Goal: Task Accomplishment & Management: Manage account settings

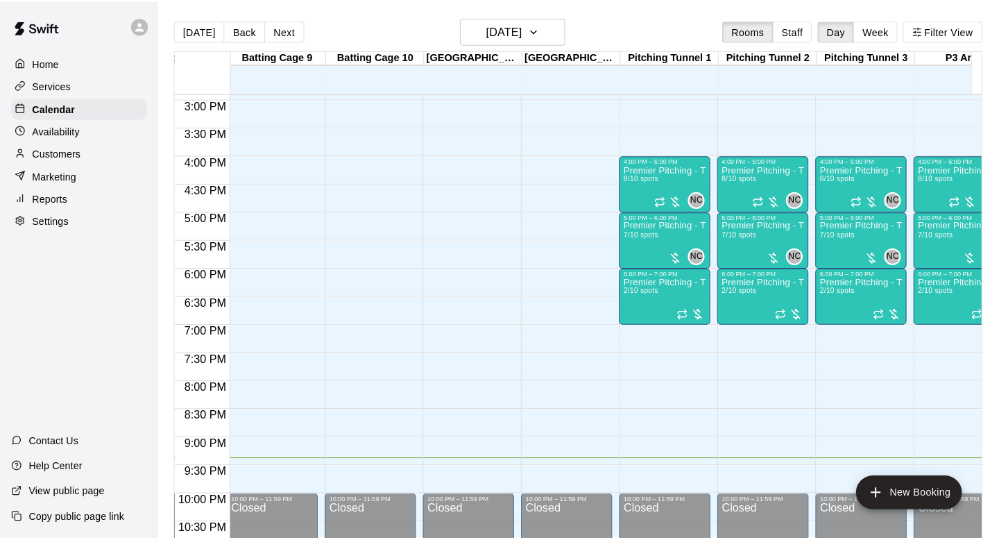
scroll to position [0, 1006]
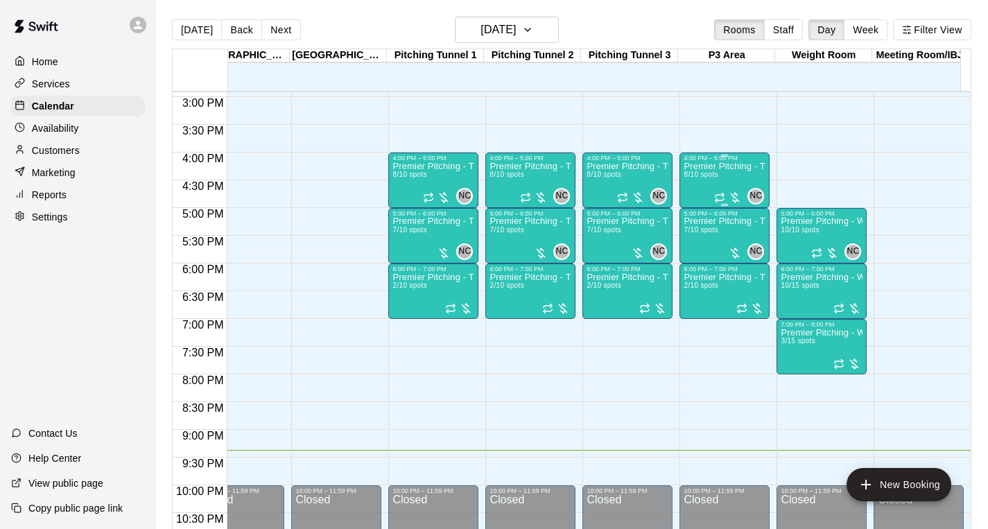
click at [711, 171] on div "Premier Pitching - Throwing Groups 8/10 spots" at bounding box center [725, 426] width 82 height 529
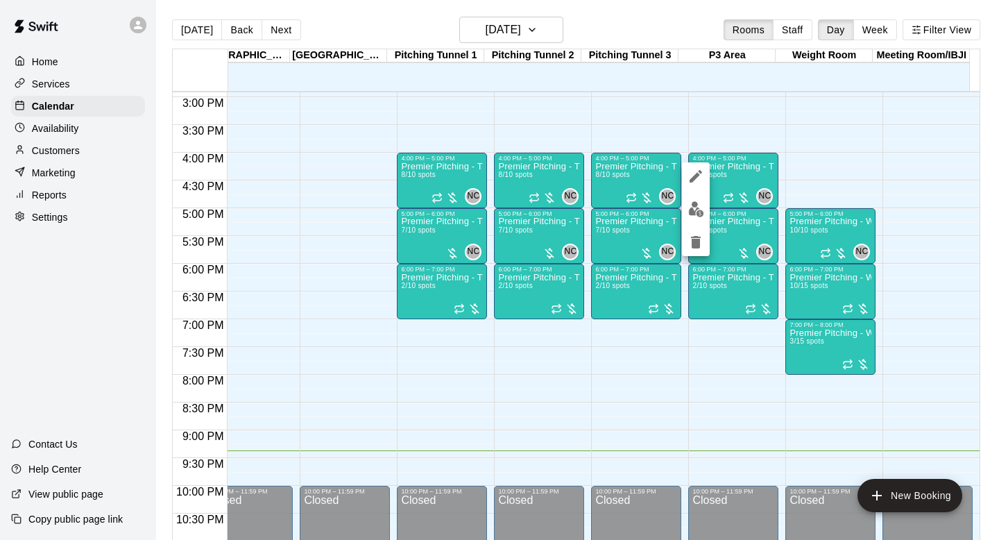
click at [775, 99] on div at bounding box center [499, 270] width 999 height 540
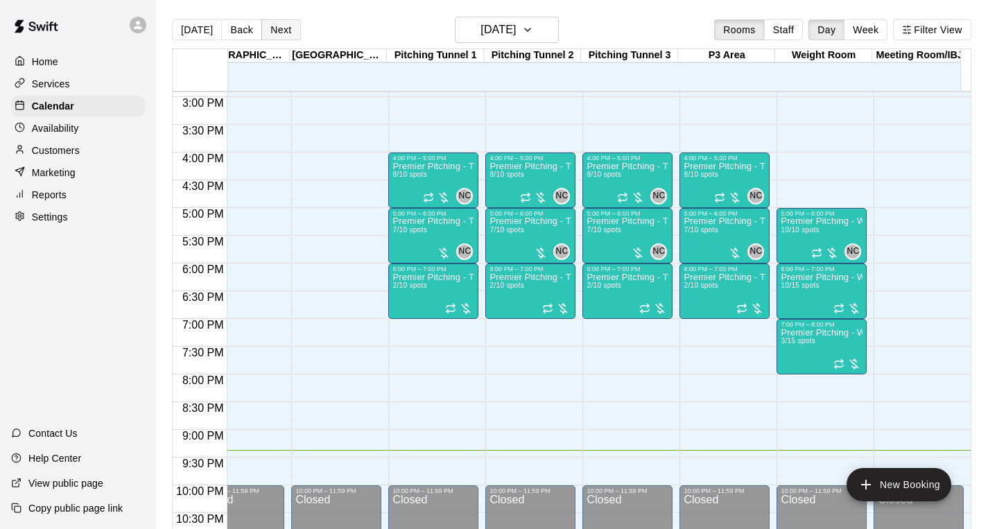
click at [277, 26] on button "Next" at bounding box center [280, 29] width 39 height 21
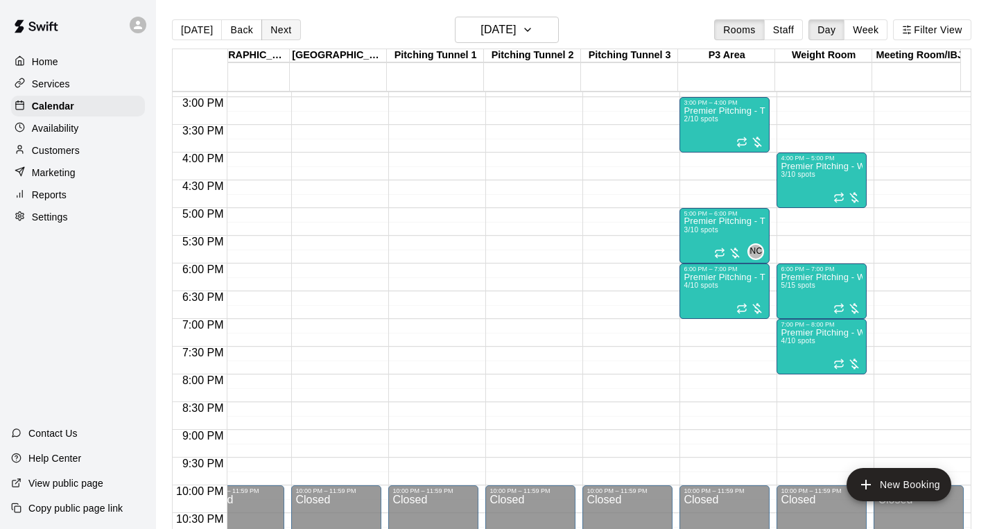
click at [277, 26] on button "Next" at bounding box center [280, 29] width 39 height 21
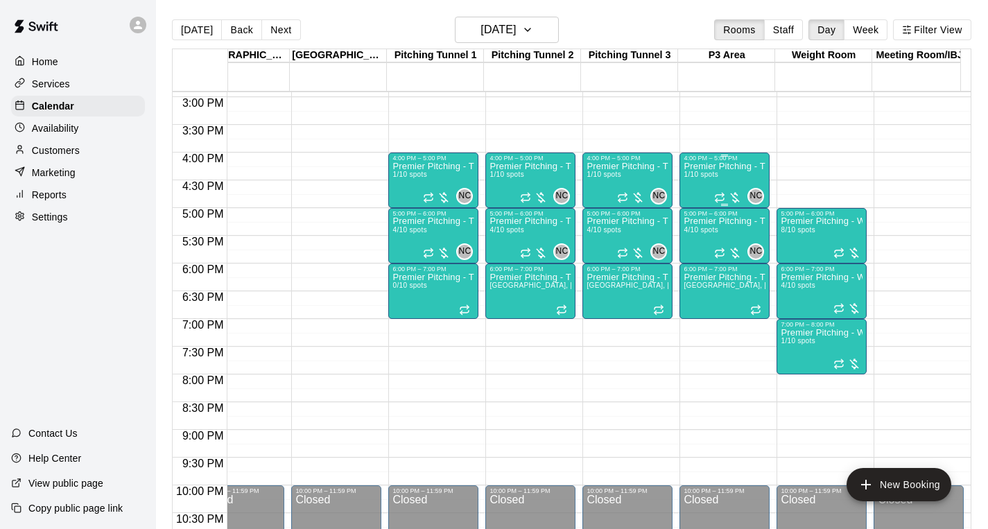
click at [723, 166] on p "Premier Pitching - Throwing Group" at bounding box center [725, 166] width 82 height 0
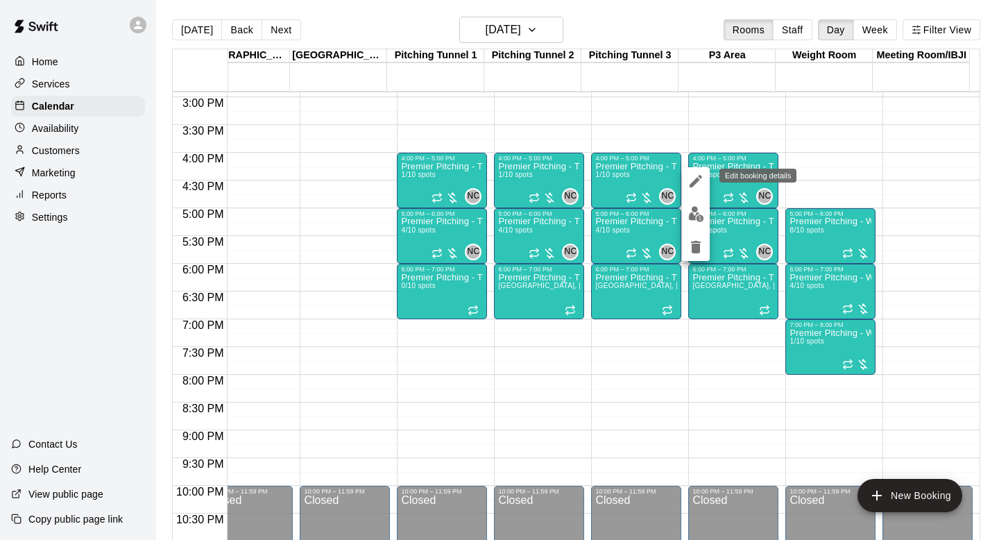
click at [691, 185] on icon "edit" at bounding box center [695, 181] width 12 height 12
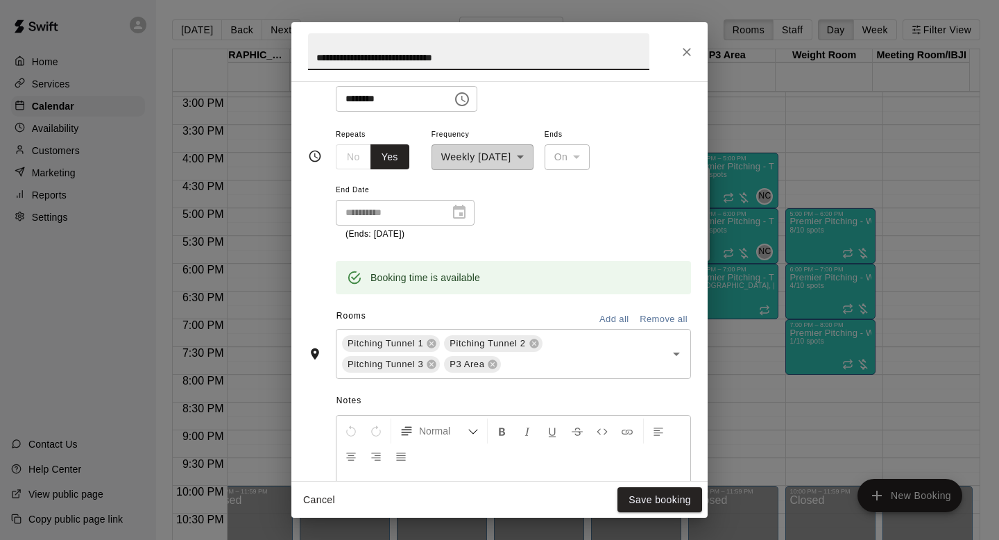
scroll to position [270, 0]
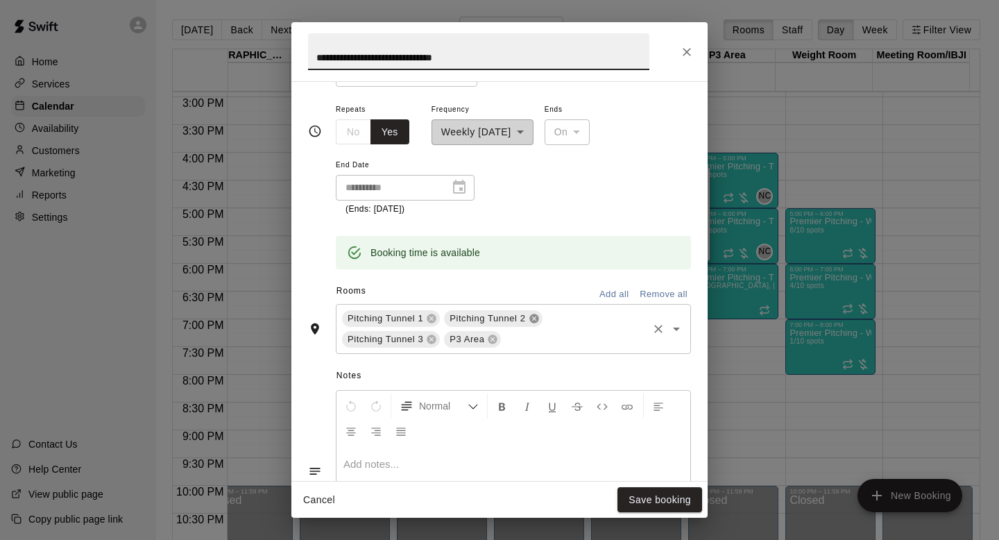
click at [531, 320] on icon at bounding box center [533, 317] width 9 height 9
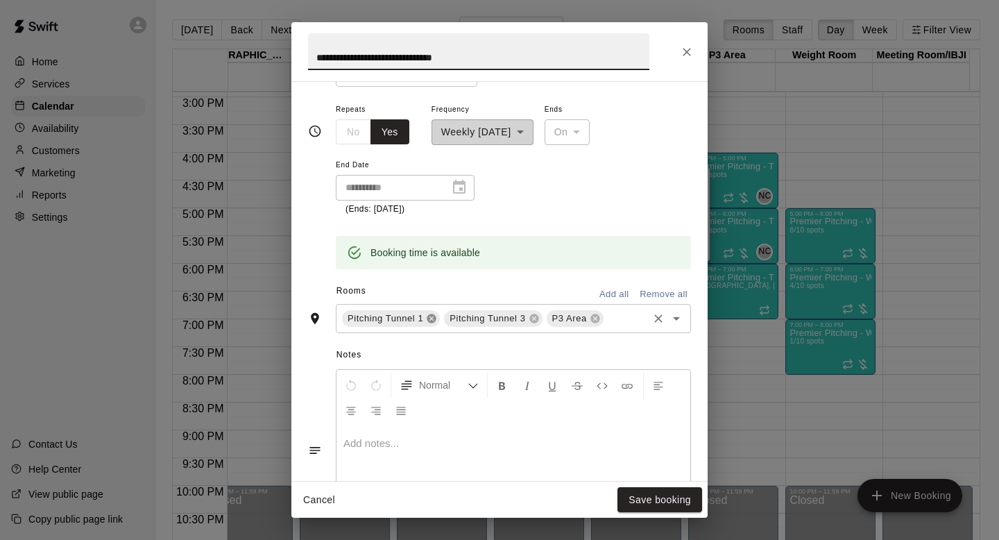
click at [427, 322] on icon at bounding box center [431, 318] width 11 height 11
click at [427, 316] on icon at bounding box center [431, 317] width 9 height 9
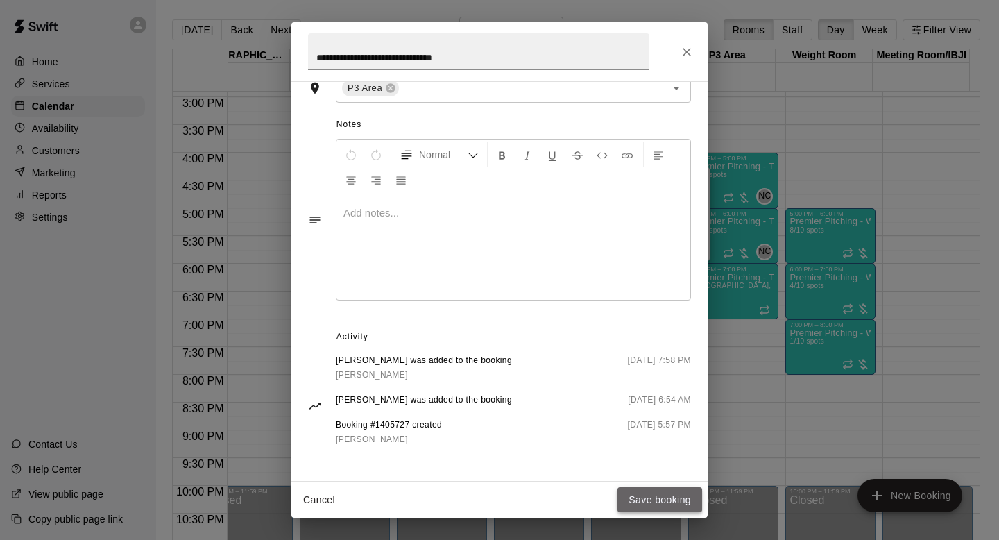
click at [655, 499] on button "Save booking" at bounding box center [659, 500] width 85 height 26
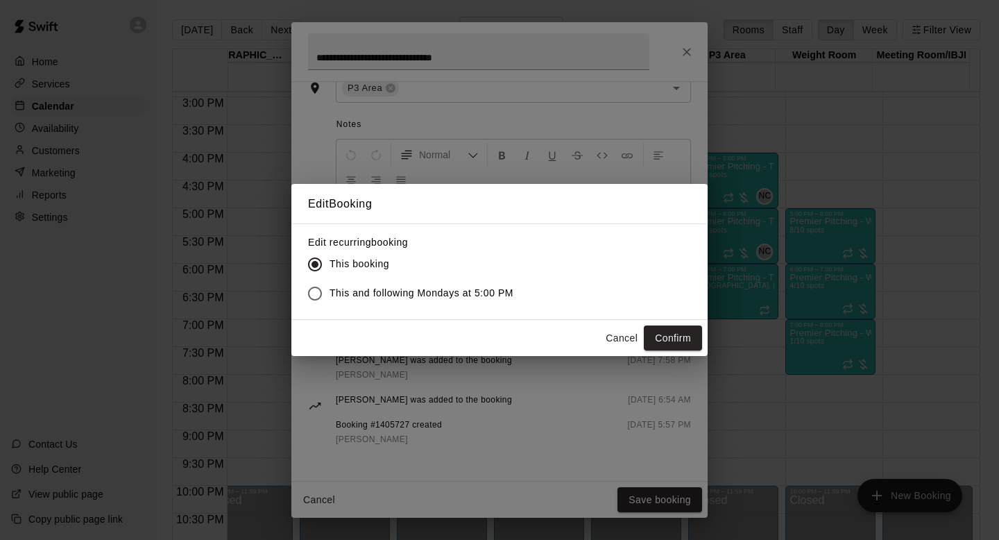
click at [480, 284] on label "This and following Mondays at 5:00 PM" at bounding box center [406, 293] width 213 height 29
click at [617, 338] on button "Cancel" at bounding box center [621, 338] width 44 height 26
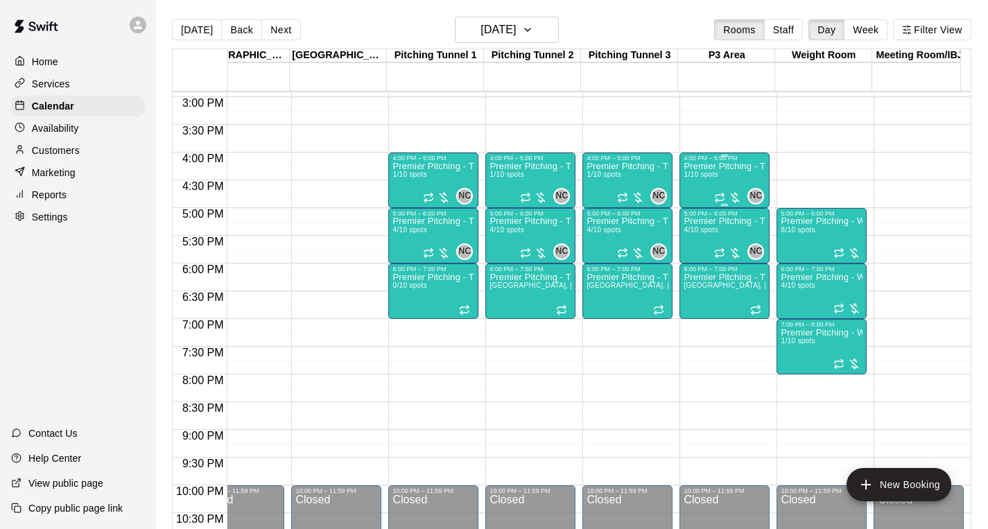
click at [720, 166] on p "Premier Pitching - Throwing Group" at bounding box center [725, 166] width 82 height 0
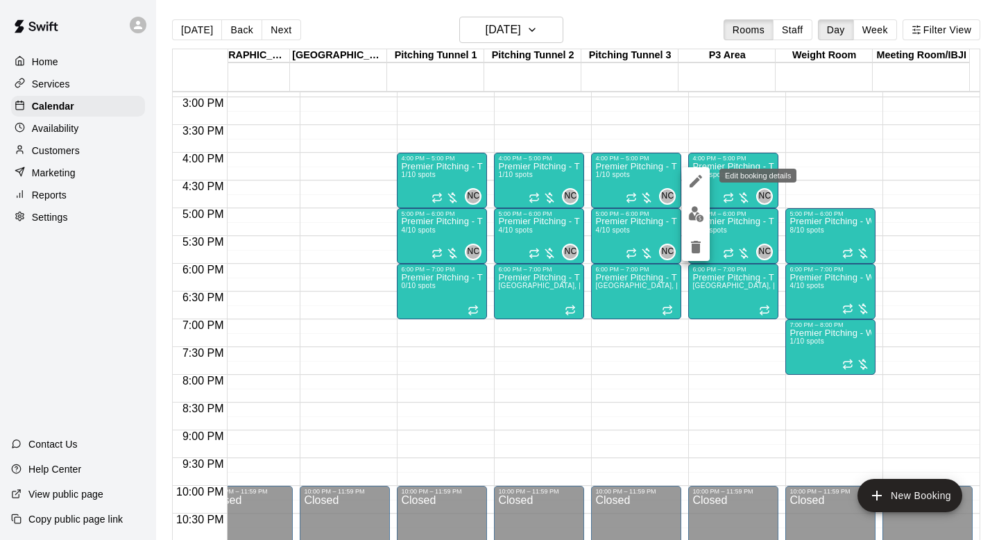
click at [700, 177] on icon "edit" at bounding box center [695, 181] width 12 height 12
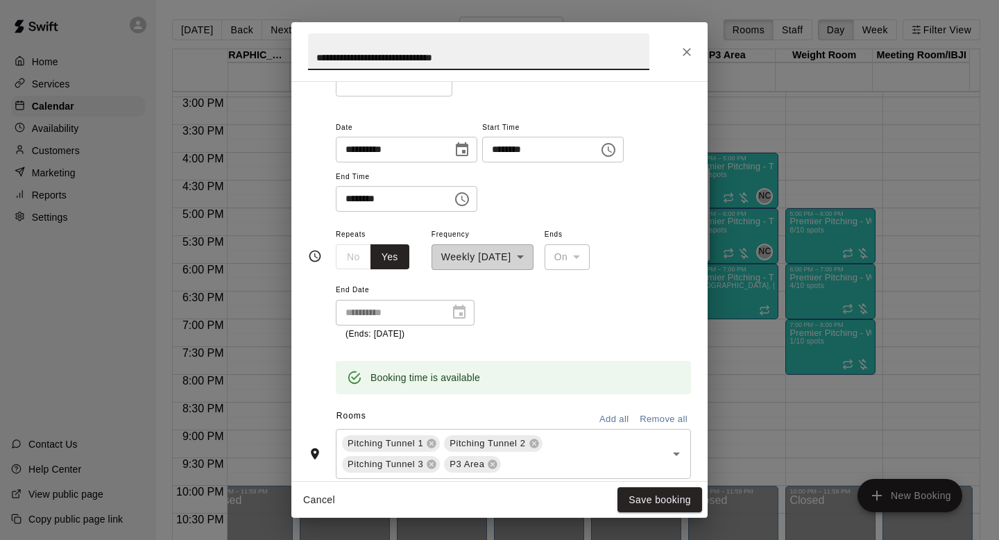
scroll to position [164, 0]
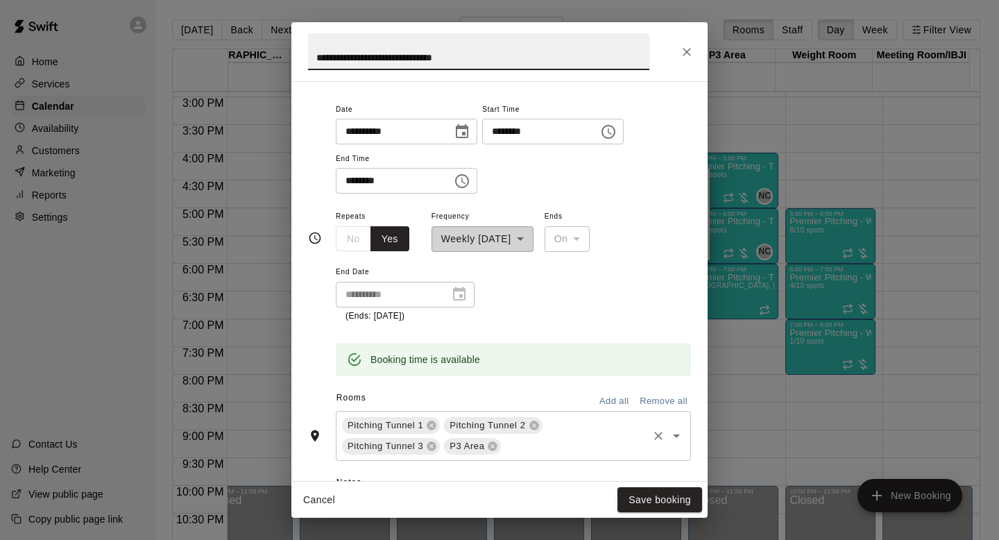
click at [526, 424] on span "Pitching Tunnel 2" at bounding box center [487, 425] width 87 height 14
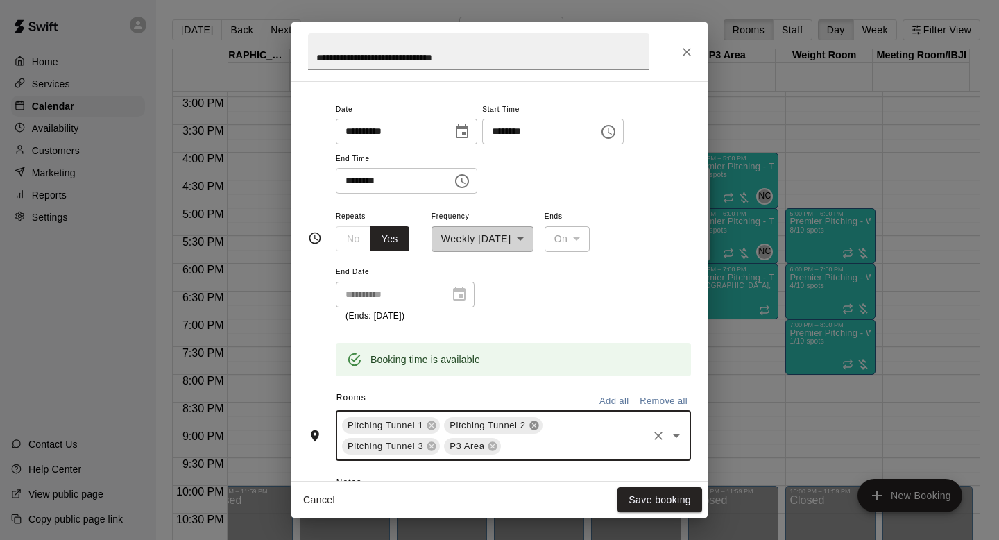
click at [531, 424] on icon at bounding box center [533, 424] width 9 height 9
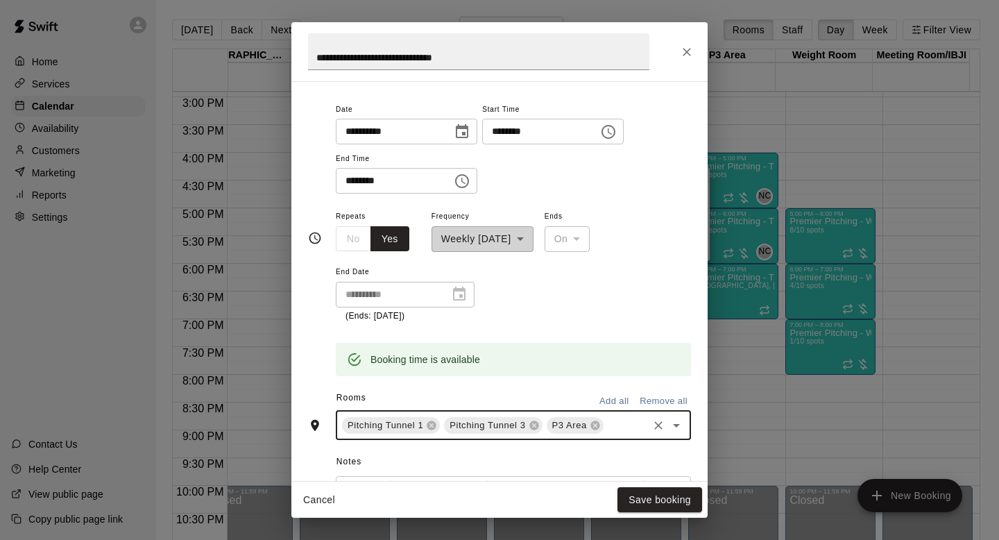
click at [424, 427] on span "Pitching Tunnel 1" at bounding box center [385, 425] width 87 height 14
click at [429, 425] on icon at bounding box center [431, 424] width 9 height 9
click at [651, 495] on button "Save booking" at bounding box center [659, 500] width 85 height 26
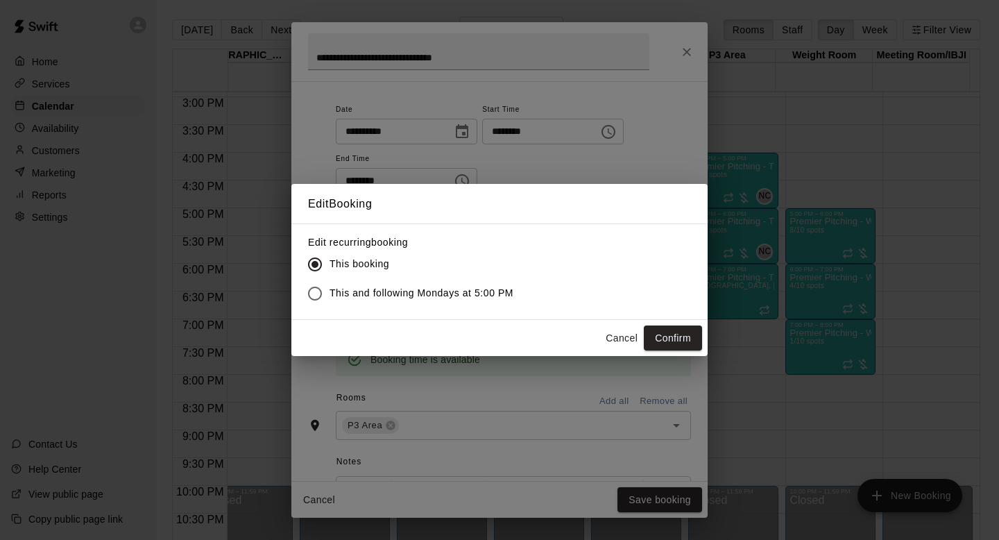
click at [494, 286] on span "This and following Mondays at 5:00 PM" at bounding box center [421, 293] width 184 height 15
click at [685, 343] on button "Confirm" at bounding box center [673, 338] width 58 height 26
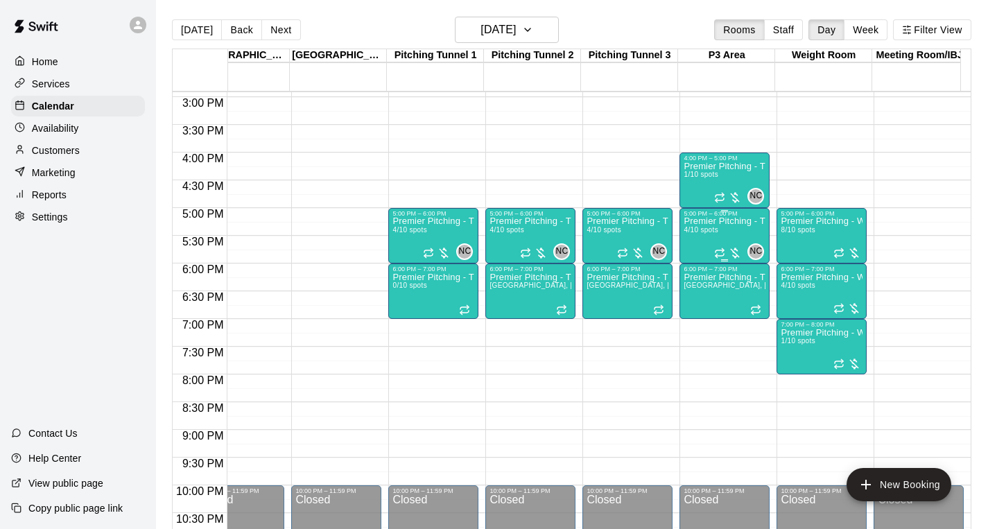
click at [729, 237] on div "Premier Pitching - Throwing Group 4/10 spots" at bounding box center [725, 481] width 82 height 529
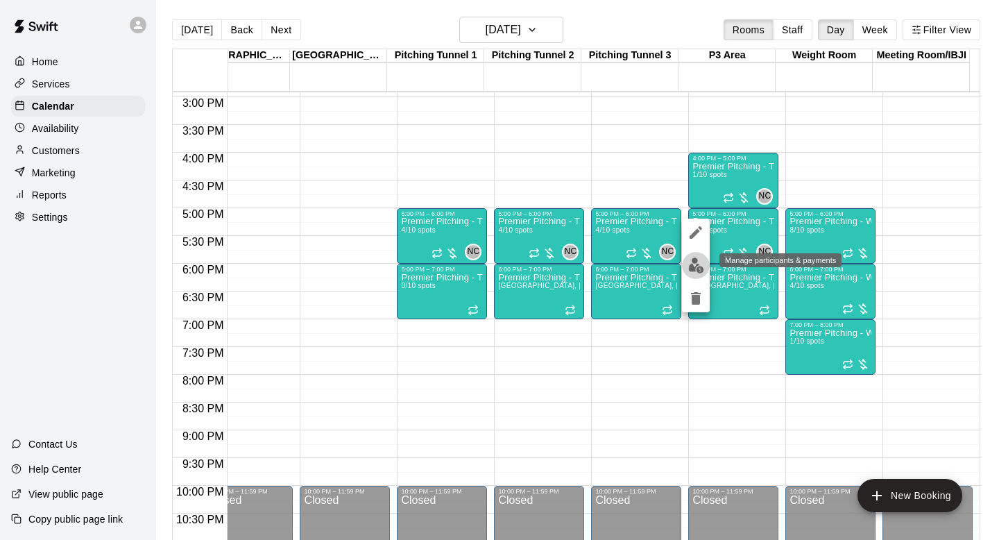
click at [692, 261] on img "edit" at bounding box center [696, 265] width 16 height 16
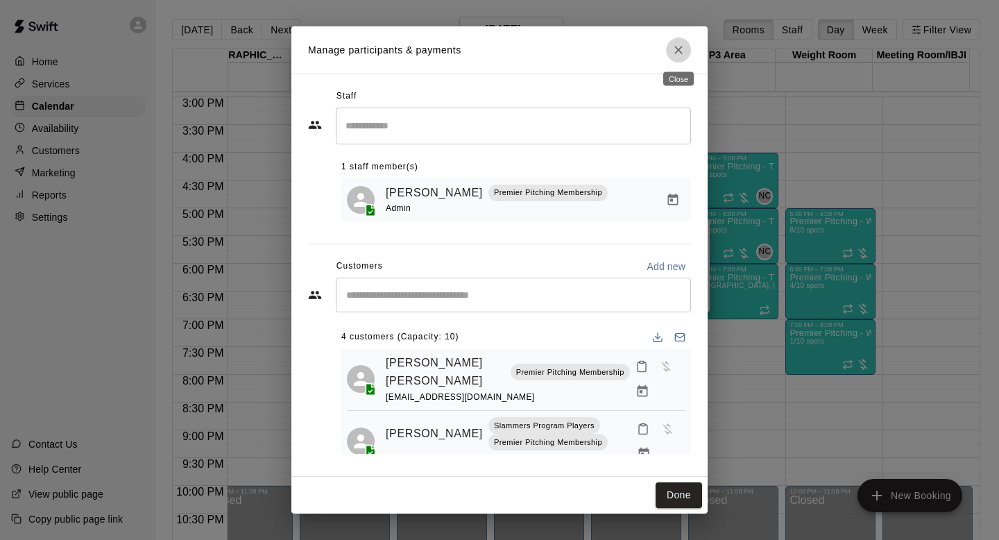
click at [680, 46] on icon "Close" at bounding box center [678, 50] width 14 height 14
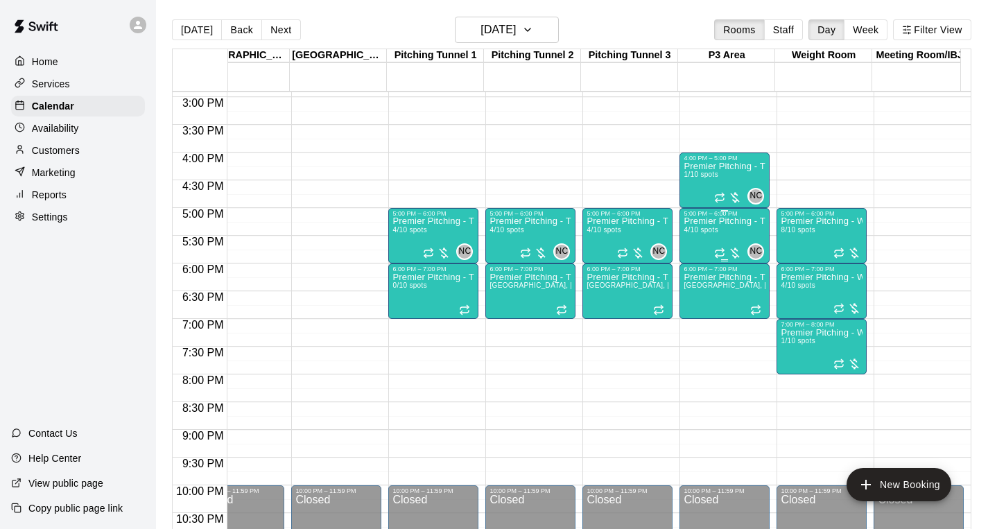
click at [714, 232] on span "4/10 spots" at bounding box center [701, 230] width 34 height 8
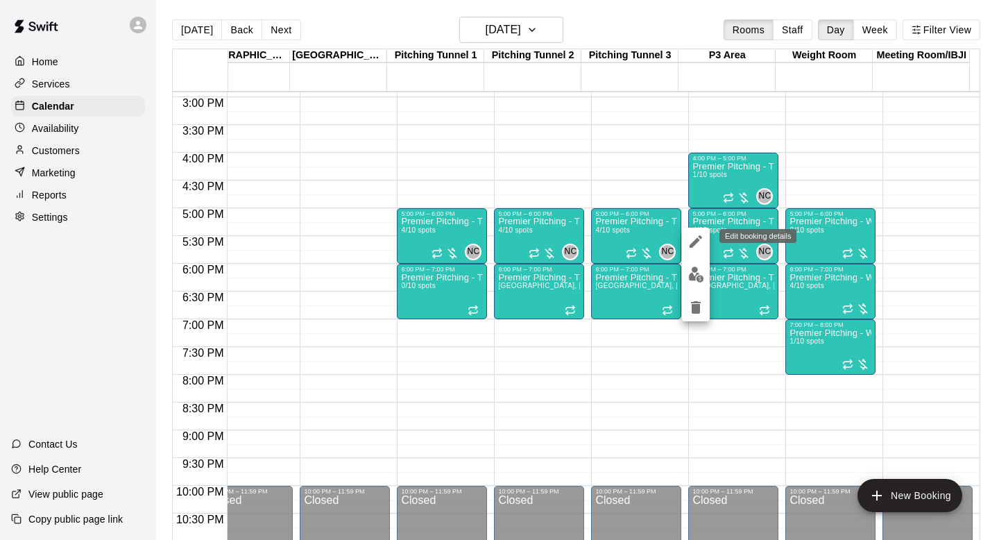
click at [685, 243] on button "edit" at bounding box center [696, 241] width 28 height 28
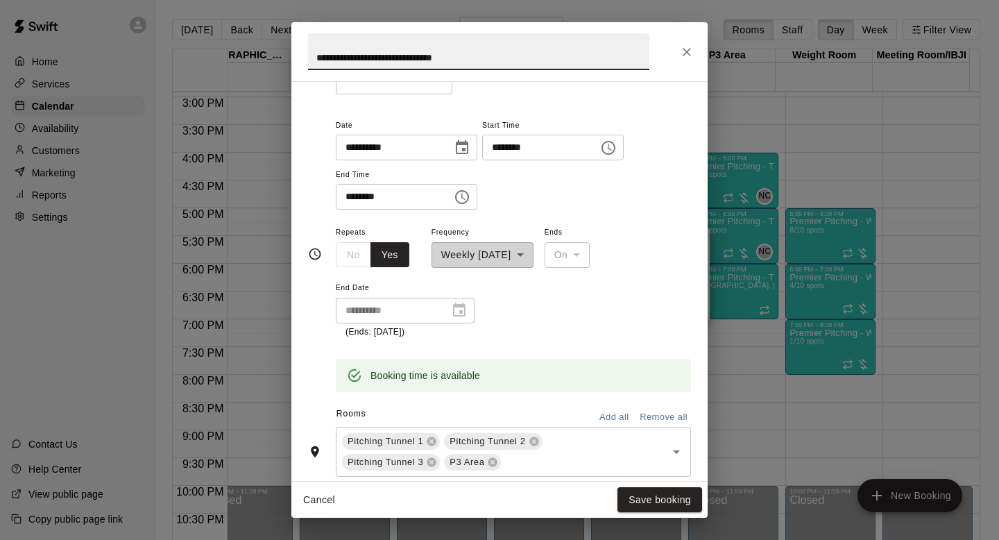
scroll to position [150, 0]
click at [532, 438] on icon at bounding box center [533, 438] width 9 height 9
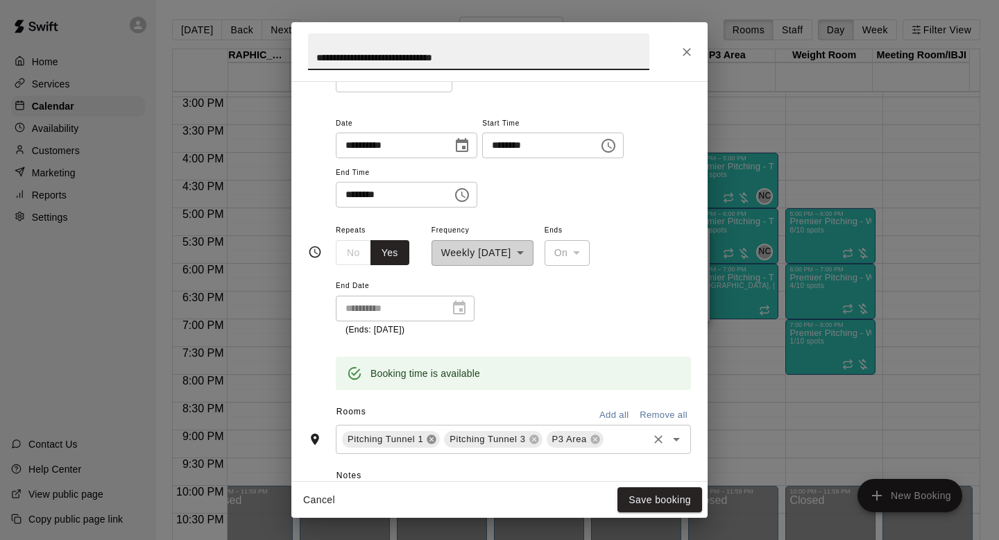
click at [429, 438] on icon at bounding box center [431, 438] width 9 height 9
click at [431, 434] on icon at bounding box center [431, 438] width 9 height 9
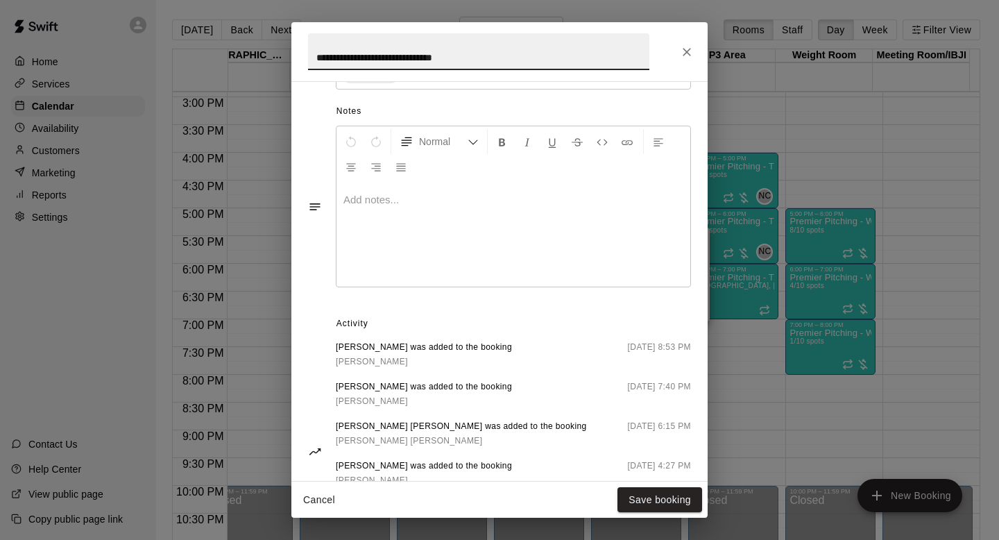
scroll to position [528, 0]
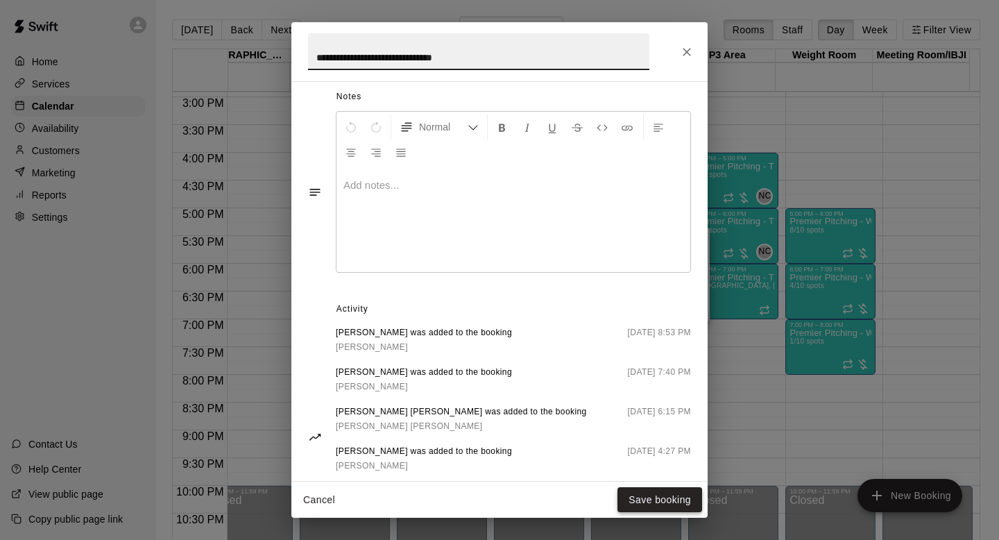
click at [666, 497] on button "Save booking" at bounding box center [659, 500] width 85 height 26
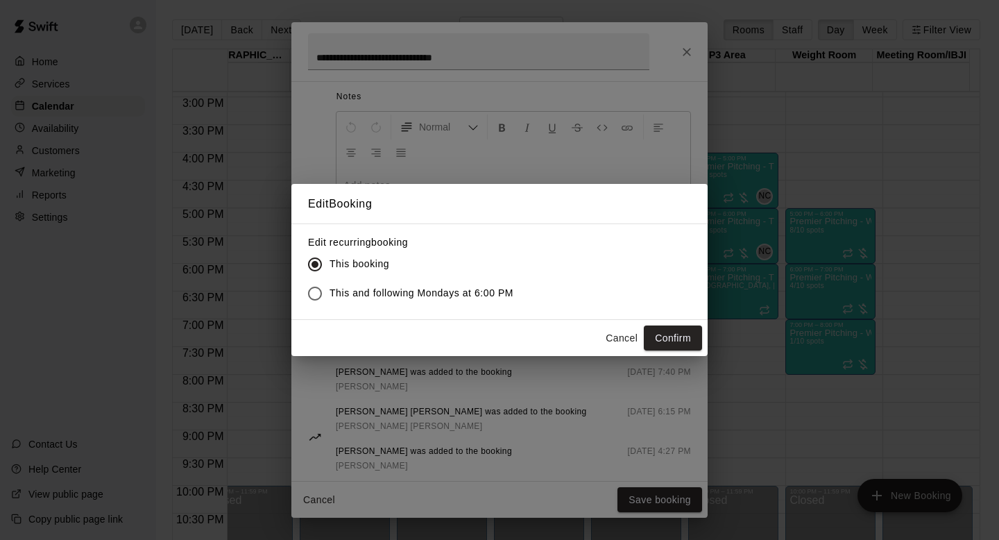
click at [507, 291] on span "This and following Mondays at 6:00 PM" at bounding box center [421, 293] width 184 height 15
click at [663, 336] on button "Confirm" at bounding box center [673, 338] width 58 height 26
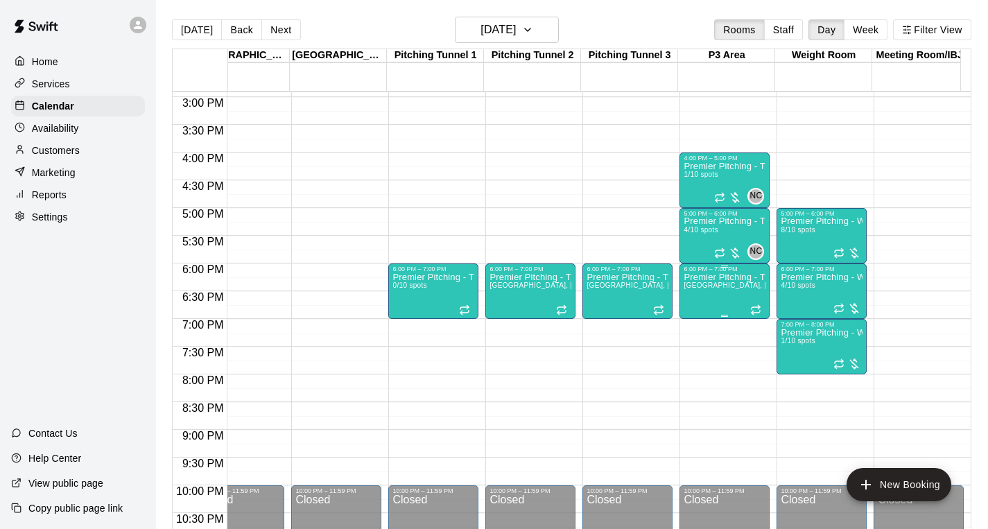
click at [730, 289] on span "Pitching Tunnel 1, Pitching Tunnel 2, Pitching Tunnel 3, P3 Area" at bounding box center [824, 286] width 280 height 8
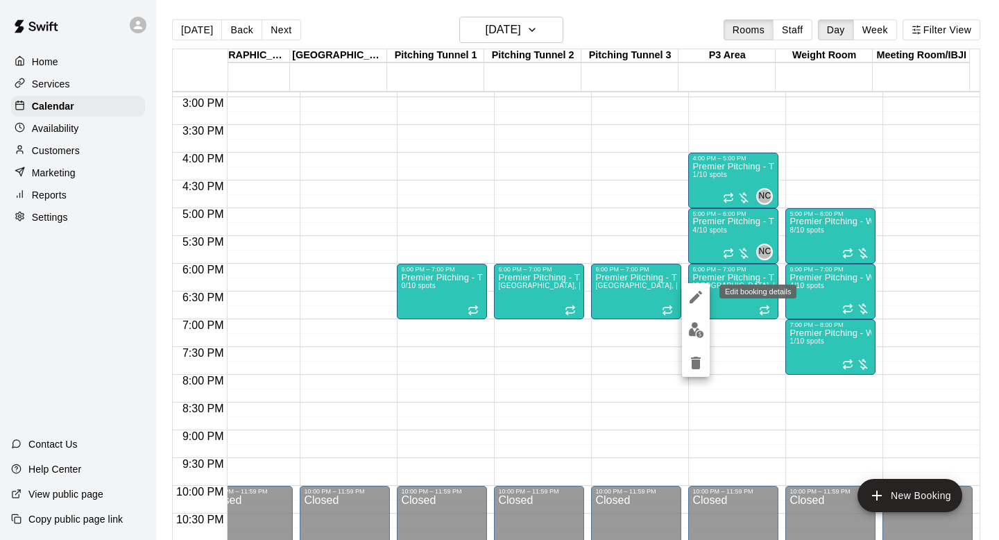
click at [695, 303] on icon "edit" at bounding box center [695, 297] width 17 height 17
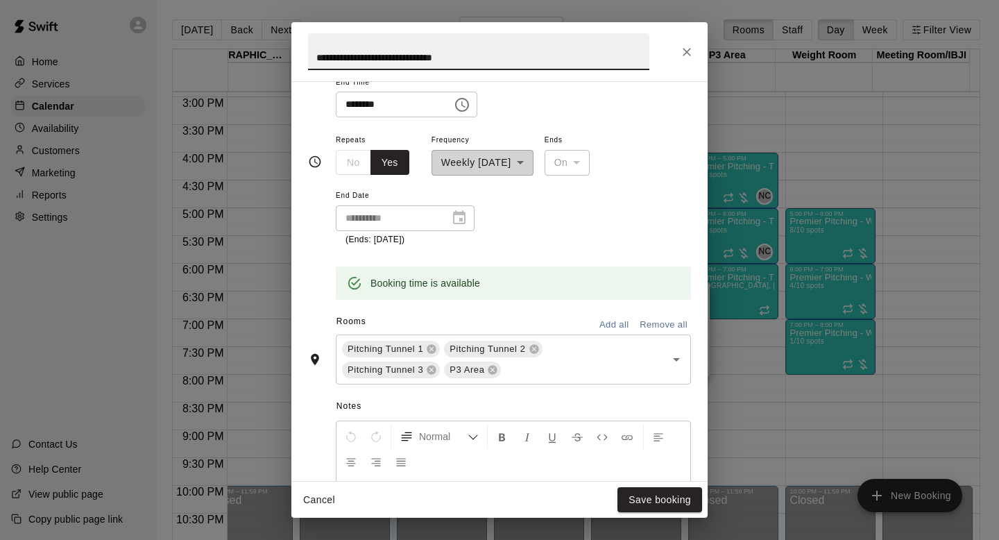
scroll to position [236, 0]
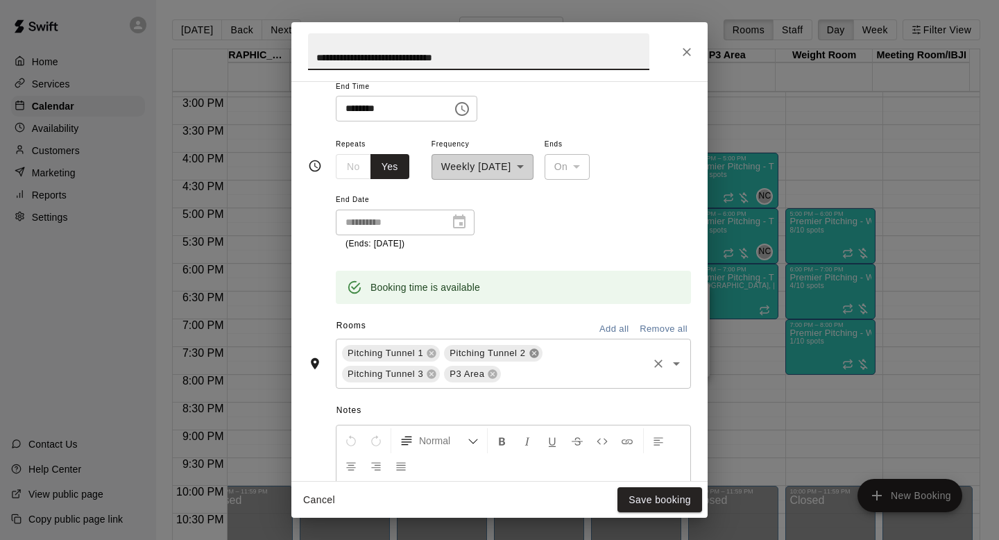
click at [531, 352] on icon at bounding box center [533, 352] width 9 height 9
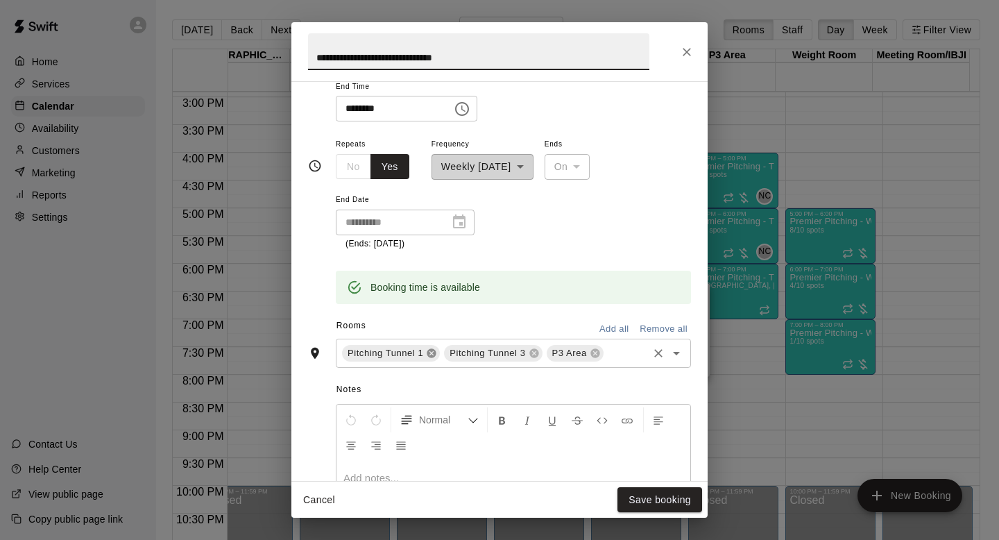
click at [429, 354] on icon at bounding box center [431, 352] width 9 height 9
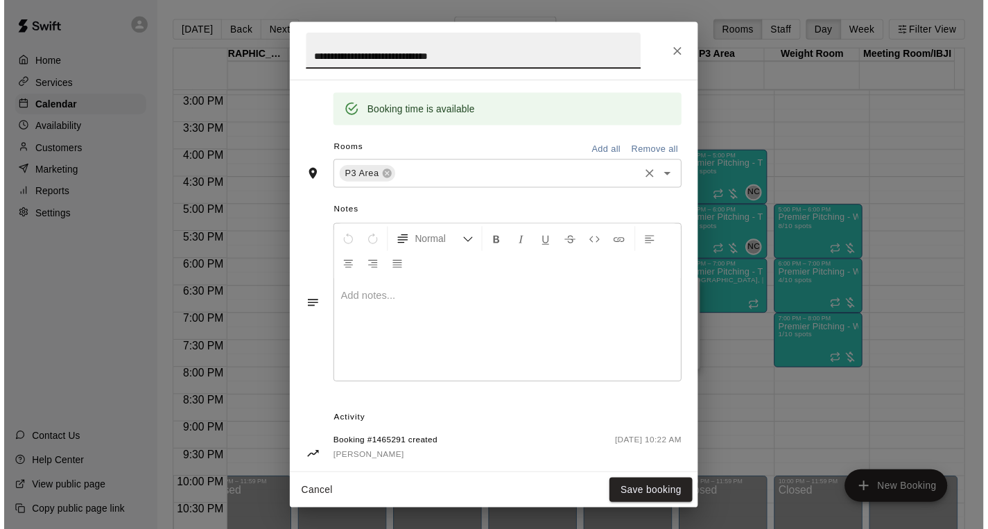
scroll to position [436, 0]
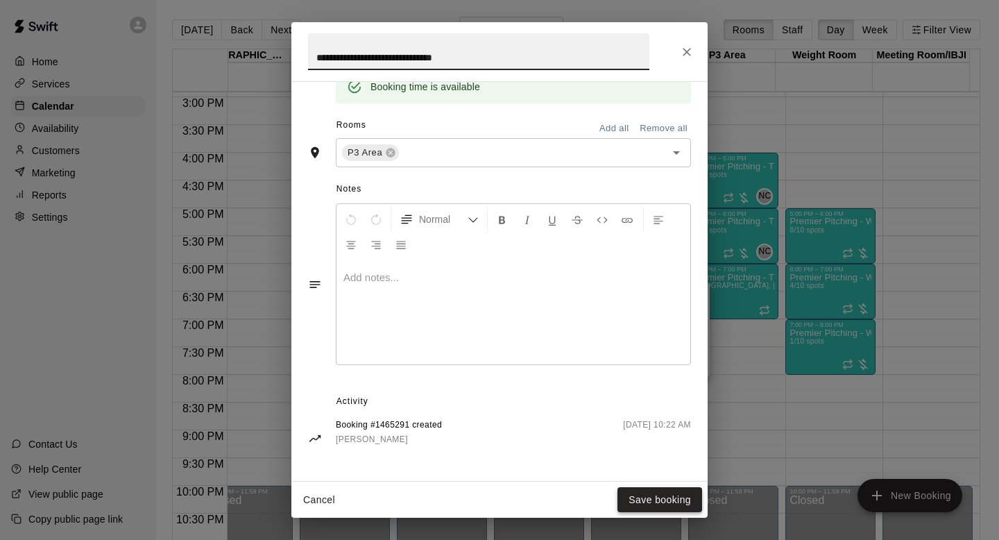
click at [672, 492] on button "Save booking" at bounding box center [659, 500] width 85 height 26
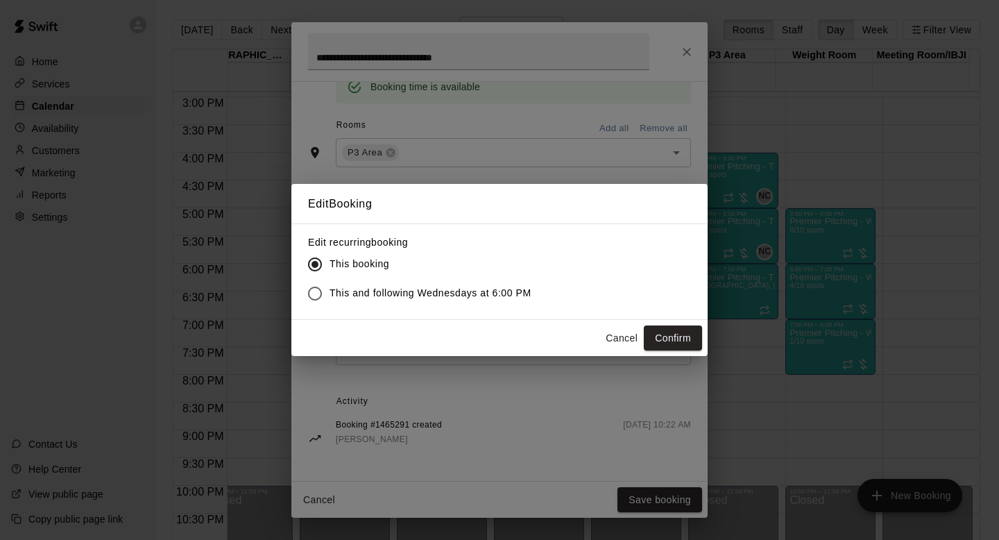
click at [493, 295] on span "This and following Wednesdays at 6:00 PM" at bounding box center [430, 293] width 202 height 15
click at [662, 336] on button "Confirm" at bounding box center [673, 338] width 58 height 26
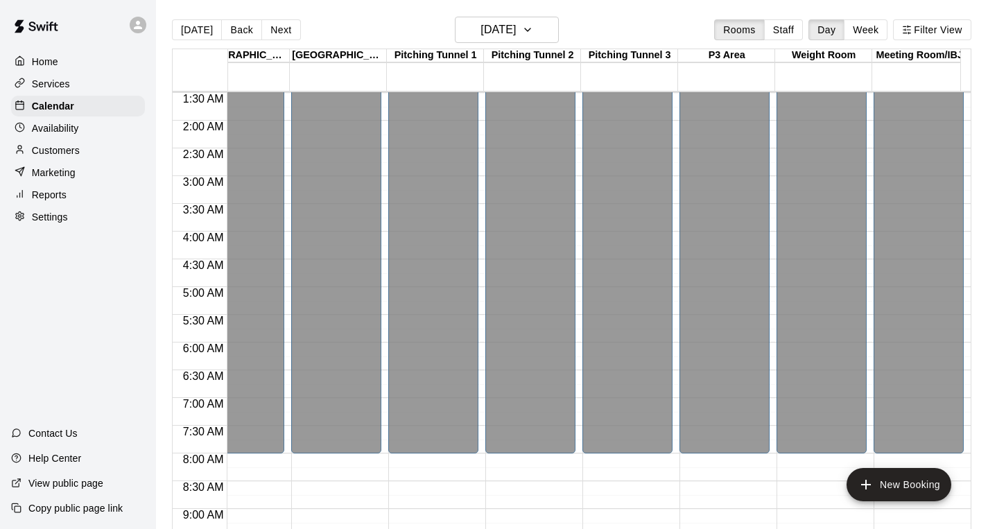
scroll to position [0, 1006]
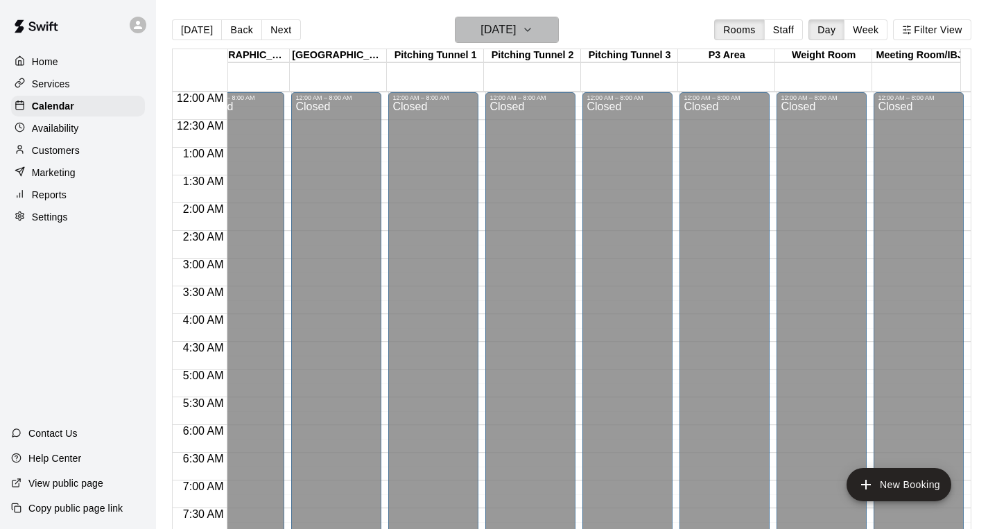
click at [533, 28] on icon "button" at bounding box center [527, 29] width 11 height 17
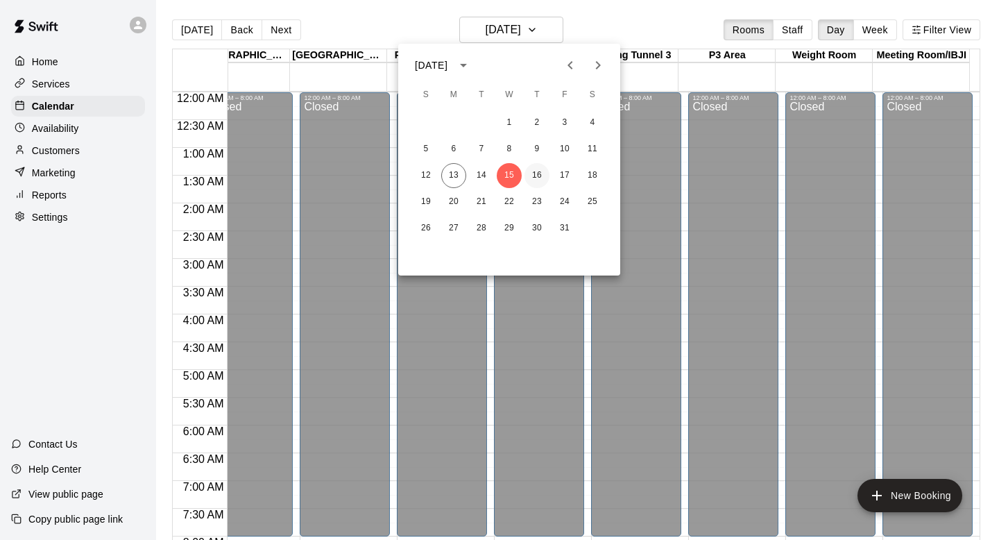
click at [533, 172] on button "16" at bounding box center [536, 175] width 25 height 25
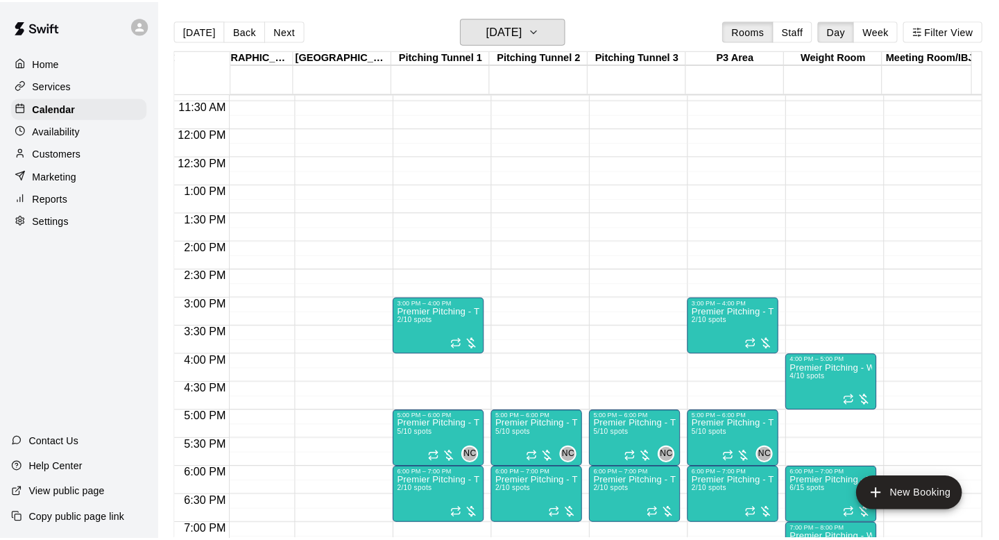
scroll to position [608, 1006]
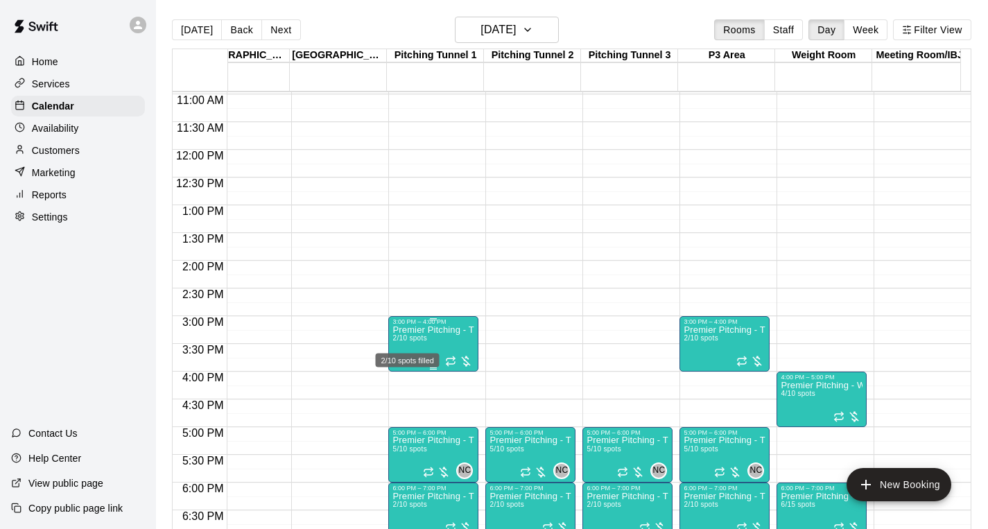
click at [413, 338] on span "2/10 spots" at bounding box center [410, 338] width 34 height 8
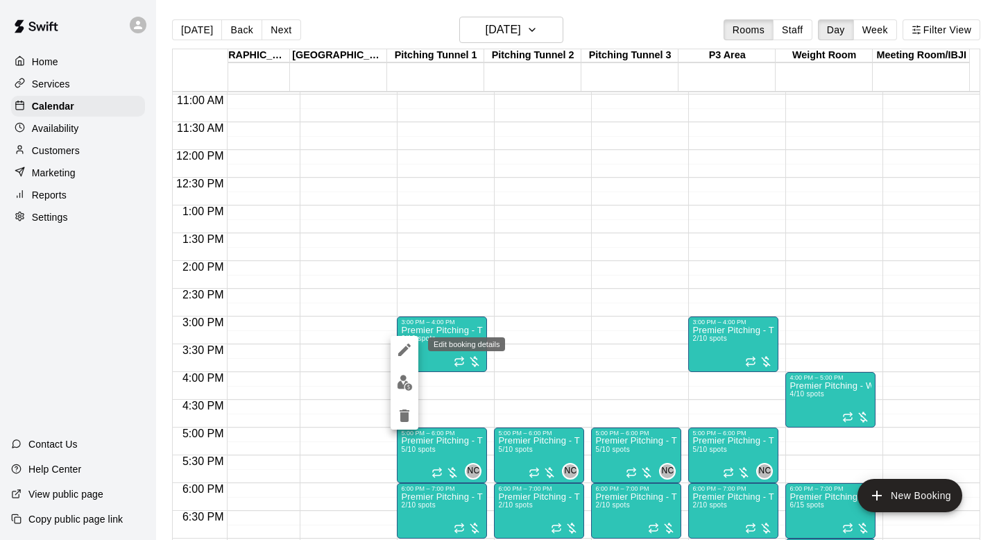
click at [405, 354] on icon "edit" at bounding box center [404, 349] width 17 height 17
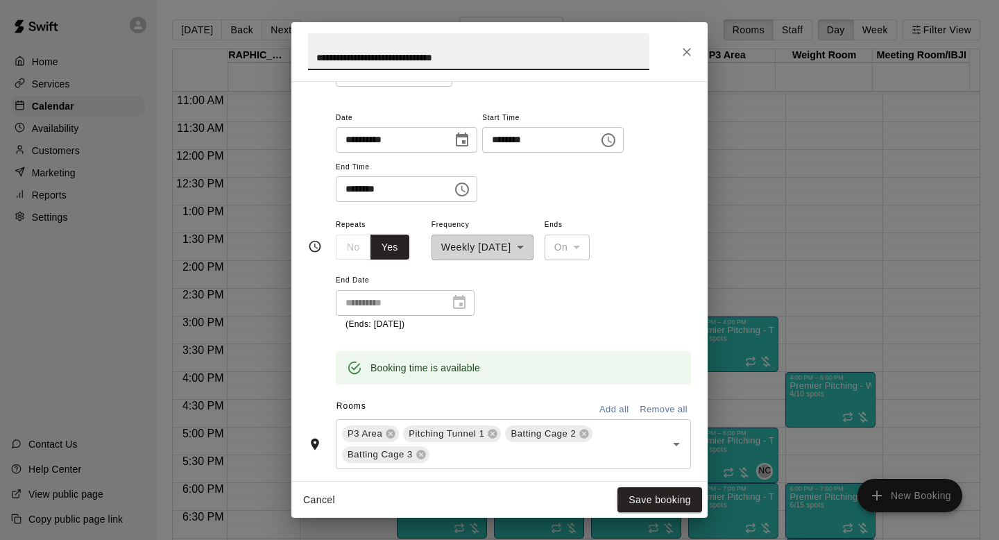
scroll to position [168, 0]
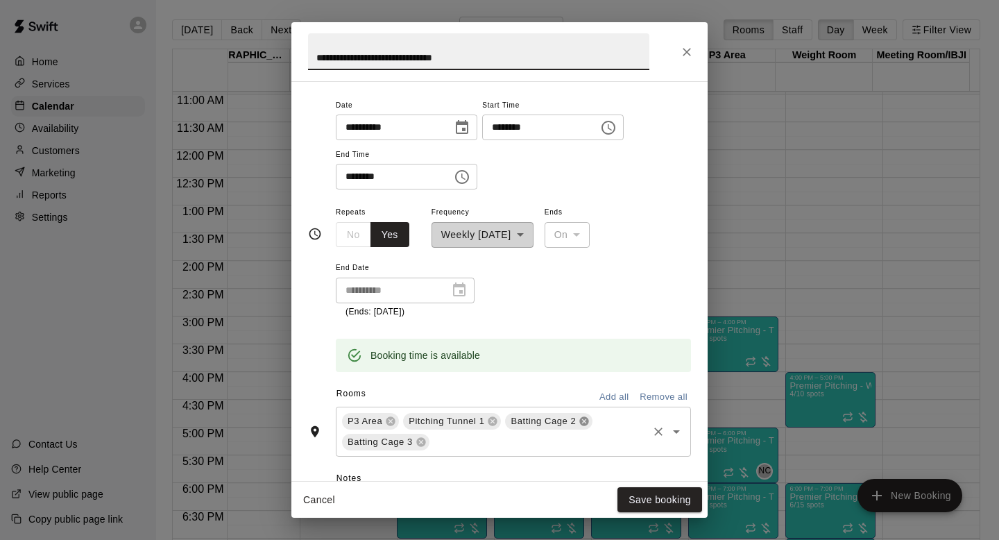
click at [587, 419] on icon at bounding box center [584, 420] width 9 height 9
click at [495, 419] on icon at bounding box center [492, 420] width 9 height 9
click at [484, 423] on icon at bounding box center [481, 420] width 9 height 9
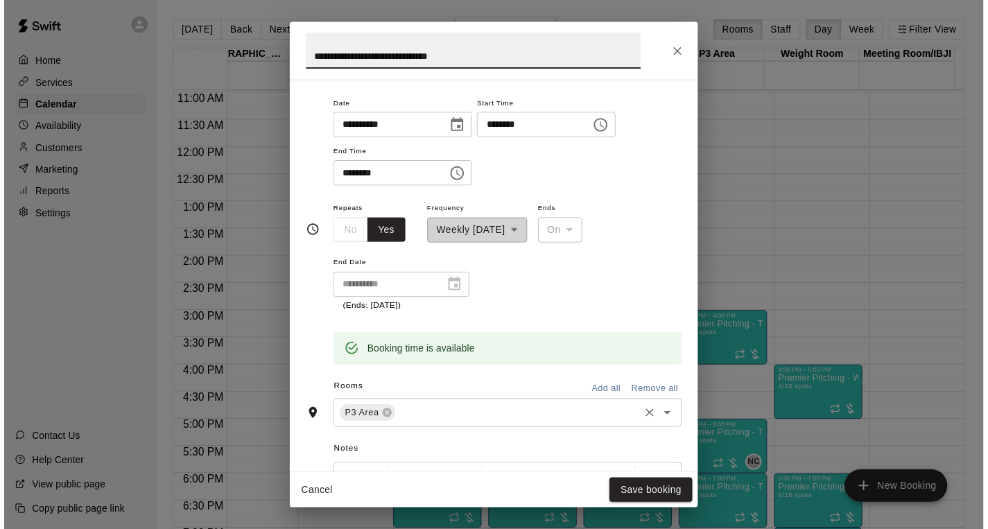
scroll to position [276, 0]
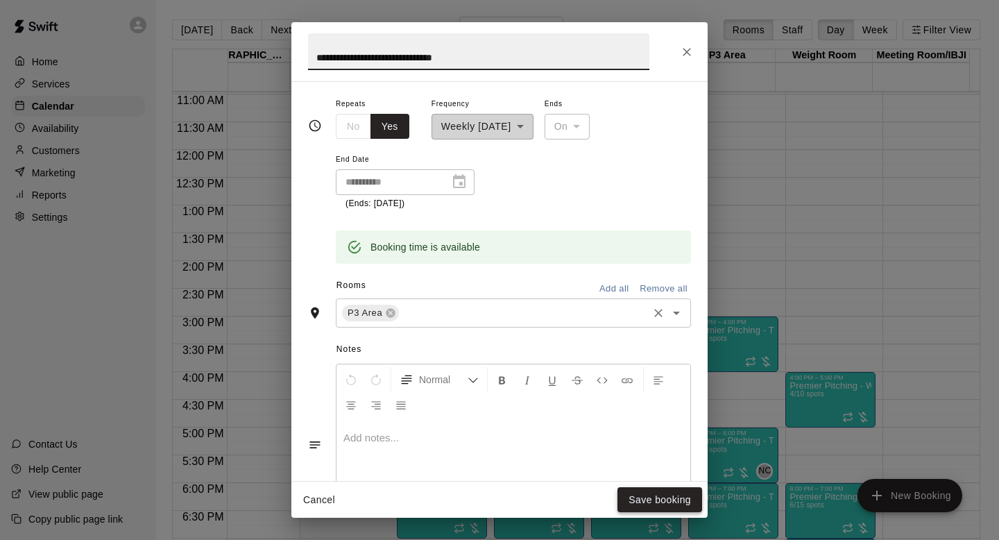
click at [657, 494] on button "Save booking" at bounding box center [659, 500] width 85 height 26
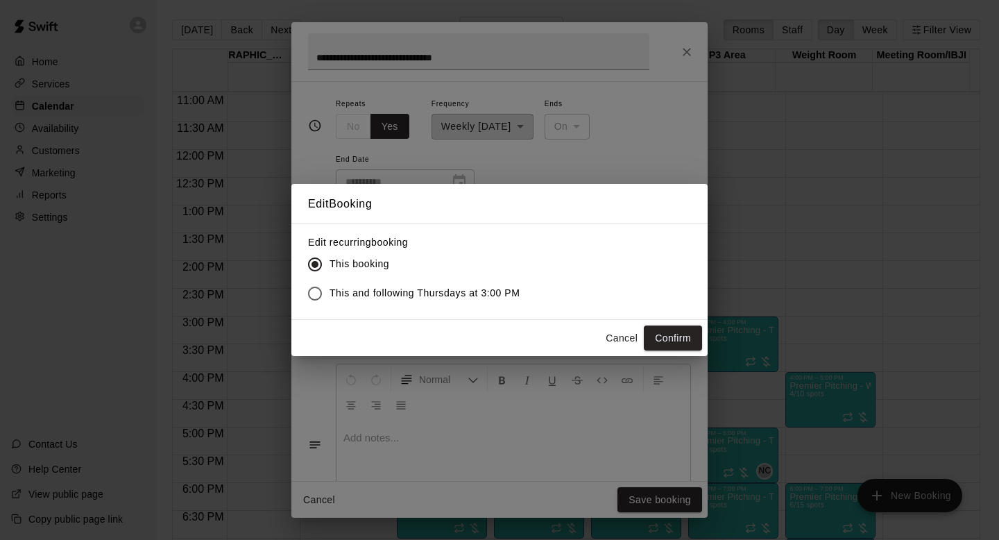
click at [478, 287] on span "This and following Thursdays at 3:00 PM" at bounding box center [424, 293] width 191 height 15
click at [683, 337] on button "Confirm" at bounding box center [673, 338] width 58 height 26
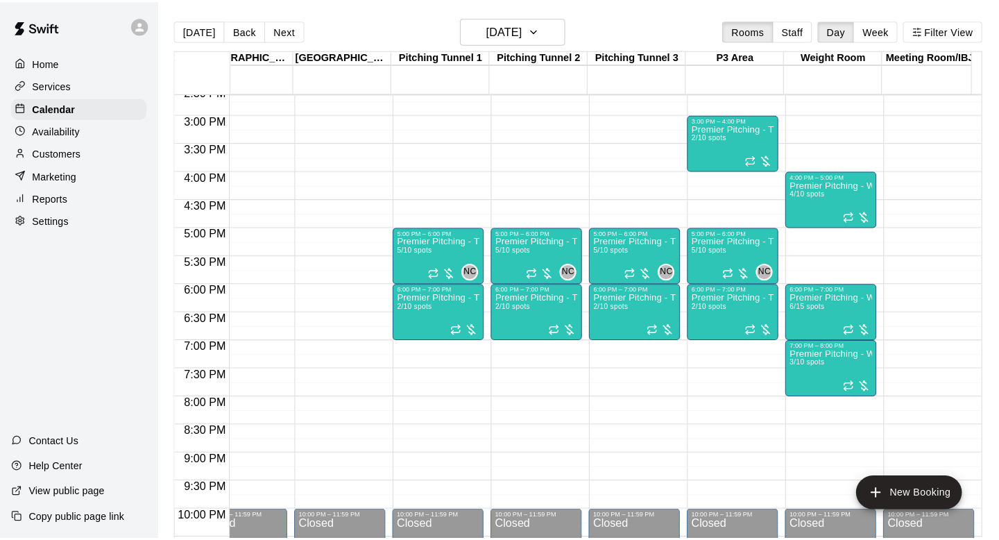
scroll to position [822, 1006]
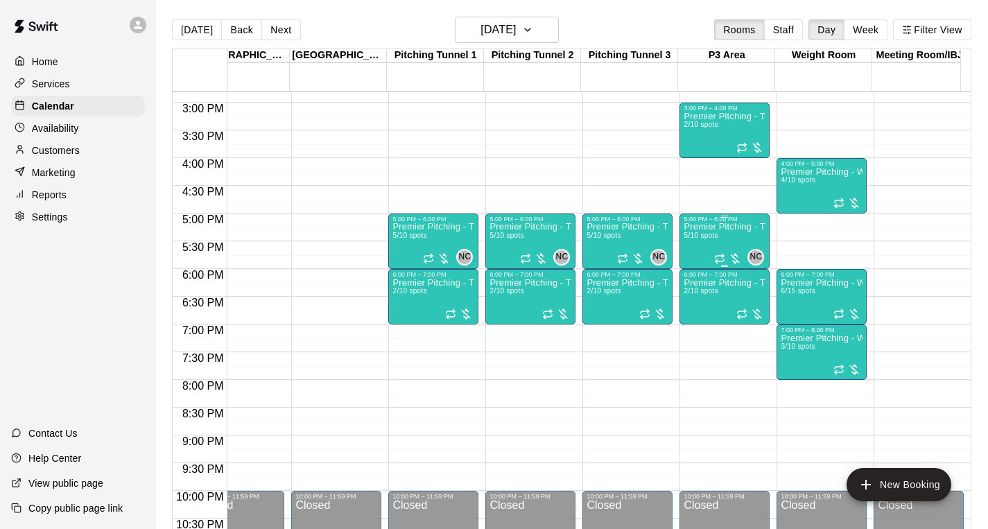
click at [746, 243] on div "Premier Pitching - Throwing Group 5/10 spots" at bounding box center [725, 487] width 82 height 529
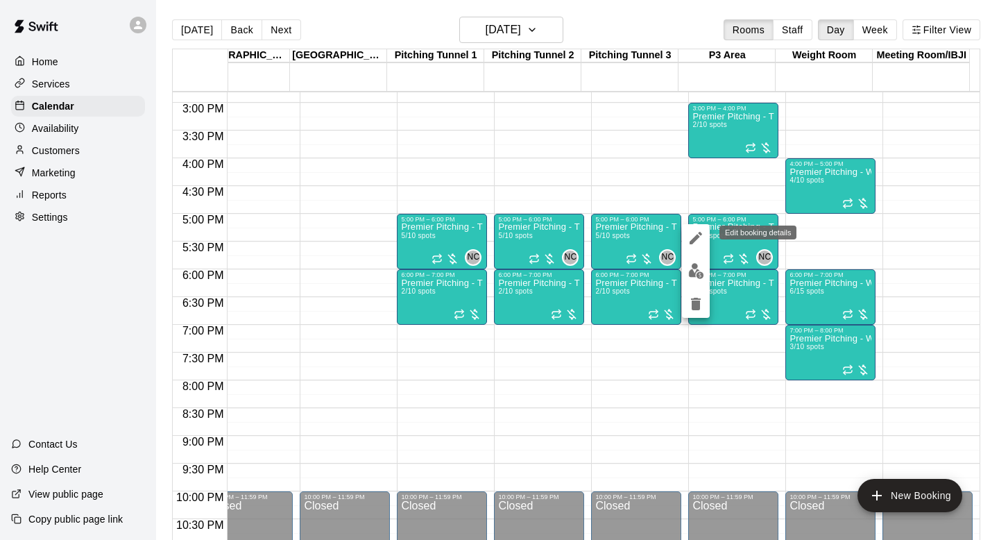
click at [698, 230] on icon "edit" at bounding box center [695, 238] width 17 height 17
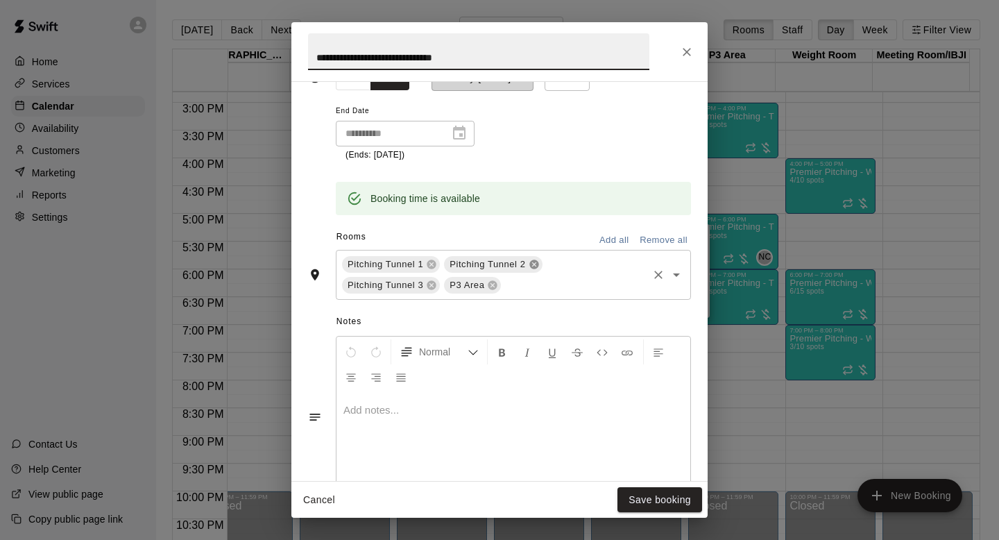
click at [530, 268] on icon at bounding box center [533, 264] width 11 height 11
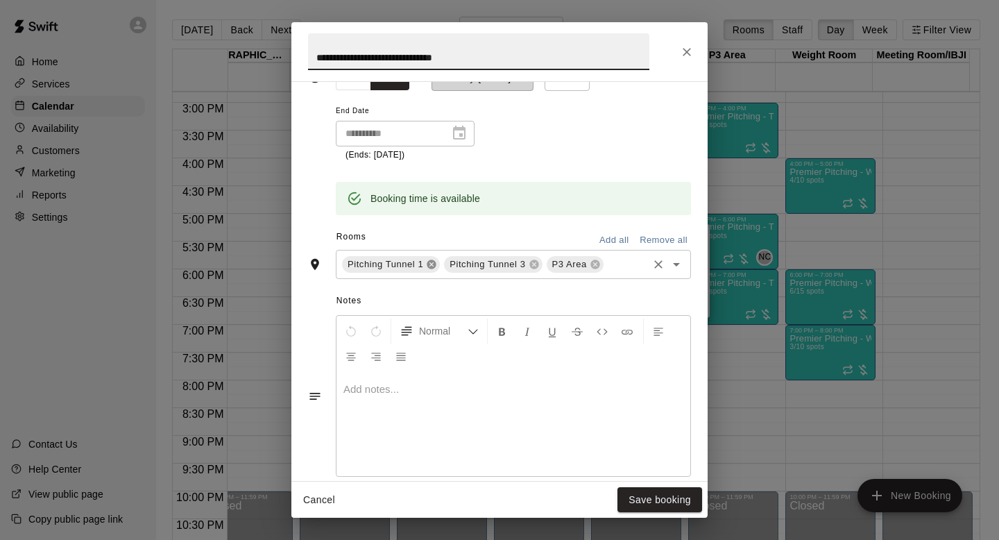
click at [432, 262] on icon at bounding box center [431, 263] width 9 height 9
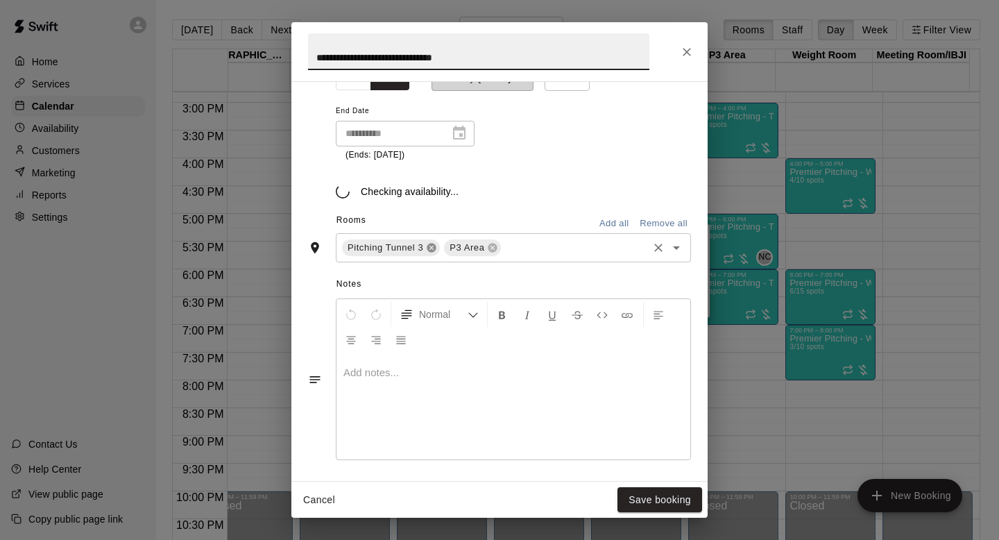
scroll to position [325, 0]
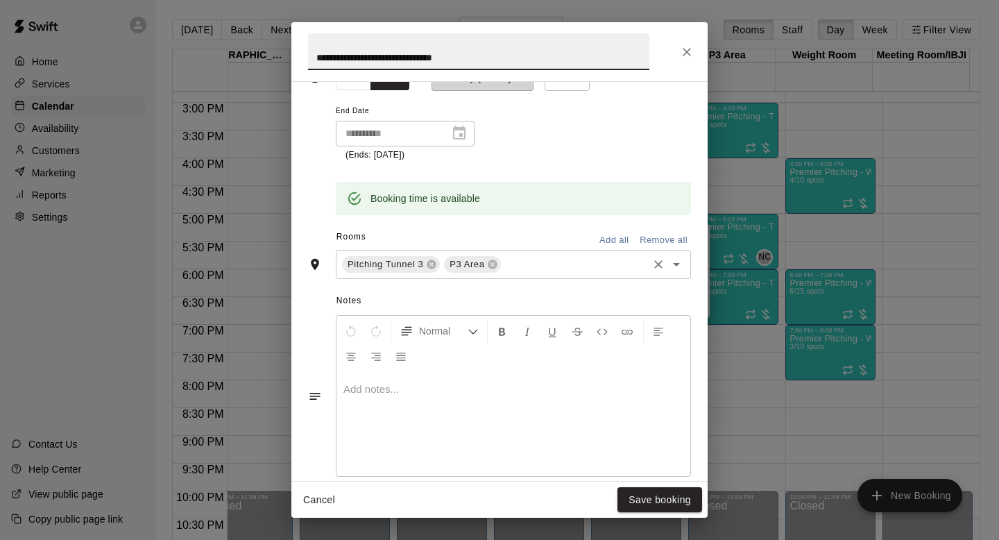
click at [424, 264] on span "Pitching Tunnel 3" at bounding box center [385, 264] width 87 height 14
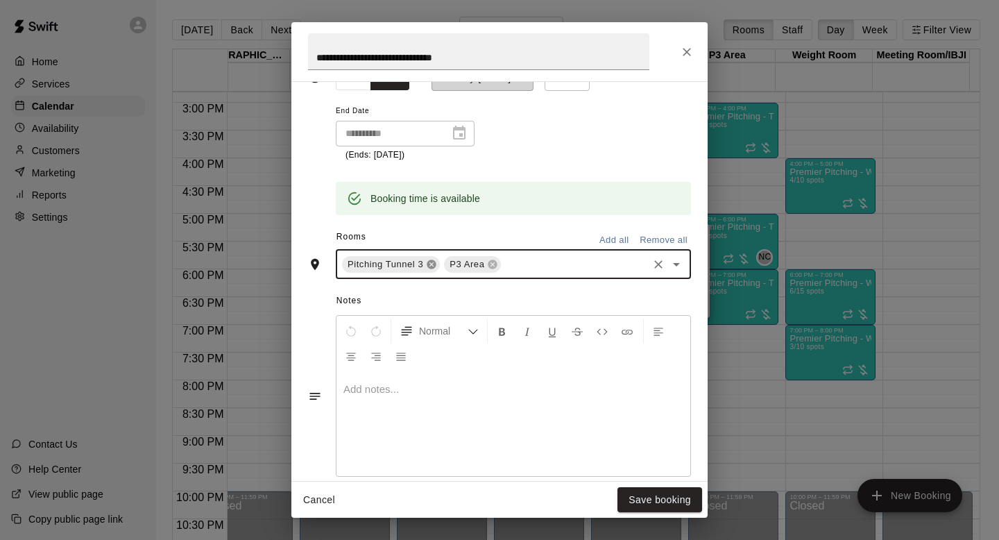
click at [431, 264] on icon at bounding box center [431, 264] width 11 height 11
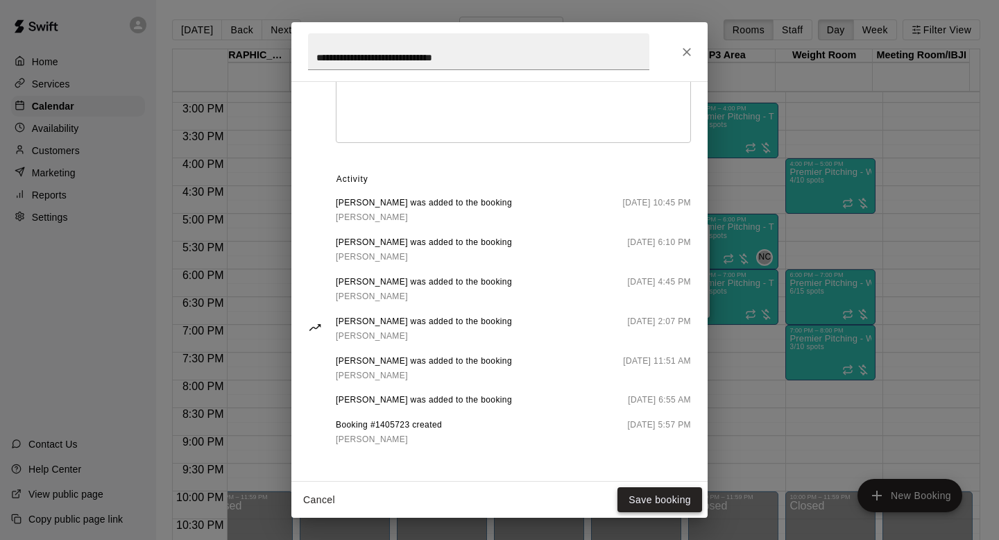
click at [640, 497] on button "Save booking" at bounding box center [659, 500] width 85 height 26
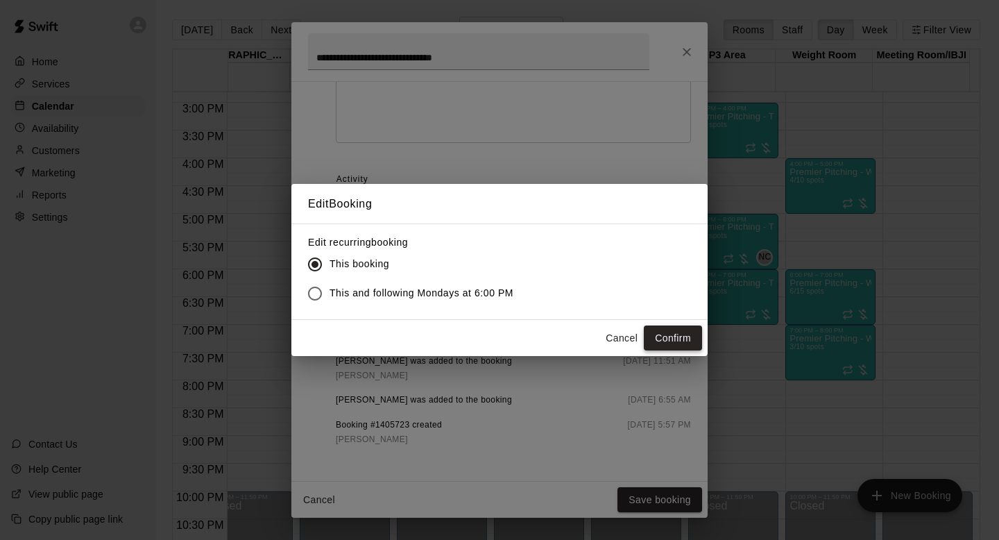
click at [678, 332] on button "Confirm" at bounding box center [673, 338] width 58 height 26
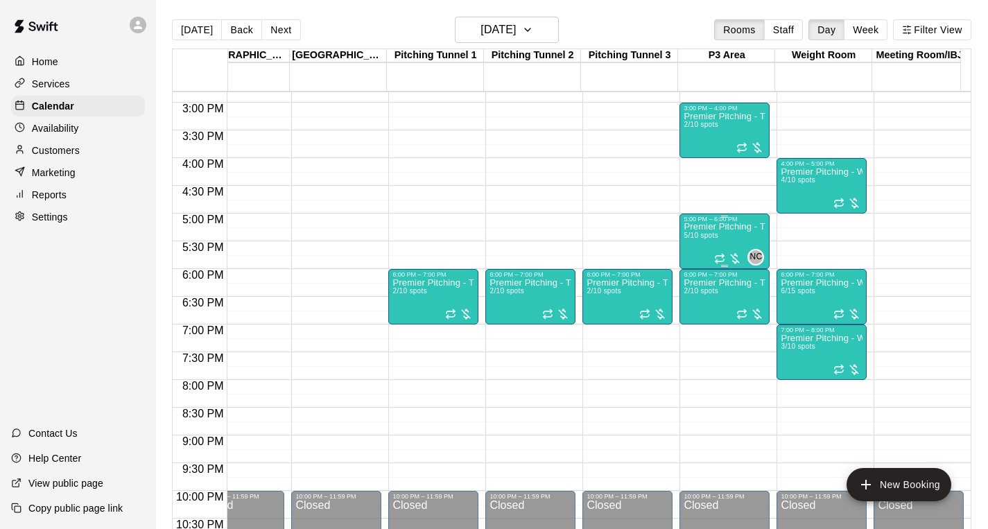
click at [723, 248] on div "Premier Pitching - Throwing Group 5/10 spots" at bounding box center [725, 487] width 82 height 529
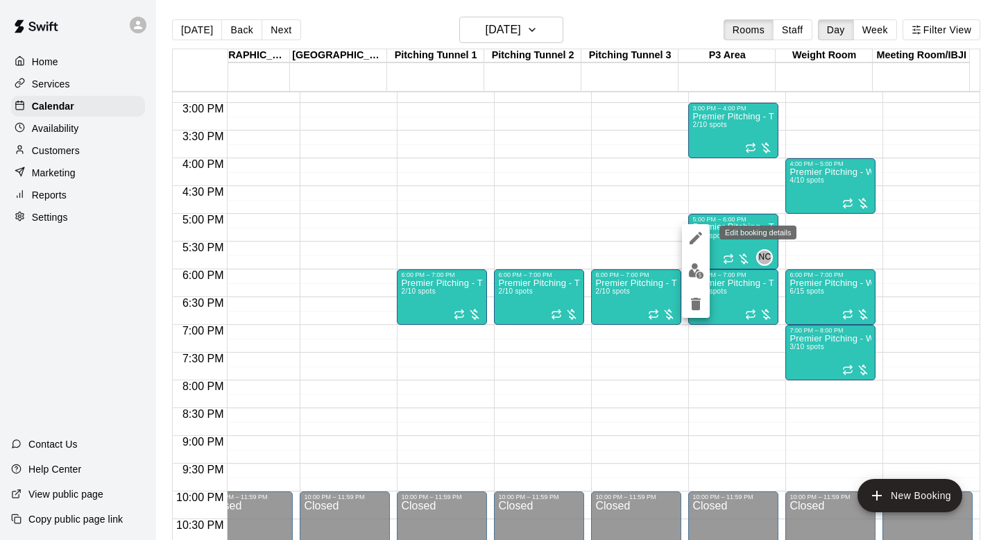
click at [693, 234] on icon "edit" at bounding box center [695, 238] width 17 height 17
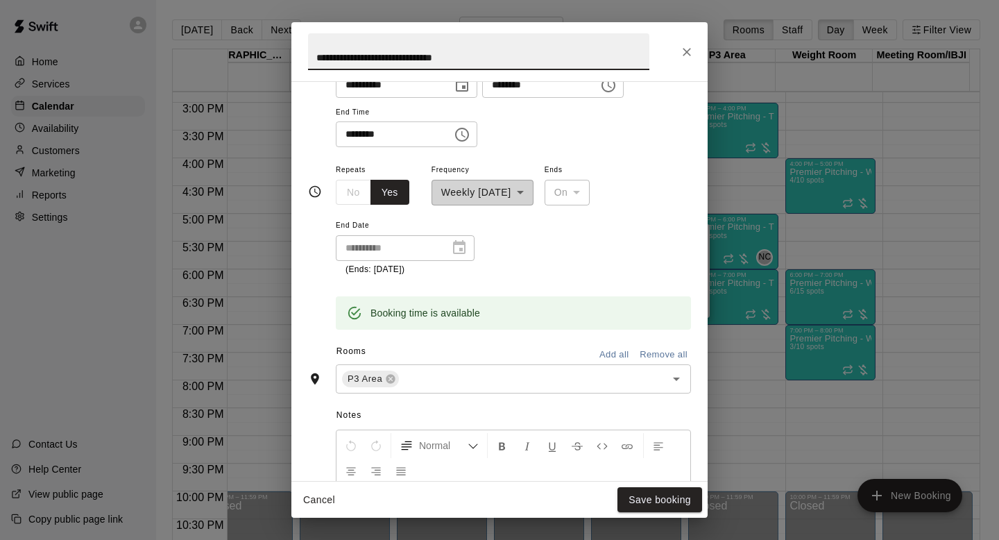
scroll to position [359, 0]
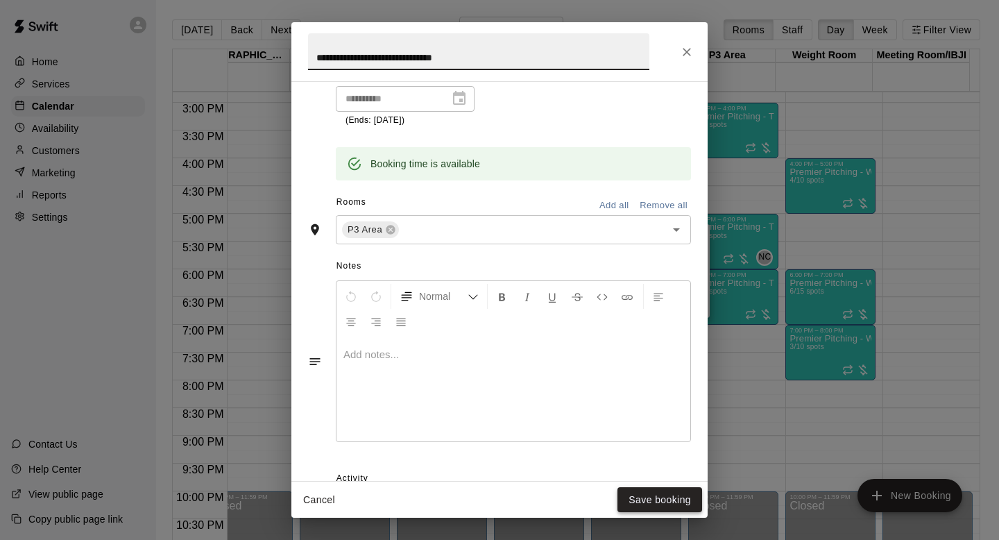
click at [656, 498] on button "Save booking" at bounding box center [659, 500] width 85 height 26
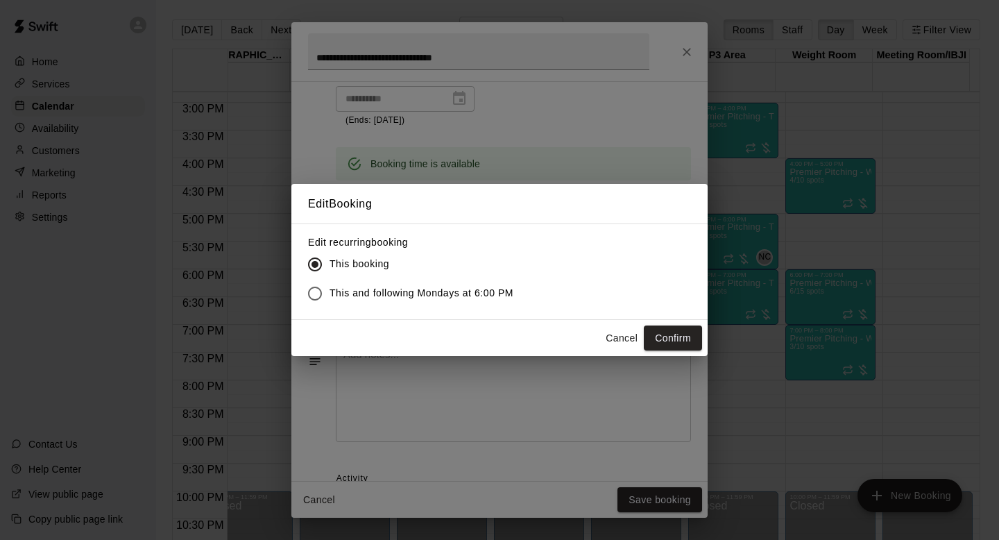
click at [469, 295] on span "This and following Mondays at 6:00 PM" at bounding box center [421, 293] width 184 height 15
click at [672, 334] on button "Confirm" at bounding box center [673, 338] width 58 height 26
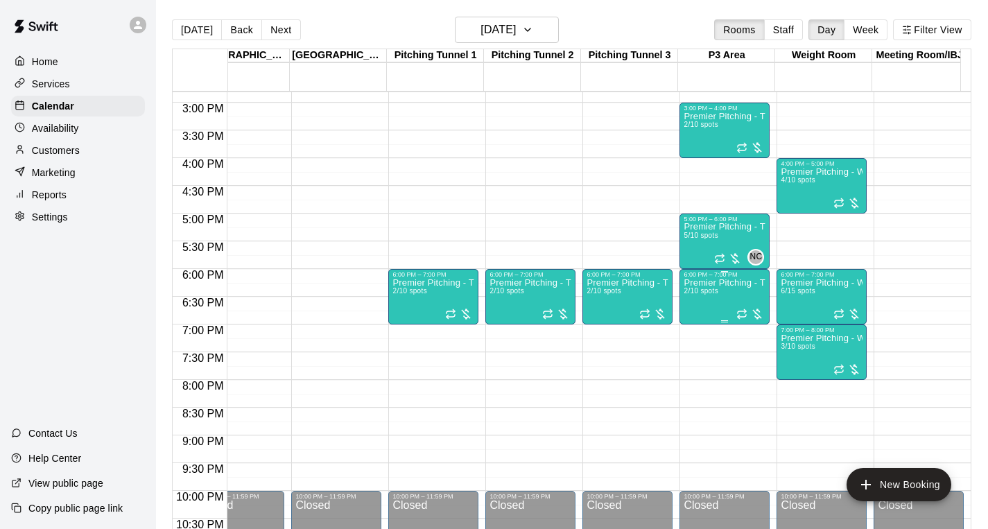
click at [716, 283] on p "Premier Pitching - Throwing Group" at bounding box center [725, 283] width 82 height 0
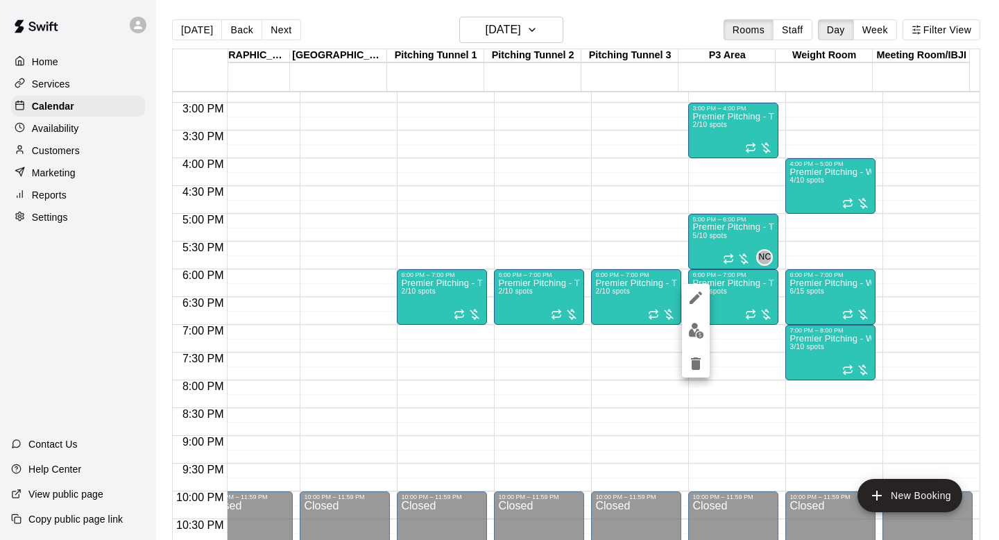
click at [696, 297] on icon "edit" at bounding box center [695, 297] width 12 height 12
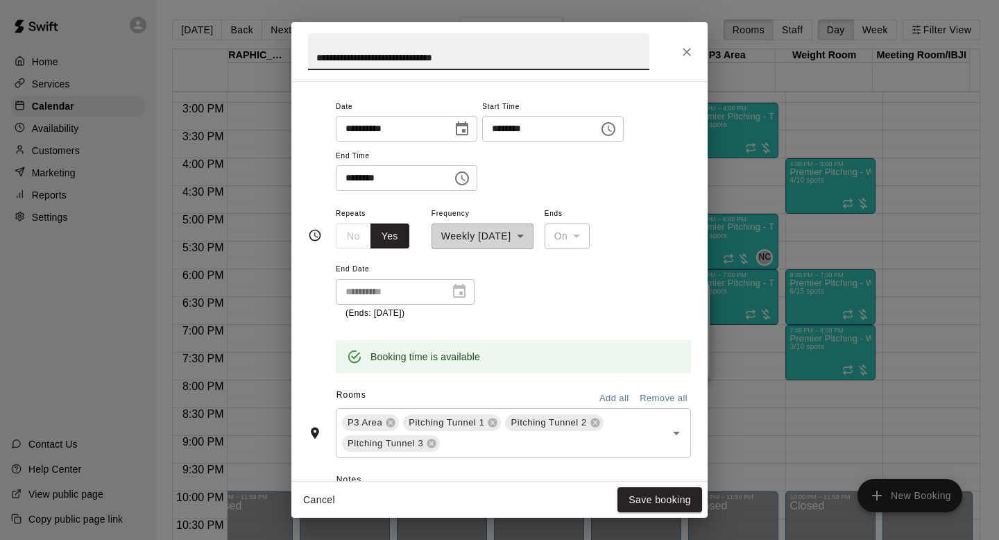
scroll to position [200, 0]
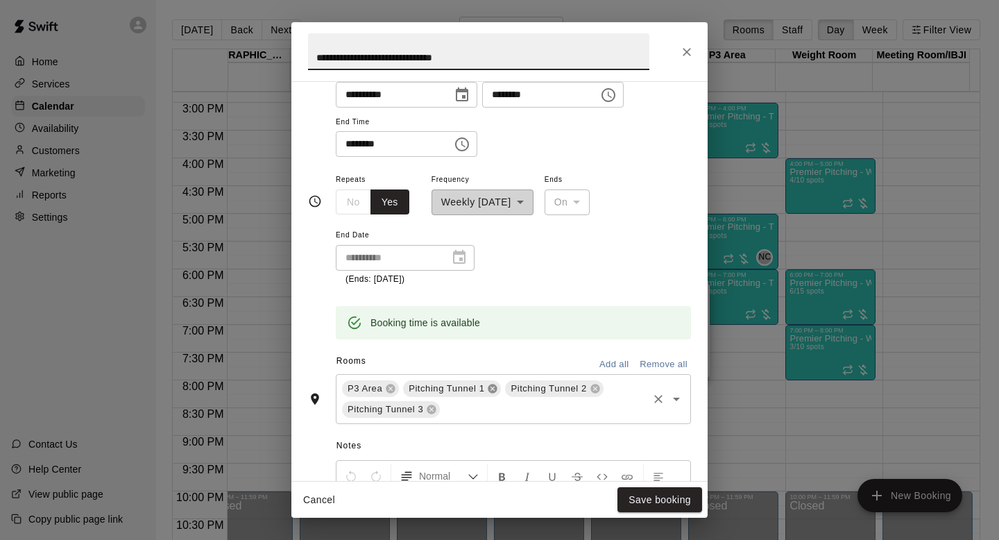
click at [490, 390] on icon at bounding box center [492, 388] width 9 height 9
click at [590, 386] on icon at bounding box center [595, 388] width 11 height 11
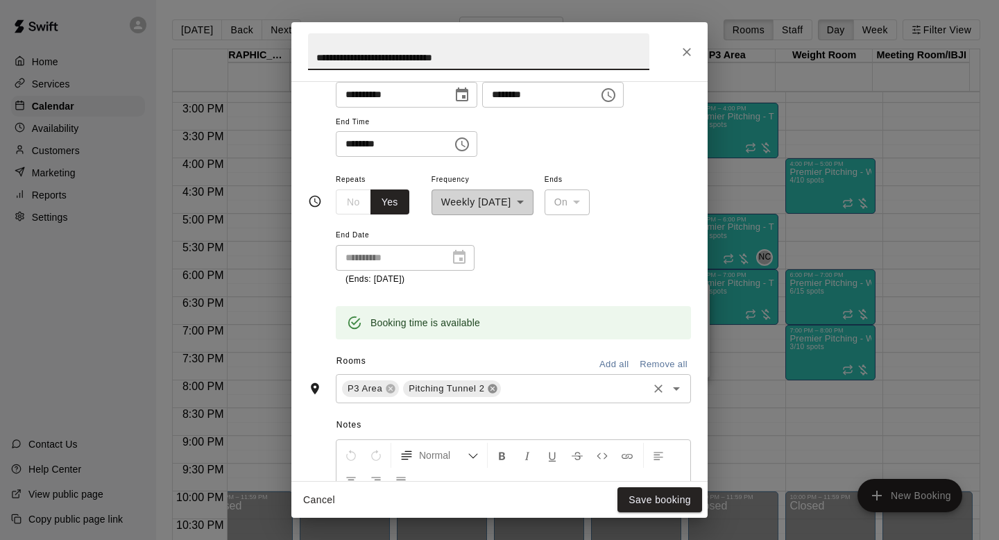
click at [490, 384] on icon at bounding box center [492, 388] width 9 height 9
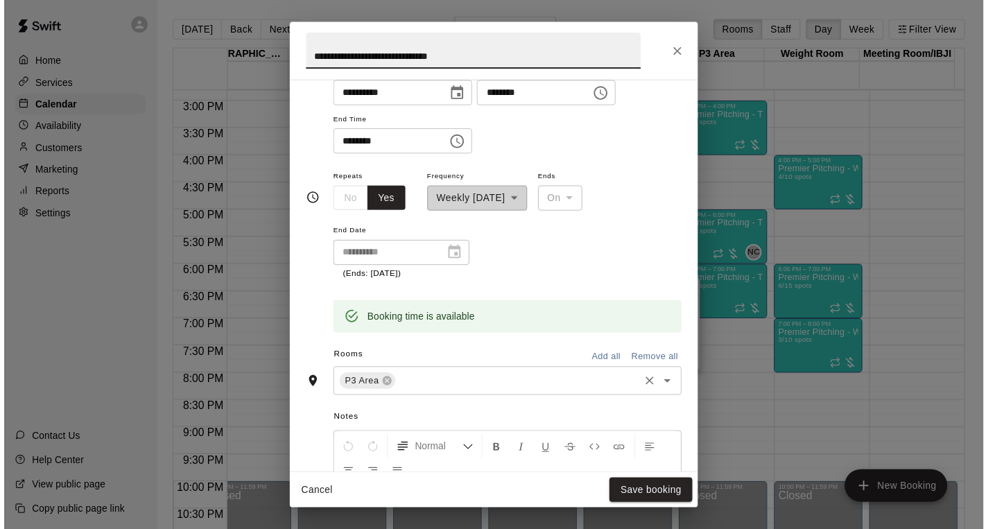
scroll to position [517, 0]
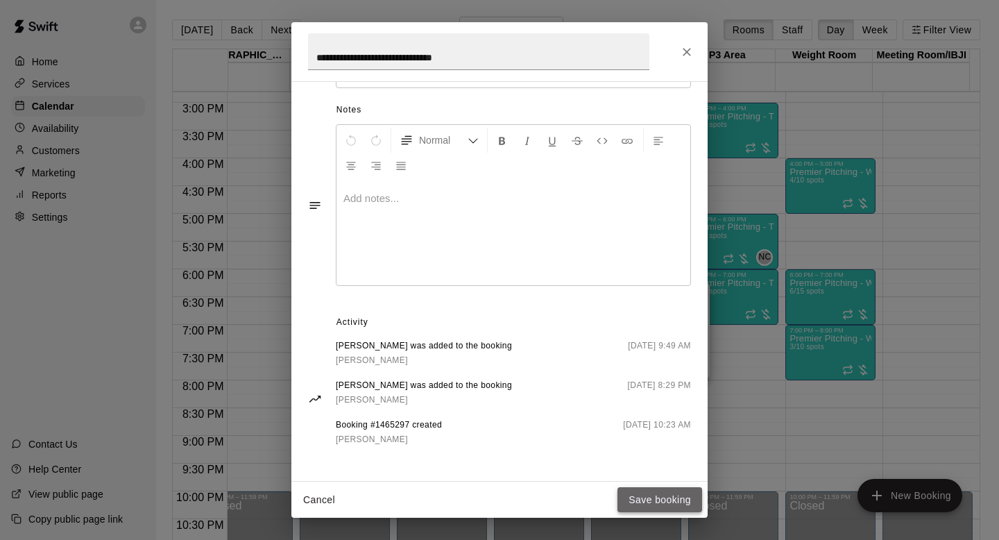
click at [658, 497] on button "Save booking" at bounding box center [659, 500] width 85 height 26
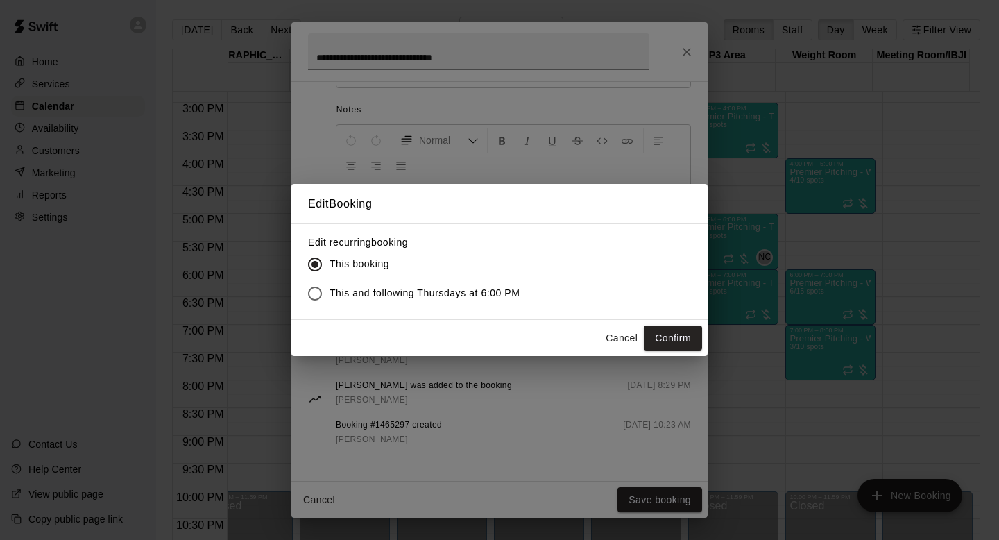
click at [463, 291] on span "This and following Thursdays at 6:00 PM" at bounding box center [424, 293] width 191 height 15
click at [678, 336] on button "Confirm" at bounding box center [673, 338] width 58 height 26
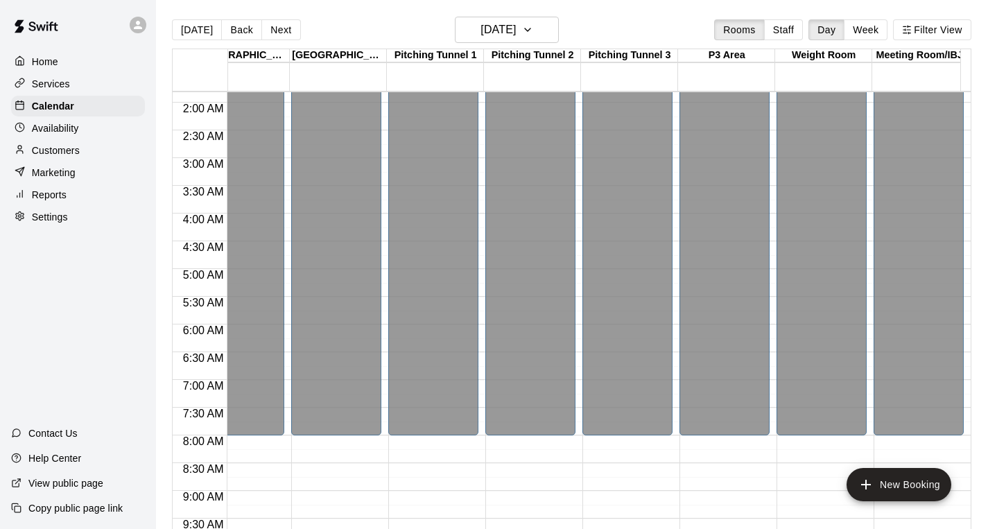
scroll to position [0, 1006]
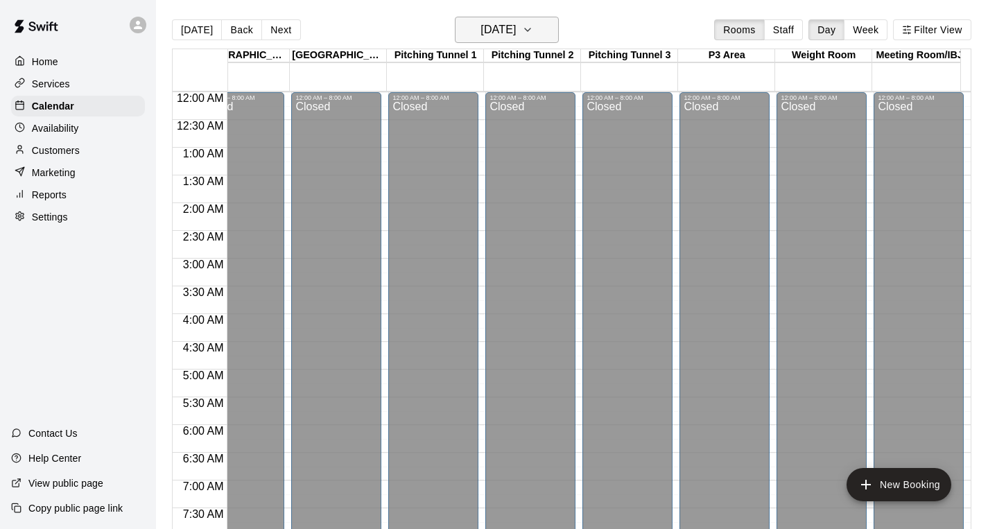
click at [516, 35] on h6 "Thursday Oct 16" at bounding box center [498, 29] width 35 height 19
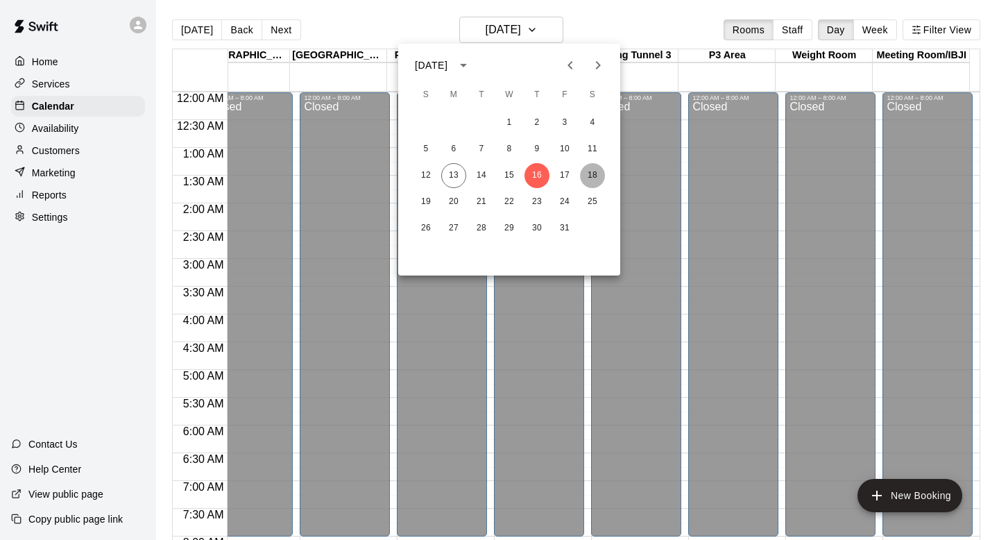
click at [588, 171] on button "18" at bounding box center [592, 175] width 25 height 25
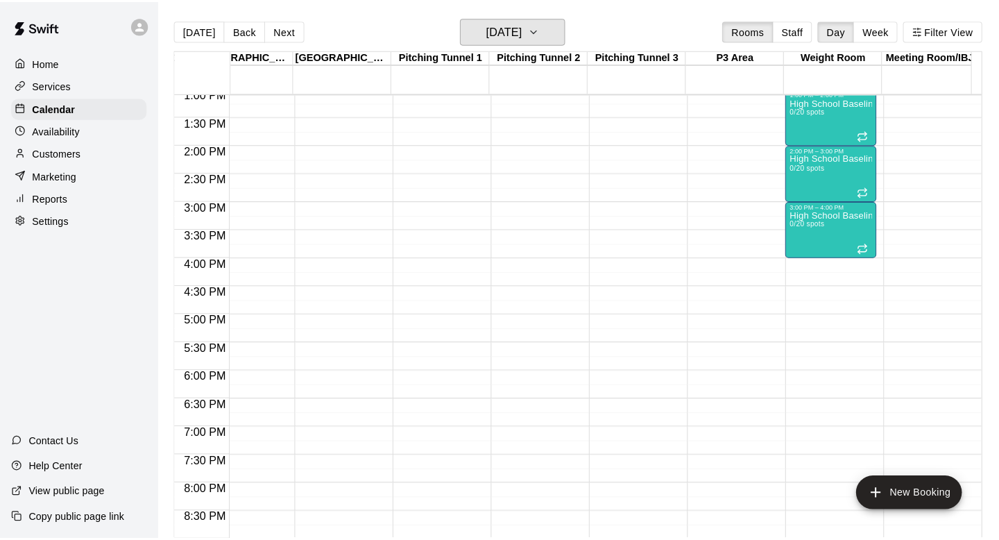
scroll to position [474, 1006]
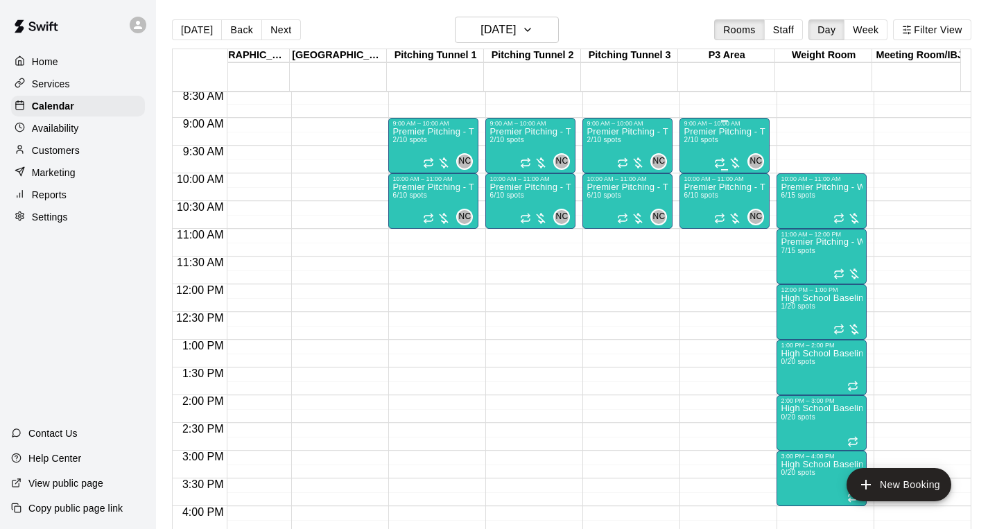
click at [714, 144] on span "2/10 spots" at bounding box center [701, 140] width 34 height 8
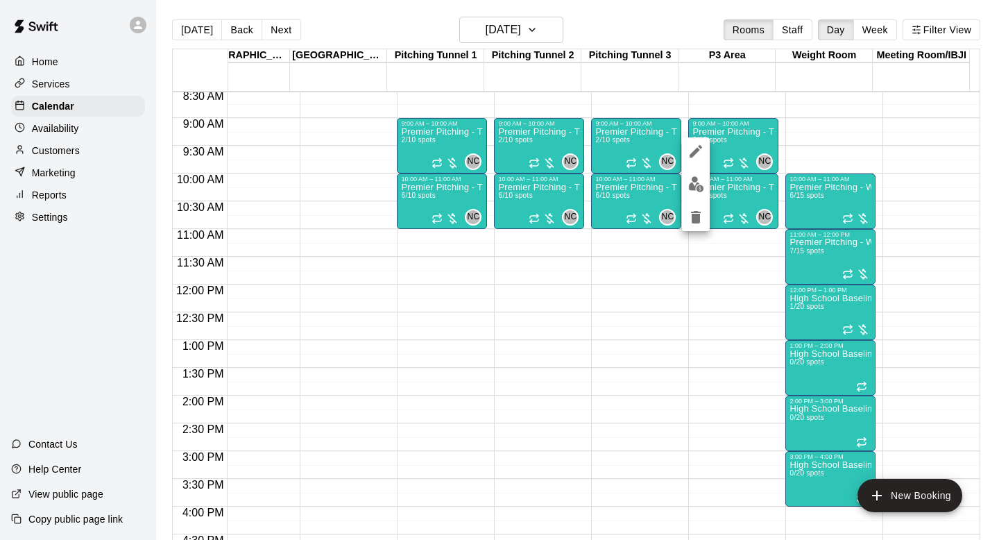
click at [694, 150] on icon "edit" at bounding box center [695, 151] width 12 height 12
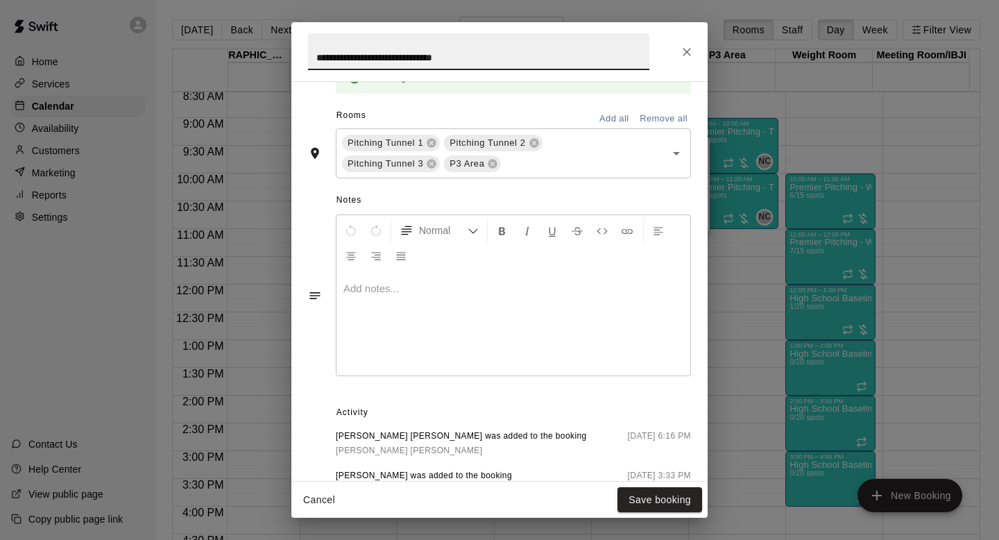
scroll to position [275, 0]
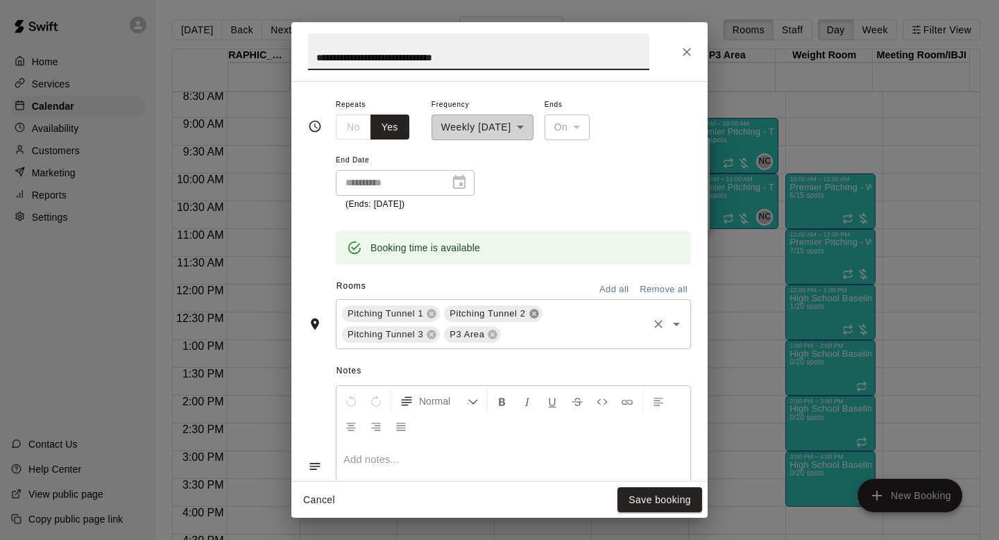
click at [535, 312] on icon at bounding box center [533, 313] width 9 height 9
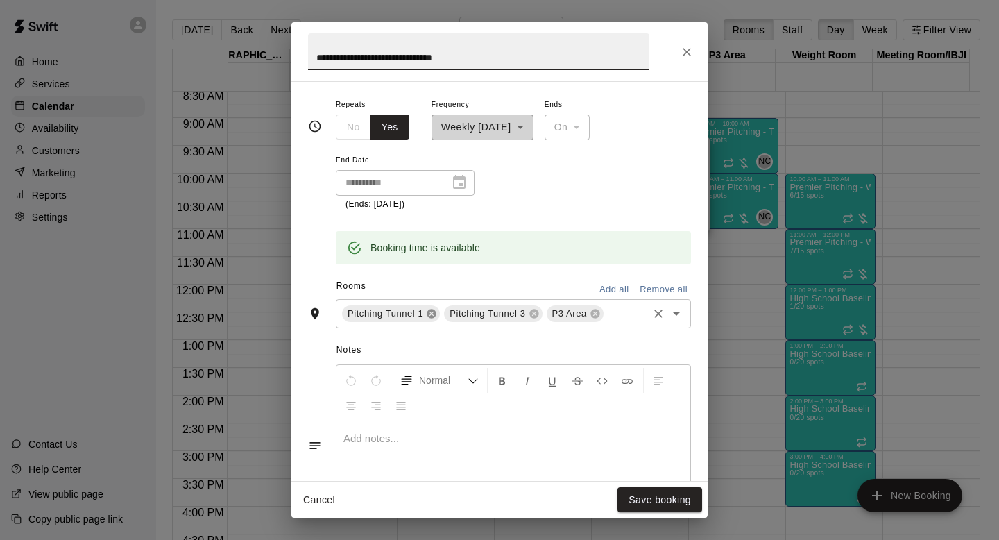
click at [429, 316] on icon at bounding box center [431, 313] width 9 height 9
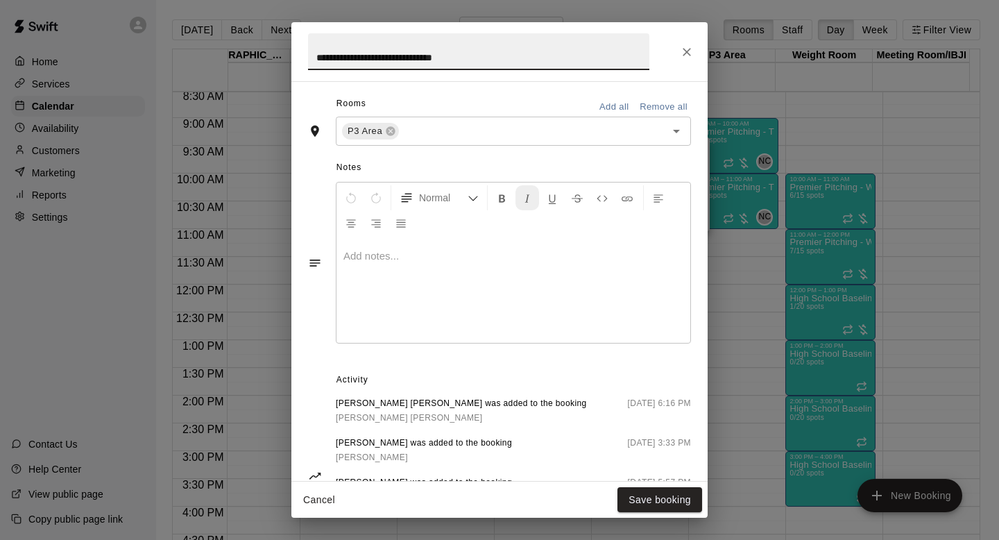
scroll to position [557, 0]
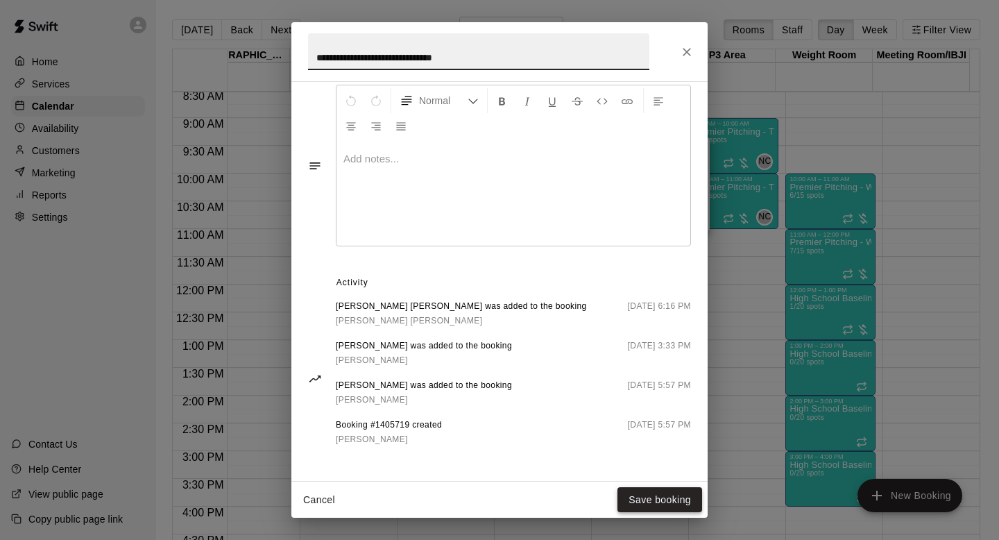
click at [642, 490] on button "Save booking" at bounding box center [659, 500] width 85 height 26
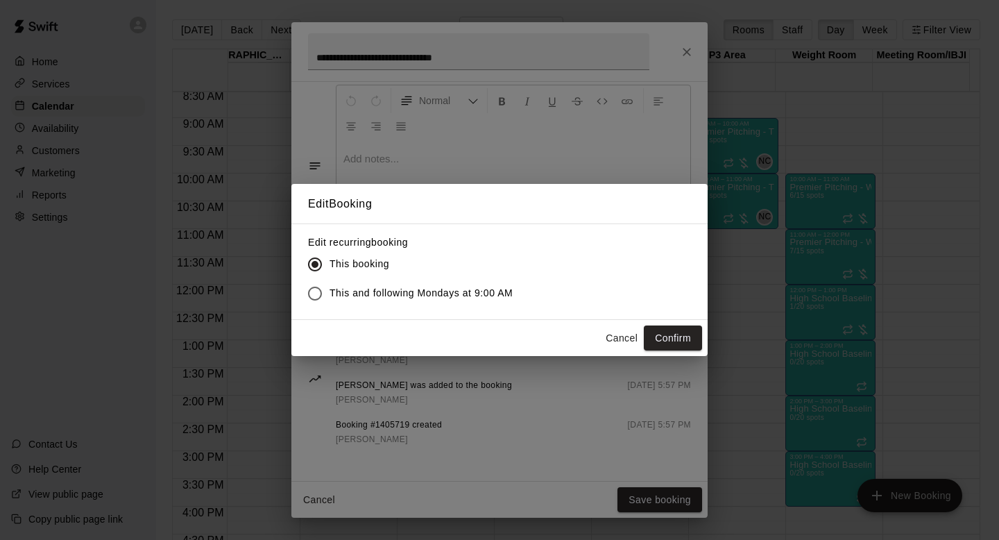
click at [487, 295] on span "This and following Mondays at 9:00 AM" at bounding box center [420, 293] width 183 height 15
click at [683, 334] on button "Confirm" at bounding box center [673, 338] width 58 height 26
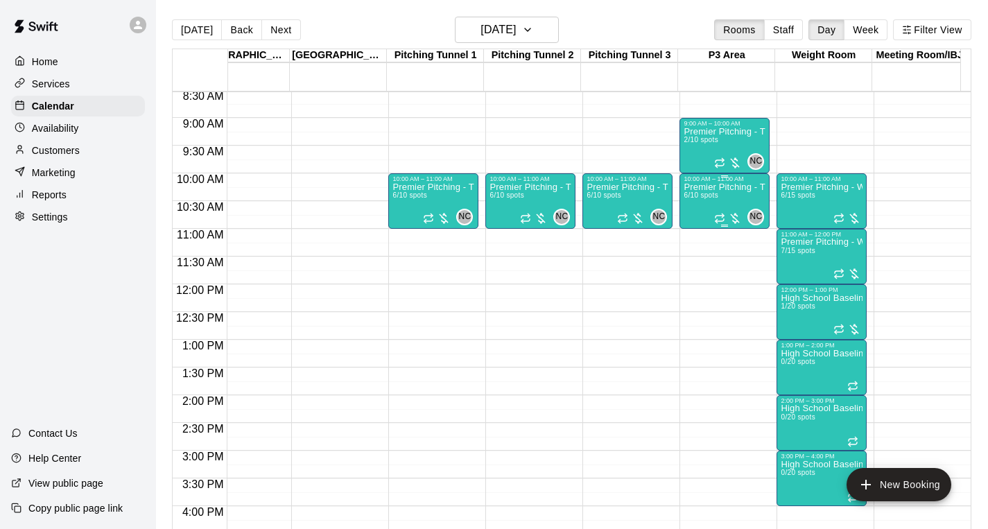
click at [752, 200] on div "Premier Pitching - Throwing Group 6/10 spots" at bounding box center [725, 446] width 82 height 529
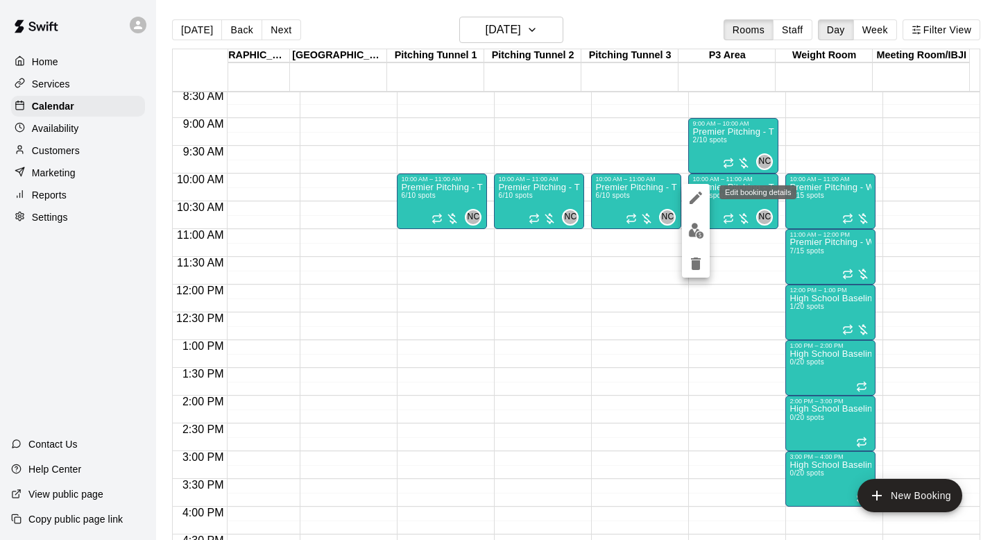
click at [696, 192] on icon "edit" at bounding box center [695, 197] width 17 height 17
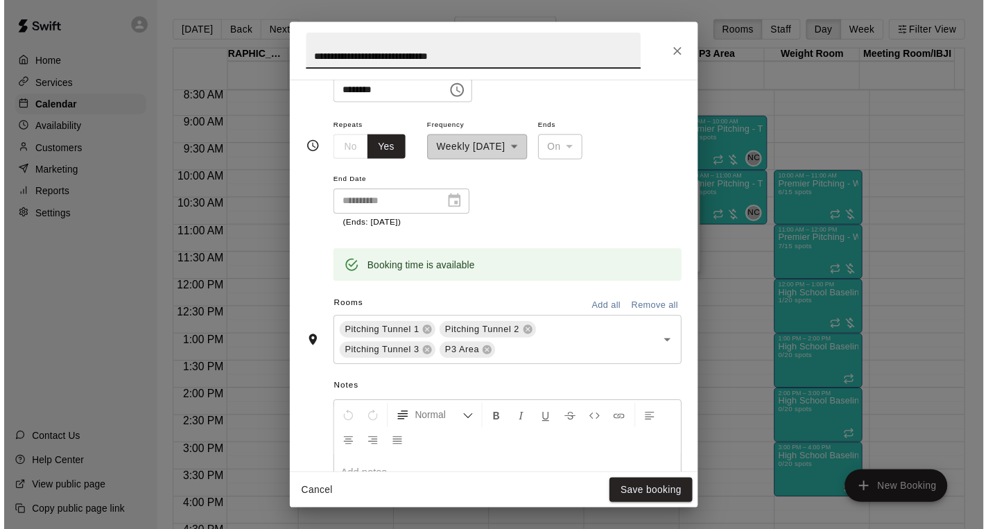
scroll to position [328, 0]
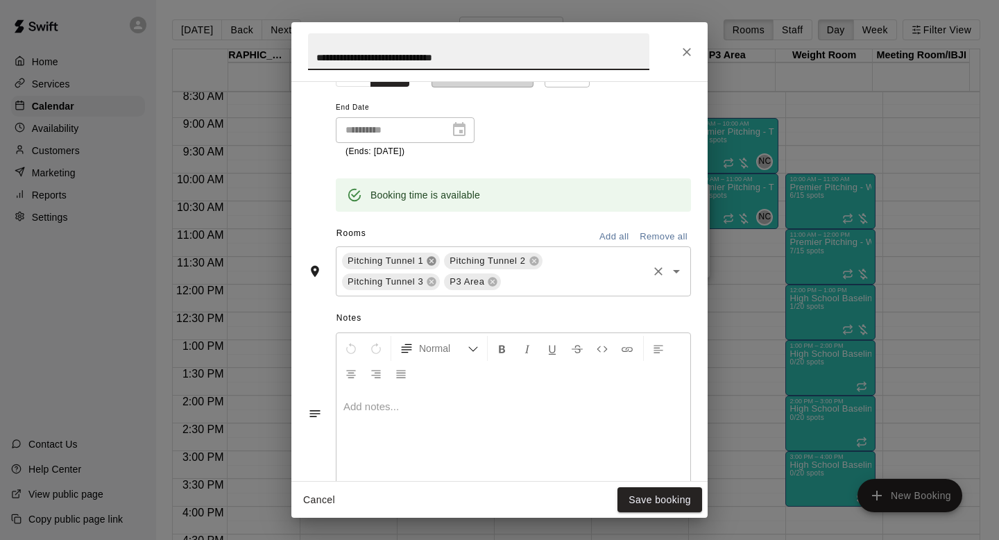
click at [430, 262] on icon at bounding box center [431, 260] width 11 height 11
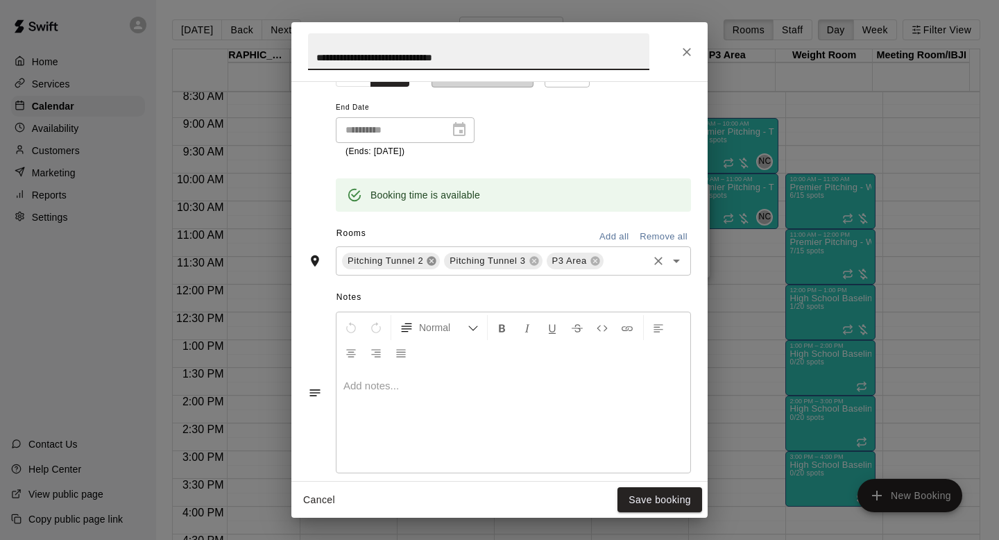
click at [431, 257] on icon at bounding box center [431, 260] width 9 height 9
click at [436, 257] on icon at bounding box center [431, 260] width 11 height 11
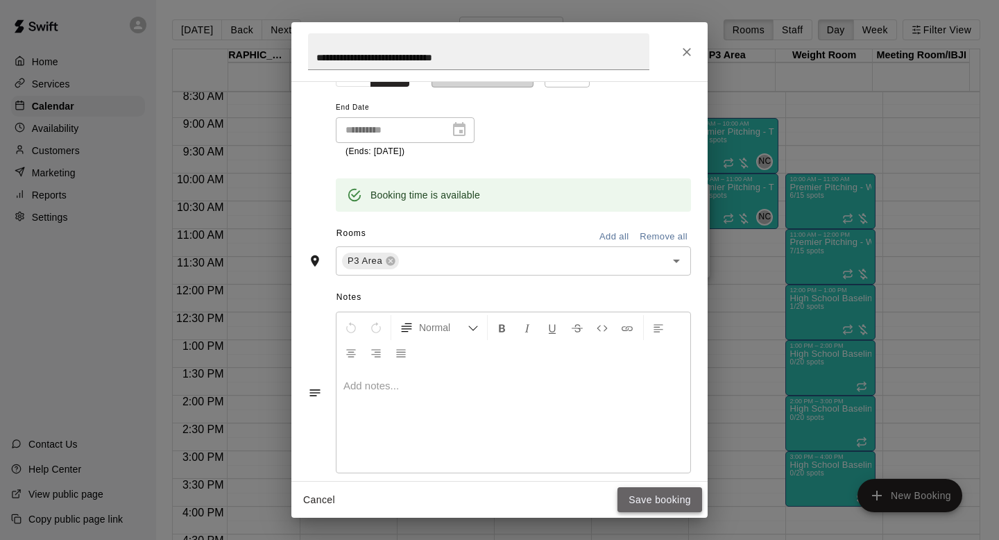
click at [660, 505] on button "Save booking" at bounding box center [659, 500] width 85 height 26
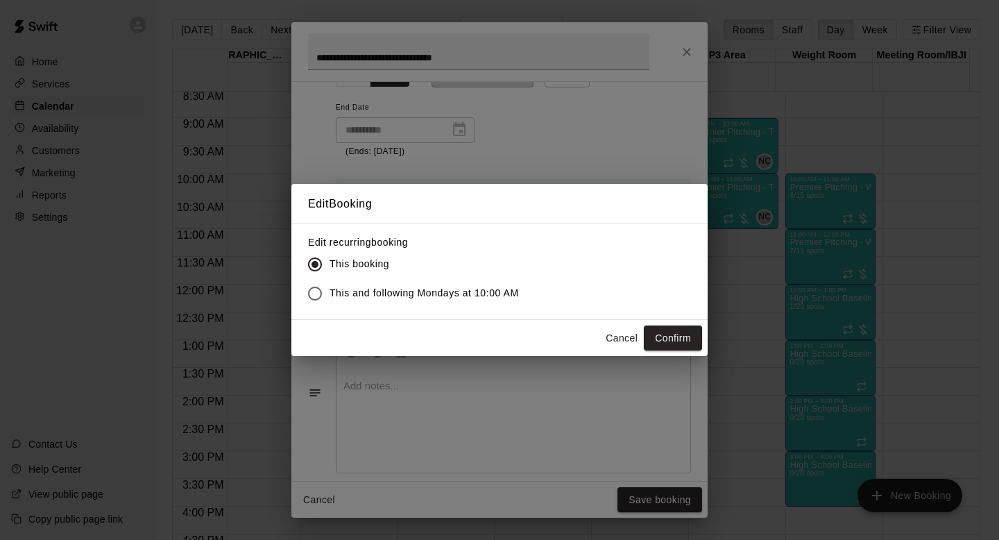
click at [478, 291] on span "This and following Mondays at 10:00 AM" at bounding box center [423, 293] width 189 height 15
click at [684, 338] on button "Confirm" at bounding box center [673, 338] width 58 height 26
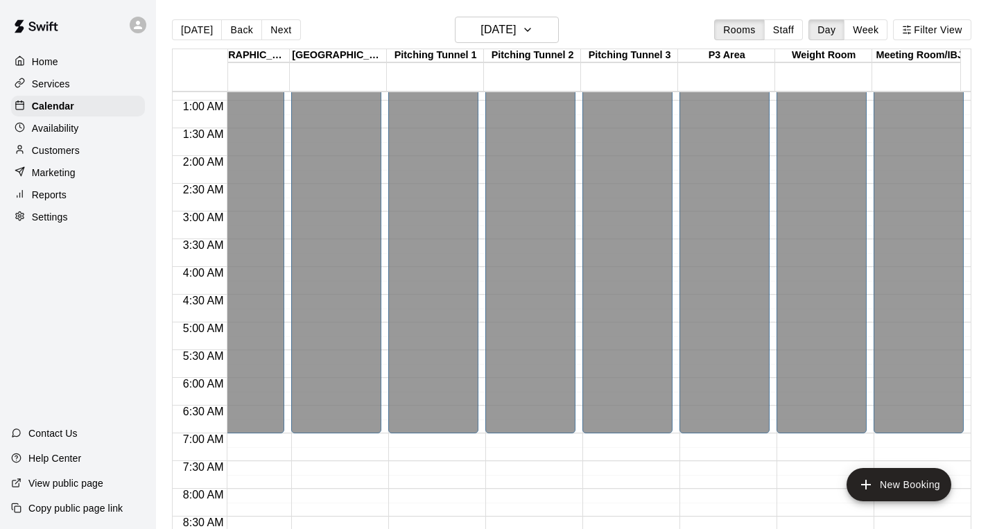
scroll to position [0, 1006]
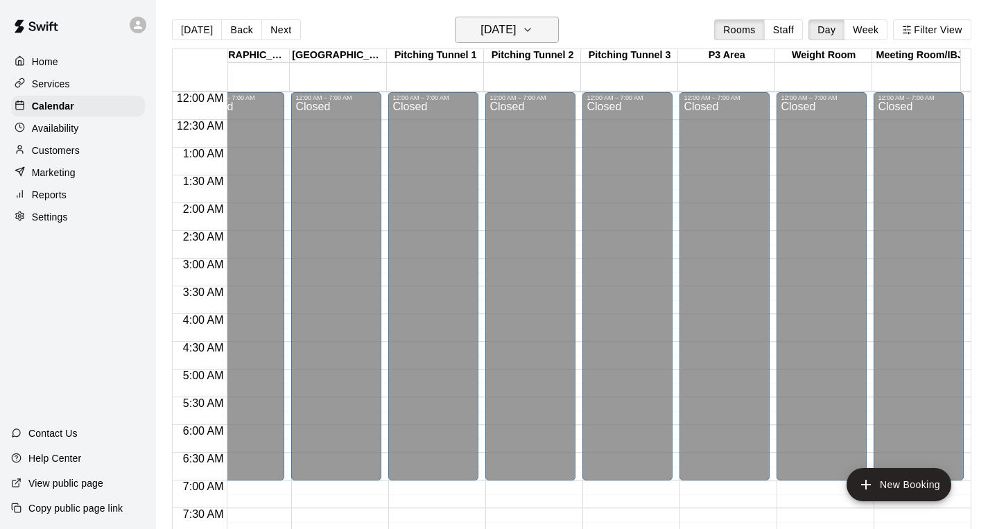
click at [533, 31] on icon "button" at bounding box center [527, 29] width 11 height 17
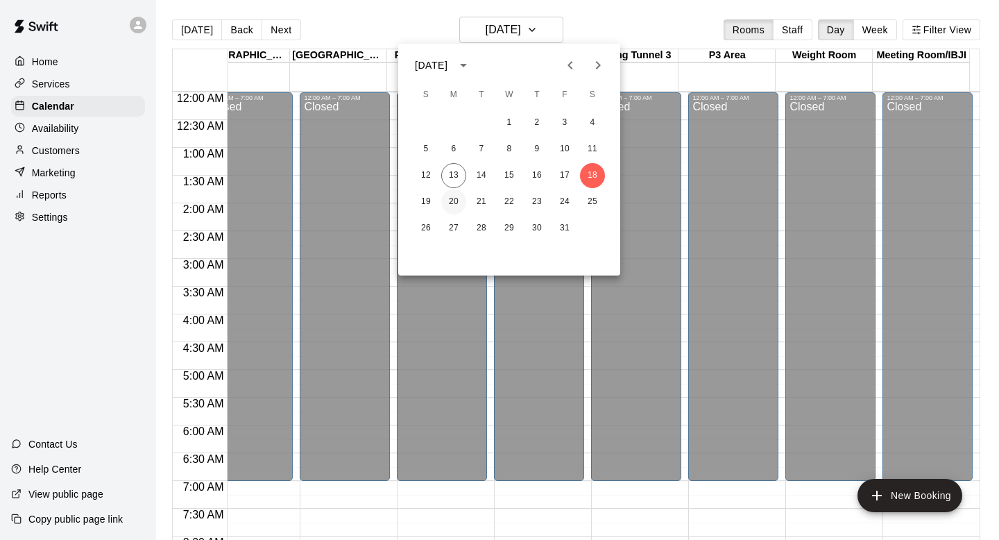
click at [454, 200] on button "20" at bounding box center [453, 201] width 25 height 25
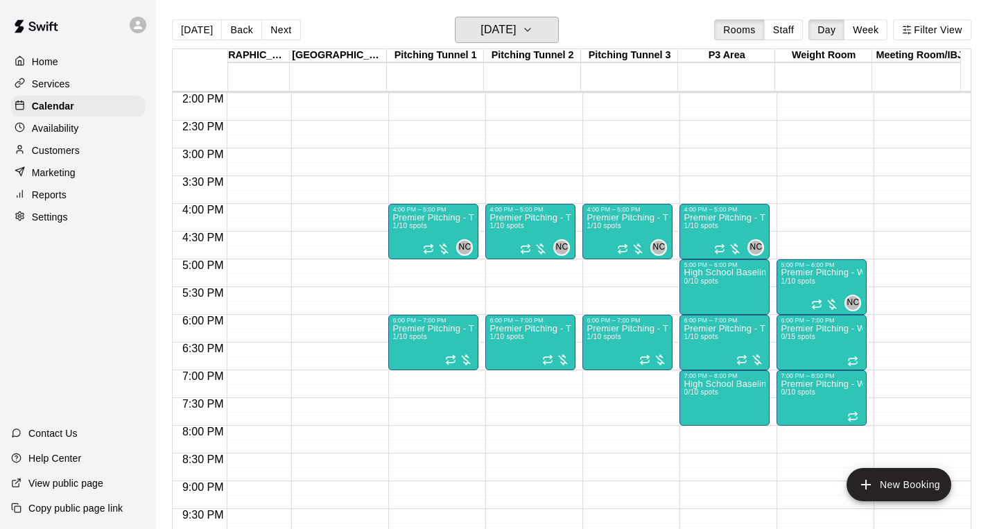
scroll to position [775, 1006]
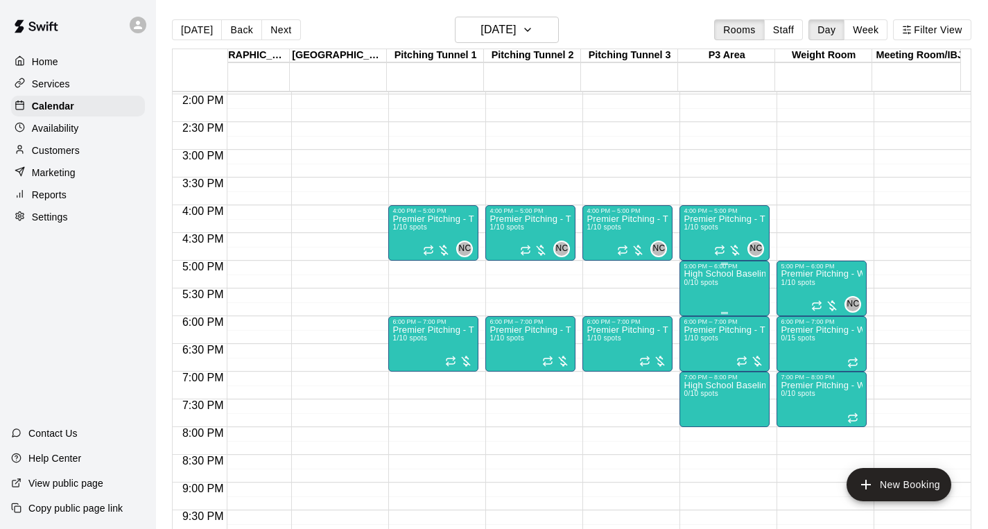
click at [726, 288] on div "High School Baseline Testing 0/10 spots" at bounding box center [725, 534] width 82 height 529
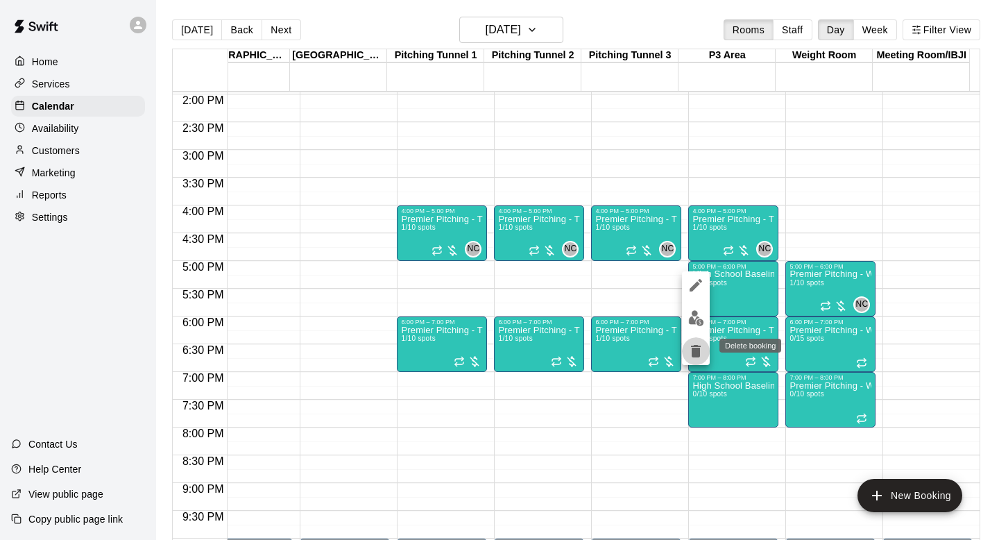
click at [698, 356] on icon "delete" at bounding box center [696, 351] width 10 height 12
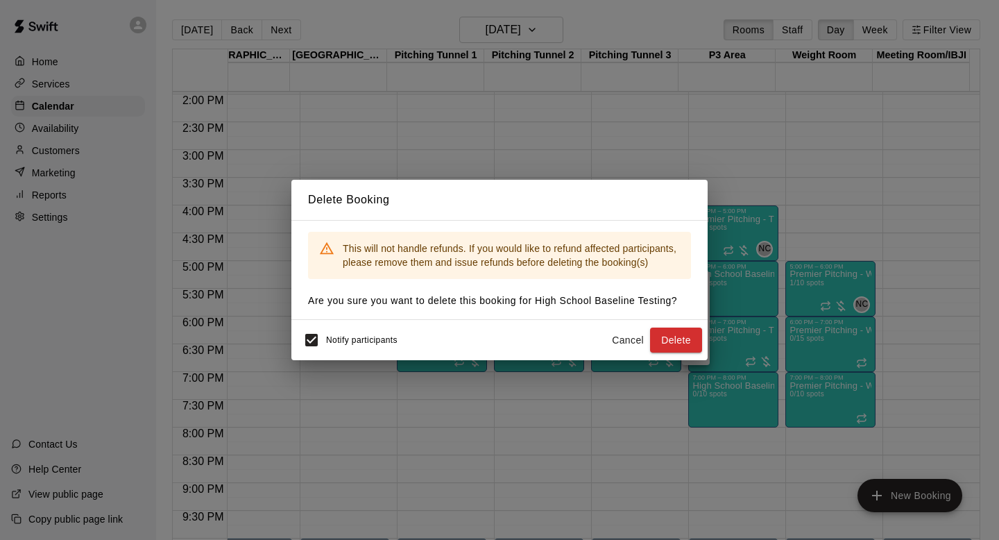
click at [630, 334] on button "Cancel" at bounding box center [627, 340] width 44 height 26
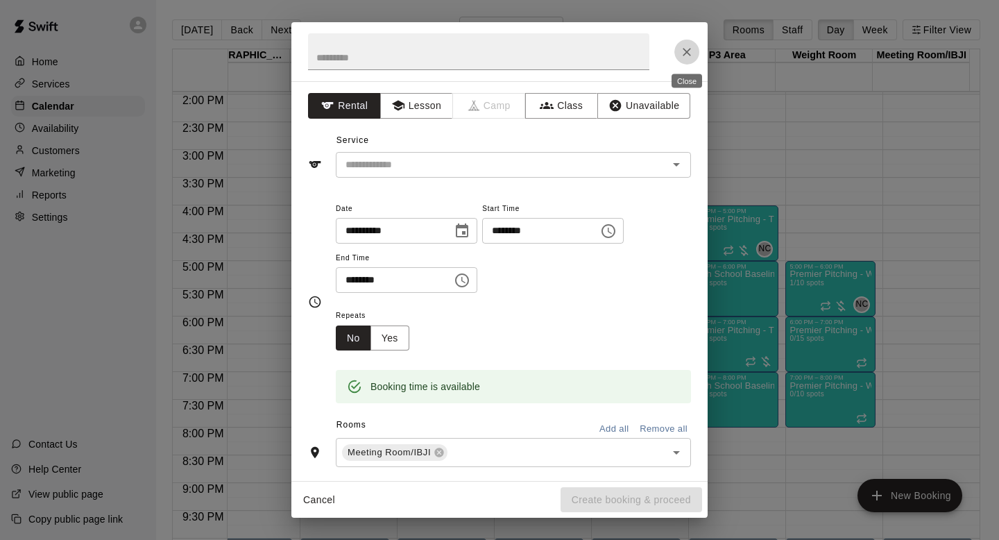
click at [682, 42] on button "Close" at bounding box center [686, 52] width 25 height 25
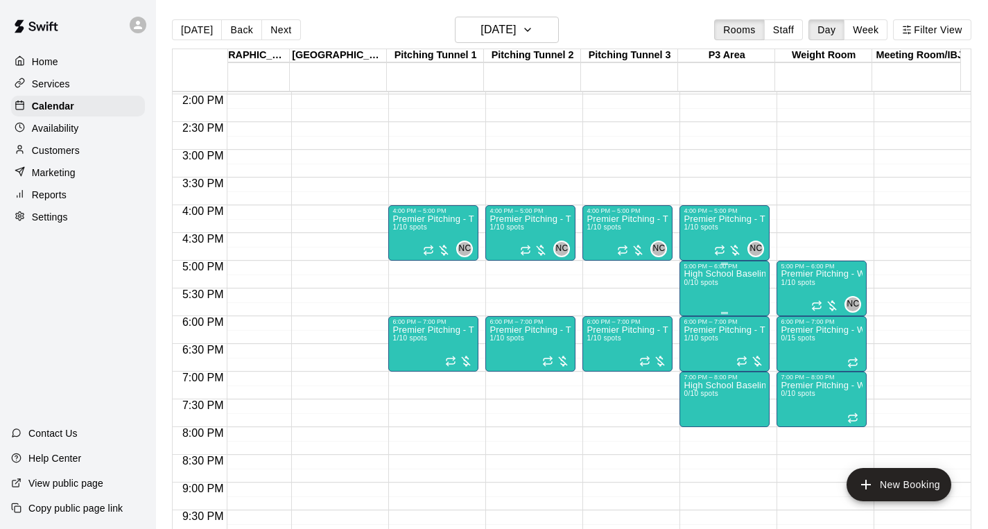
click at [750, 301] on div "High School Baseline Testing 0/10 spots" at bounding box center [725, 534] width 82 height 529
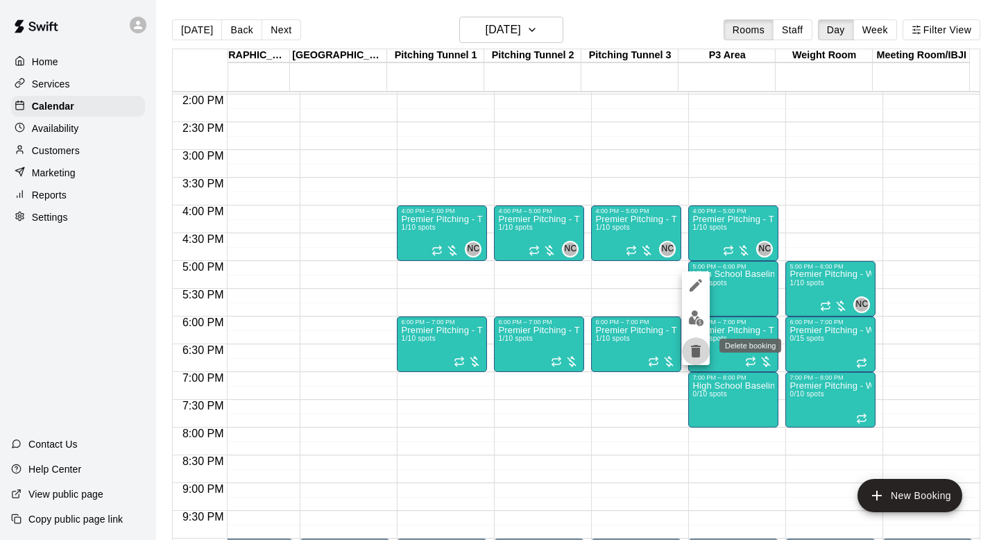
click at [698, 361] on button "delete" at bounding box center [696, 351] width 28 height 28
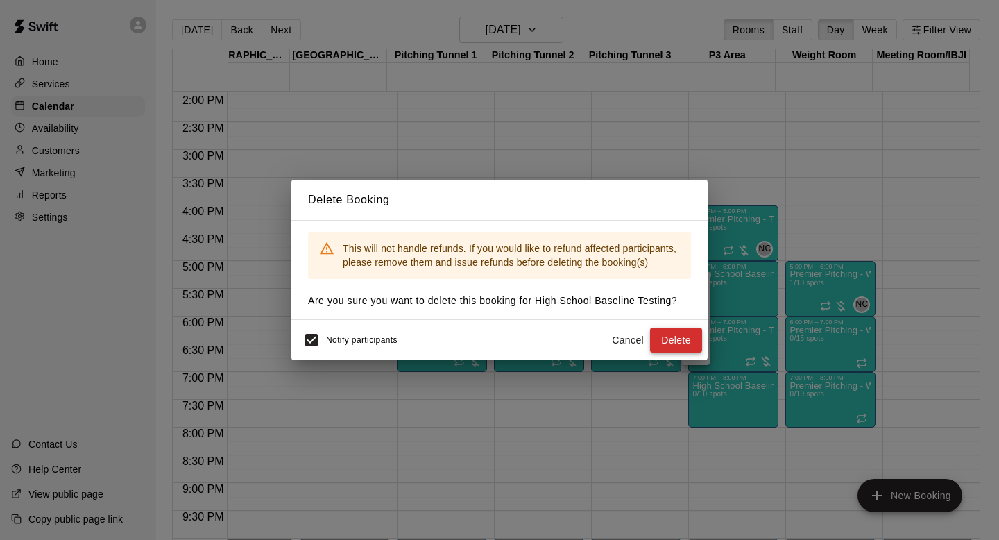
click at [669, 336] on button "Delete" at bounding box center [676, 340] width 52 height 26
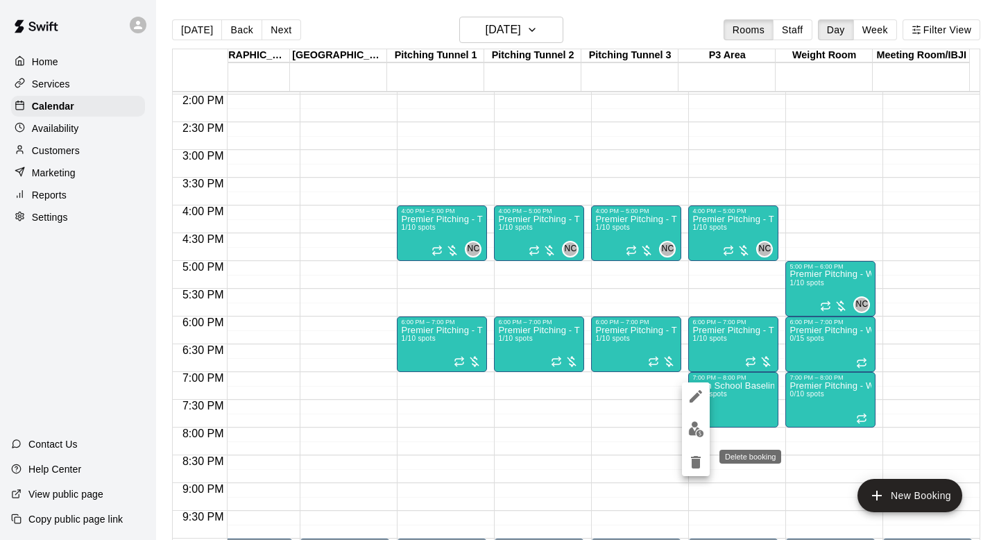
click at [695, 473] on button "delete" at bounding box center [696, 462] width 28 height 28
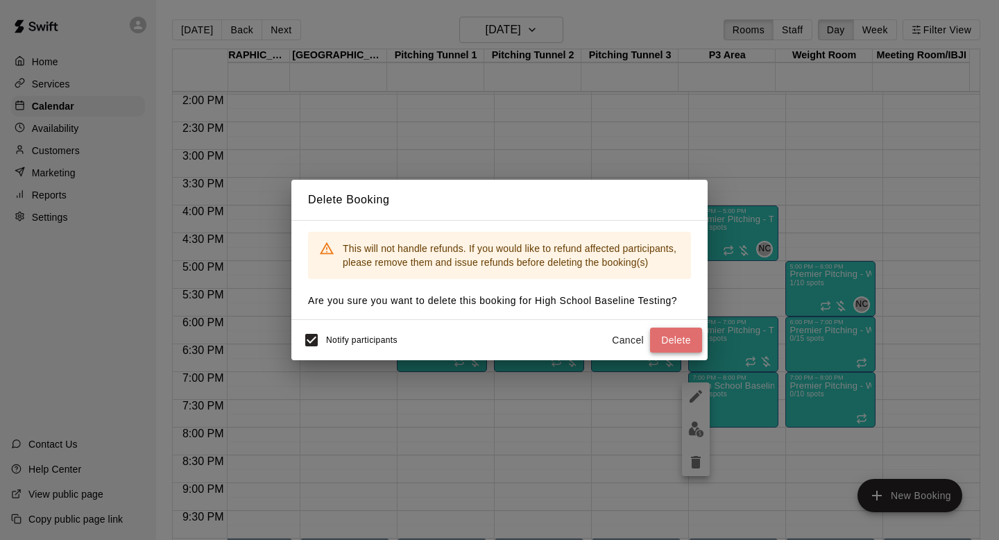
click at [682, 349] on button "Delete" at bounding box center [676, 340] width 52 height 26
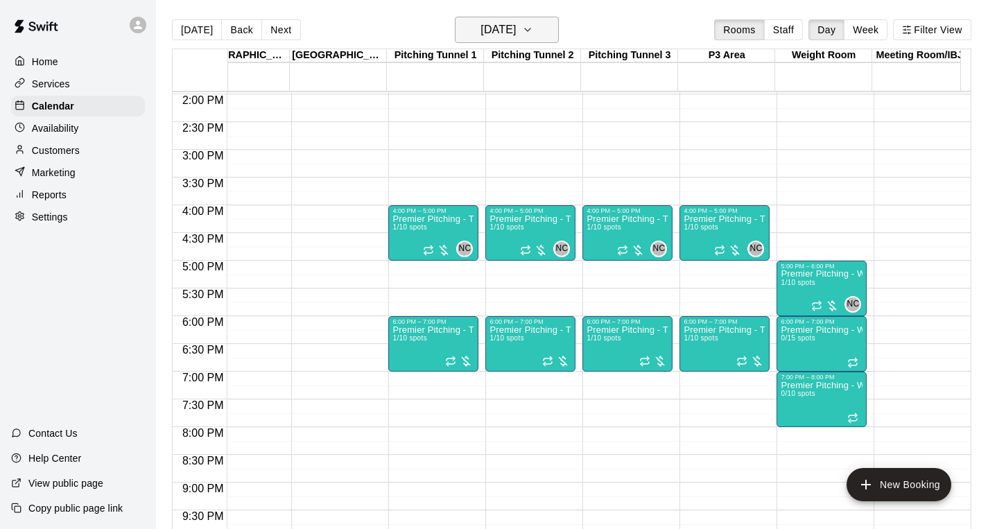
click at [533, 29] on icon "button" at bounding box center [527, 29] width 11 height 17
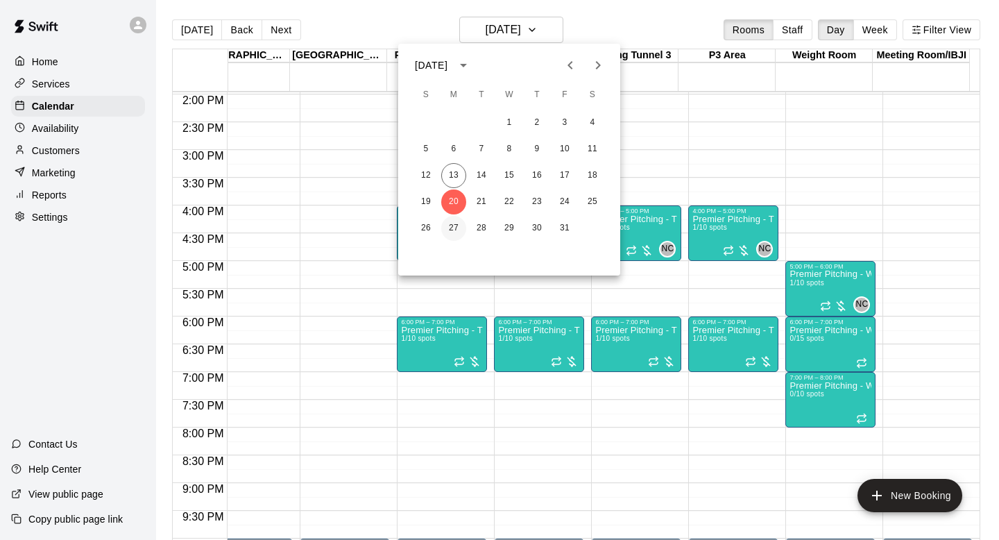
click at [454, 222] on button "27" at bounding box center [453, 228] width 25 height 25
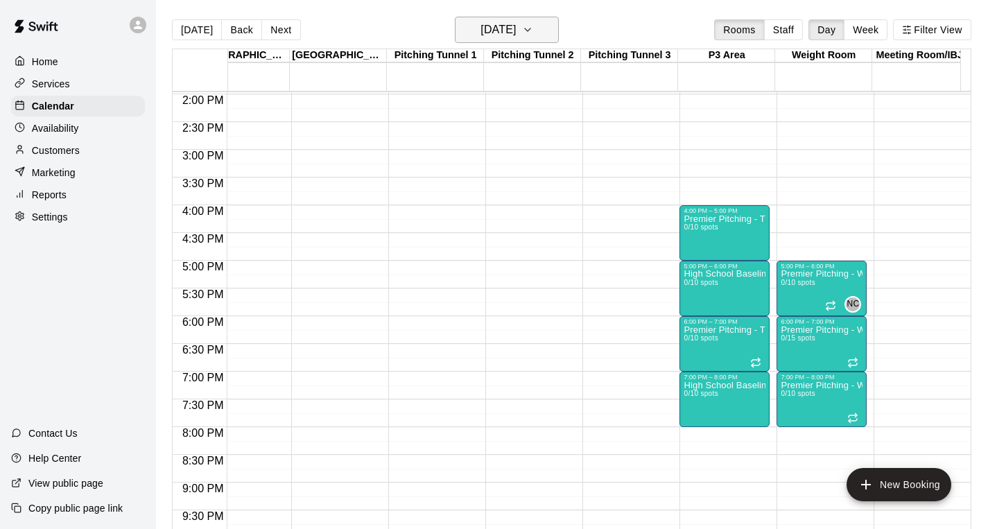
click at [516, 36] on h6 "Monday Oct 27" at bounding box center [498, 29] width 35 height 19
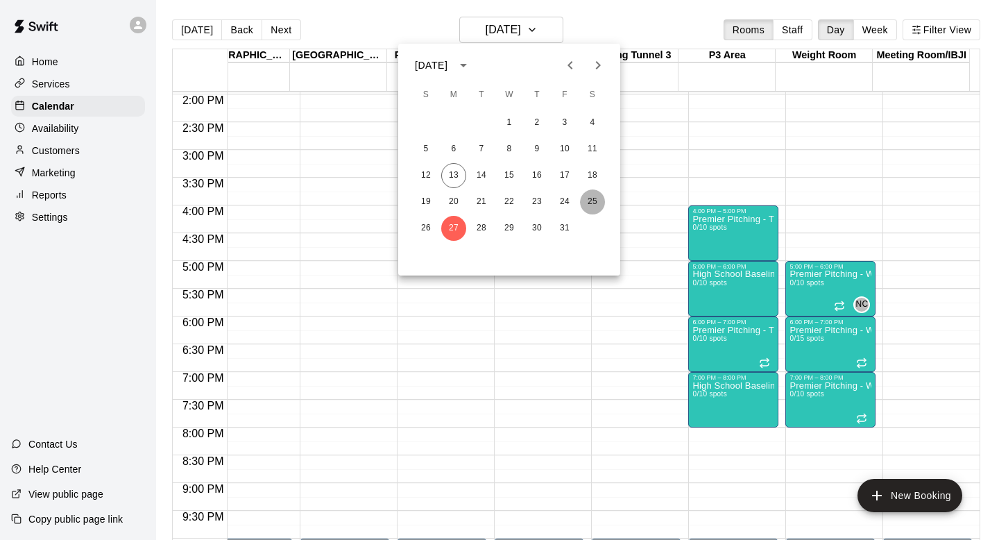
click at [591, 198] on button "25" at bounding box center [592, 201] width 25 height 25
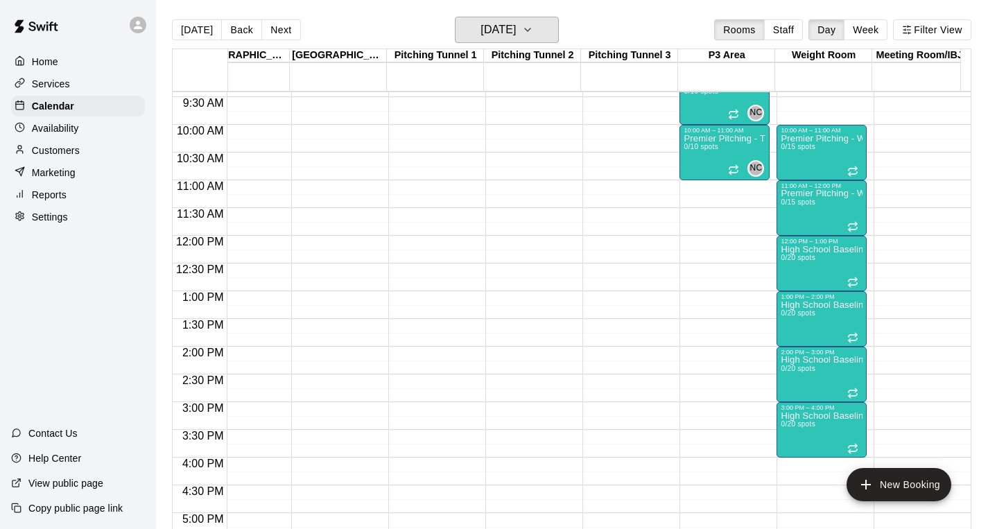
scroll to position [523, 1006]
click at [543, 29] on button "Saturday Oct 25" at bounding box center [507, 30] width 104 height 26
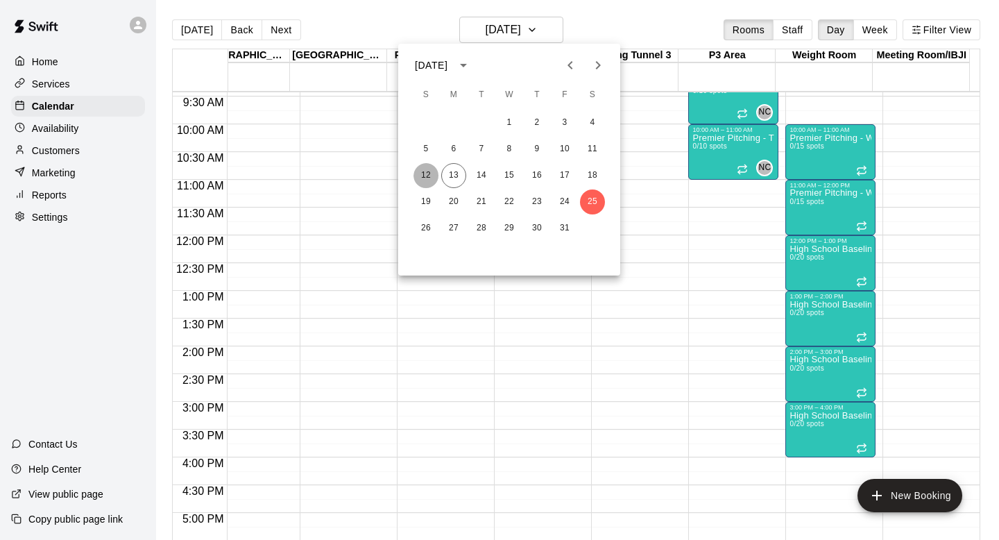
click at [427, 172] on button "12" at bounding box center [425, 175] width 25 height 25
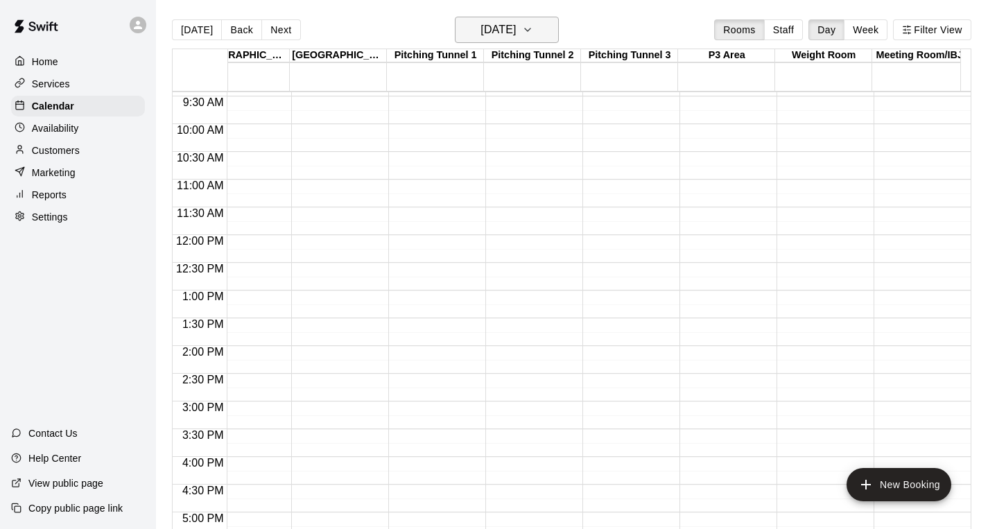
click at [539, 34] on button "Sunday Oct 12" at bounding box center [507, 30] width 104 height 26
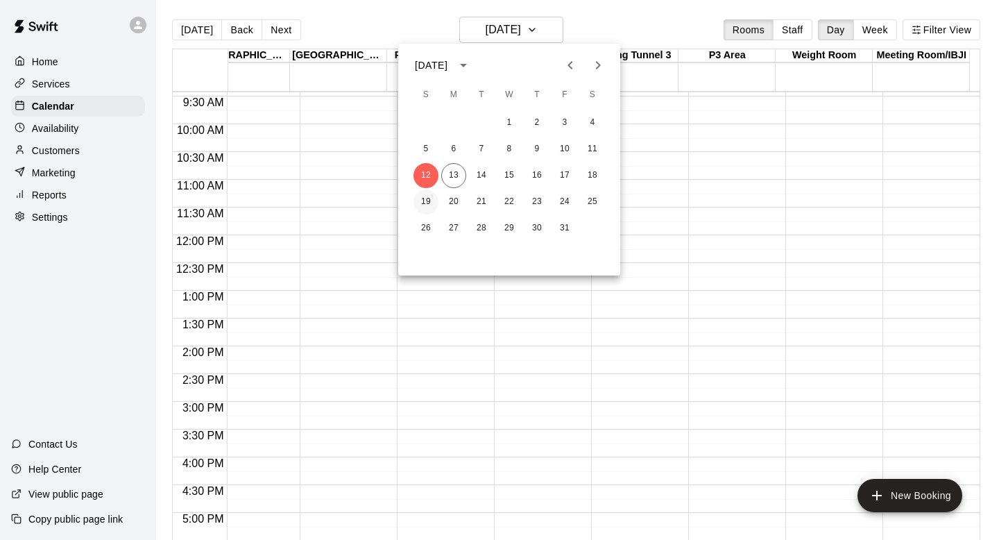
click at [420, 198] on button "19" at bounding box center [425, 201] width 25 height 25
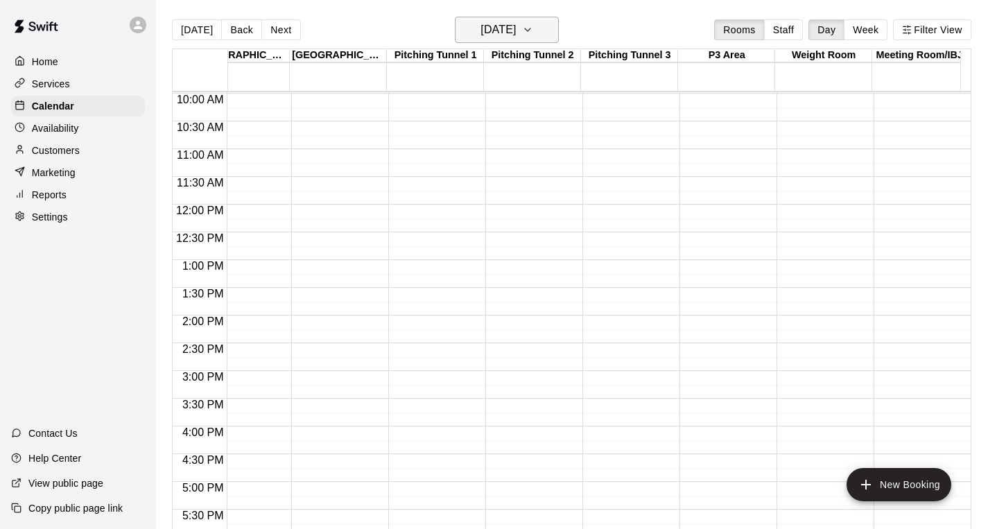
scroll to position [426, 1006]
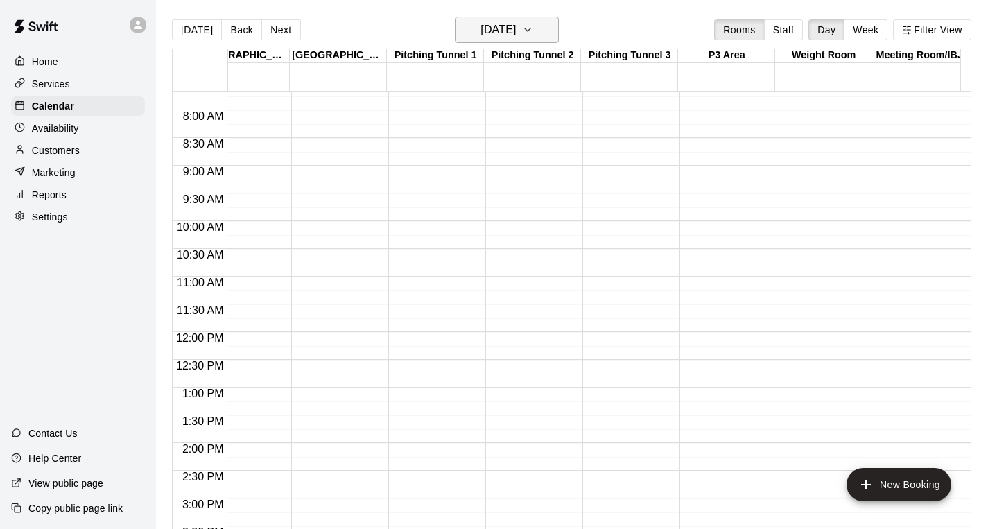
click at [533, 32] on icon "button" at bounding box center [527, 29] width 11 height 17
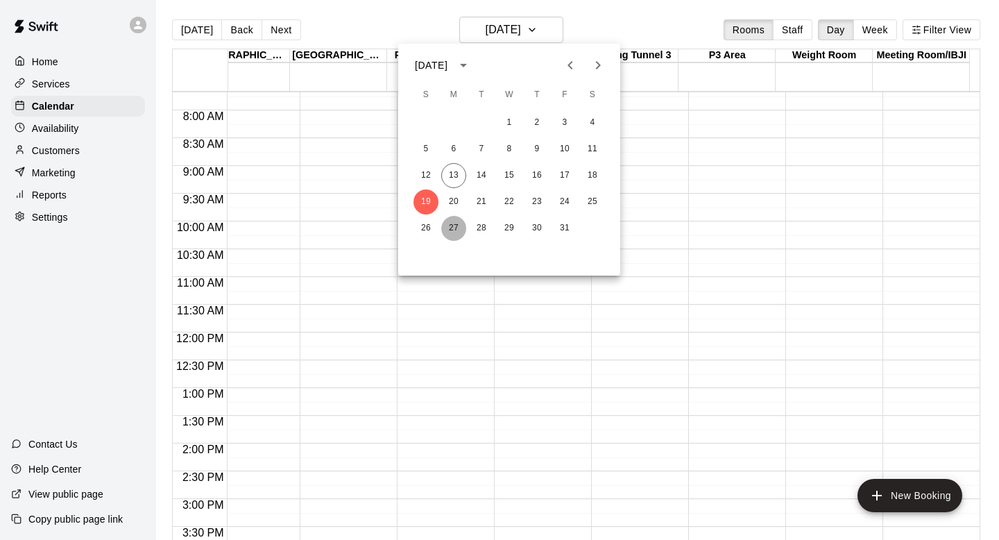
click at [451, 220] on button "27" at bounding box center [453, 228] width 25 height 25
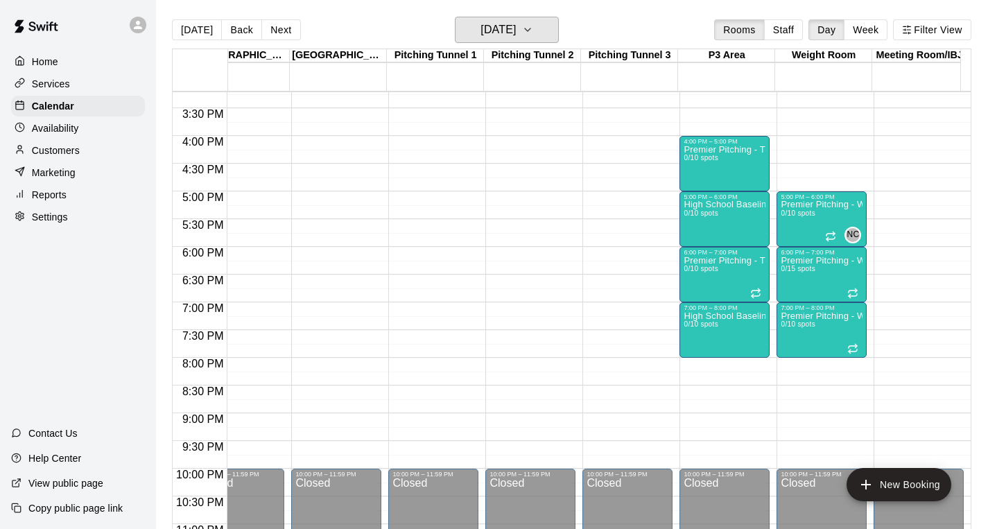
scroll to position [830, 1006]
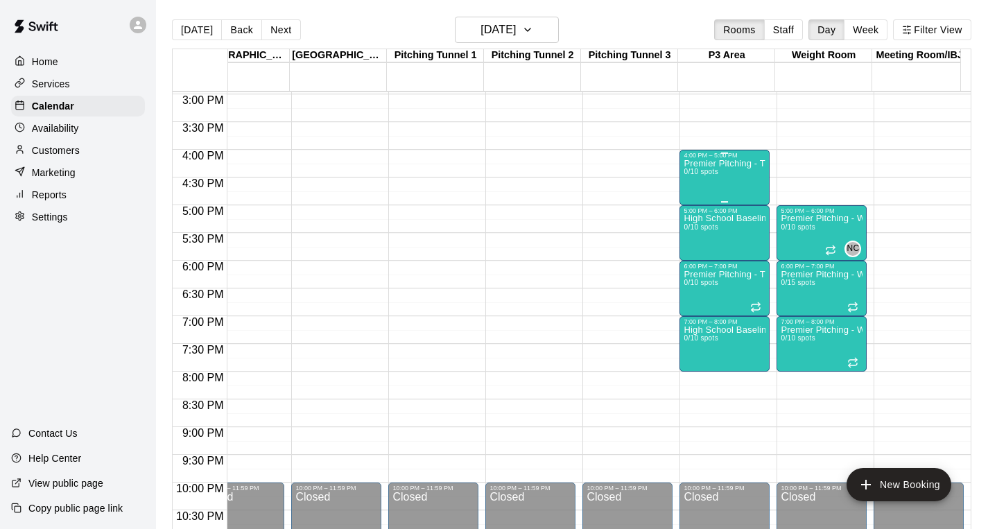
click at [721, 171] on div "Premier Pitching - Throwing Group 0/10 spots" at bounding box center [725, 423] width 82 height 529
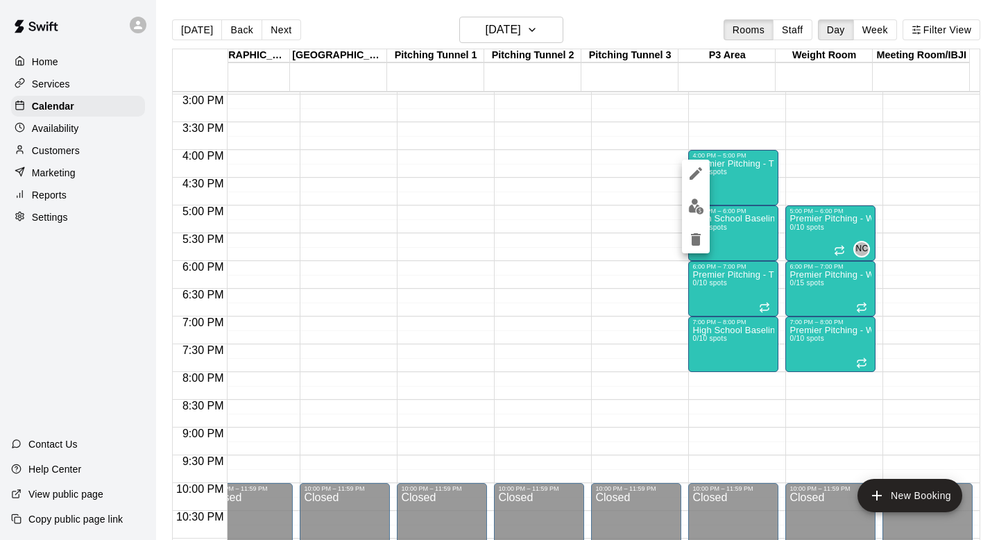
click at [691, 239] on icon "delete" at bounding box center [696, 239] width 10 height 12
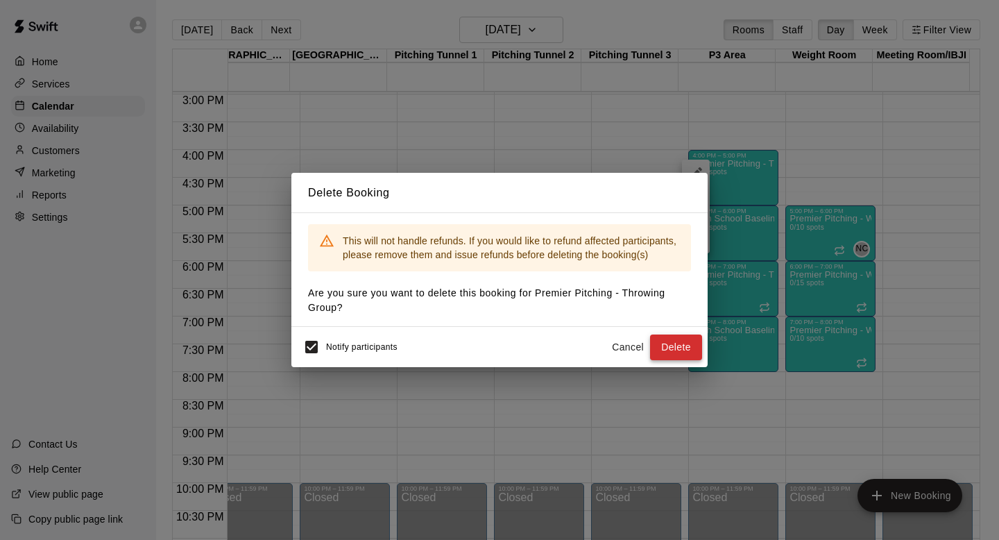
click at [679, 345] on button "Delete" at bounding box center [676, 347] width 52 height 26
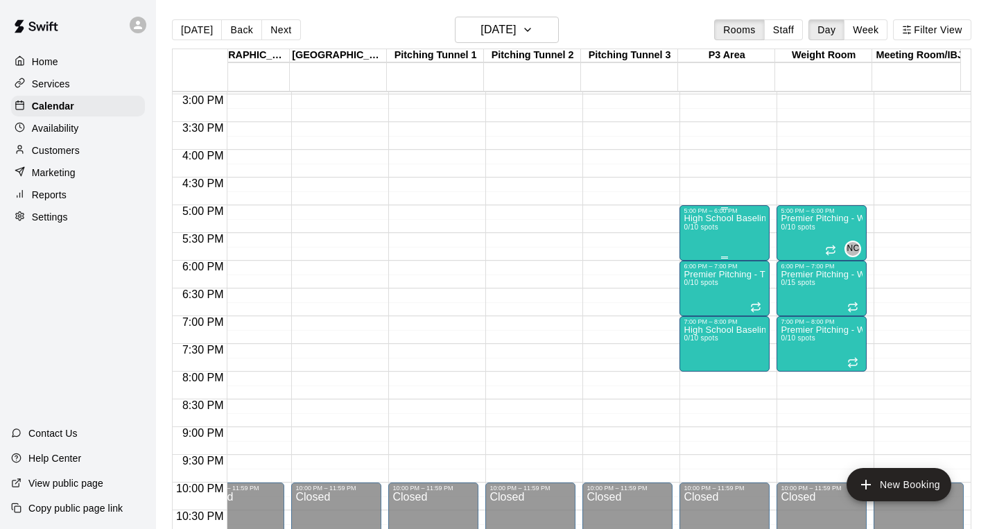
click at [720, 234] on div "High School Baseline Testing 0/10 spots" at bounding box center [725, 478] width 82 height 529
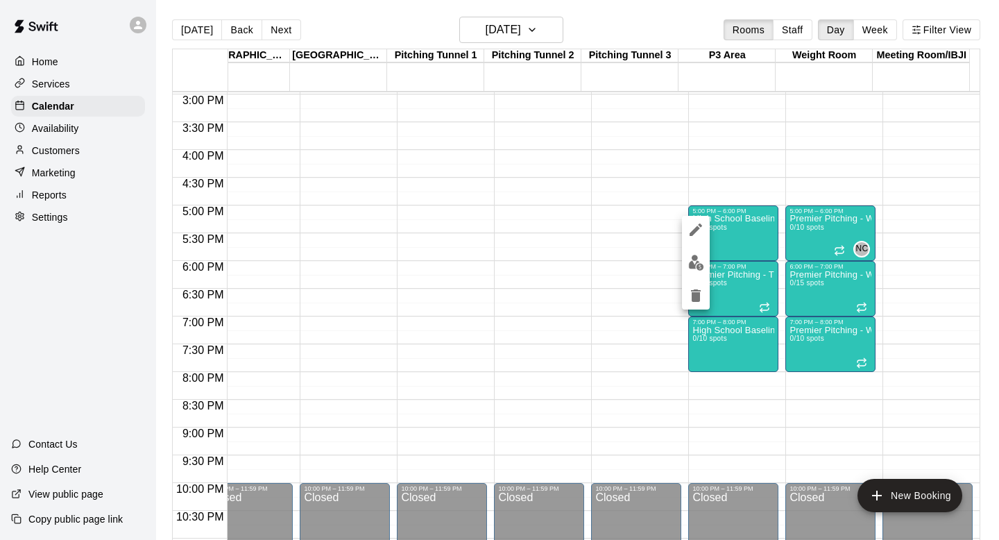
click at [694, 301] on icon "delete" at bounding box center [696, 295] width 10 height 12
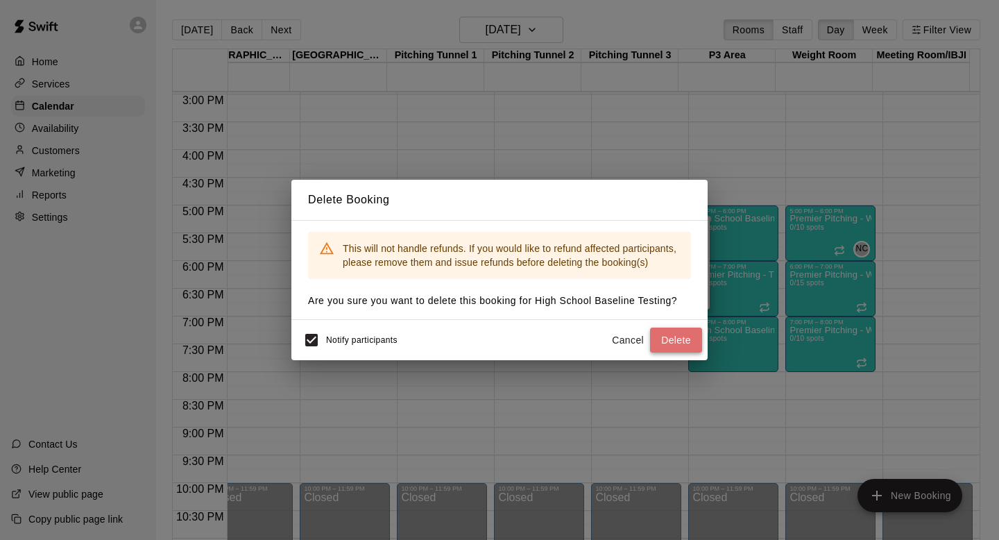
click at [684, 339] on button "Delete" at bounding box center [676, 340] width 52 height 26
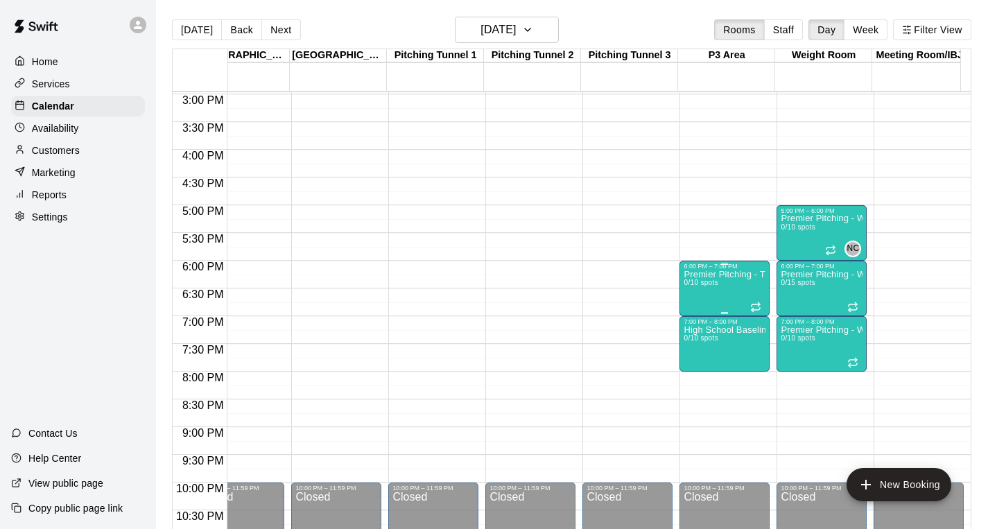
click at [720, 275] on p "Premier Pitching - Throwing Group" at bounding box center [725, 275] width 82 height 0
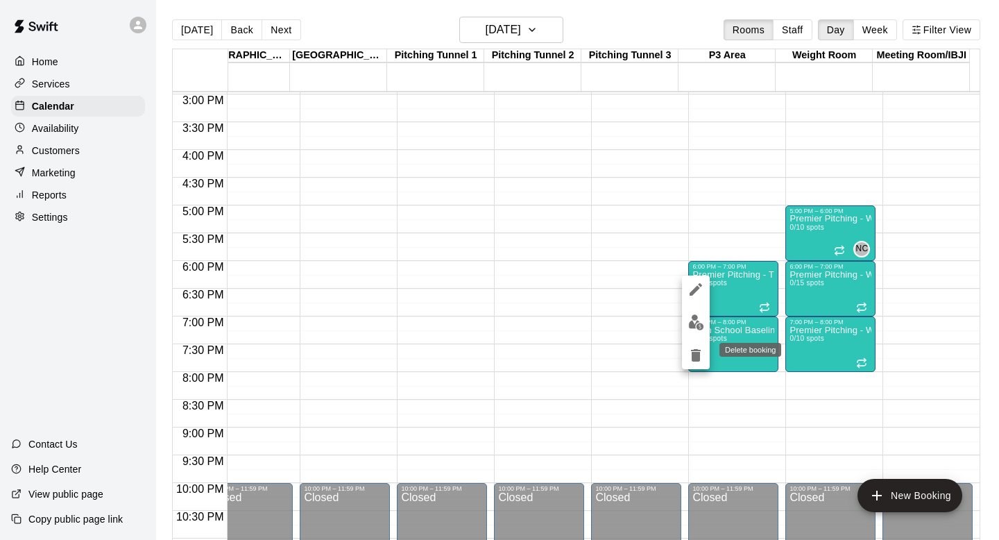
click at [695, 346] on button "delete" at bounding box center [696, 355] width 28 height 28
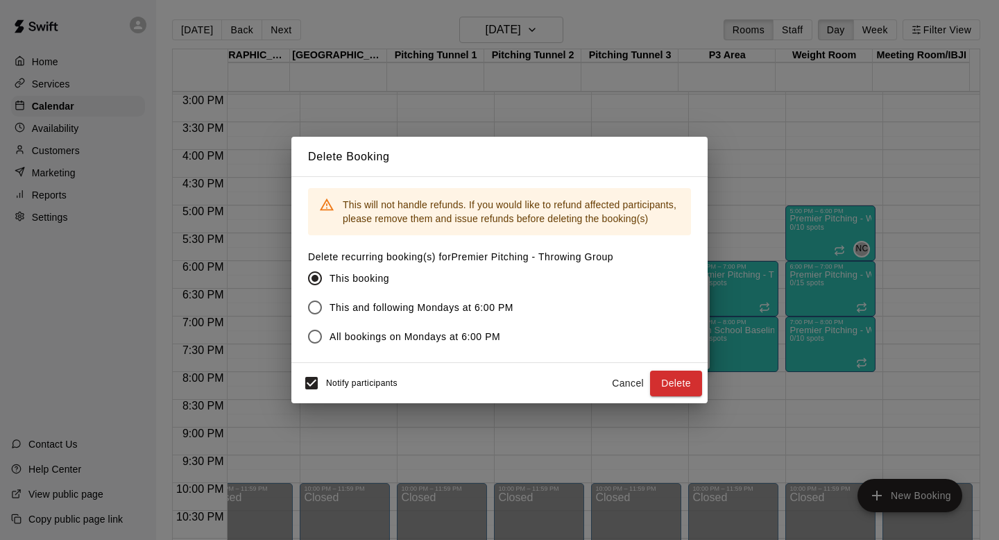
click at [454, 309] on span "This and following Mondays at 6:00 PM" at bounding box center [421, 307] width 184 height 15
click at [694, 372] on button "Delete" at bounding box center [676, 383] width 52 height 26
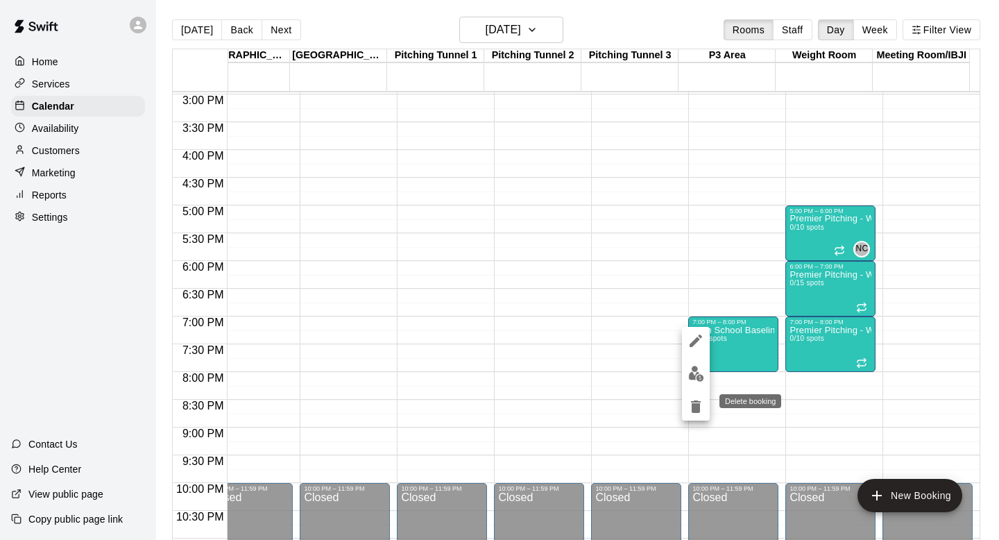
click at [695, 398] on icon "delete" at bounding box center [695, 406] width 17 height 17
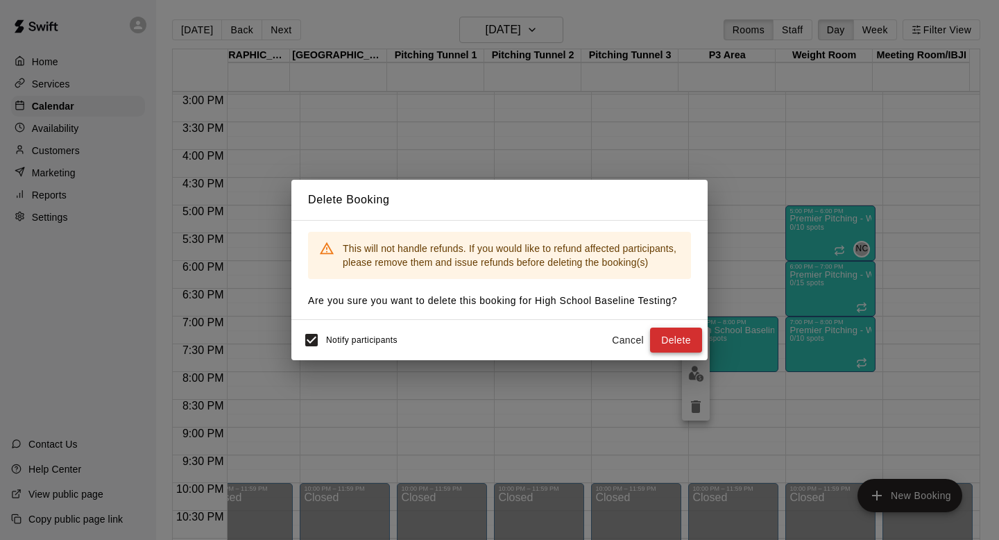
click at [673, 340] on button "Delete" at bounding box center [676, 340] width 52 height 26
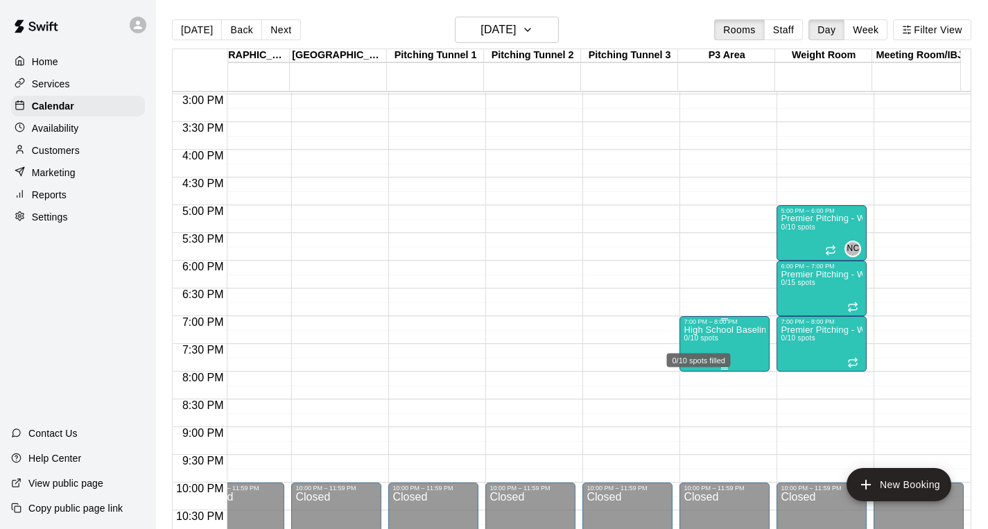
click at [714, 340] on span "0/10 spots" at bounding box center [701, 338] width 34 height 8
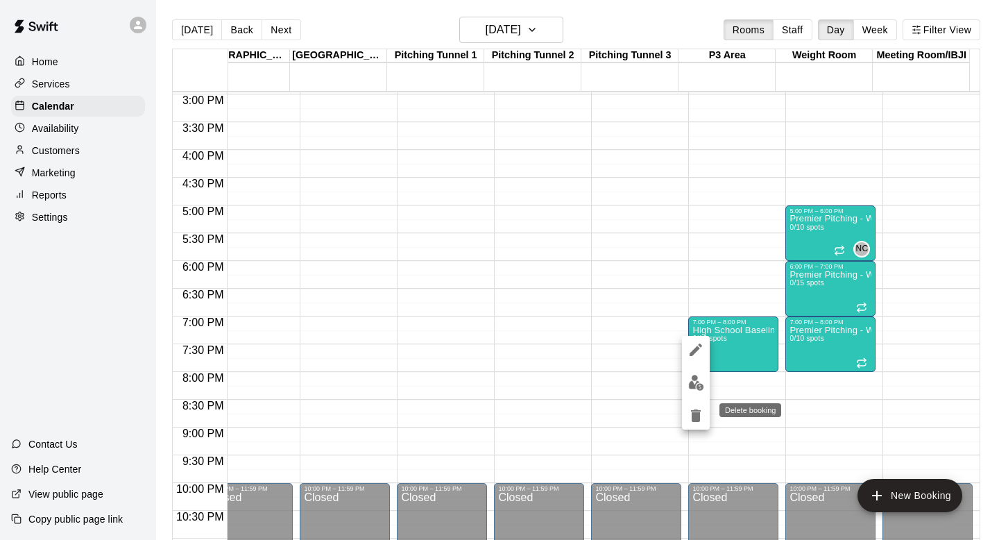
click at [691, 410] on icon "delete" at bounding box center [696, 415] width 10 height 12
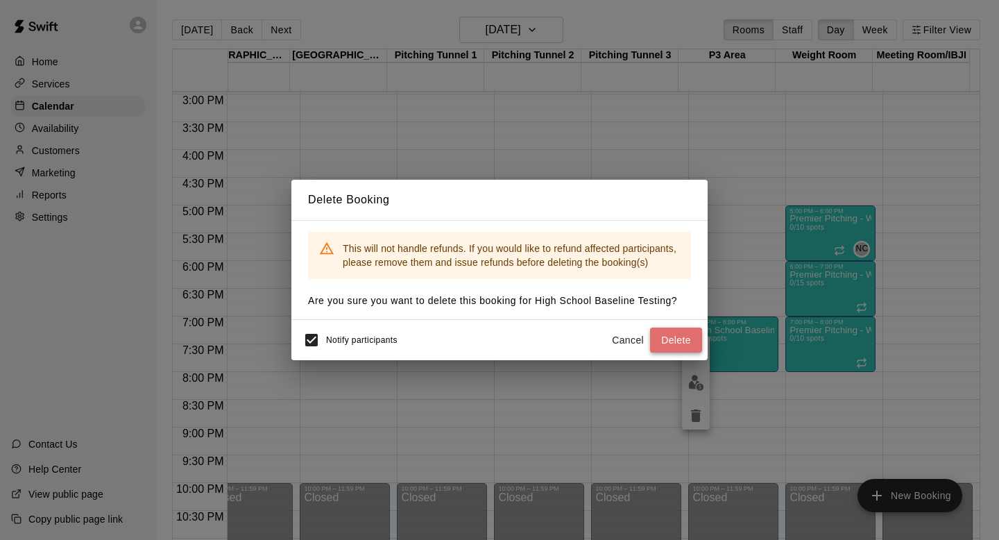
click at [673, 327] on button "Delete" at bounding box center [676, 340] width 52 height 26
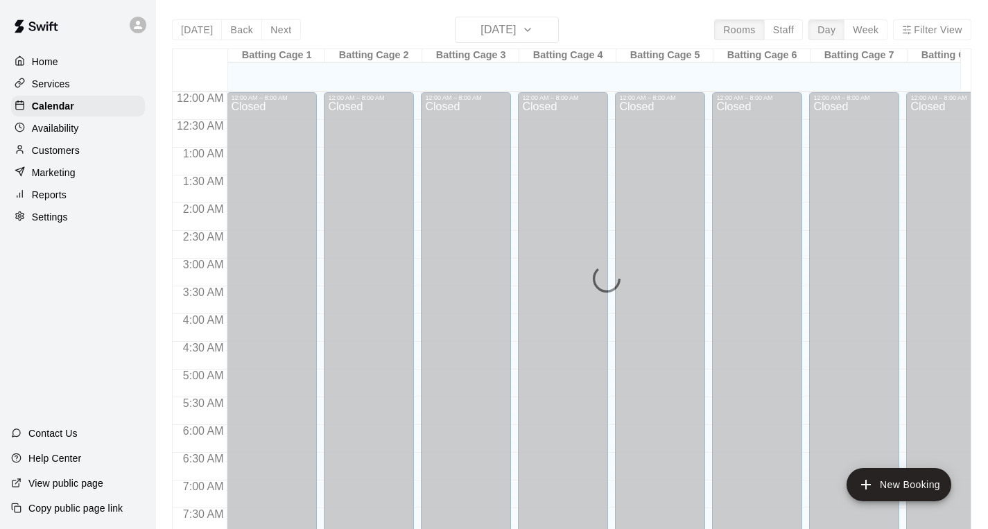
scroll to position [827, 0]
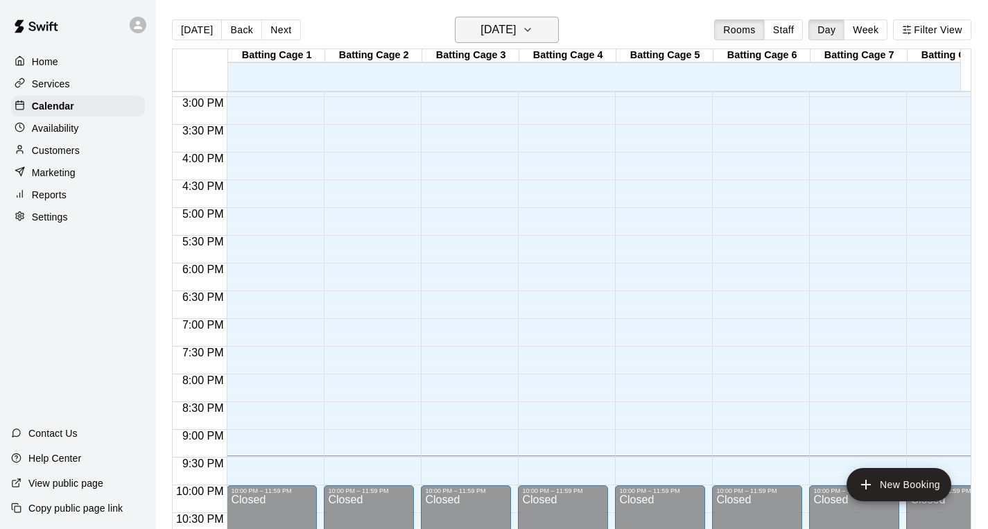
click at [542, 37] on button "Monday Oct 13" at bounding box center [507, 30] width 104 height 26
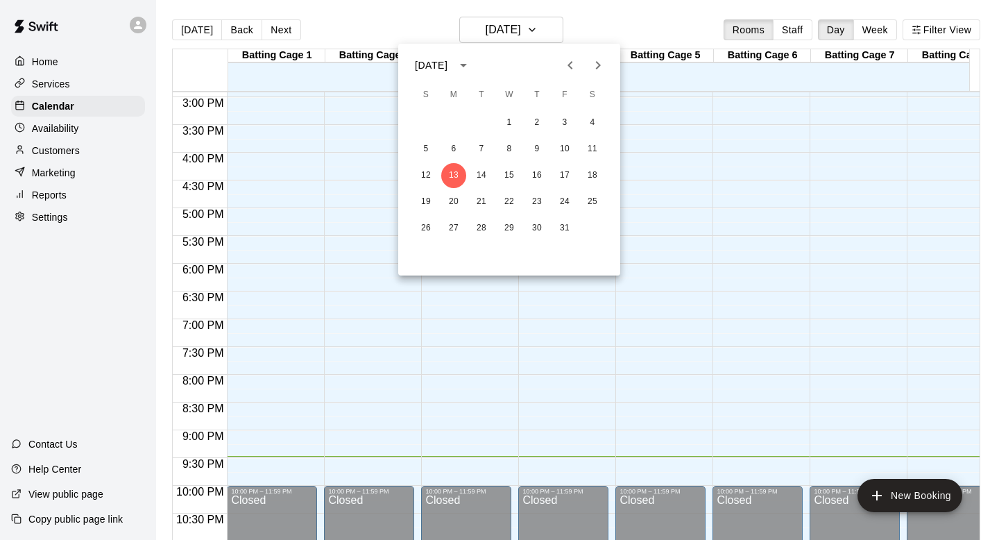
click at [690, 261] on div at bounding box center [499, 270] width 999 height 540
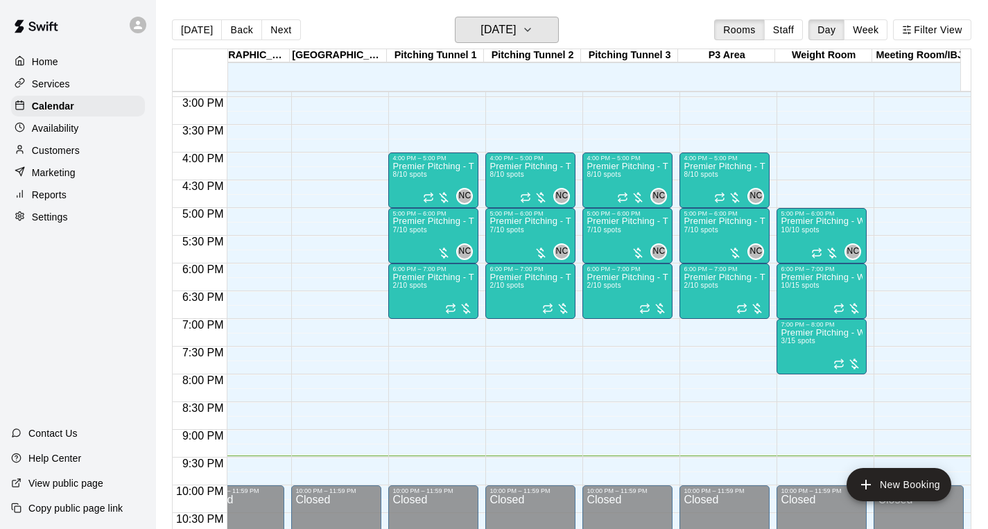
scroll to position [0, 970]
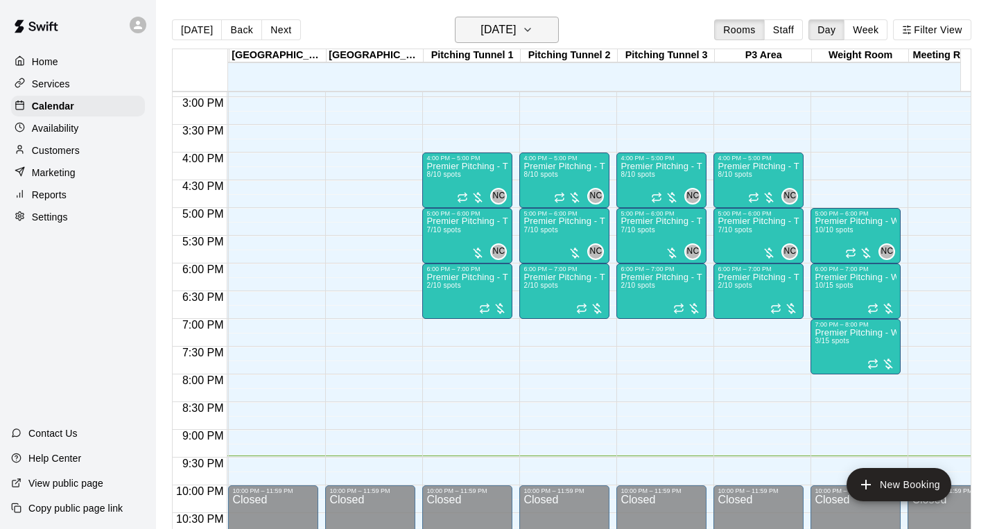
click at [516, 24] on h6 "Monday Oct 13" at bounding box center [498, 29] width 35 height 19
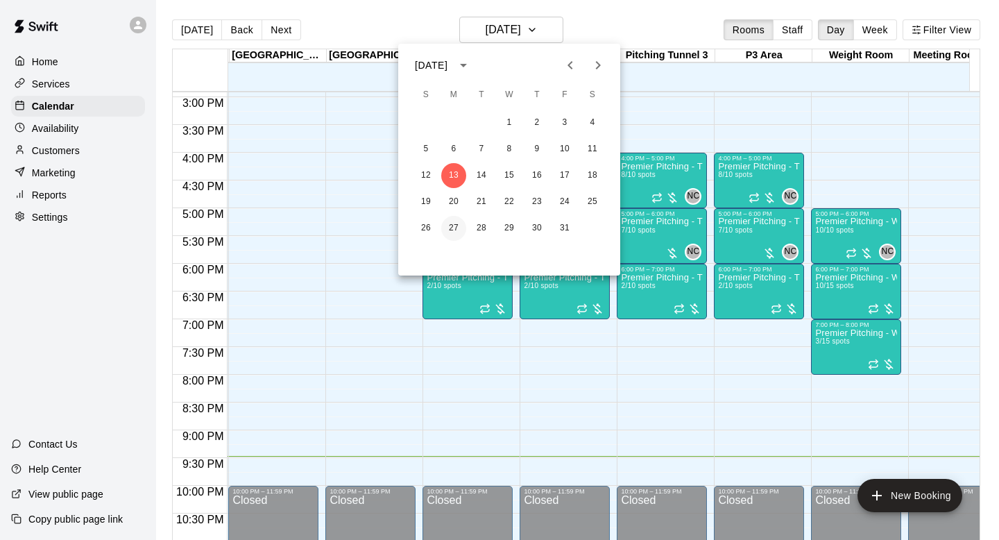
click at [444, 225] on button "27" at bounding box center [453, 228] width 25 height 25
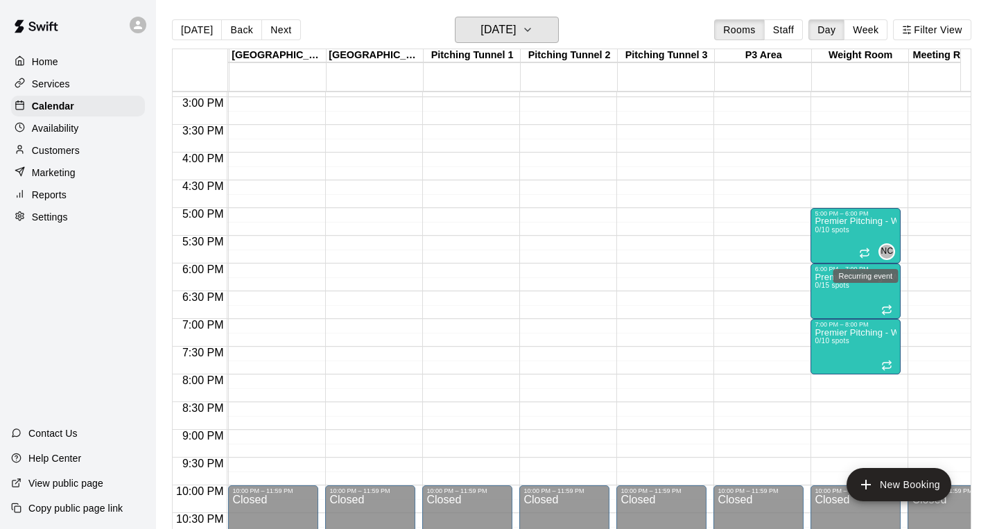
scroll to position [0, 0]
click at [540, 35] on button "Monday Oct 27" at bounding box center [507, 30] width 104 height 26
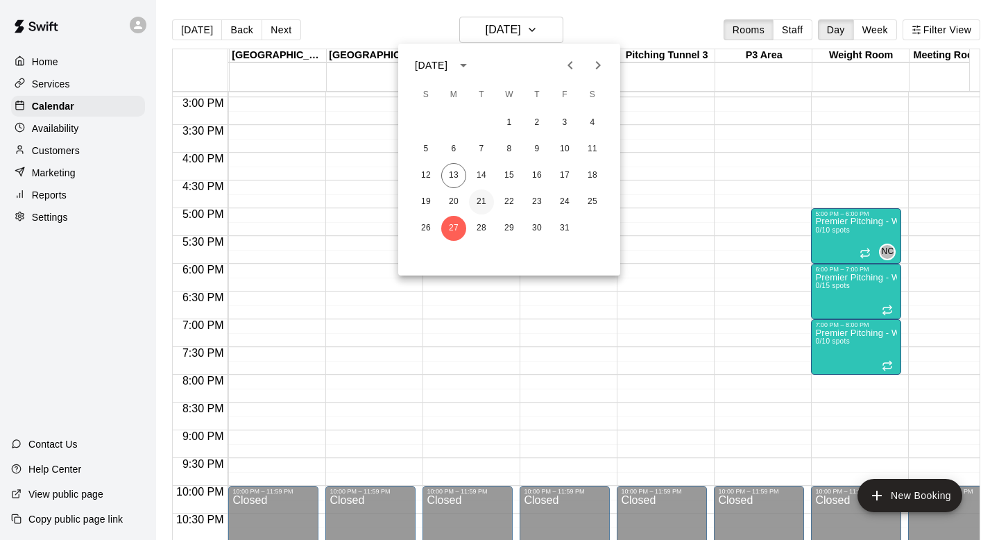
click at [483, 192] on button "21" at bounding box center [481, 201] width 25 height 25
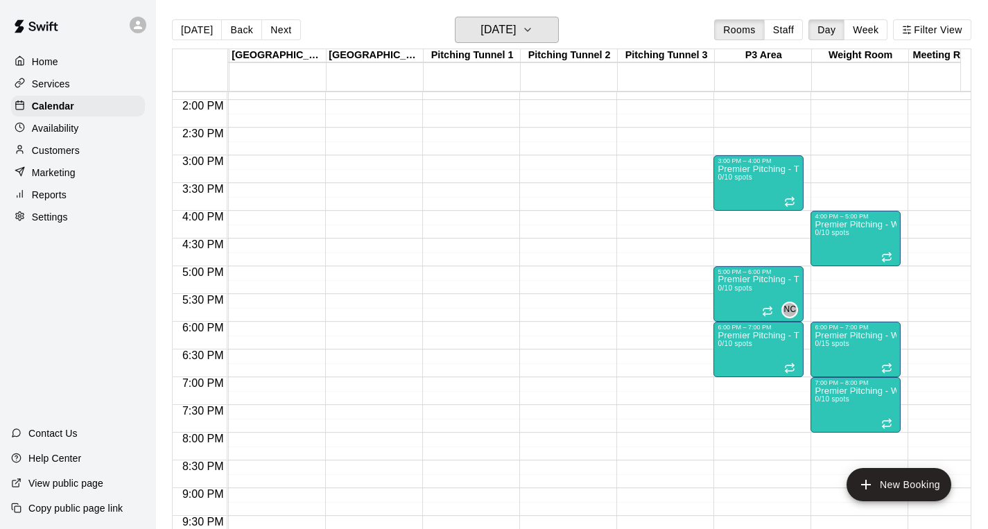
scroll to position [771, 970]
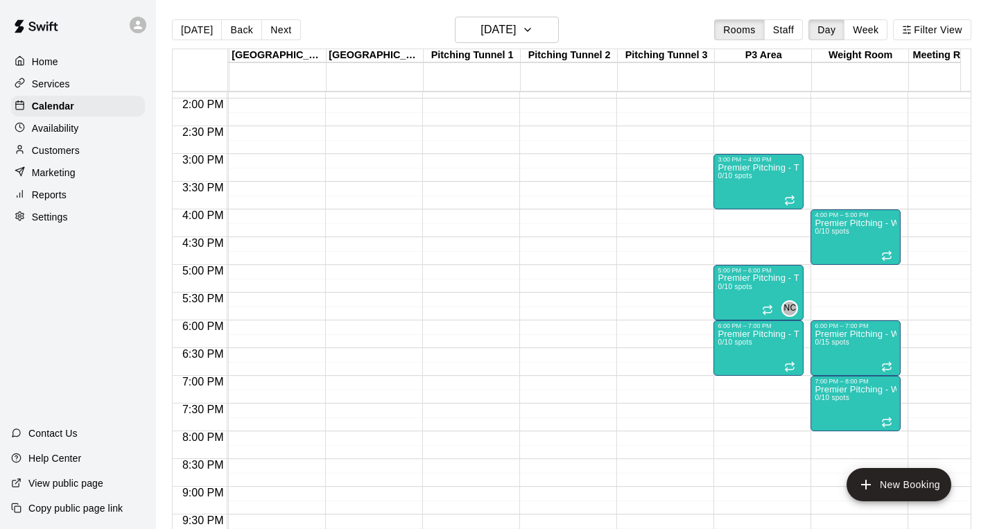
click at [481, 46] on div "Today Back Next Tuesday Oct 21 Rooms Staff Day Week Filter View" at bounding box center [572, 33] width 800 height 32
click at [481, 44] on div "Today Back Next Tuesday Oct 21 Rooms Staff Day Week Filter View" at bounding box center [572, 33] width 800 height 32
click at [481, 40] on button "Tuesday Oct 21" at bounding box center [507, 30] width 104 height 26
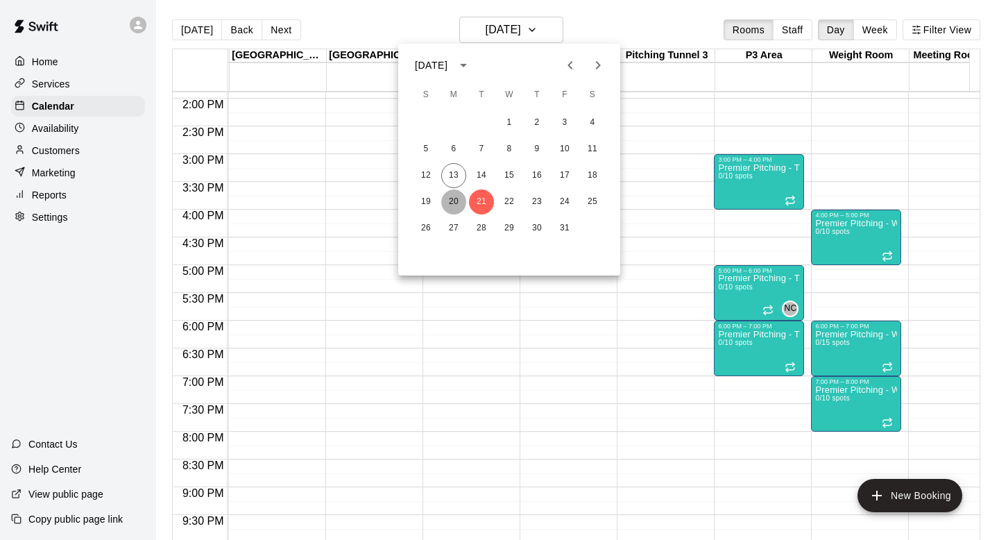
click at [454, 200] on button "20" at bounding box center [453, 201] width 25 height 25
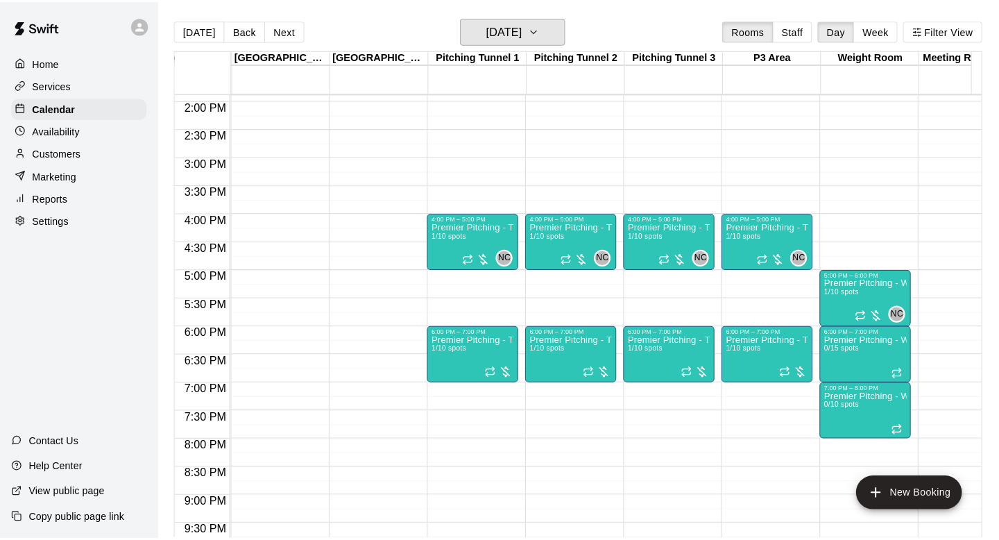
scroll to position [0, 1006]
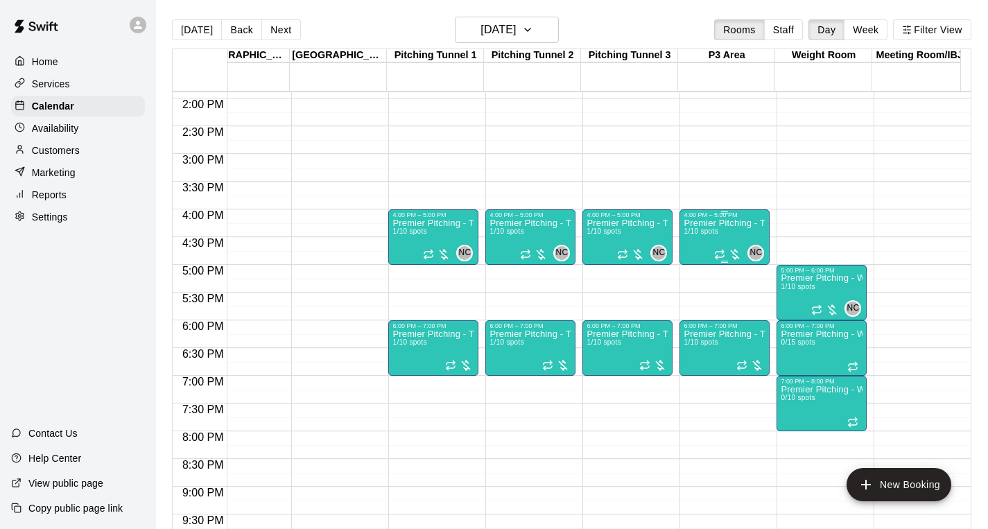
click at [719, 234] on div "Premier Pitching - Throwing Groups 1/10 spots" at bounding box center [725, 482] width 82 height 529
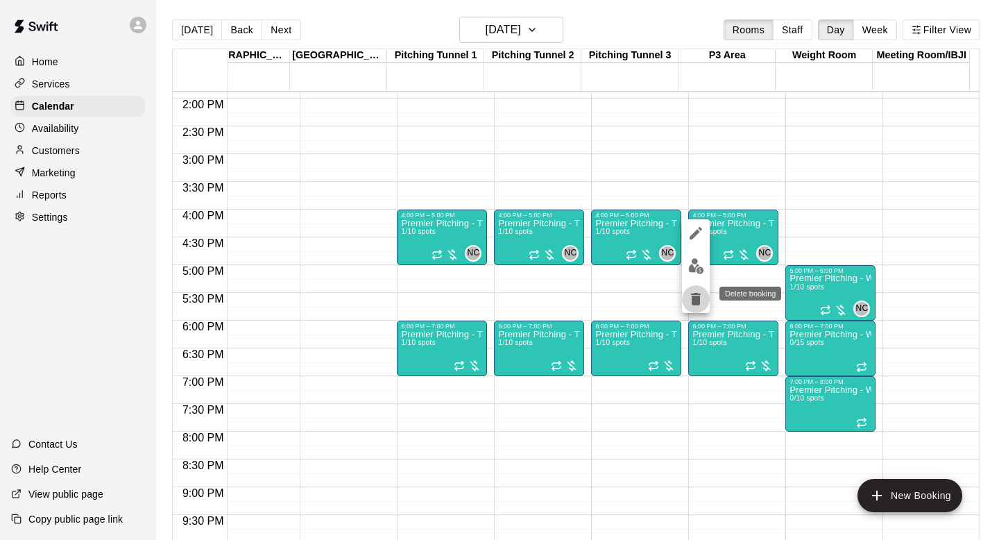
click at [696, 295] on icon "delete" at bounding box center [695, 299] width 17 height 17
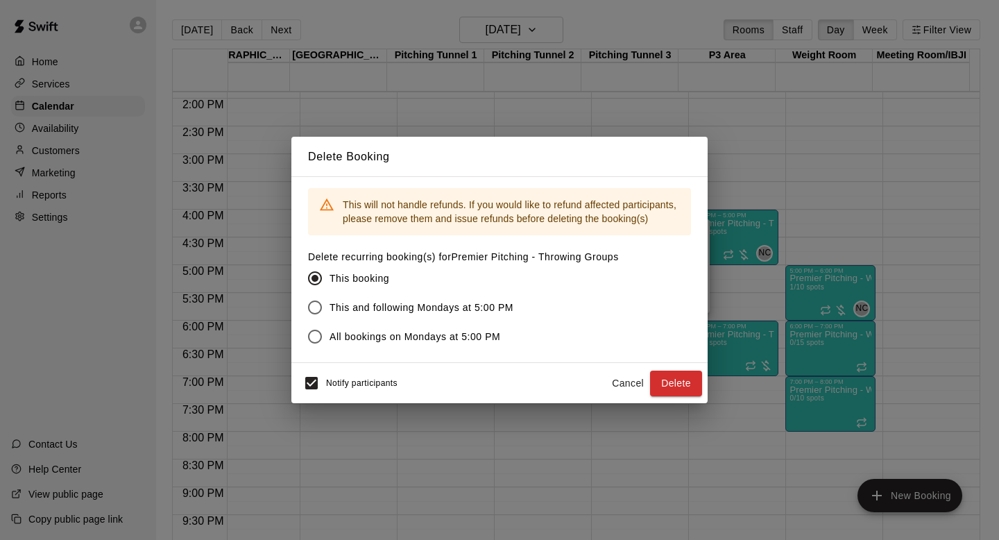
click at [629, 385] on button "Cancel" at bounding box center [627, 383] width 44 height 26
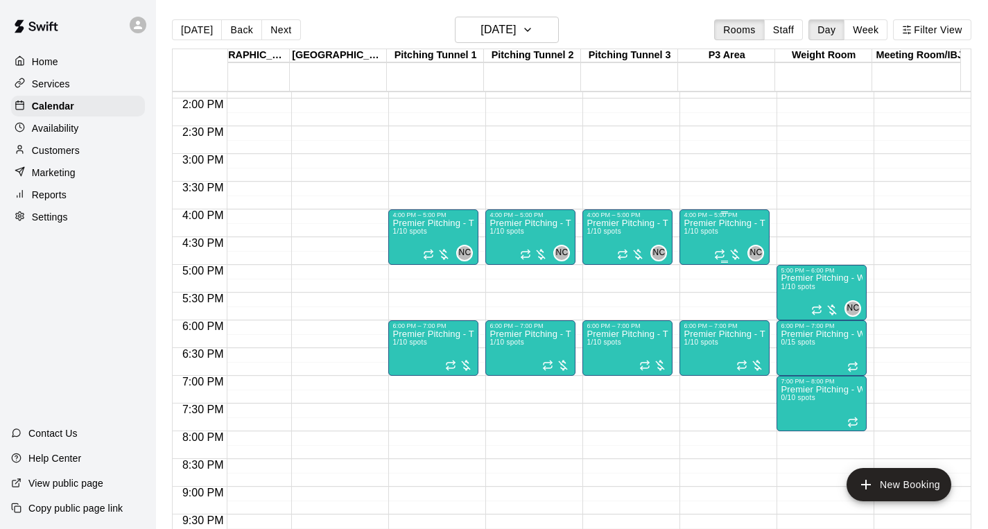
click at [735, 223] on p "Premier Pitching - Throwing Groups" at bounding box center [725, 223] width 82 height 0
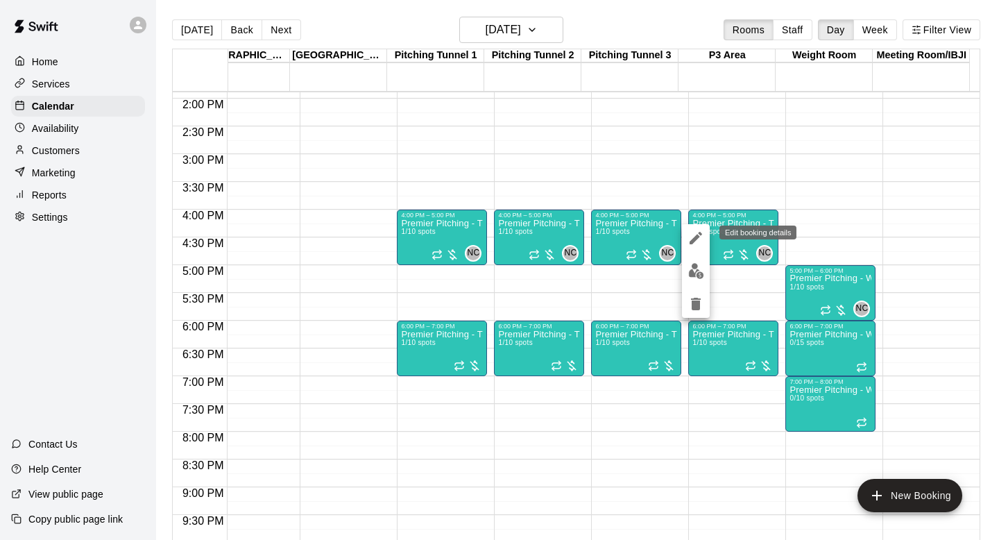
click at [690, 234] on icon "edit" at bounding box center [695, 238] width 17 height 17
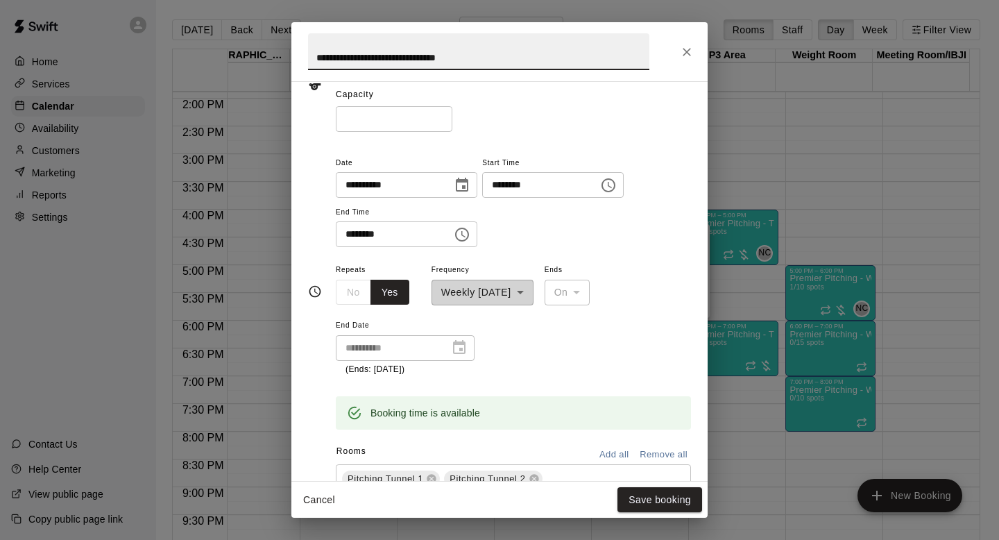
scroll to position [193, 0]
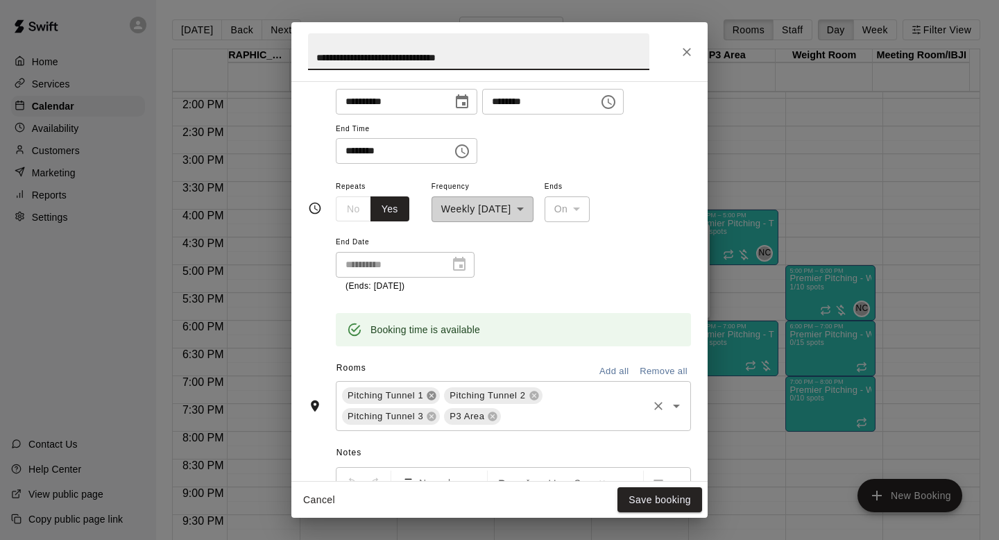
click at [434, 396] on icon at bounding box center [431, 394] width 9 height 9
click at [433, 390] on icon at bounding box center [431, 394] width 9 height 9
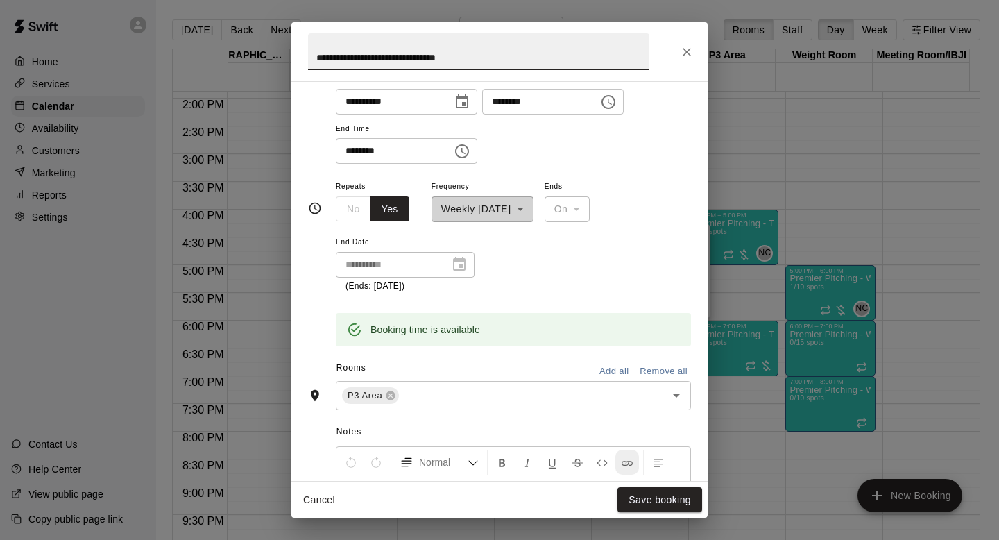
scroll to position [501, 0]
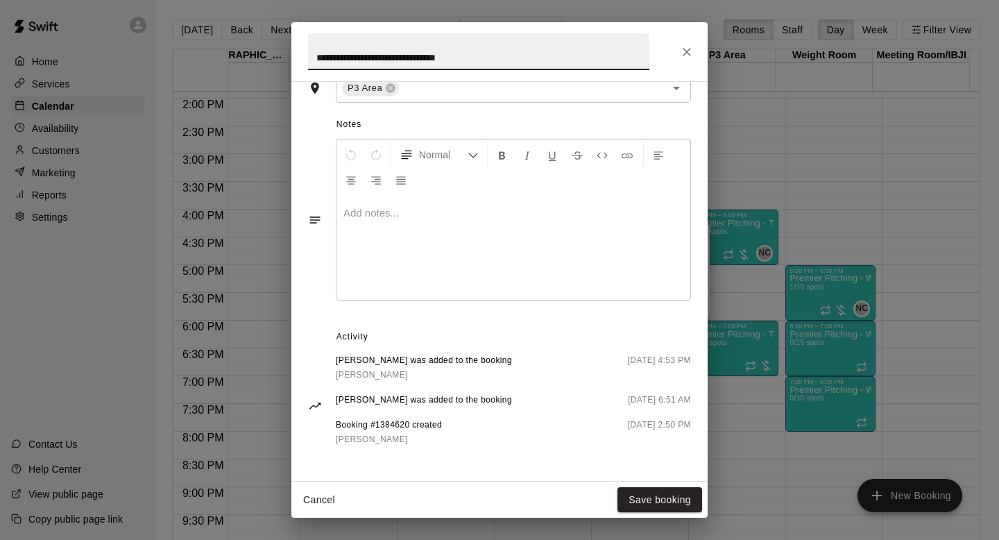
click at [672, 517] on div "Cancel Save booking" at bounding box center [499, 499] width 416 height 37
click at [671, 494] on button "Save booking" at bounding box center [659, 500] width 85 height 26
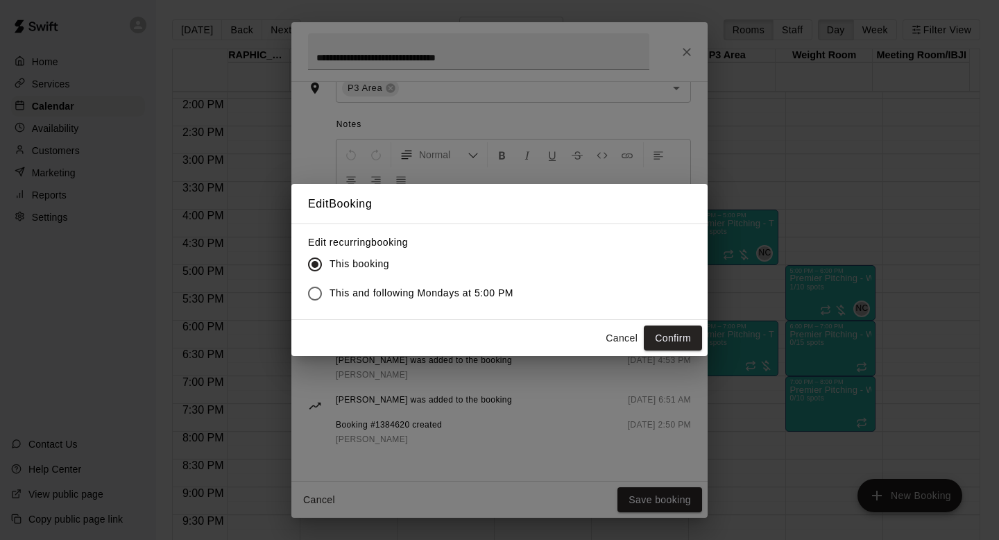
click at [447, 300] on span "This and following Mondays at 5:00 PM" at bounding box center [421, 293] width 184 height 15
click at [689, 333] on button "Confirm" at bounding box center [673, 338] width 58 height 26
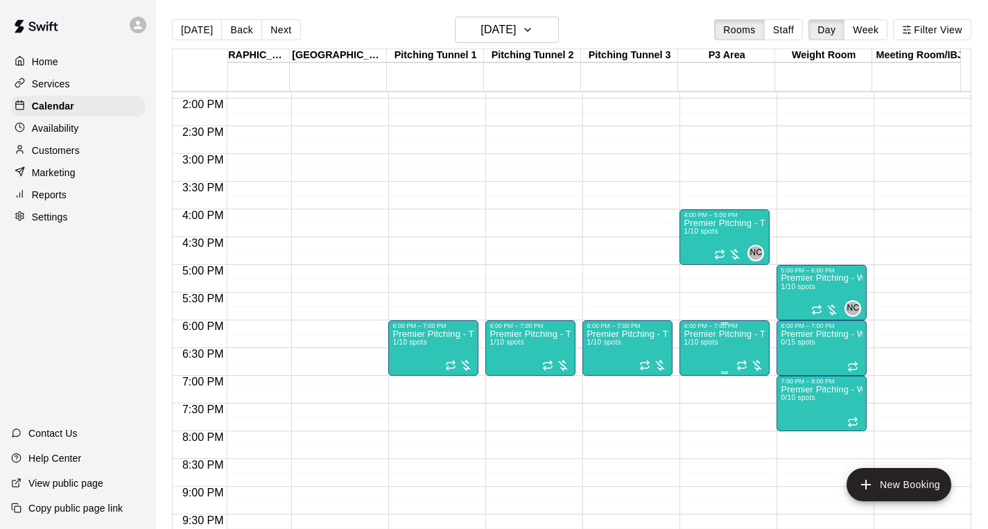
click at [711, 343] on span "1/10 spots" at bounding box center [701, 342] width 34 height 8
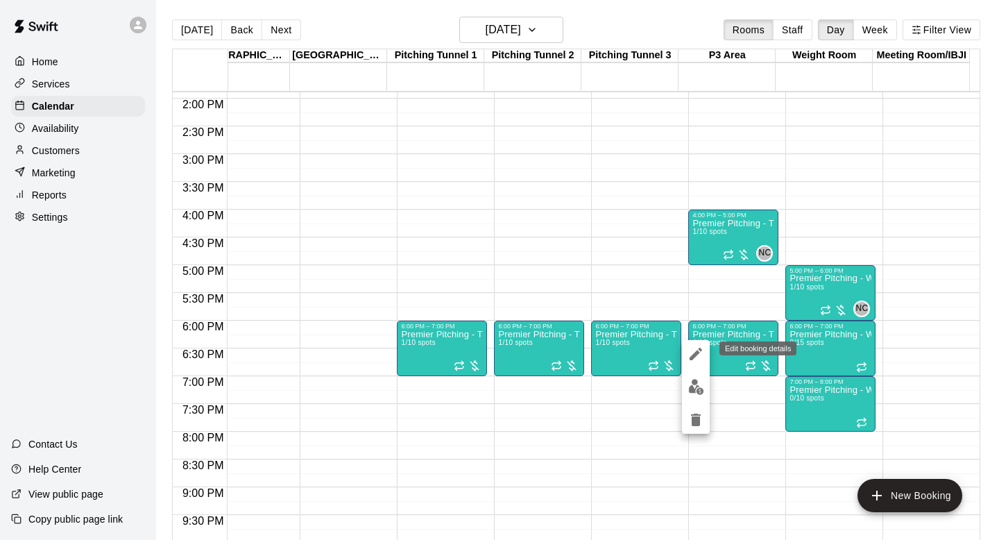
click at [696, 349] on icon "edit" at bounding box center [695, 353] width 17 height 17
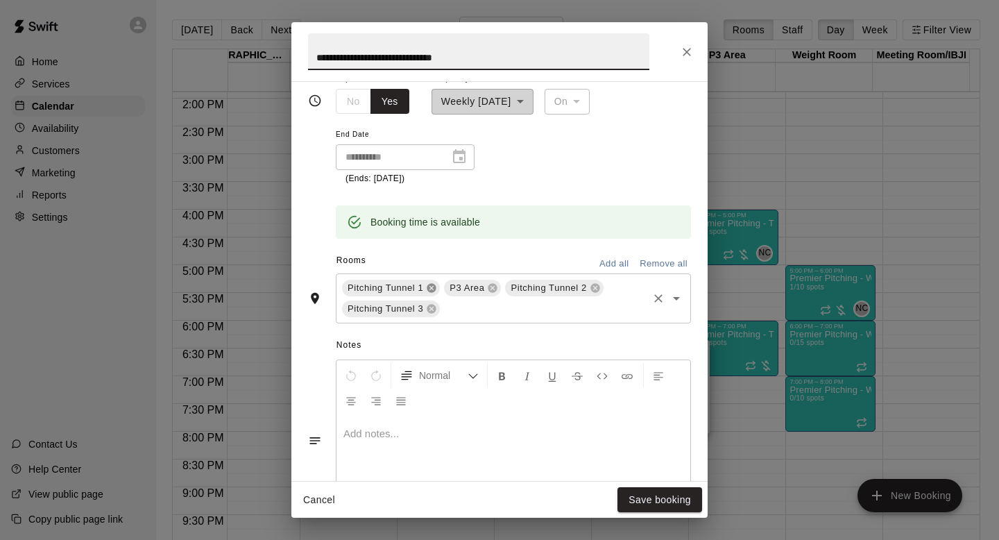
click at [426, 291] on icon at bounding box center [431, 287] width 11 height 11
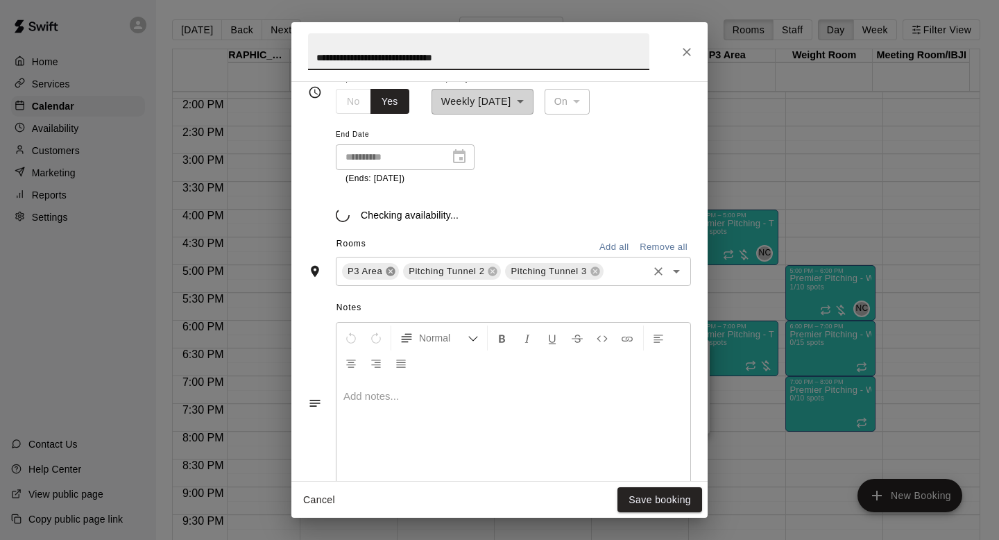
scroll to position [301, 0]
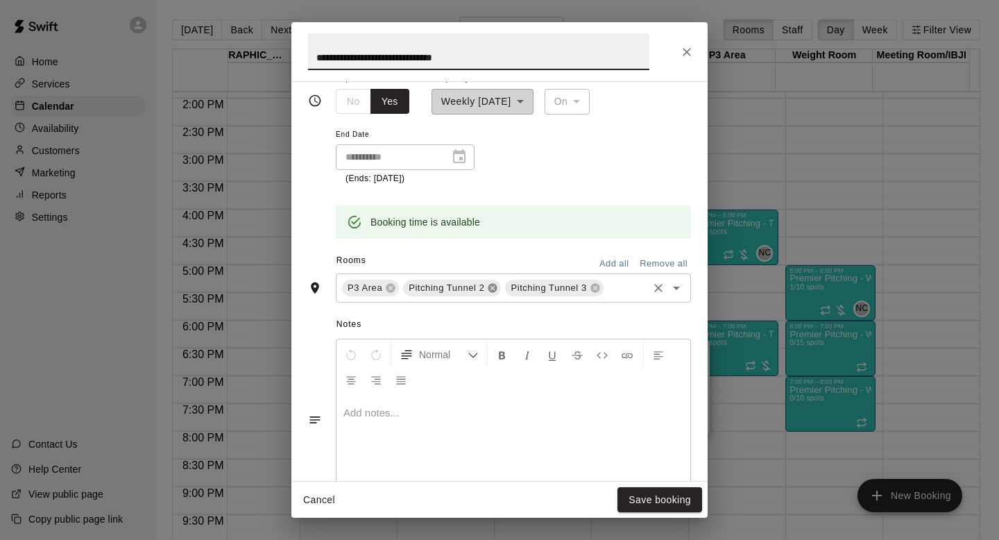
click at [489, 286] on icon at bounding box center [492, 287] width 9 height 9
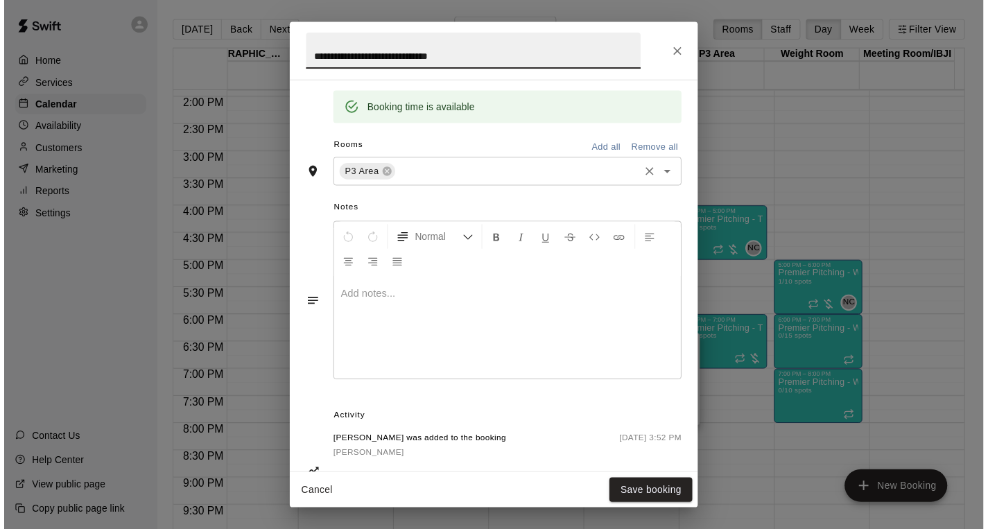
scroll to position [465, 0]
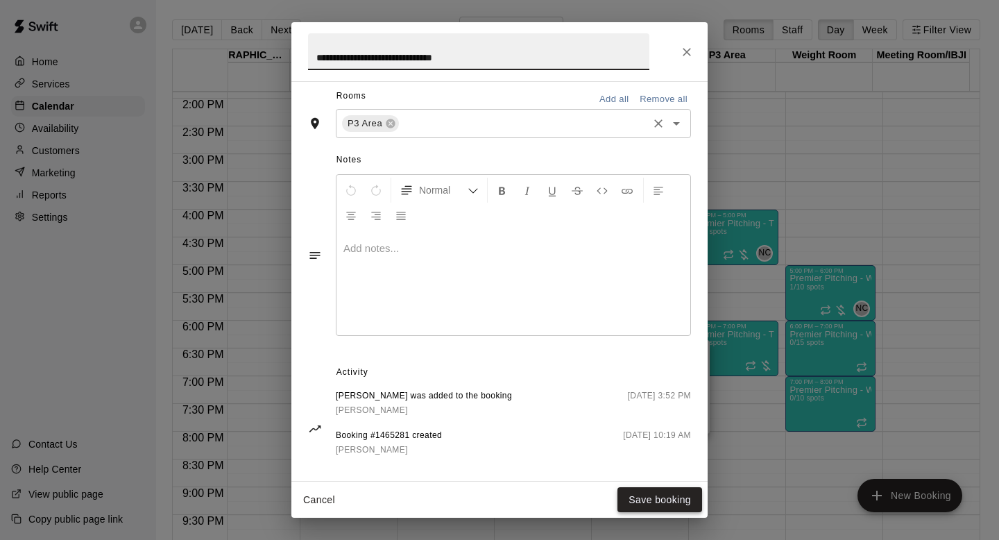
click at [652, 501] on button "Save booking" at bounding box center [659, 500] width 85 height 26
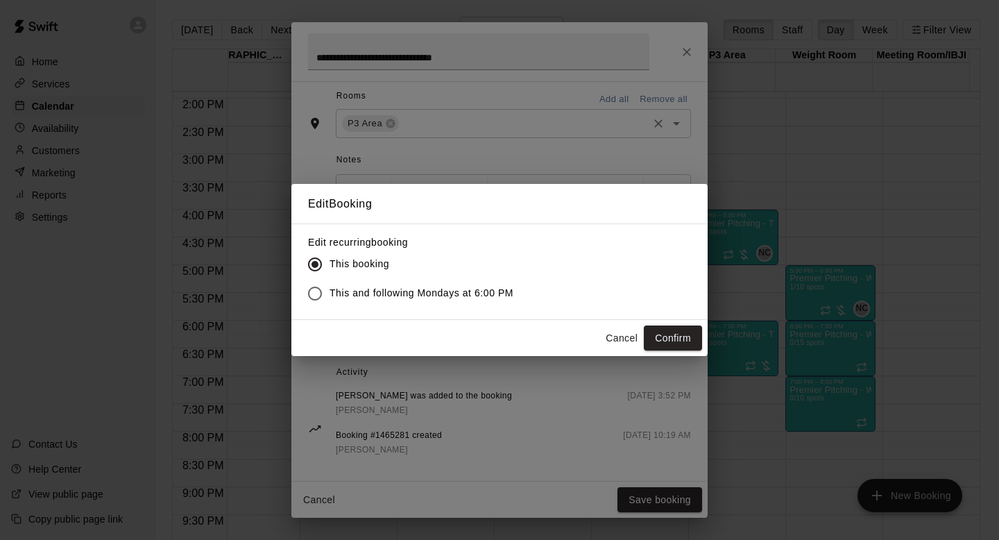
click at [476, 295] on span "This and following Mondays at 6:00 PM" at bounding box center [421, 293] width 184 height 15
click at [657, 336] on button "Confirm" at bounding box center [673, 338] width 58 height 26
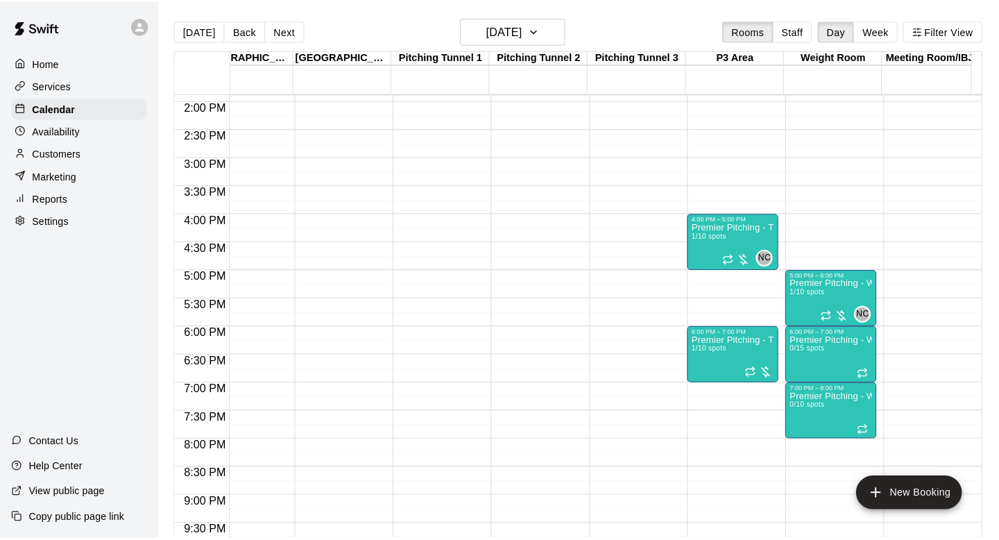
scroll to position [757, 1006]
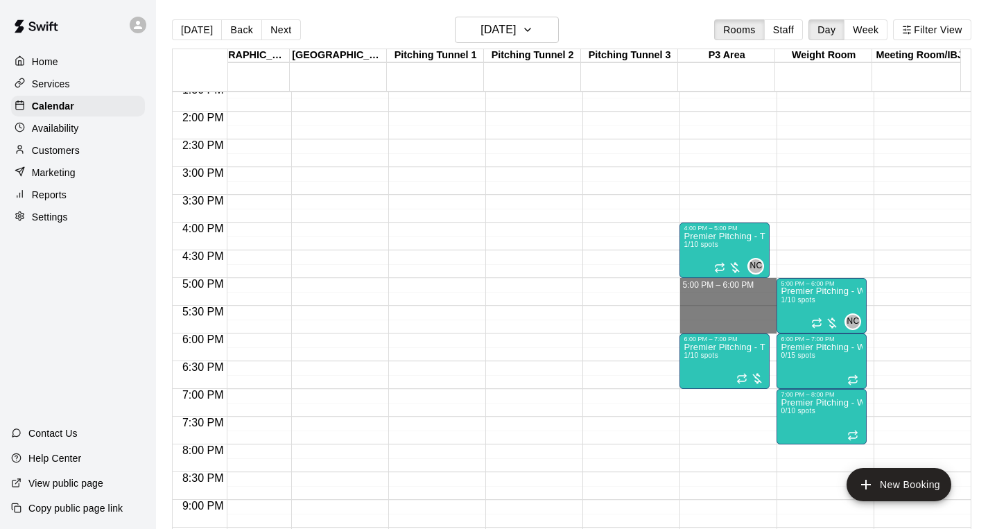
drag, startPoint x: 708, startPoint y: 285, endPoint x: 713, endPoint y: 325, distance: 39.8
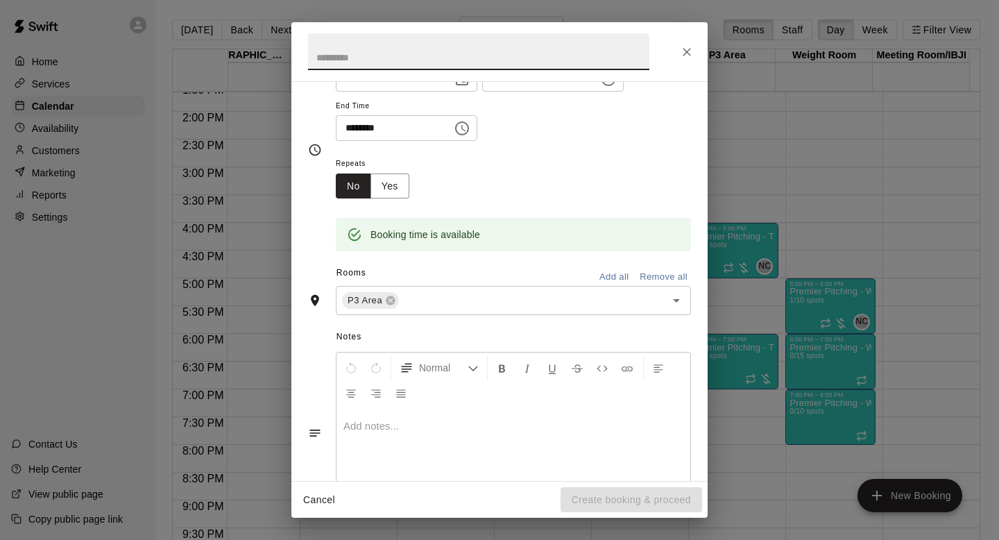
scroll to position [0, 0]
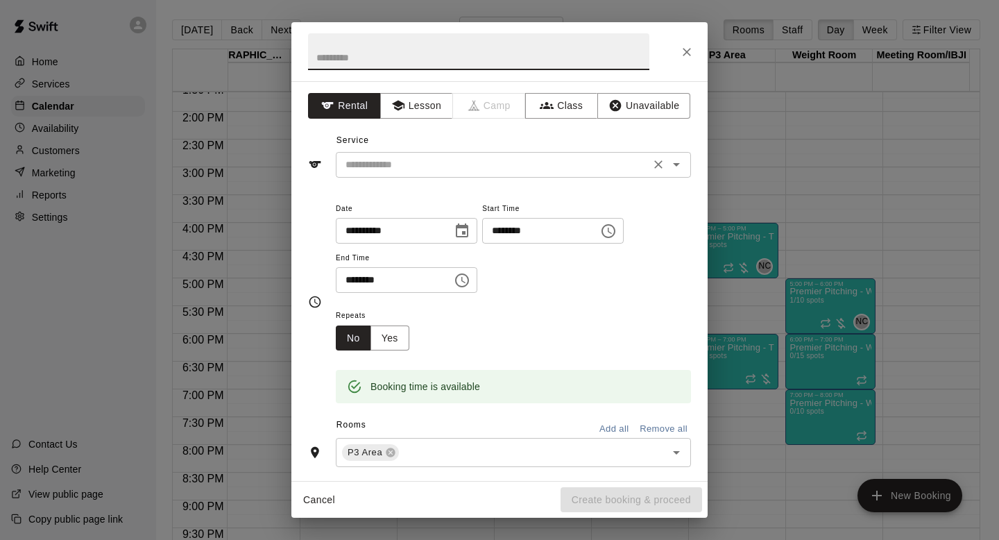
click at [506, 172] on input "text" at bounding box center [493, 164] width 306 height 17
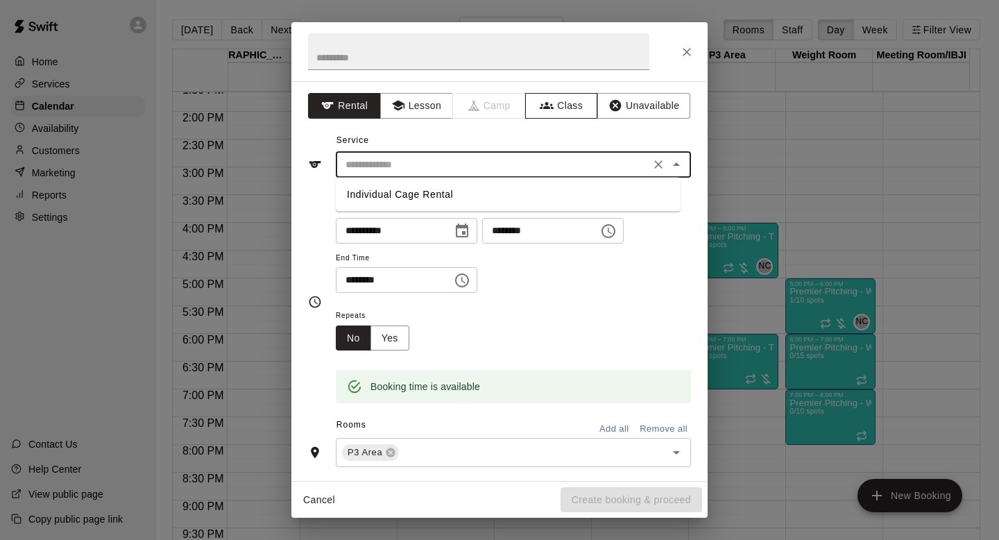
click at [572, 98] on button "Class" at bounding box center [561, 106] width 73 height 26
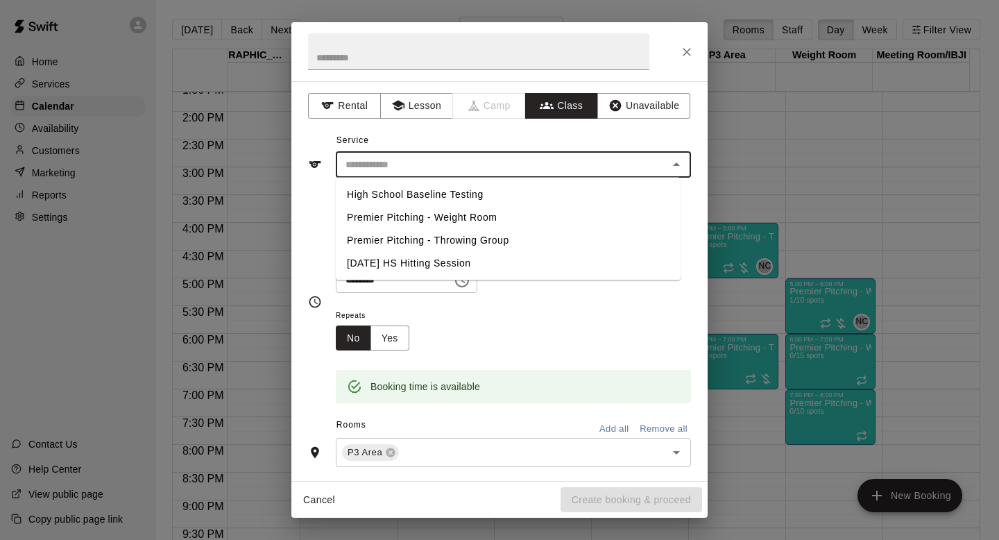
click at [519, 164] on input "text" at bounding box center [502, 164] width 324 height 17
click at [499, 236] on li "Premier Pitching - Throwing Group" at bounding box center [508, 240] width 345 height 23
type input "**********"
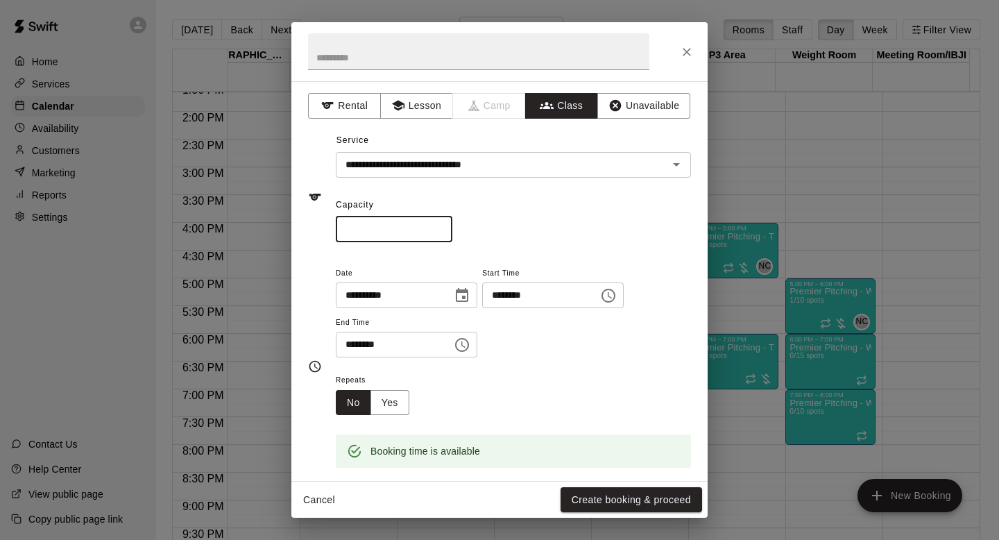
click at [399, 220] on input "*" at bounding box center [394, 229] width 117 height 26
click at [388, 232] on input "*" at bounding box center [394, 229] width 117 height 26
type input "**"
click at [536, 337] on div "**********" at bounding box center [513, 311] width 355 height 94
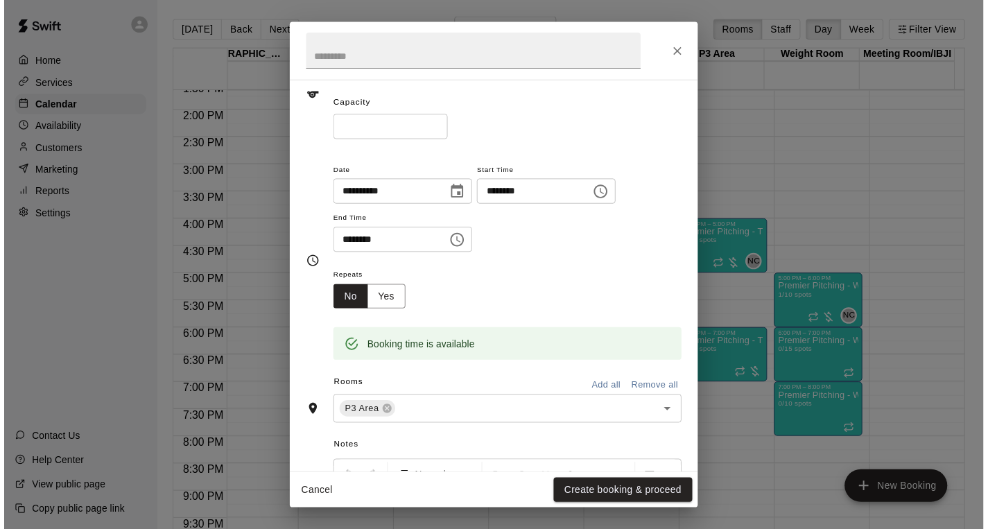
scroll to position [227, 0]
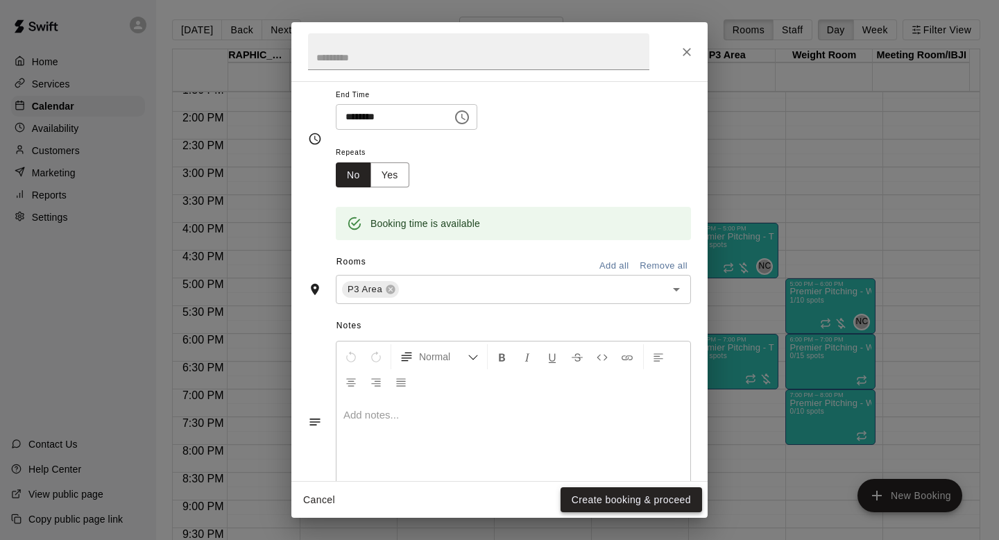
click at [626, 508] on button "Create booking & proceed" at bounding box center [630, 500] width 141 height 26
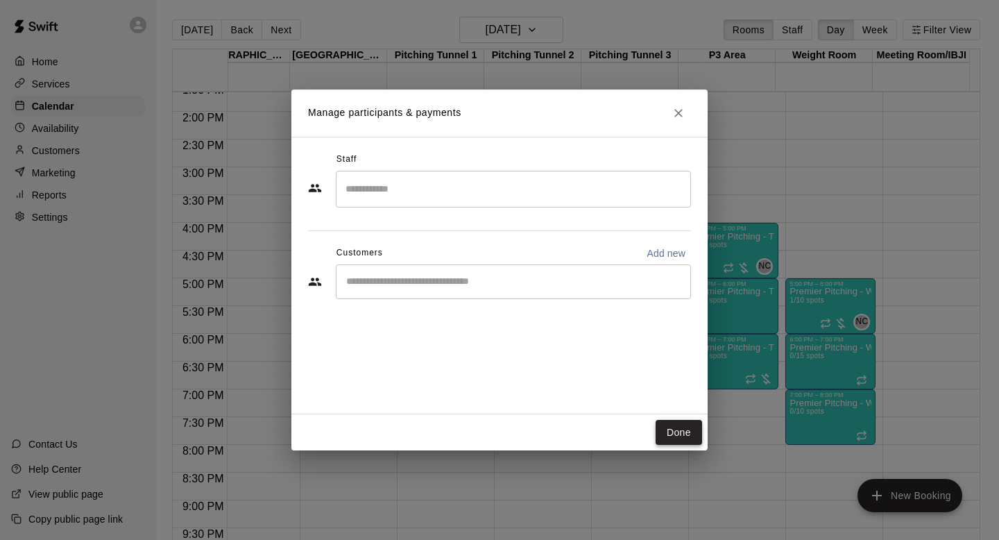
click at [675, 430] on button "Done" at bounding box center [678, 433] width 46 height 26
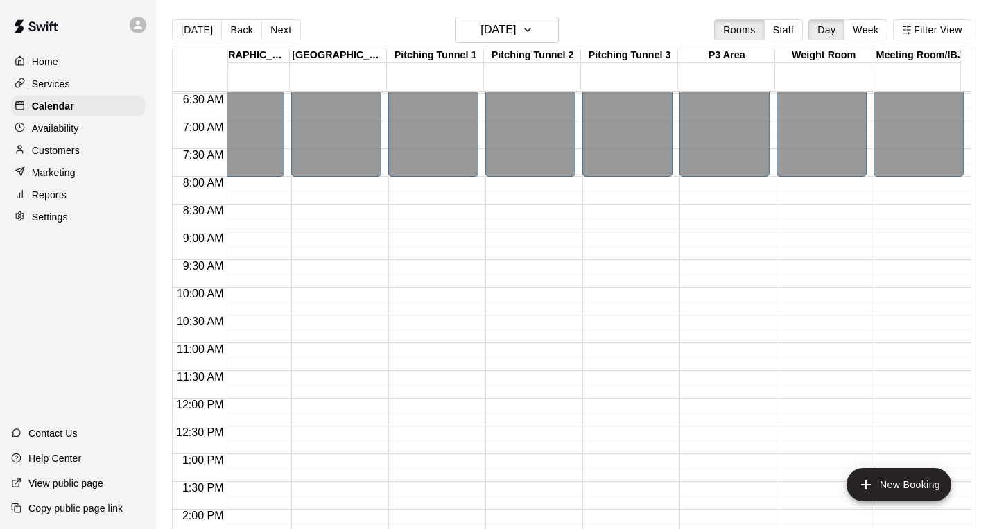
scroll to position [325, 1006]
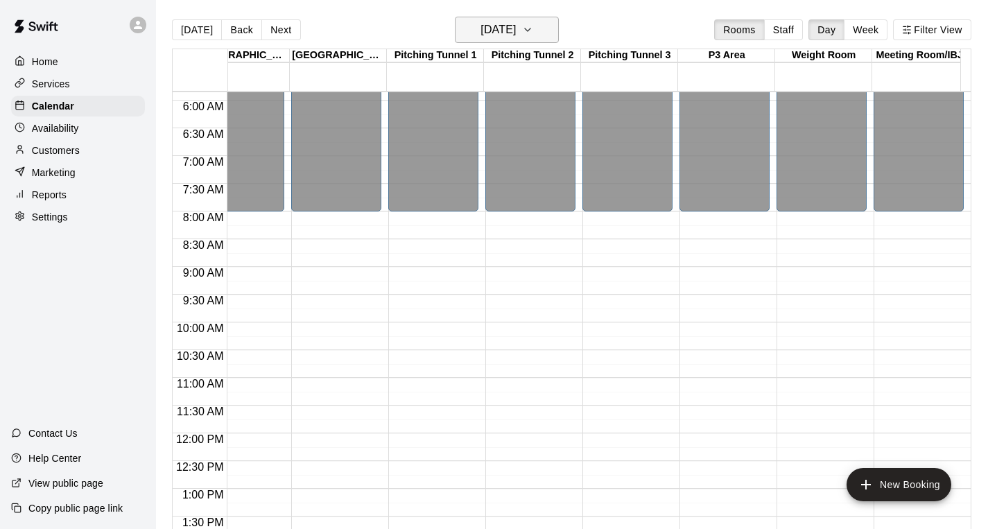
click at [533, 33] on icon "button" at bounding box center [527, 29] width 11 height 17
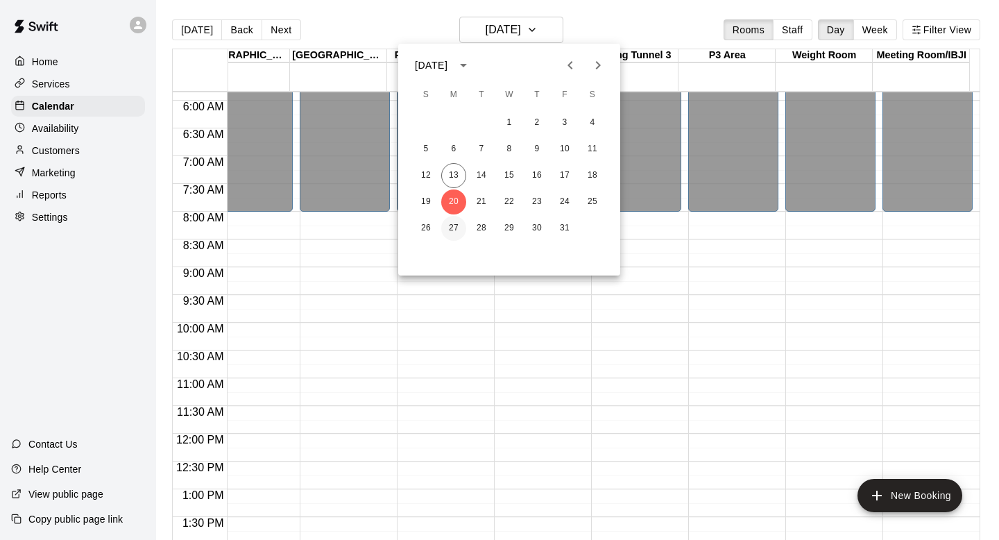
click at [458, 221] on button "27" at bounding box center [453, 228] width 25 height 25
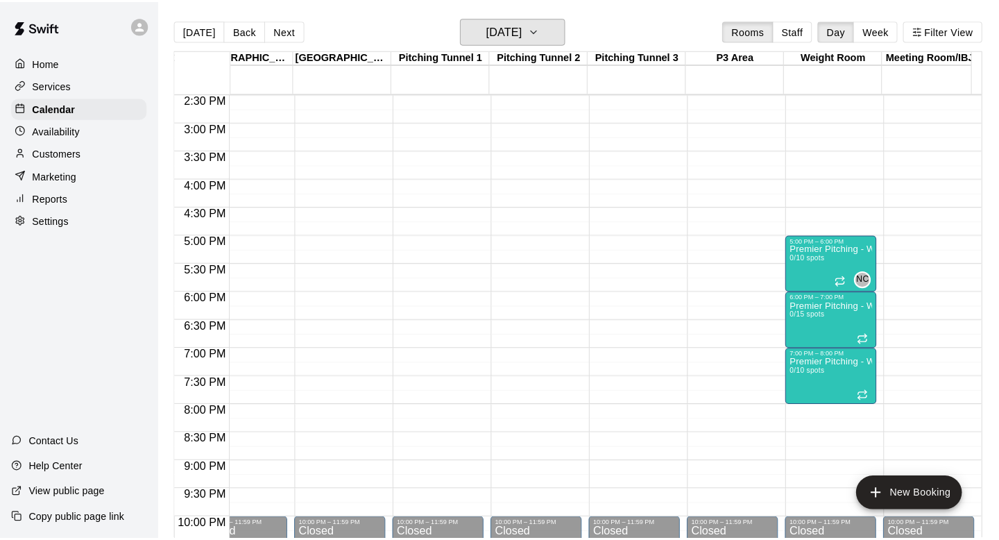
scroll to position [806, 1006]
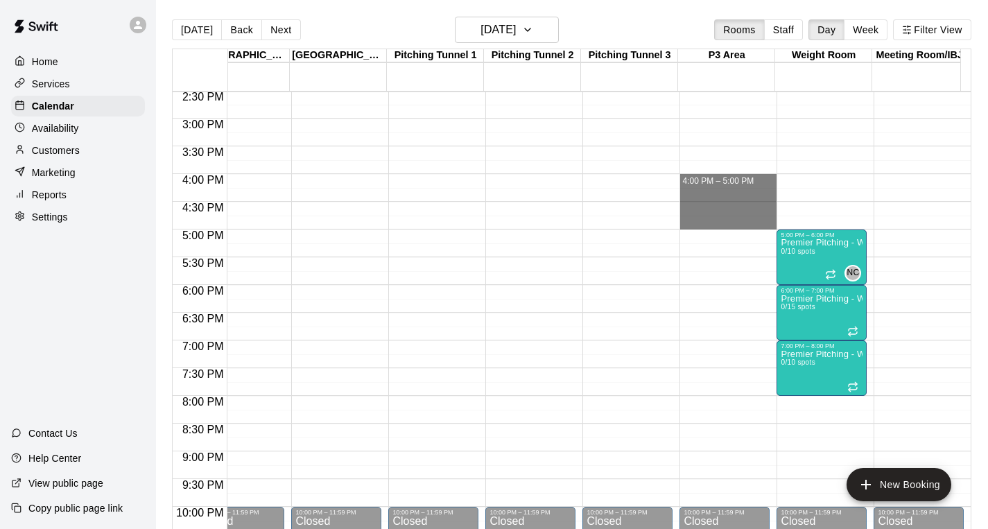
drag, startPoint x: 714, startPoint y: 176, endPoint x: 714, endPoint y: 219, distance: 43.0
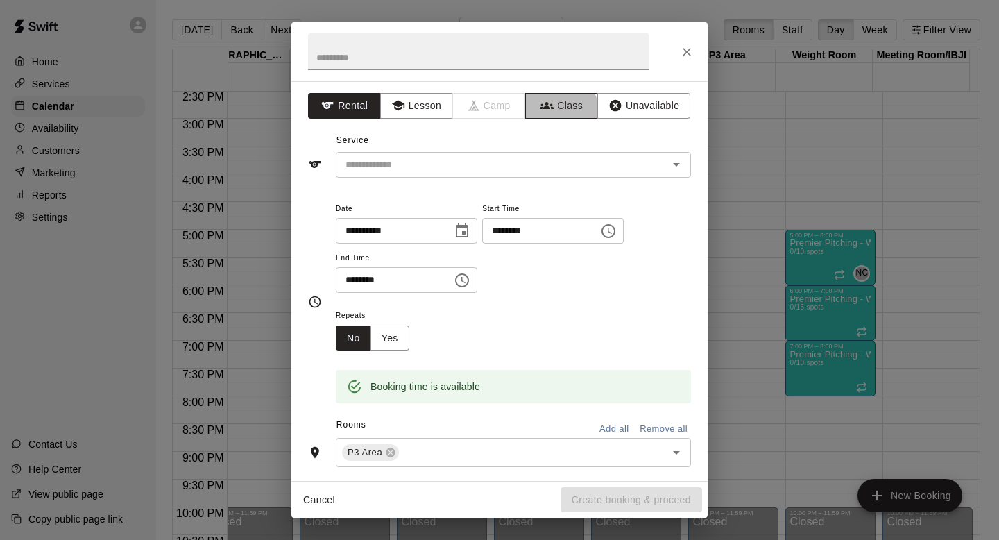
click at [545, 114] on button "Class" at bounding box center [561, 106] width 73 height 26
click at [483, 154] on div "​" at bounding box center [513, 165] width 355 height 26
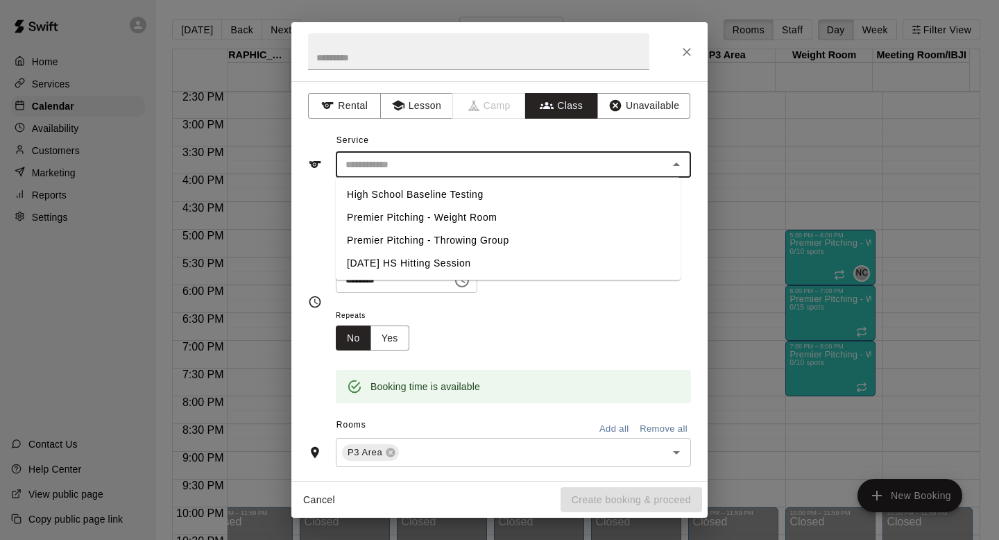
click at [467, 241] on li "Premier Pitching - Throwing Group" at bounding box center [508, 240] width 345 height 23
type input "**********"
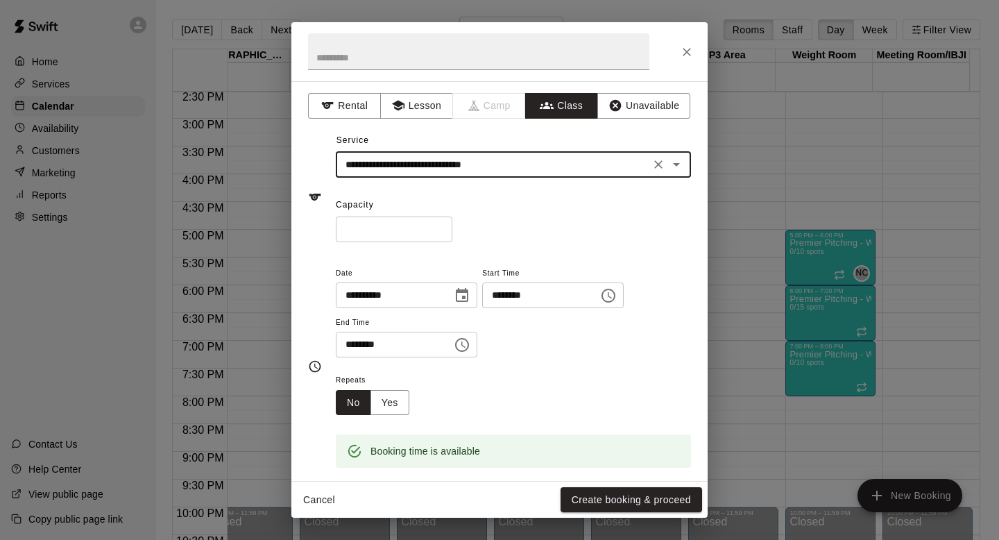
click at [403, 220] on input "*" at bounding box center [394, 229] width 117 height 26
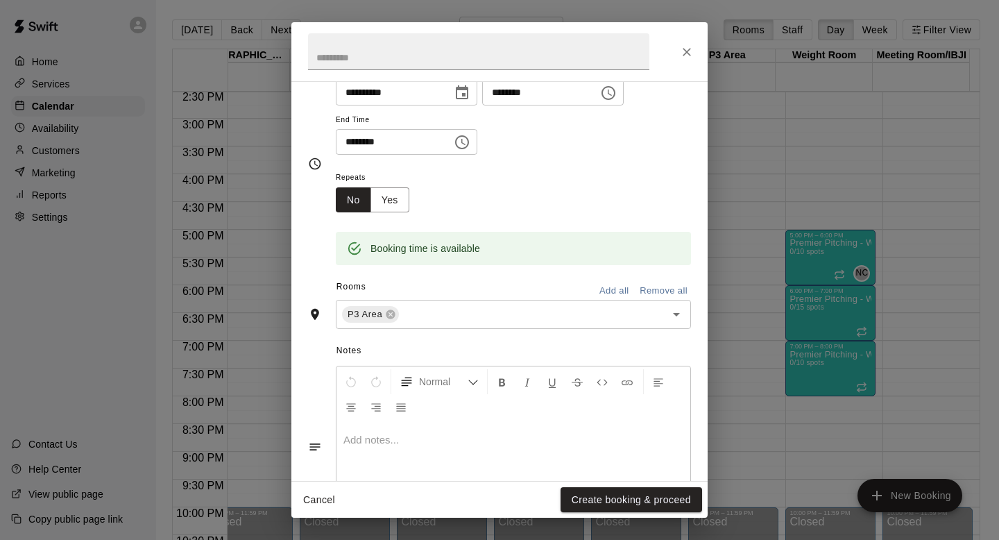
scroll to position [204, 0]
type input "**"
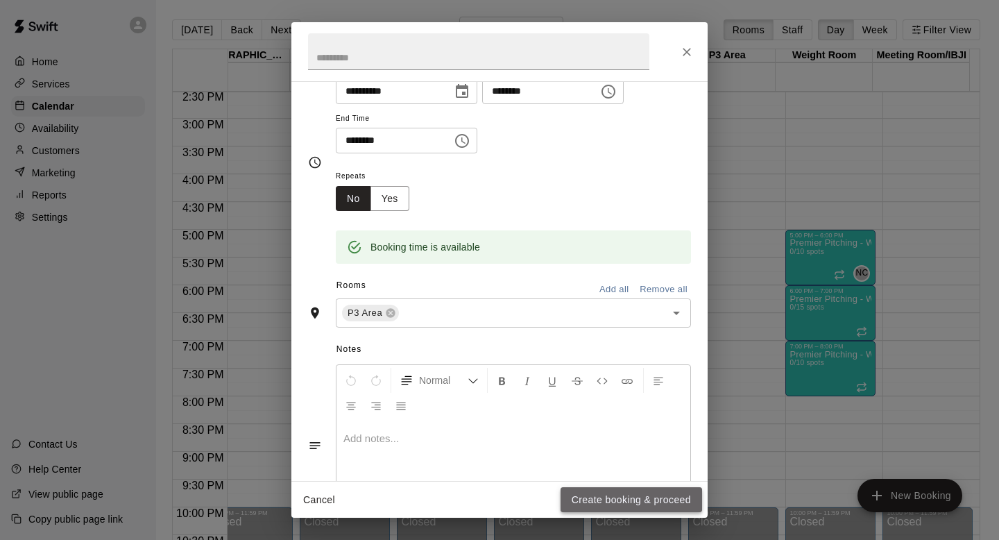
click at [622, 498] on button "Create booking & proceed" at bounding box center [630, 500] width 141 height 26
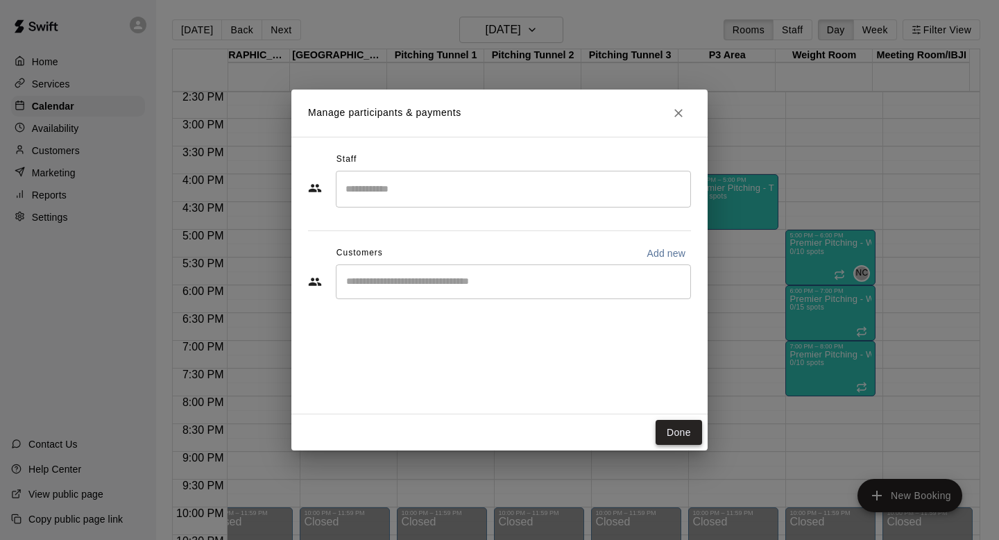
click at [687, 436] on button "Done" at bounding box center [678, 433] width 46 height 26
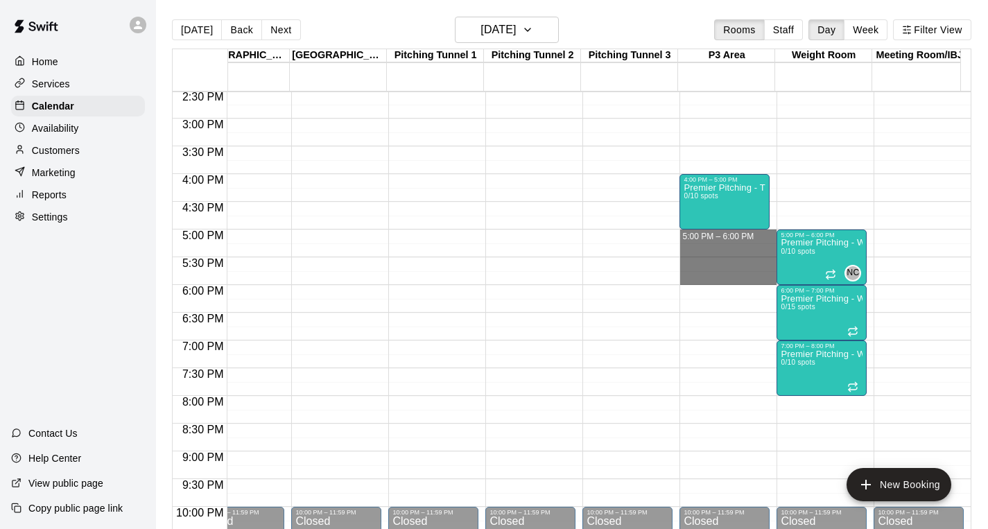
drag, startPoint x: 734, startPoint y: 237, endPoint x: 737, endPoint y: 279, distance: 41.8
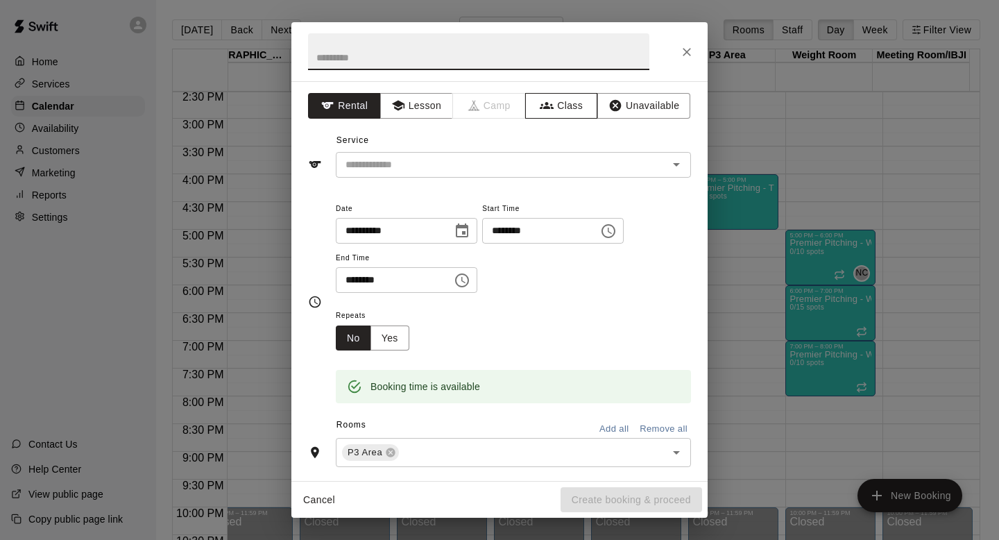
click at [556, 100] on button "Class" at bounding box center [561, 106] width 73 height 26
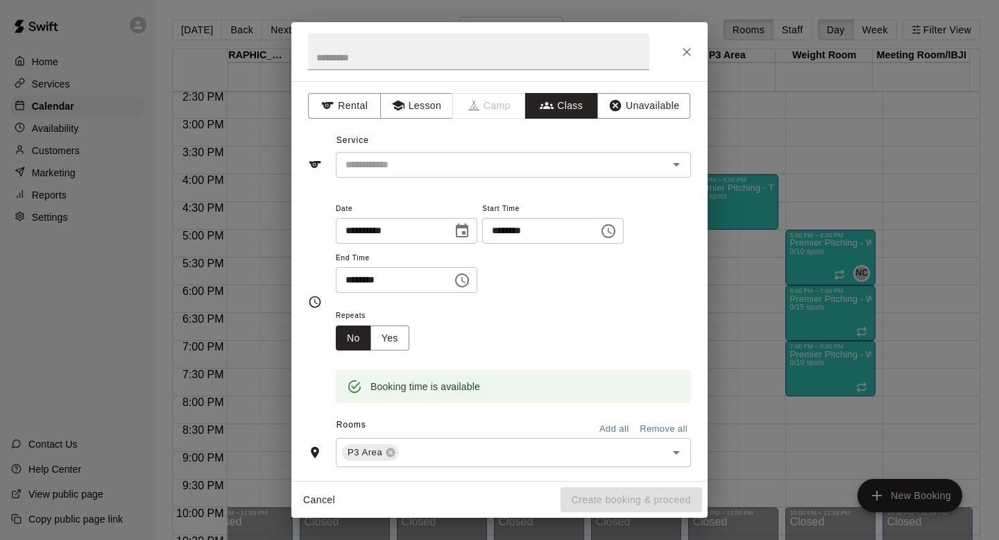
click at [504, 154] on div "​" at bounding box center [513, 165] width 355 height 26
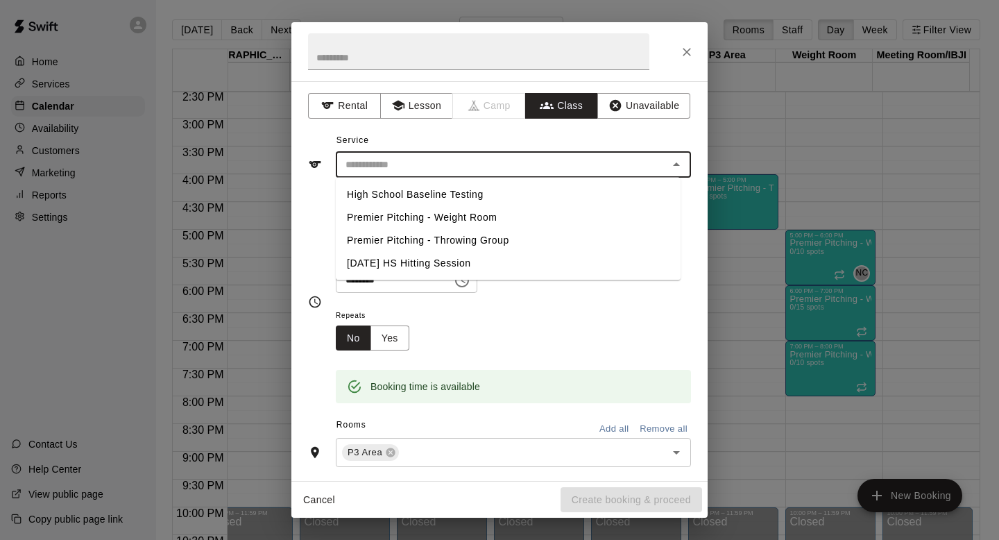
click at [493, 239] on li "Premier Pitching - Throwing Group" at bounding box center [508, 240] width 345 height 23
type input "**********"
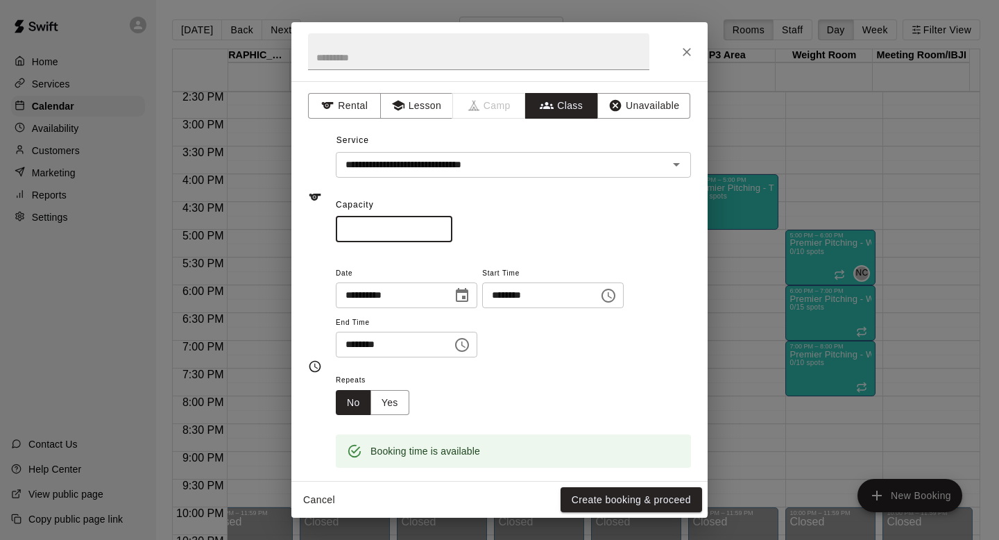
click at [406, 227] on input "*" at bounding box center [394, 229] width 117 height 26
type input "**"
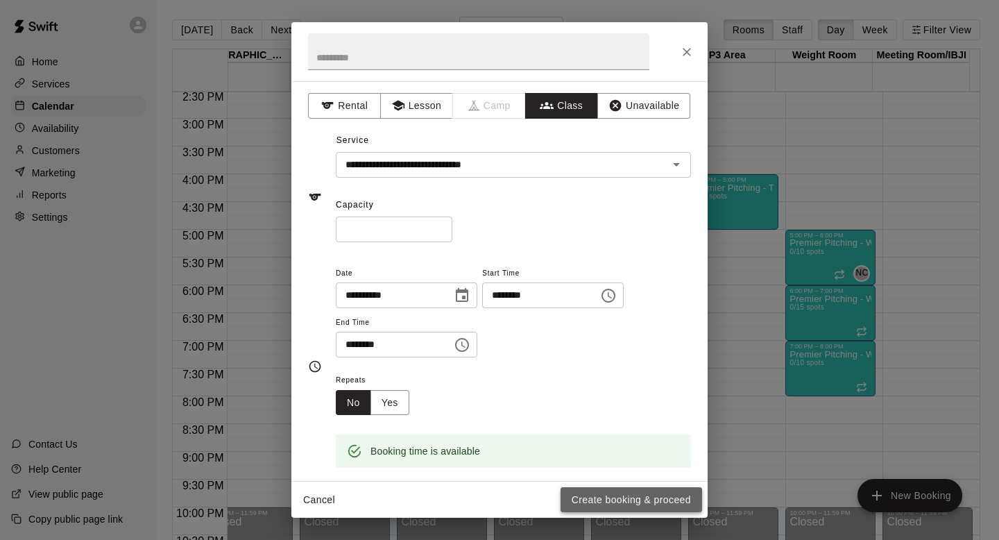
click at [586, 494] on button "Create booking & proceed" at bounding box center [630, 500] width 141 height 26
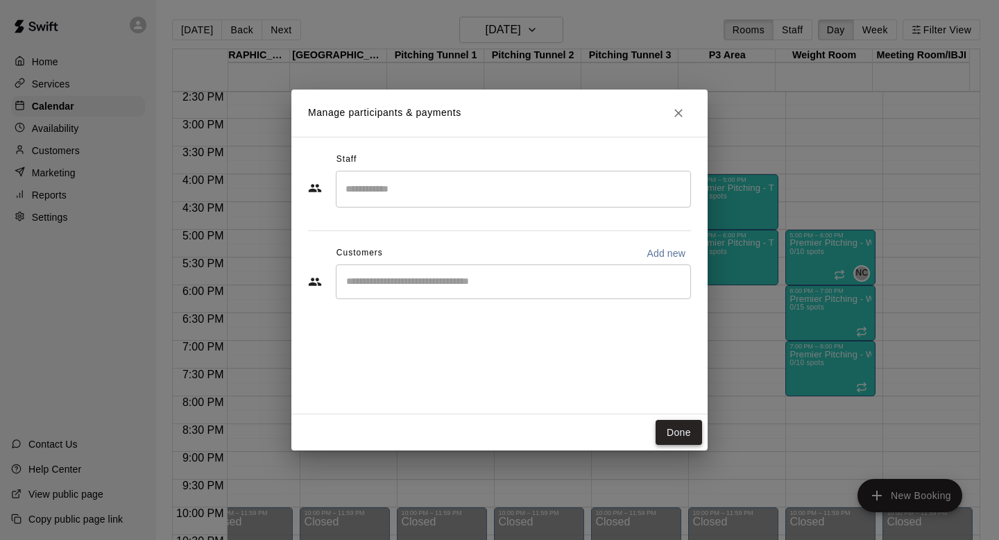
click at [679, 427] on button "Done" at bounding box center [678, 433] width 46 height 26
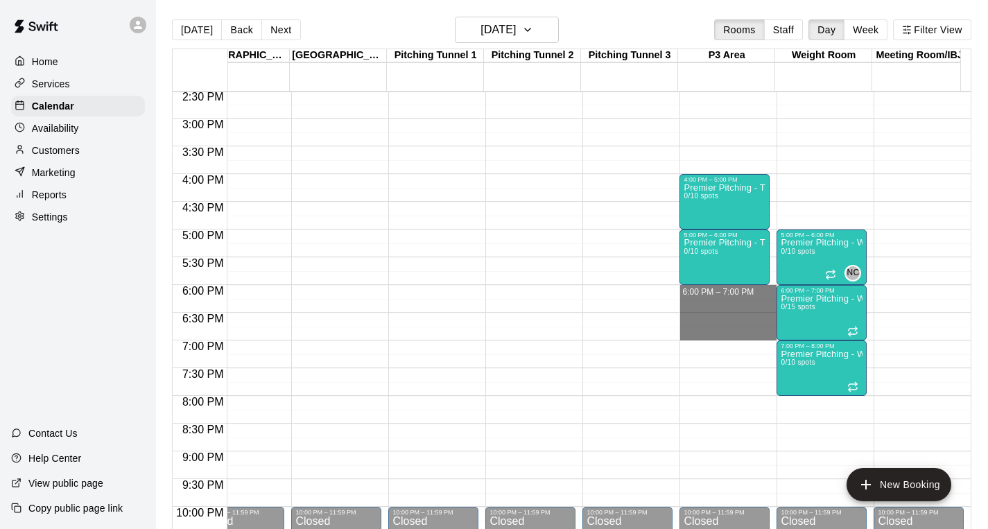
drag, startPoint x: 726, startPoint y: 291, endPoint x: 730, endPoint y: 334, distance: 42.4
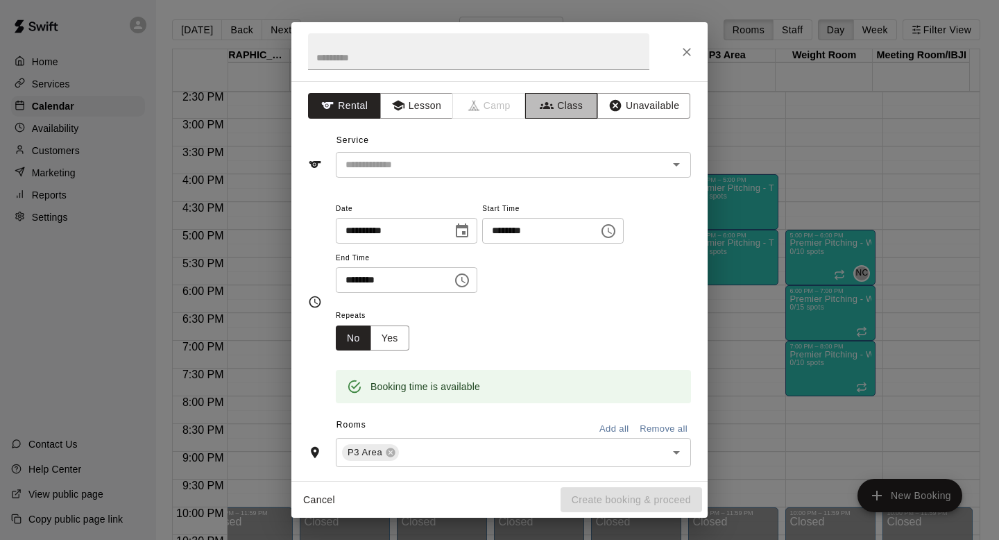
click at [560, 102] on button "Class" at bounding box center [561, 106] width 73 height 26
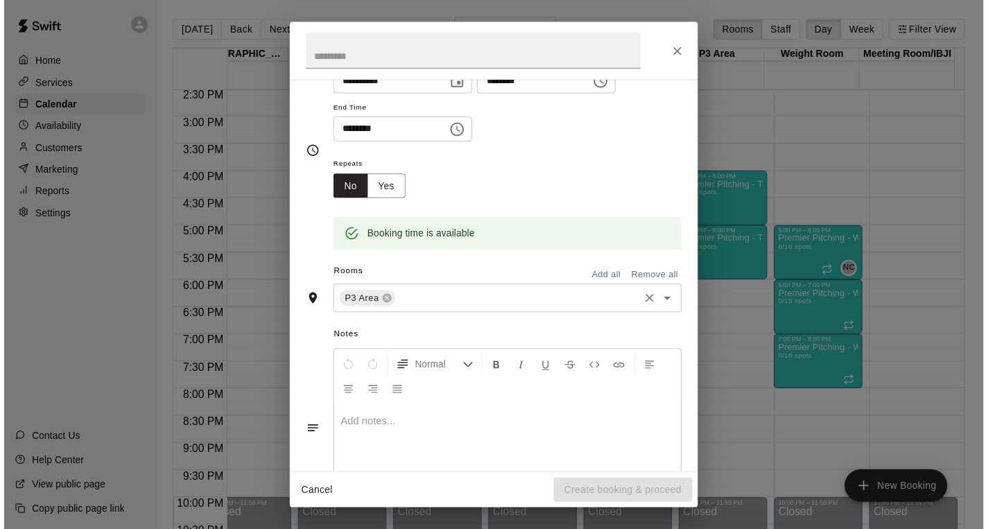
scroll to position [0, 0]
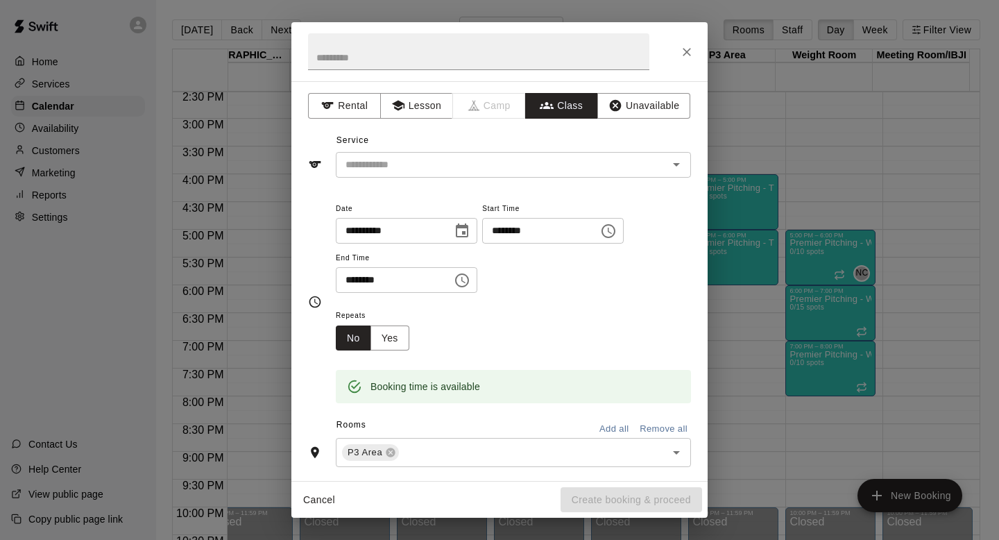
click at [513, 177] on div "​" at bounding box center [513, 165] width 355 height 26
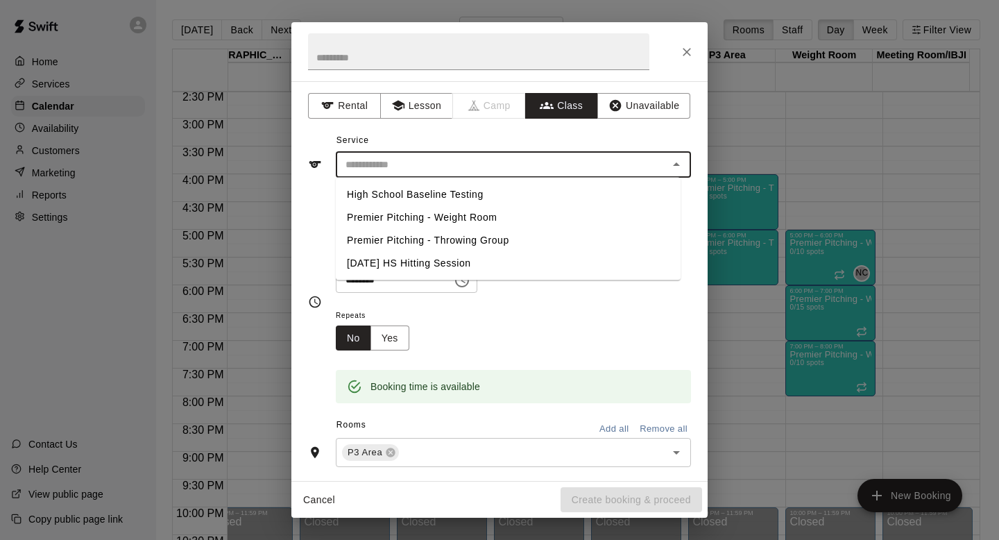
click at [489, 229] on li "Premier Pitching - Throwing Group" at bounding box center [508, 240] width 345 height 23
type input "**********"
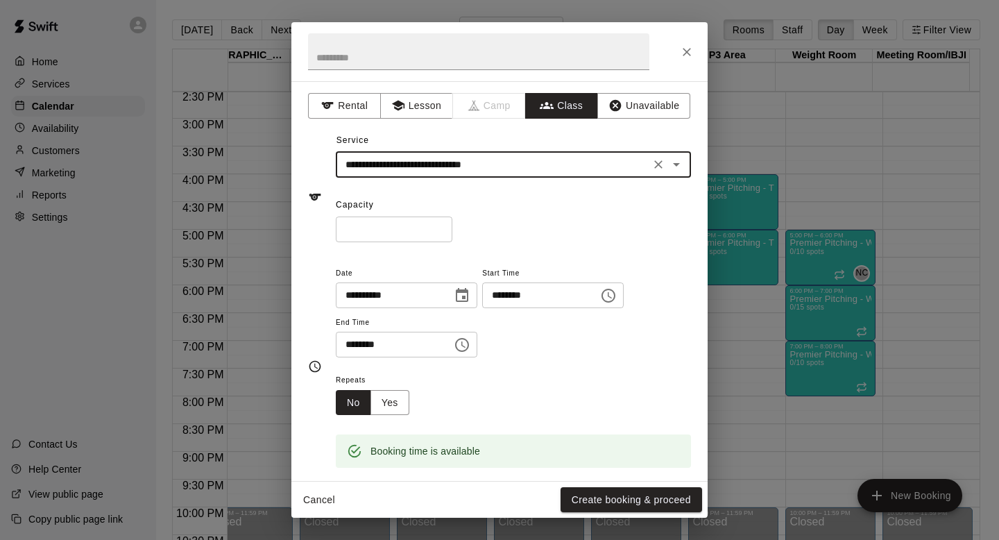
click at [411, 218] on input "*" at bounding box center [394, 229] width 117 height 26
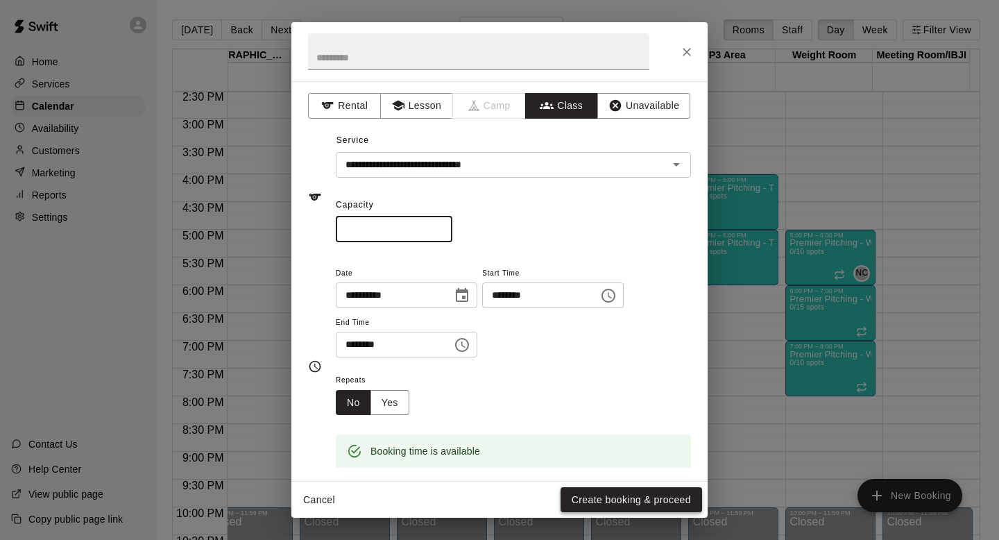
type input "**"
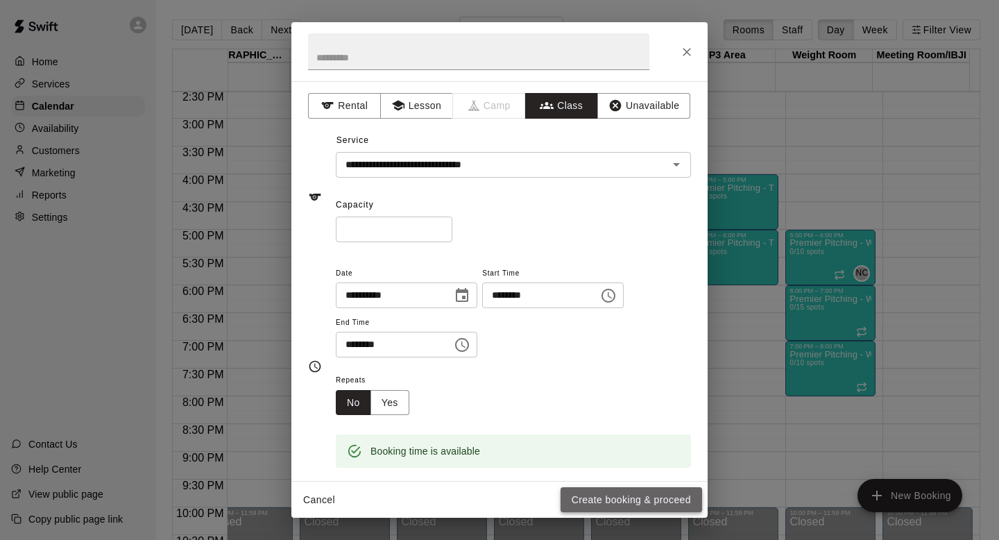
click at [604, 501] on button "Create booking & proceed" at bounding box center [630, 500] width 141 height 26
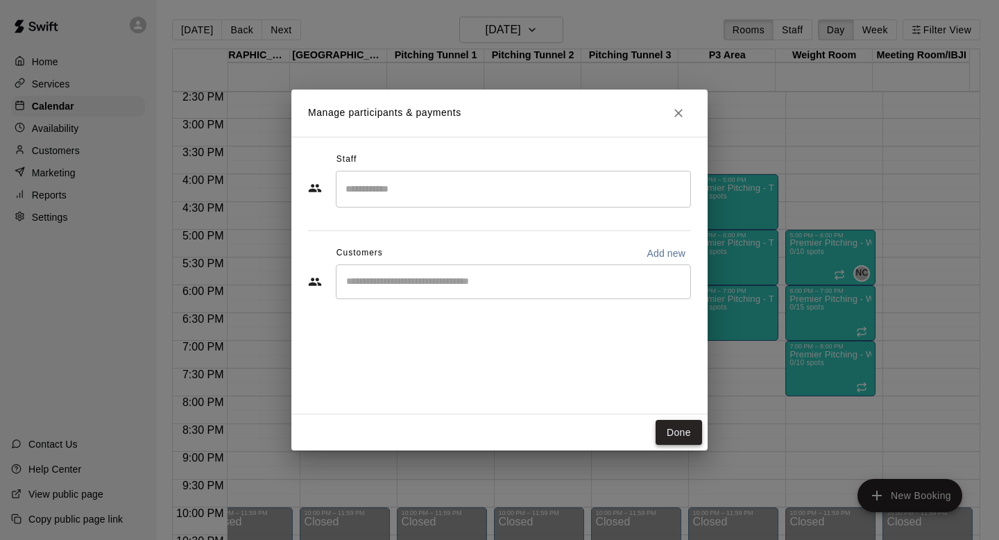
click at [681, 430] on button "Done" at bounding box center [678, 433] width 46 height 26
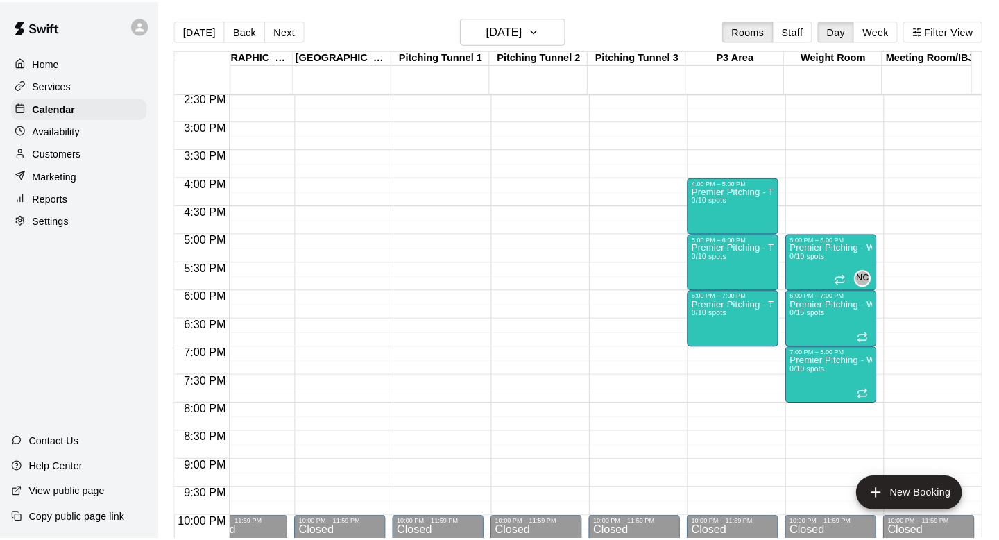
scroll to position [780, 1006]
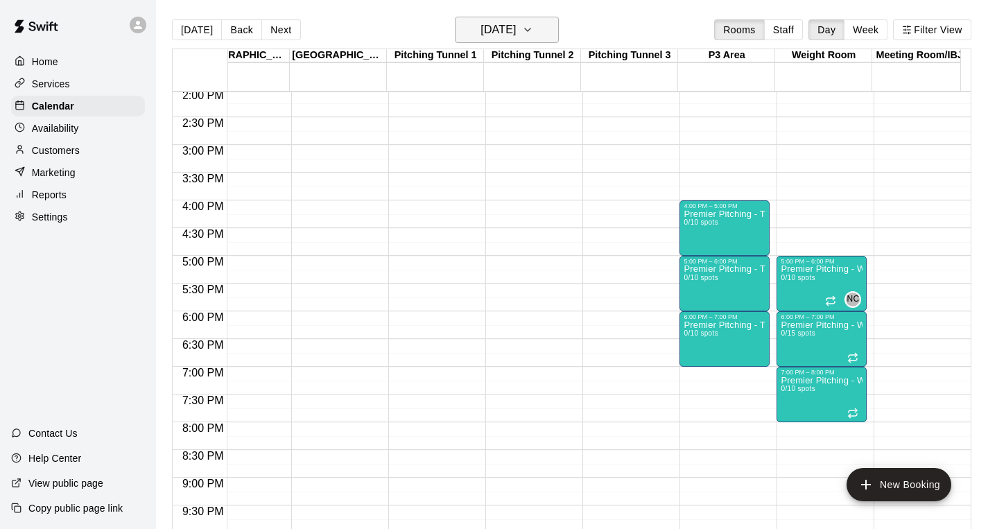
click at [540, 33] on button "Monday Oct 27" at bounding box center [507, 30] width 104 height 26
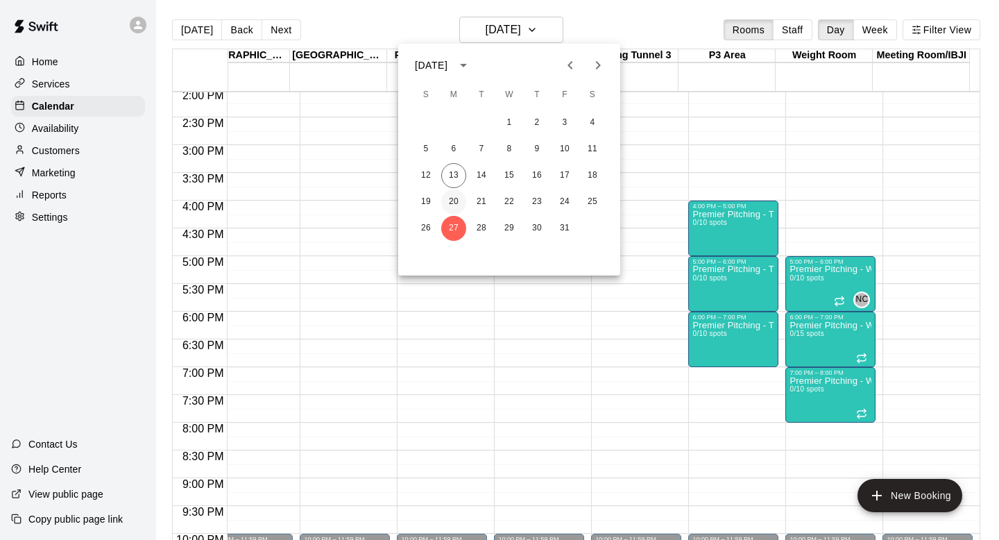
click at [458, 200] on button "20" at bounding box center [453, 201] width 25 height 25
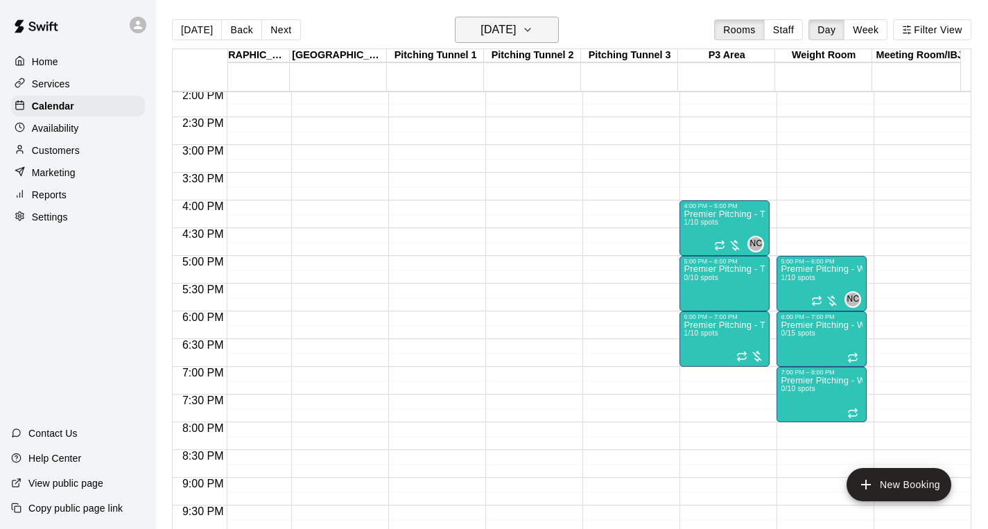
click at [505, 34] on h6 "Monday Oct 20" at bounding box center [498, 29] width 35 height 19
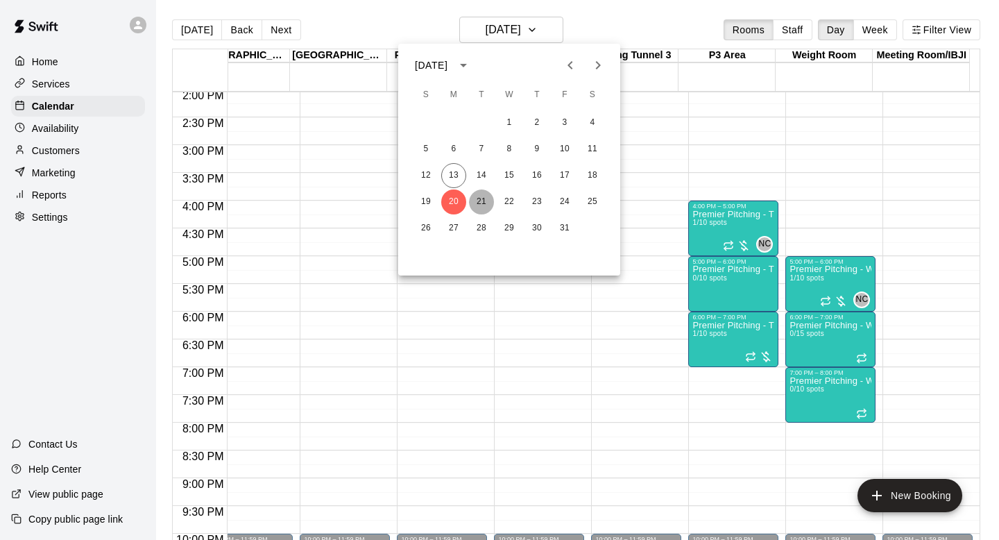
click at [474, 203] on button "21" at bounding box center [481, 201] width 25 height 25
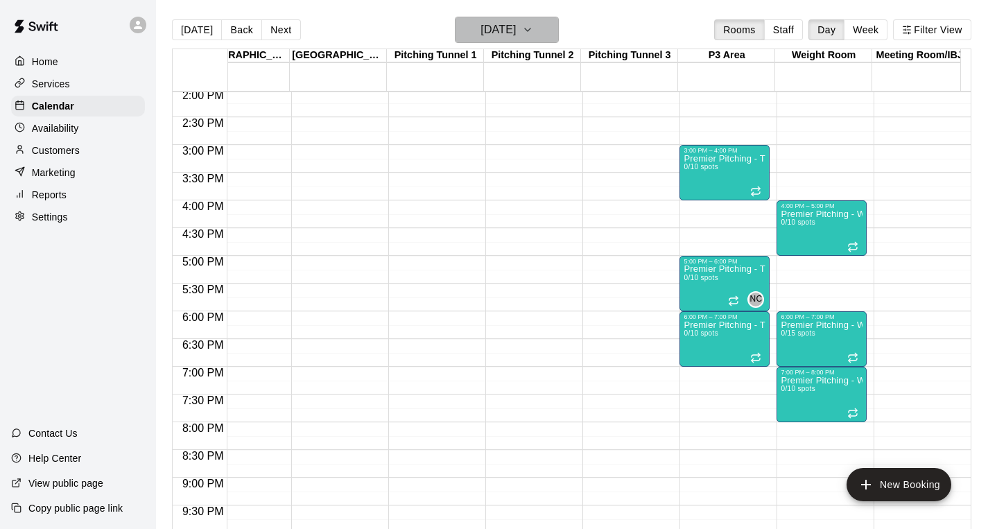
click at [516, 28] on h6 "Tuesday Oct 21" at bounding box center [498, 29] width 35 height 19
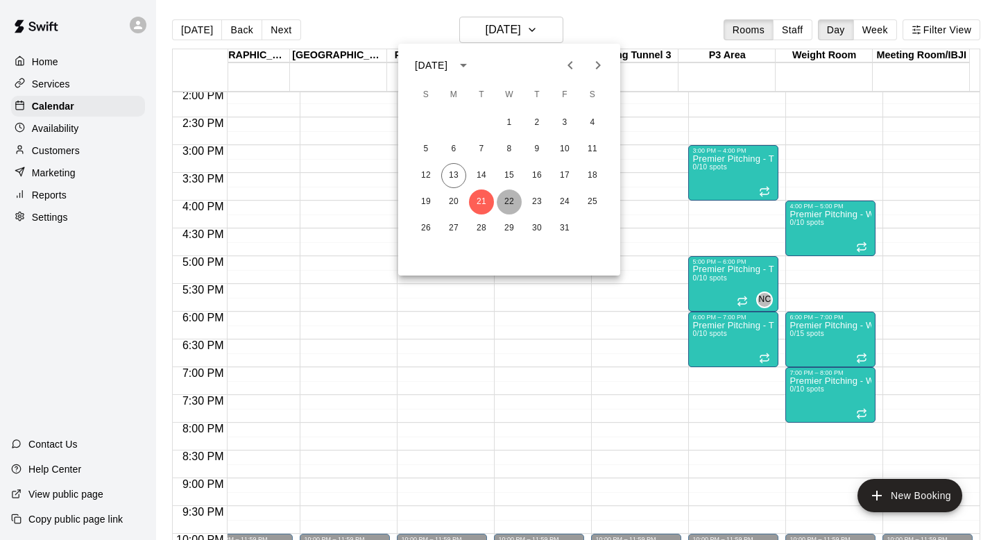
click at [513, 203] on button "22" at bounding box center [509, 201] width 25 height 25
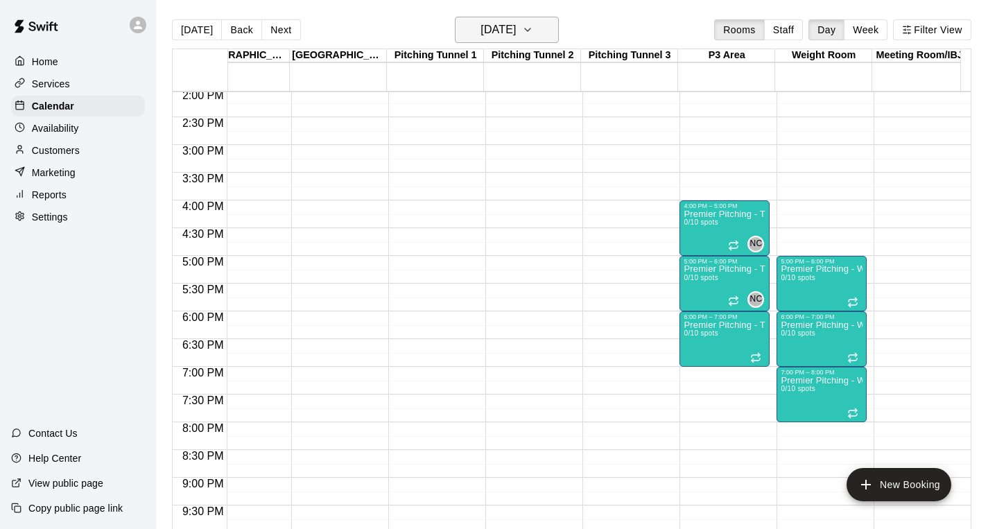
click at [516, 31] on h6 "Wednesday Oct 22" at bounding box center [498, 29] width 35 height 19
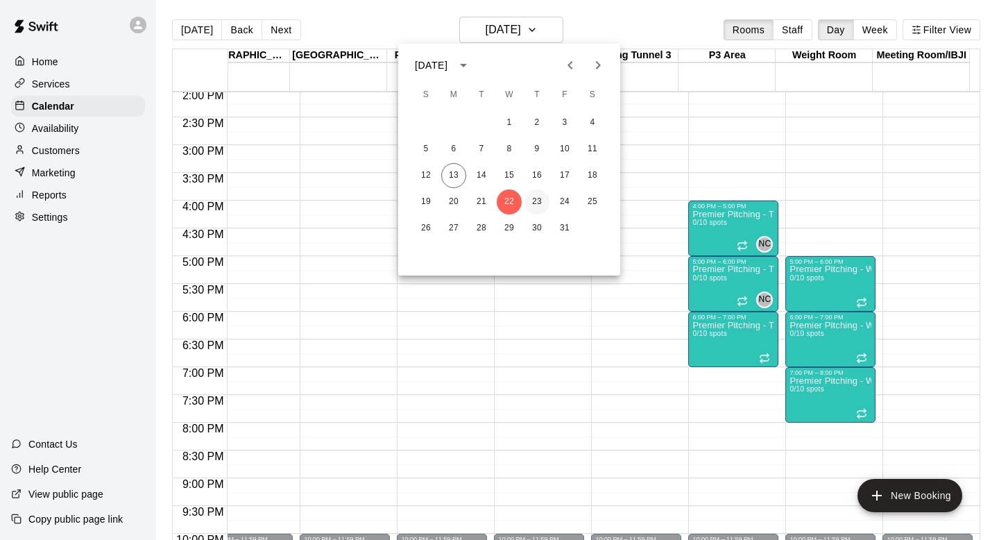
click at [539, 203] on button "23" at bounding box center [536, 201] width 25 height 25
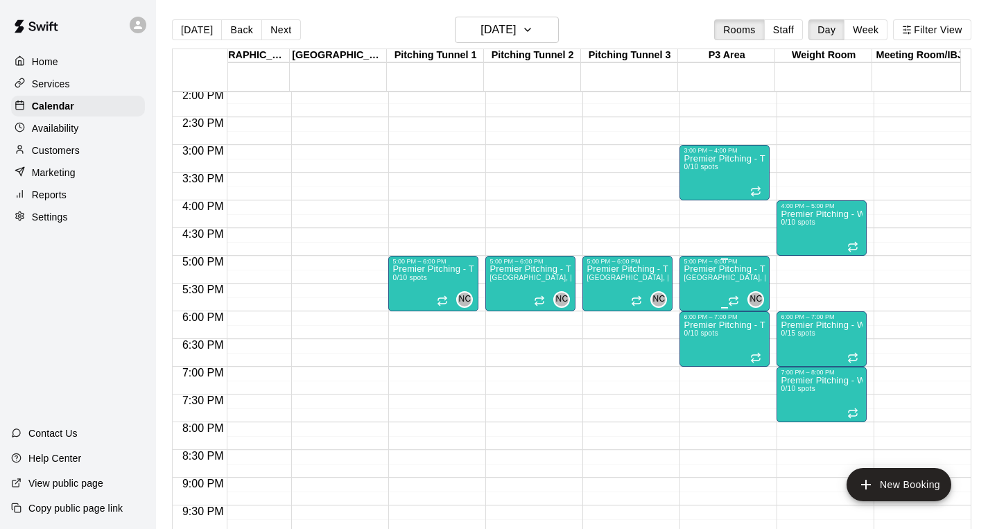
click at [718, 275] on span "Pitching Tunnel 1, Pitching Tunnel 2, Pitching Tunnel 3, P3 Area" at bounding box center [824, 278] width 280 height 8
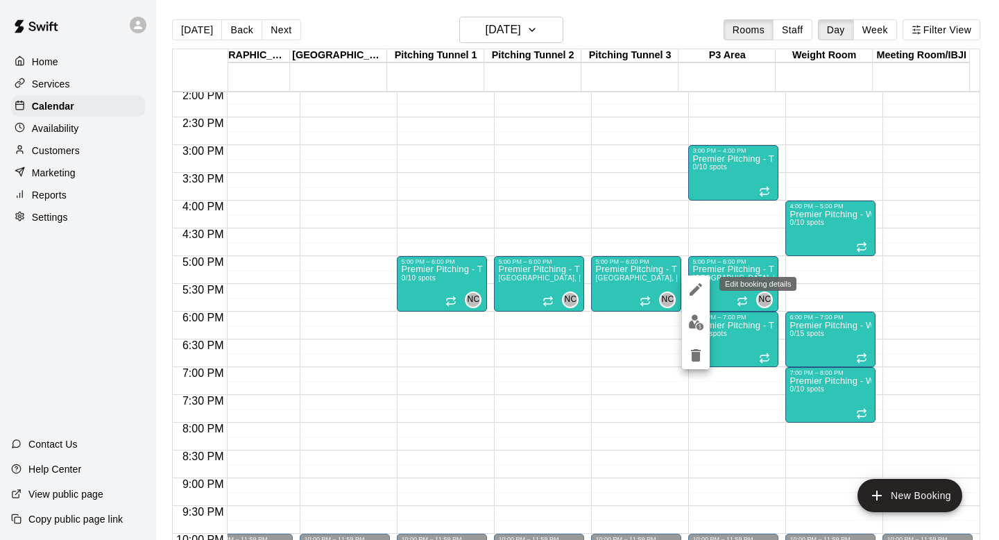
click at [694, 297] on icon "edit" at bounding box center [695, 289] width 17 height 17
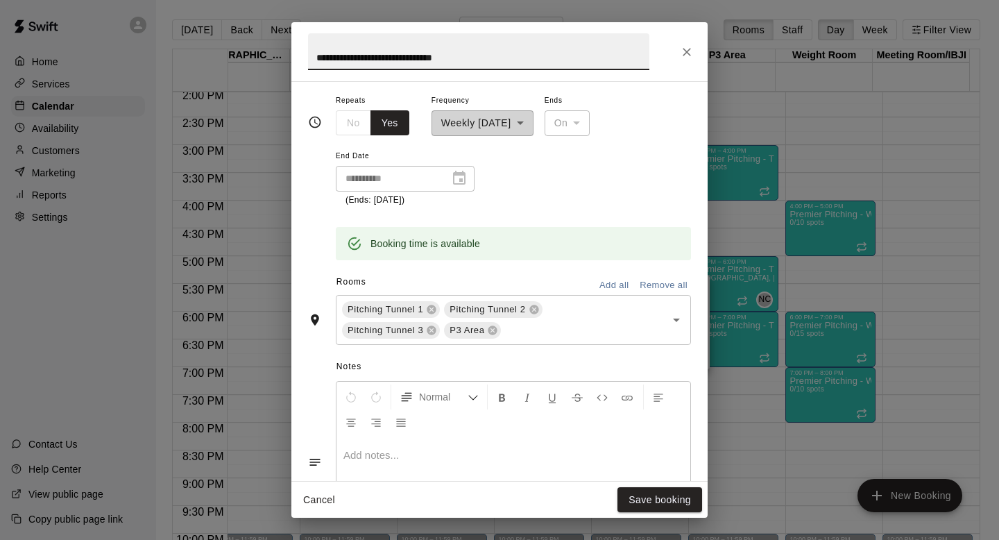
scroll to position [280, 0]
click at [536, 315] on div "Pitching Tunnel 2" at bounding box center [493, 308] width 98 height 17
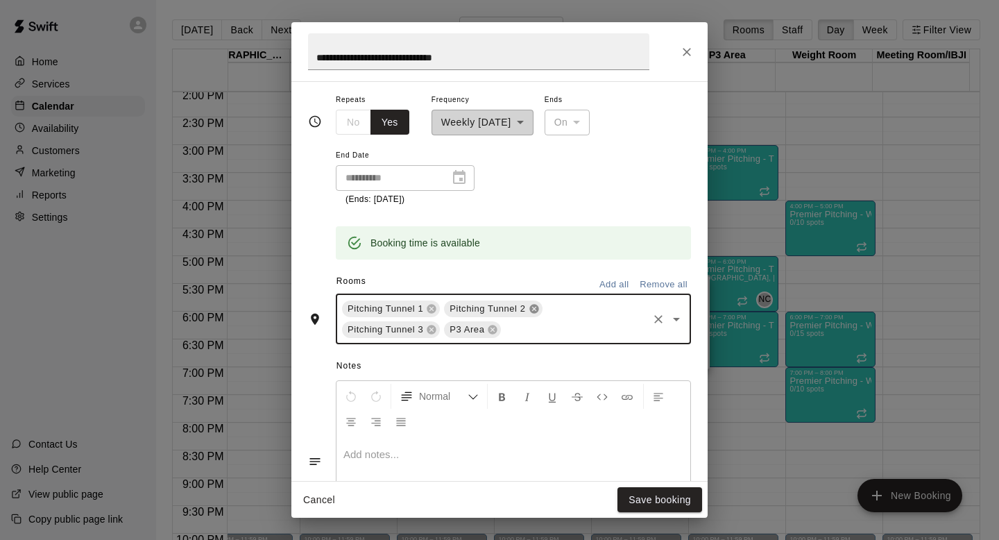
click at [534, 309] on icon at bounding box center [533, 308] width 11 height 11
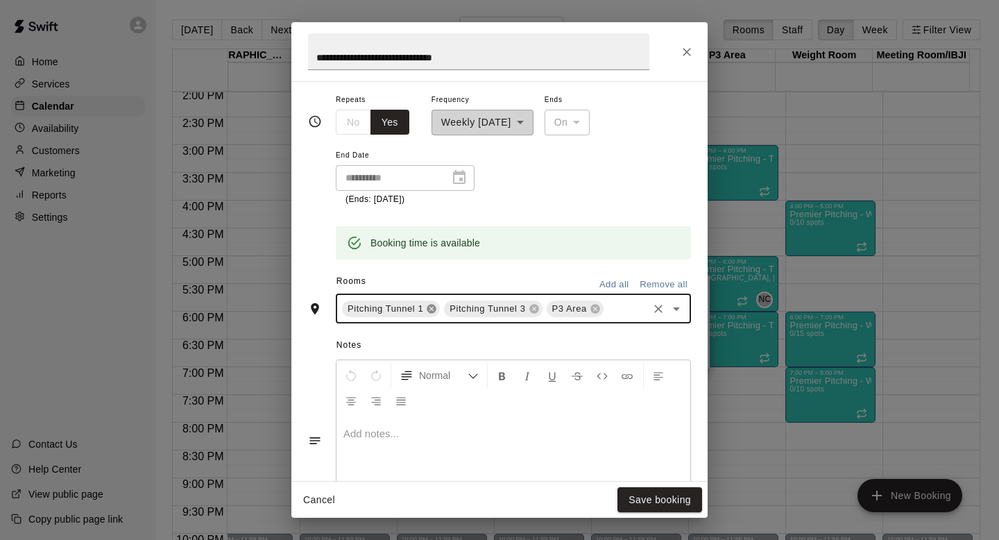
click at [427, 309] on icon at bounding box center [431, 308] width 11 height 11
click at [426, 309] on icon at bounding box center [431, 308] width 11 height 11
click at [673, 501] on button "Save booking" at bounding box center [659, 500] width 85 height 26
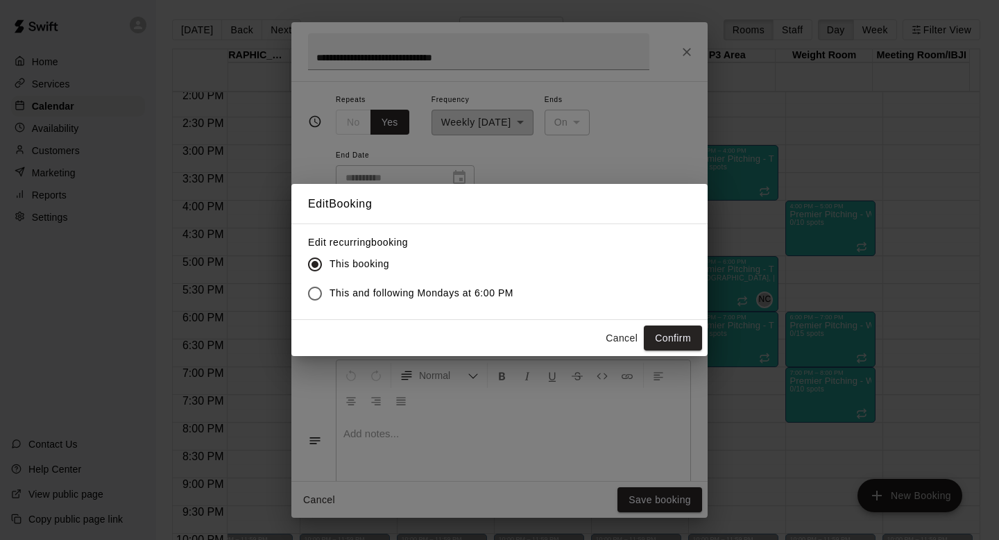
click at [479, 298] on span "This and following Mondays at 6:00 PM" at bounding box center [421, 293] width 184 height 15
click at [356, 259] on span "This booking" at bounding box center [359, 264] width 60 height 15
click at [676, 338] on button "Confirm" at bounding box center [673, 338] width 58 height 26
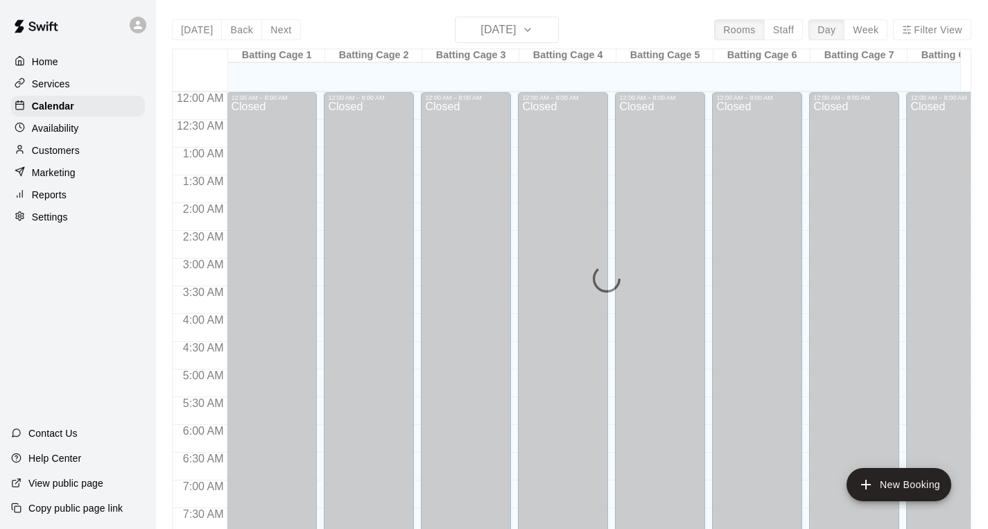
scroll to position [827, 0]
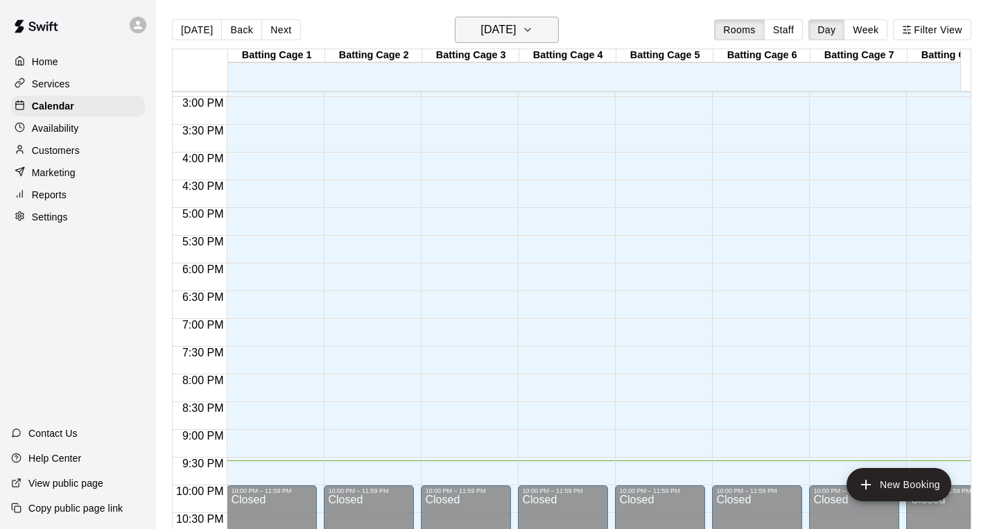
click at [516, 29] on h6 "[DATE]" at bounding box center [498, 29] width 35 height 19
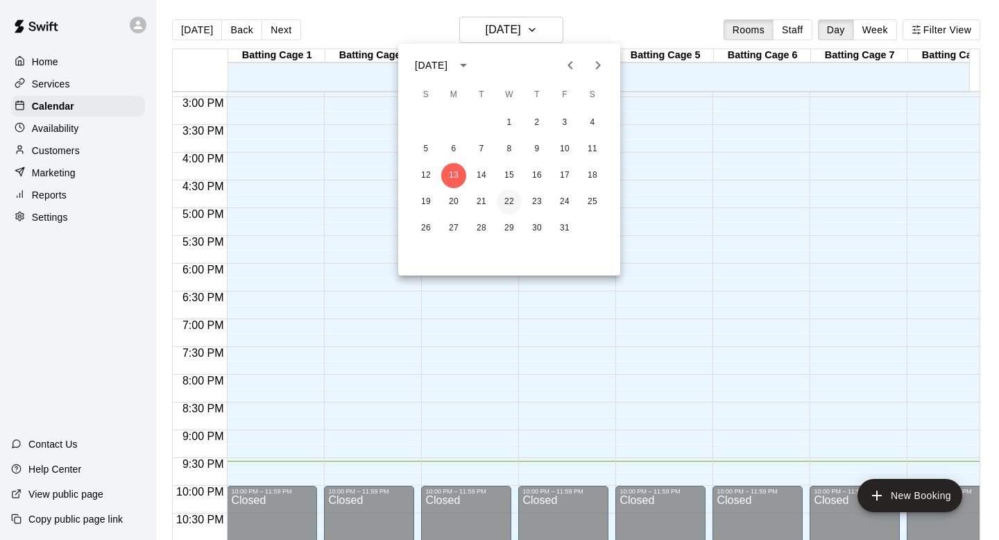
click at [510, 200] on button "22" at bounding box center [509, 201] width 25 height 25
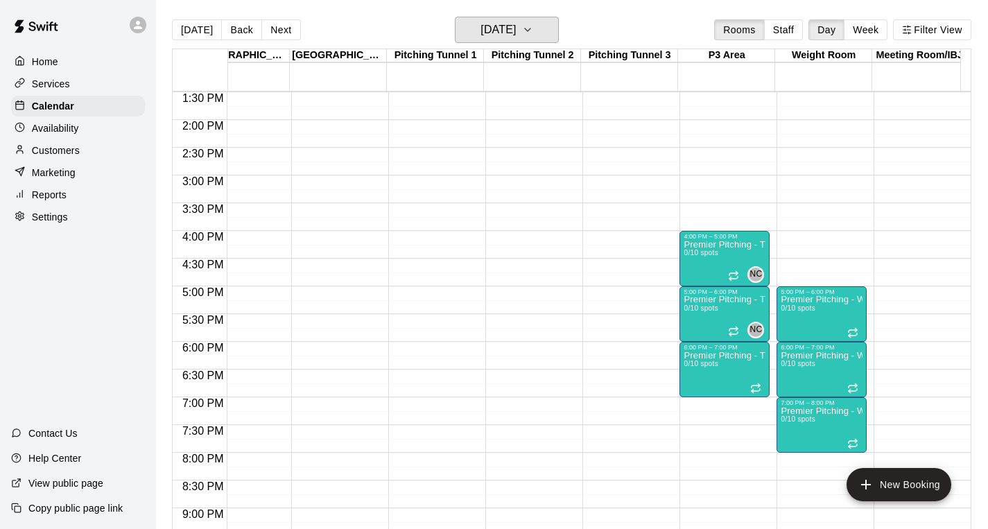
scroll to position [732, 1006]
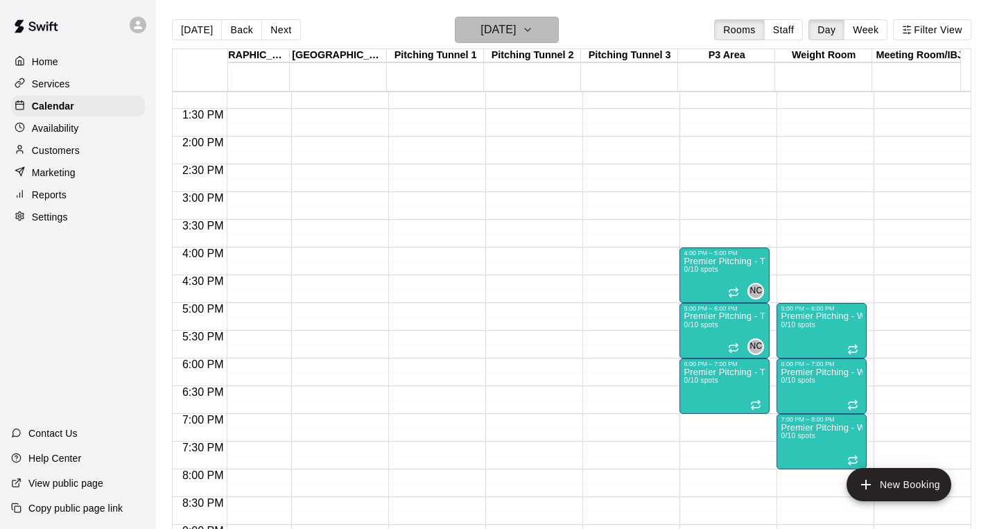
click at [516, 25] on h6 "Wednesday Oct 22" at bounding box center [498, 29] width 35 height 19
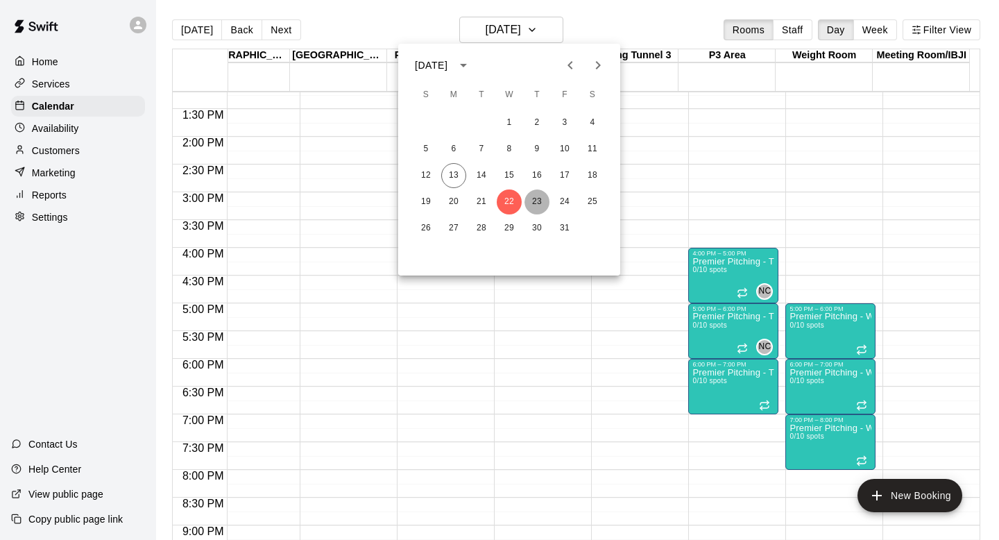
click at [544, 196] on button "23" at bounding box center [536, 201] width 25 height 25
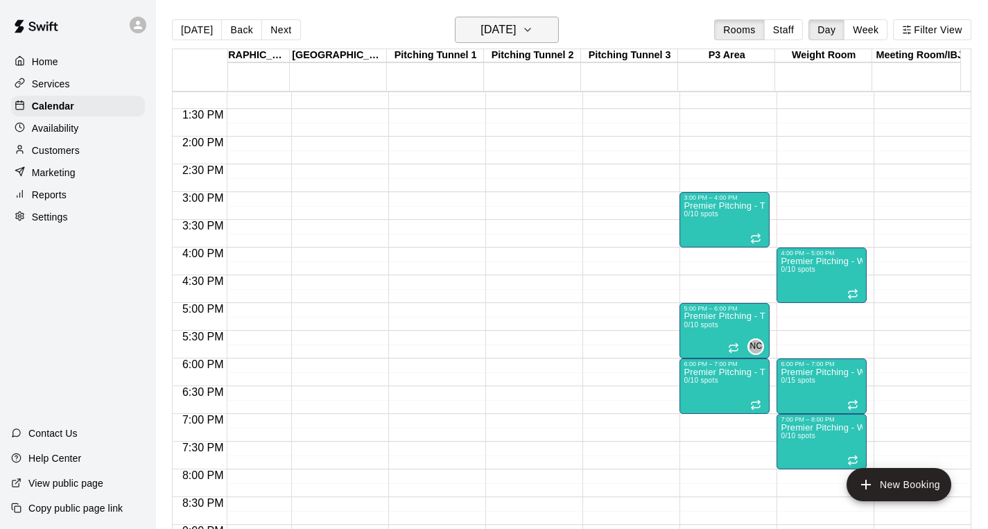
click at [516, 24] on h6 "Thursday Oct 23" at bounding box center [498, 29] width 35 height 19
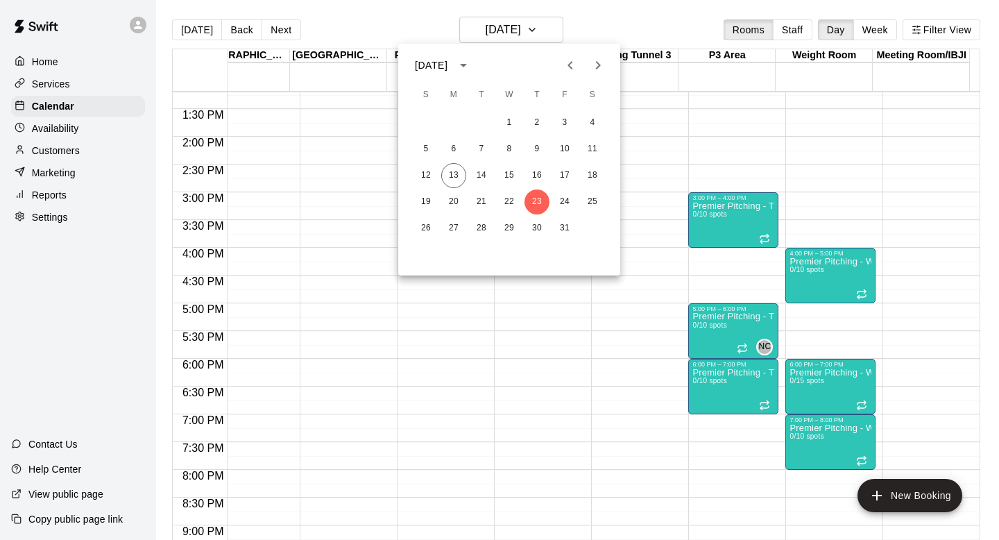
click at [605, 196] on div "19 20 21 22 23 24 25" at bounding box center [509, 201] width 222 height 25
click at [597, 202] on button "25" at bounding box center [592, 201] width 25 height 25
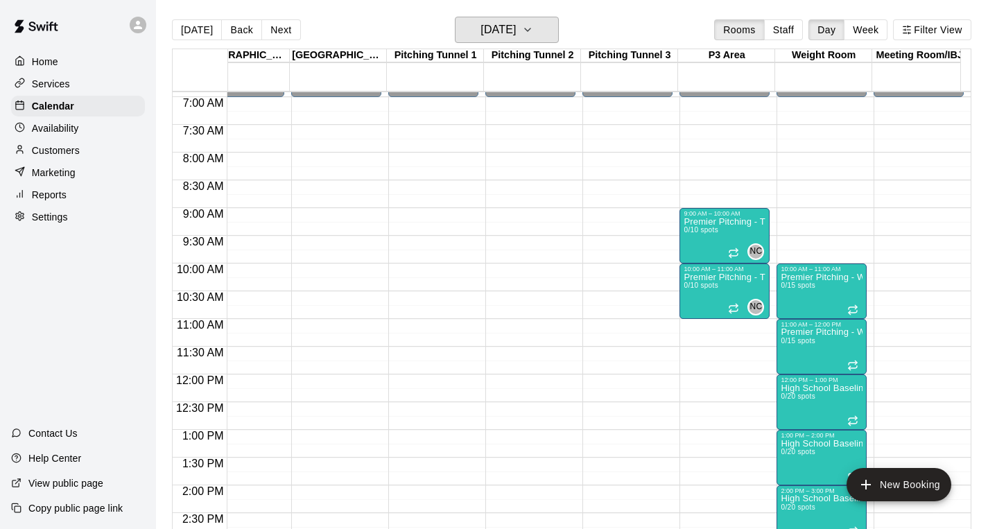
scroll to position [384, 1006]
click at [728, 253] on icon "Recurring event" at bounding box center [733, 252] width 11 height 11
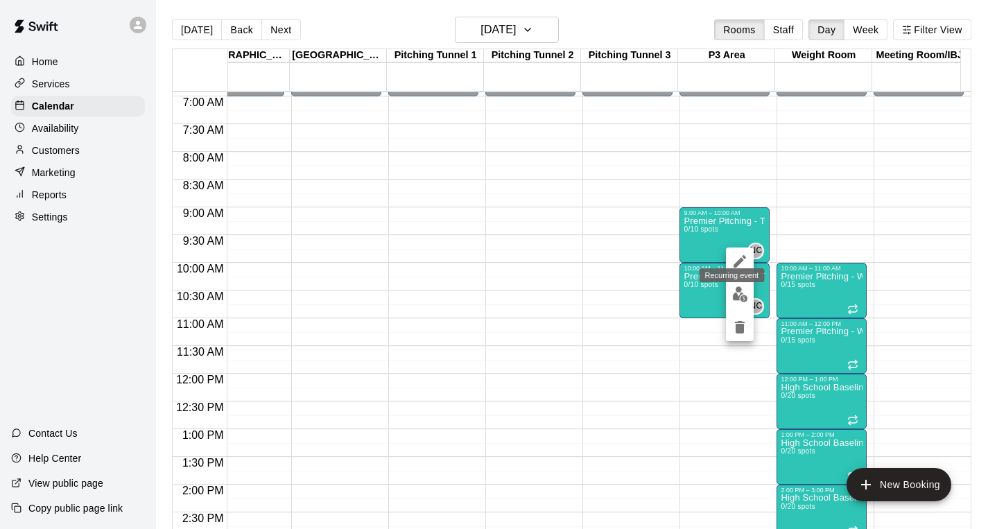
scroll to position [0, 0]
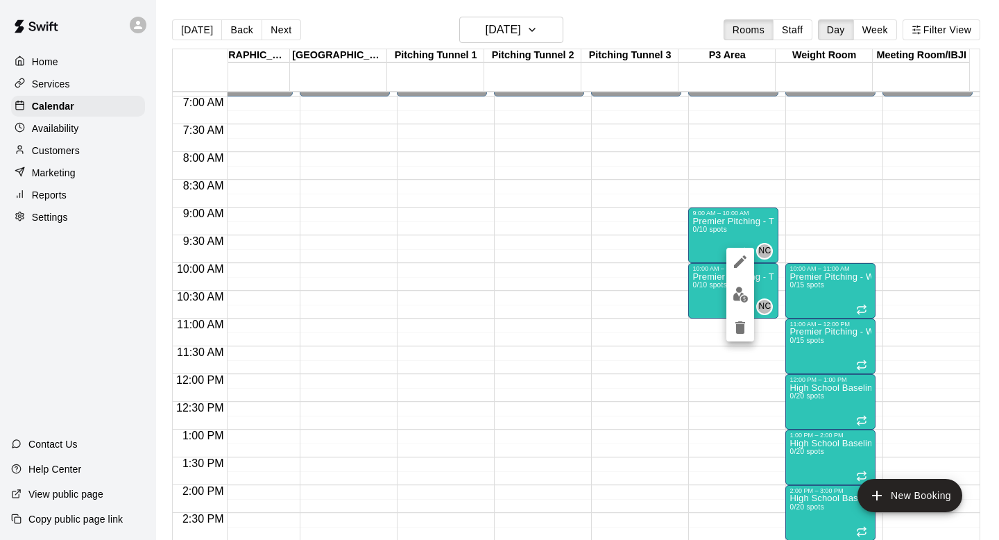
click at [556, 27] on div at bounding box center [499, 270] width 999 height 540
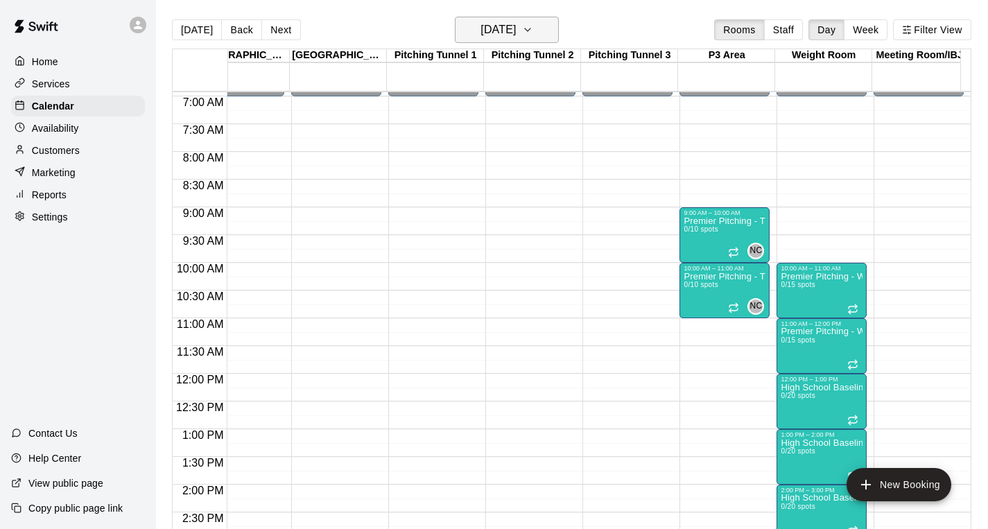
click at [533, 27] on icon "button" at bounding box center [527, 29] width 11 height 17
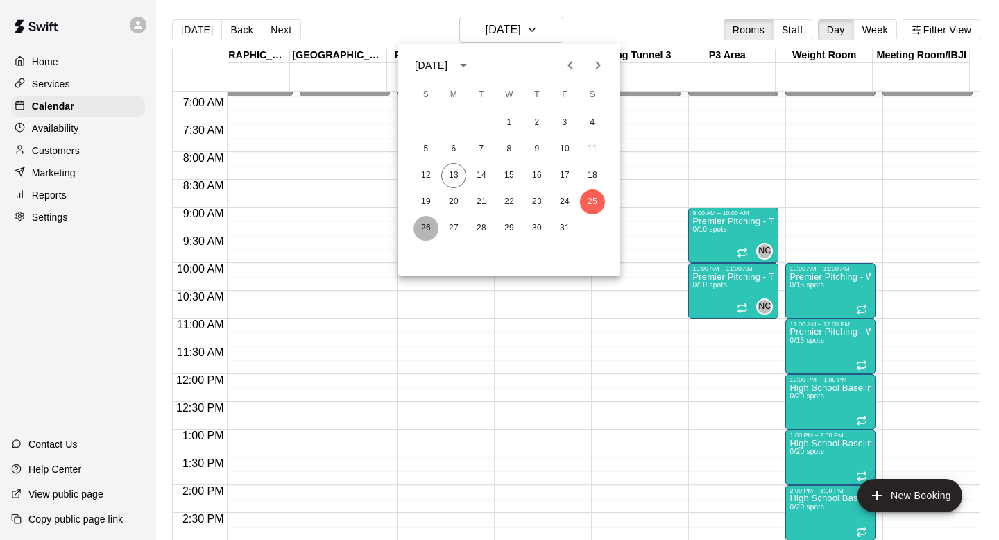
click at [431, 226] on button "26" at bounding box center [425, 228] width 25 height 25
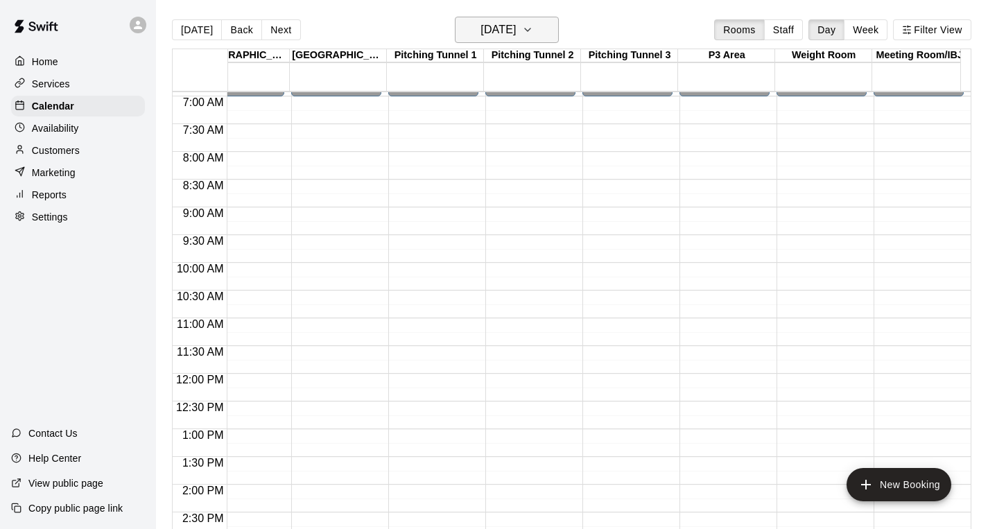
click at [542, 26] on button "Sunday Oct 26" at bounding box center [507, 30] width 104 height 26
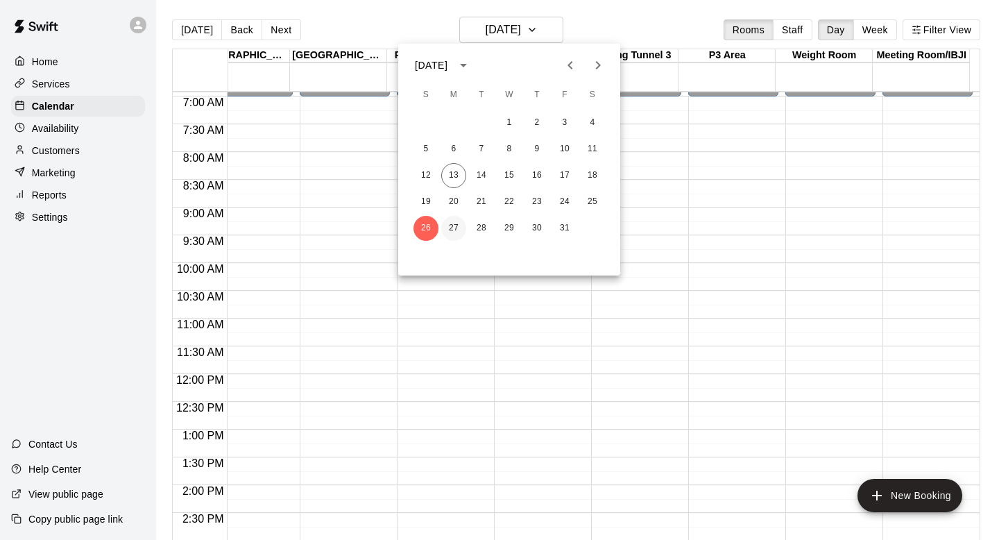
click at [448, 223] on button "27" at bounding box center [453, 228] width 25 height 25
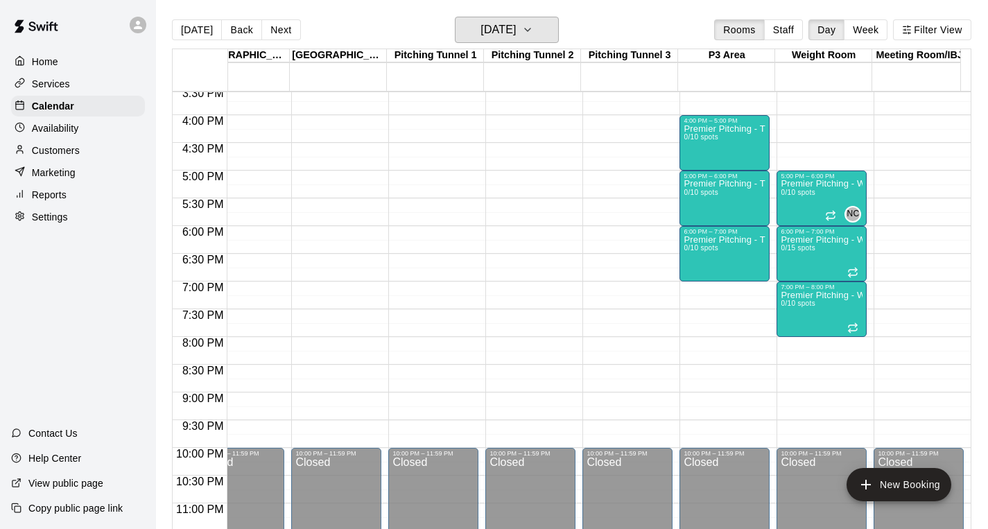
scroll to position [33, 8]
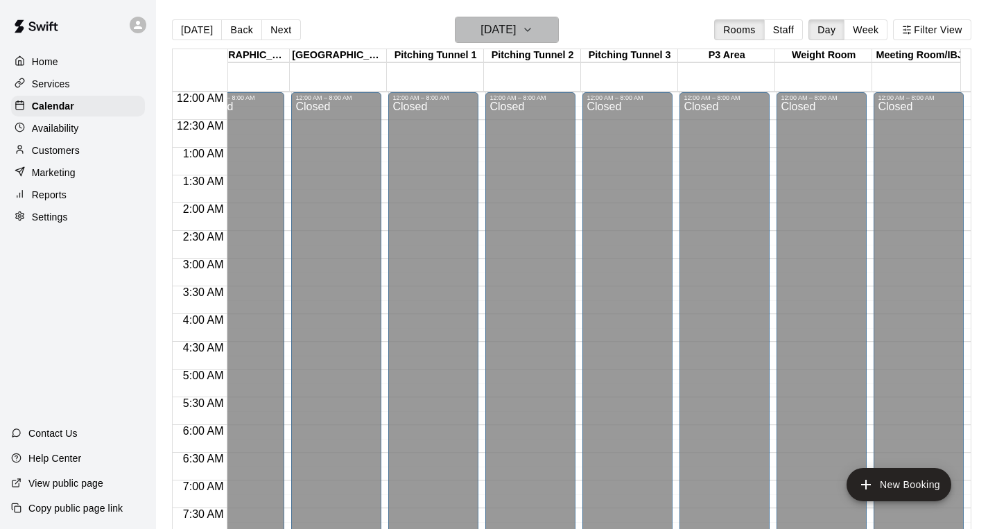
click at [516, 22] on h6 "Monday Oct 27" at bounding box center [498, 29] width 35 height 19
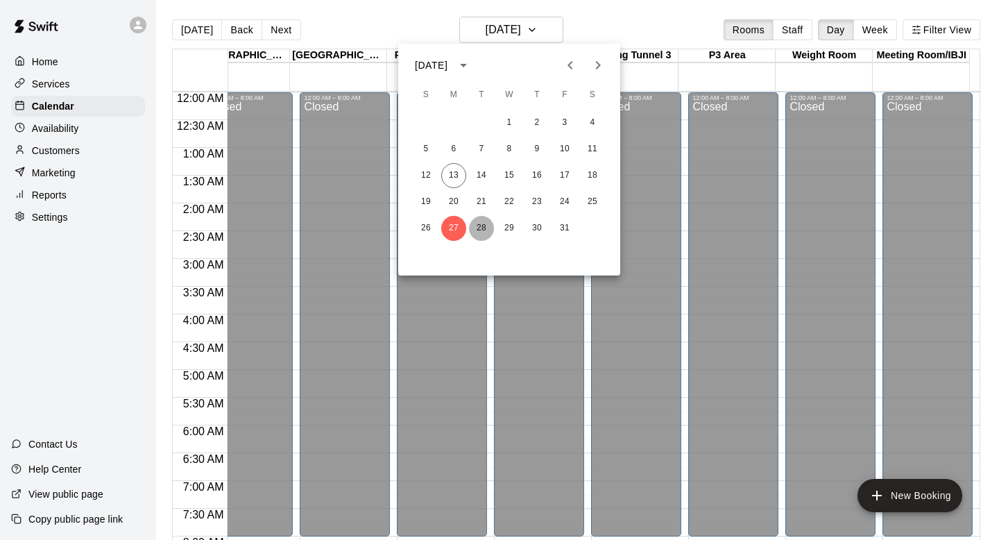
click at [478, 227] on button "28" at bounding box center [481, 228] width 25 height 25
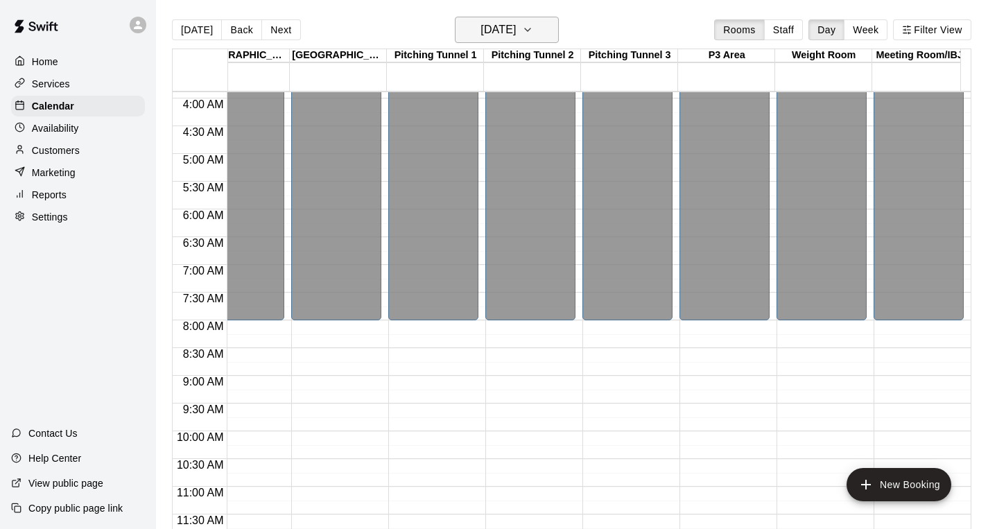
click at [524, 42] on button "Tuesday Oct 28" at bounding box center [507, 30] width 104 height 26
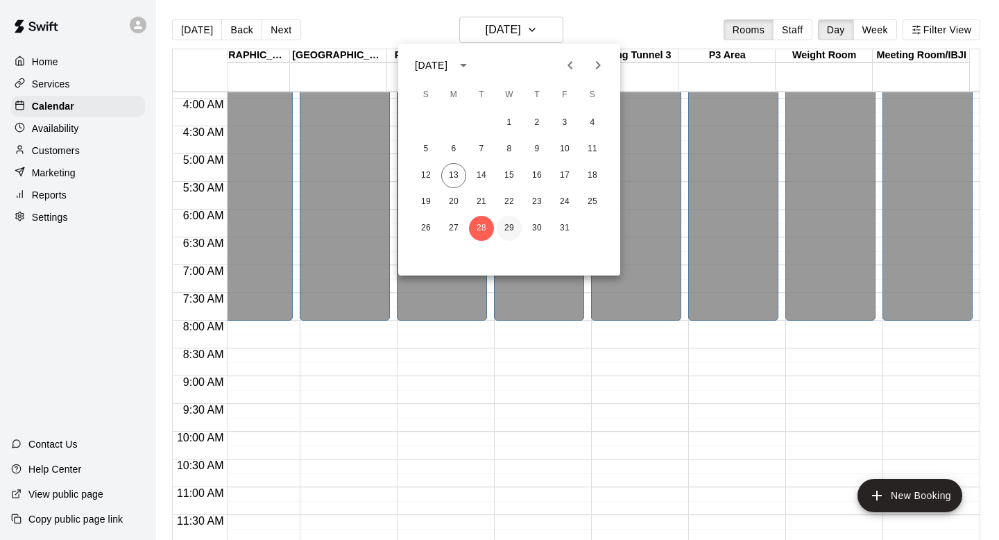
click at [508, 225] on button "29" at bounding box center [509, 228] width 25 height 25
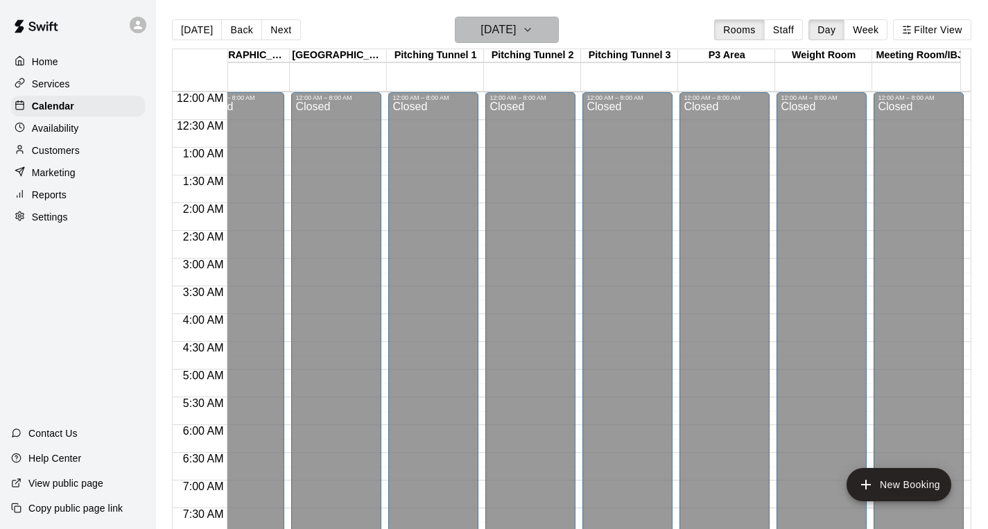
click at [507, 35] on h6 "Wednesday Oct 29" at bounding box center [498, 29] width 35 height 19
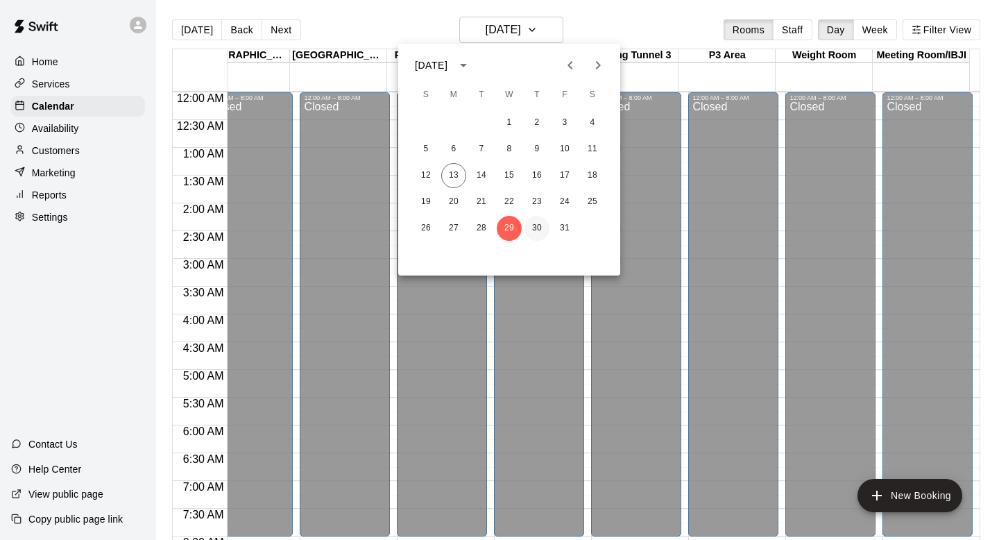
click at [537, 228] on button "30" at bounding box center [536, 228] width 25 height 25
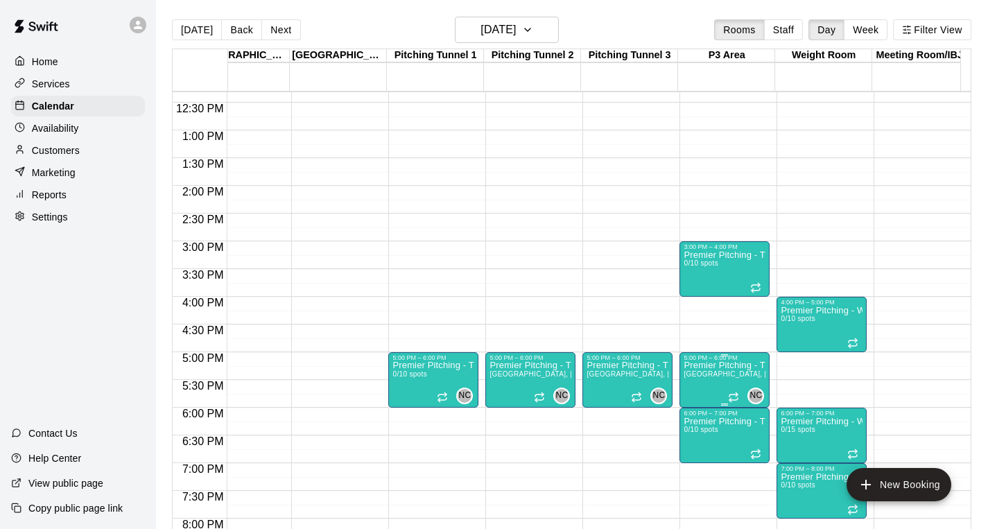
click at [689, 358] on div "5:00 PM – 6:00 PM" at bounding box center [725, 357] width 82 height 7
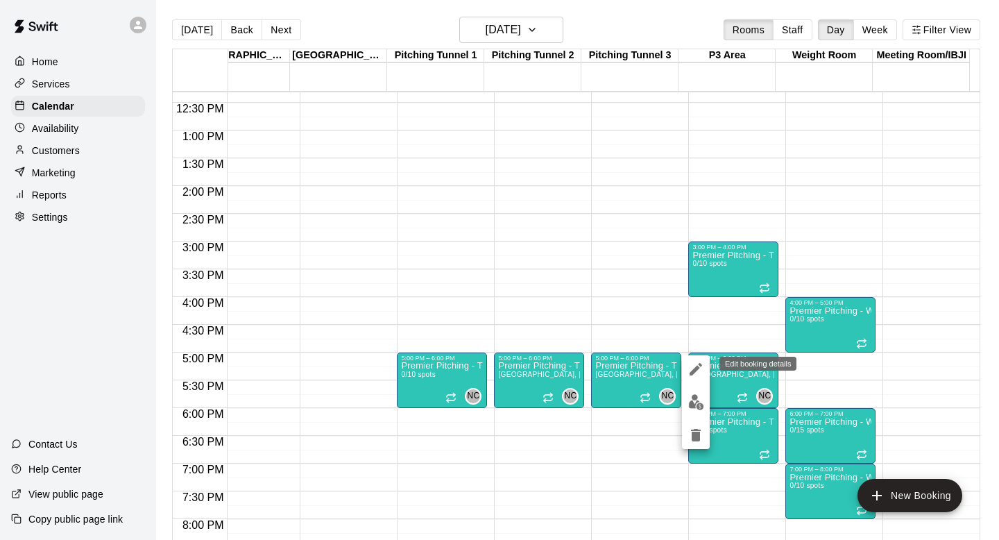
click at [694, 366] on icon "edit" at bounding box center [695, 369] width 17 height 17
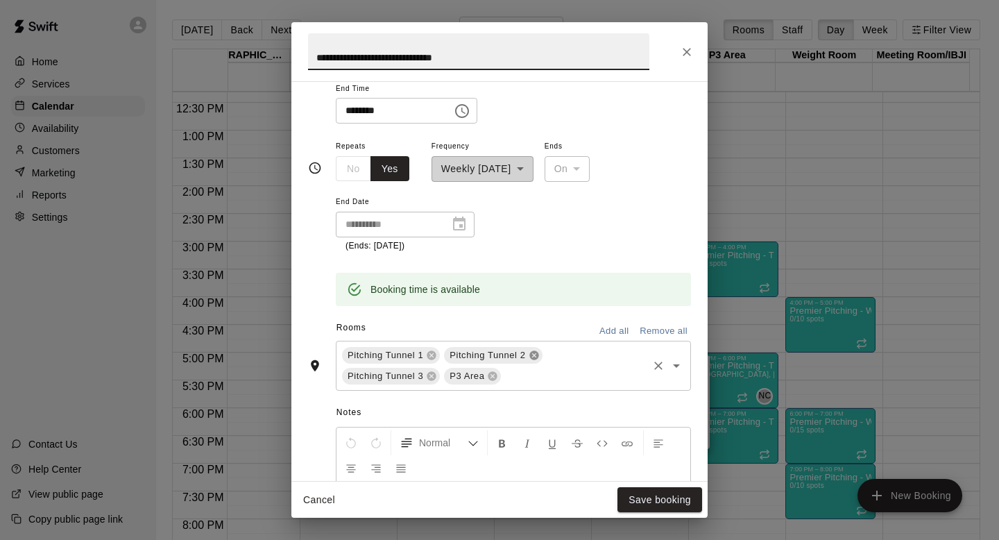
click at [532, 354] on icon at bounding box center [533, 355] width 11 height 11
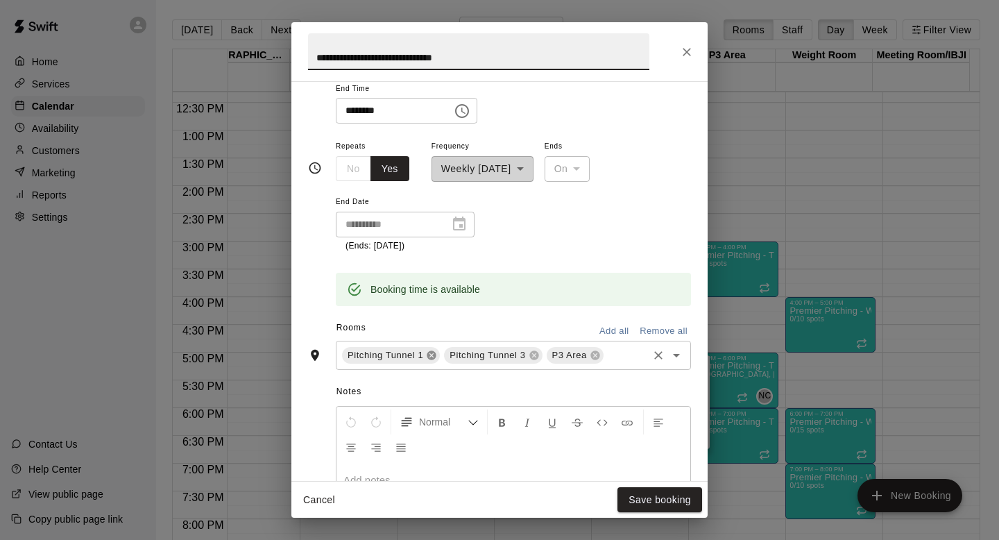
click at [427, 358] on icon at bounding box center [431, 355] width 11 height 11
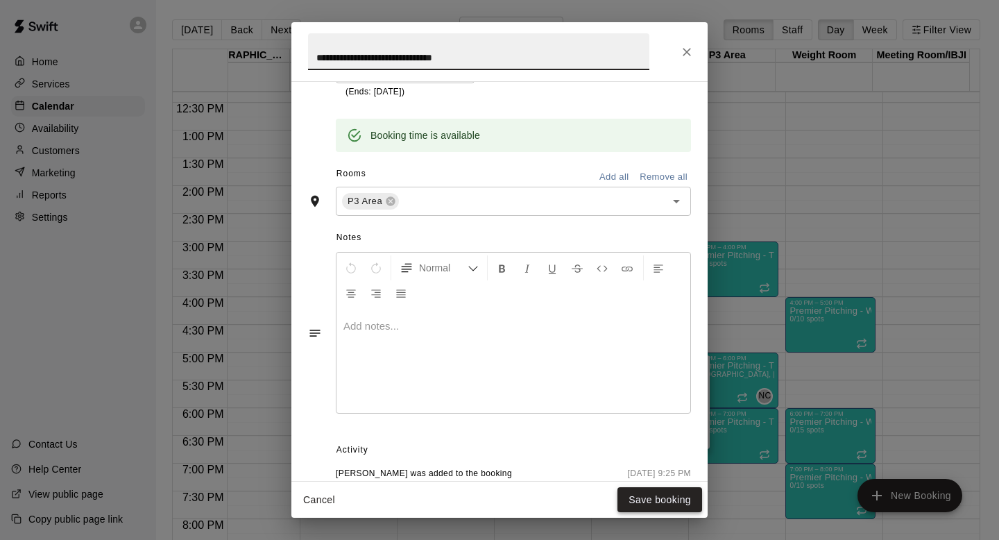
click at [655, 501] on button "Save booking" at bounding box center [659, 500] width 85 height 26
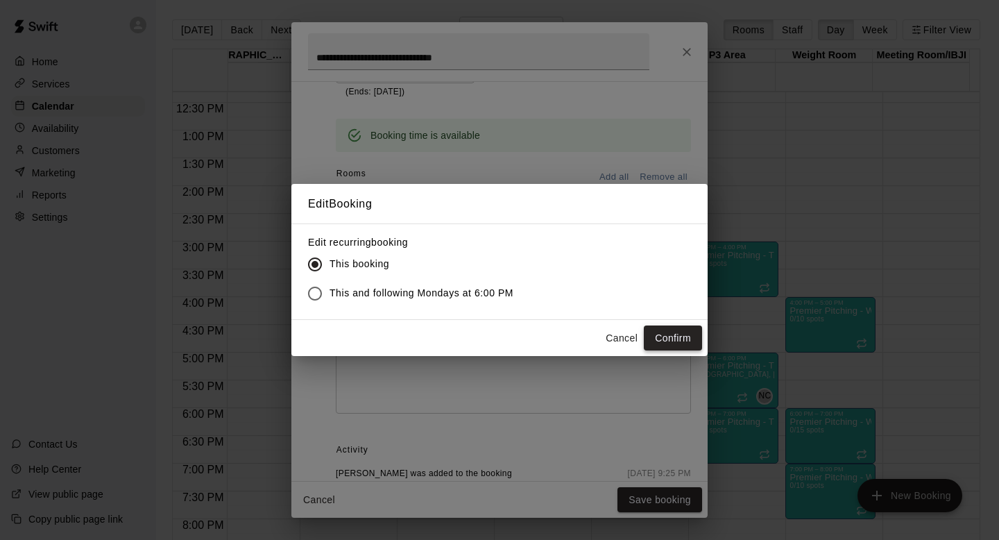
click at [674, 336] on button "Confirm" at bounding box center [673, 338] width 58 height 26
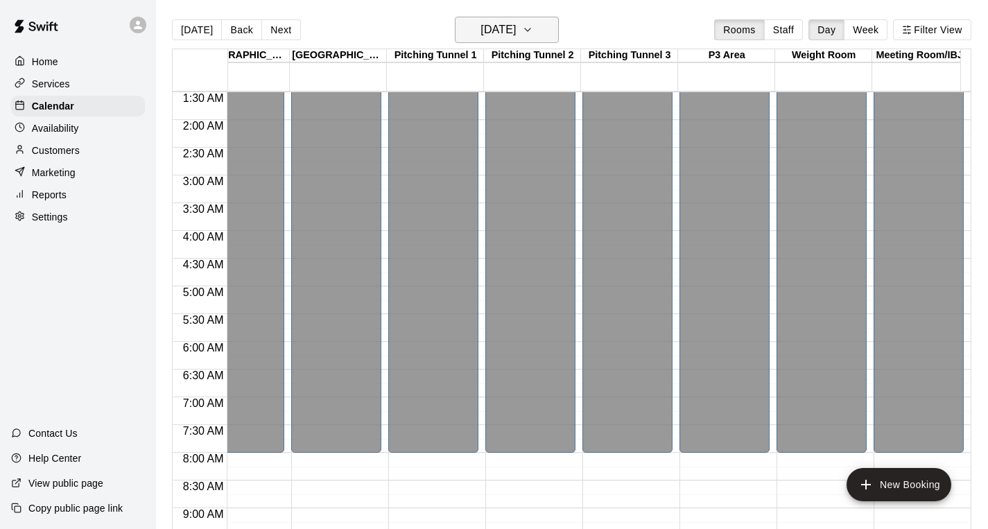
click at [516, 23] on h6 "Thursday Oct 30" at bounding box center [498, 29] width 35 height 19
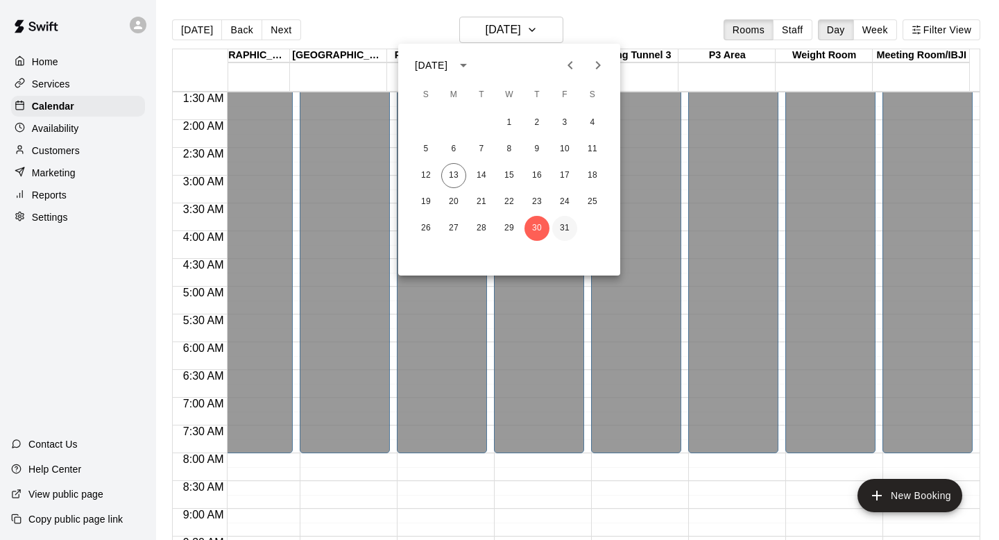
click at [570, 225] on button "31" at bounding box center [564, 228] width 25 height 25
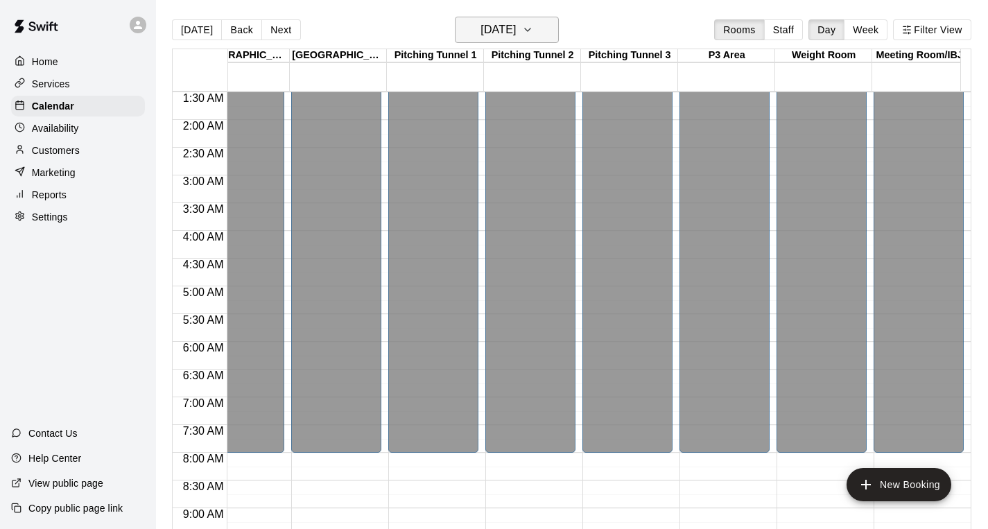
click at [554, 38] on button "Friday Oct 31" at bounding box center [507, 30] width 104 height 26
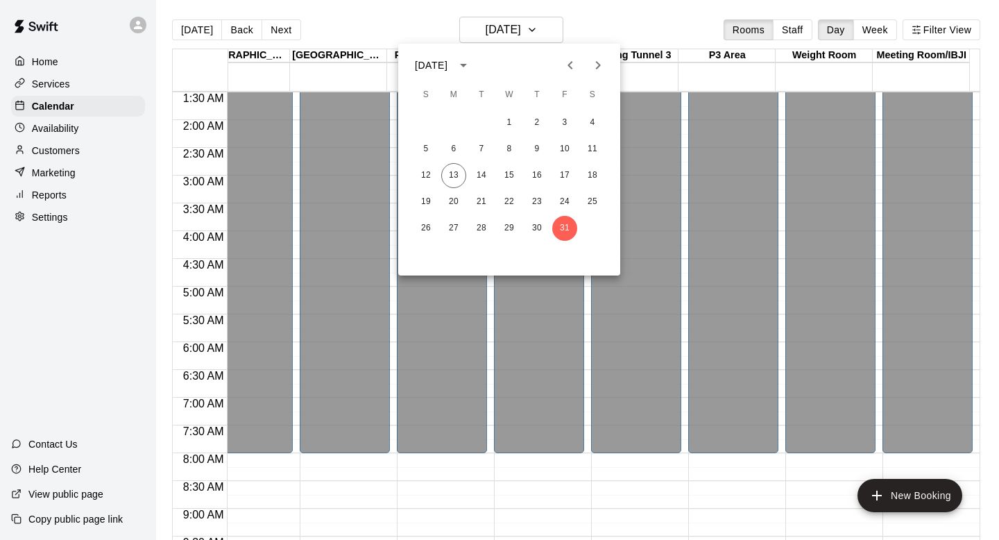
click at [597, 57] on icon "Next month" at bounding box center [598, 65] width 17 height 17
click at [593, 123] on button "1" at bounding box center [592, 122] width 25 height 25
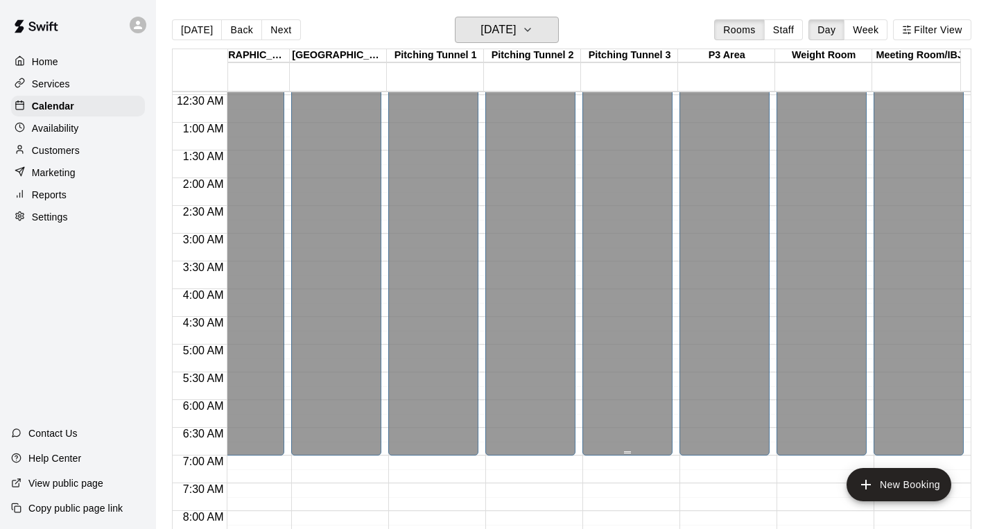
scroll to position [0, 1006]
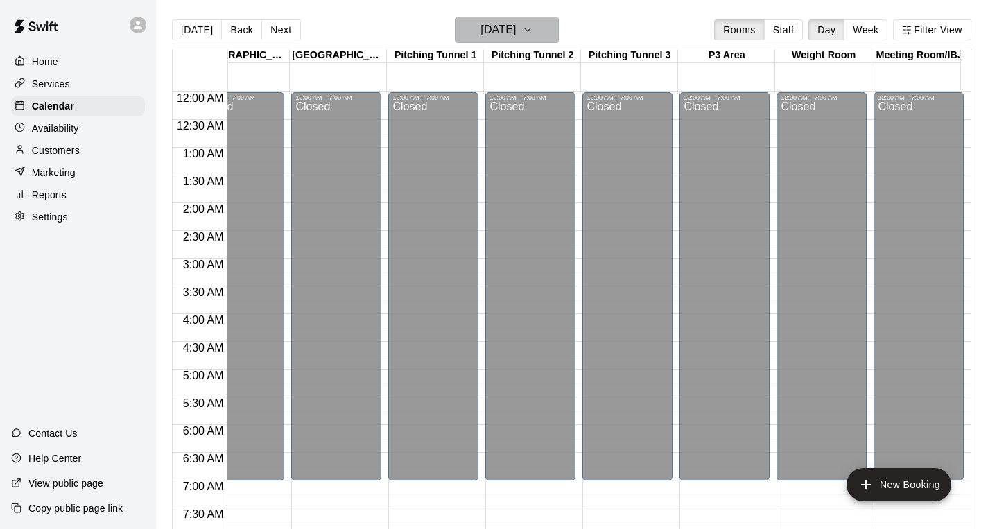
click at [559, 26] on button "Saturday Nov 01" at bounding box center [507, 30] width 104 height 26
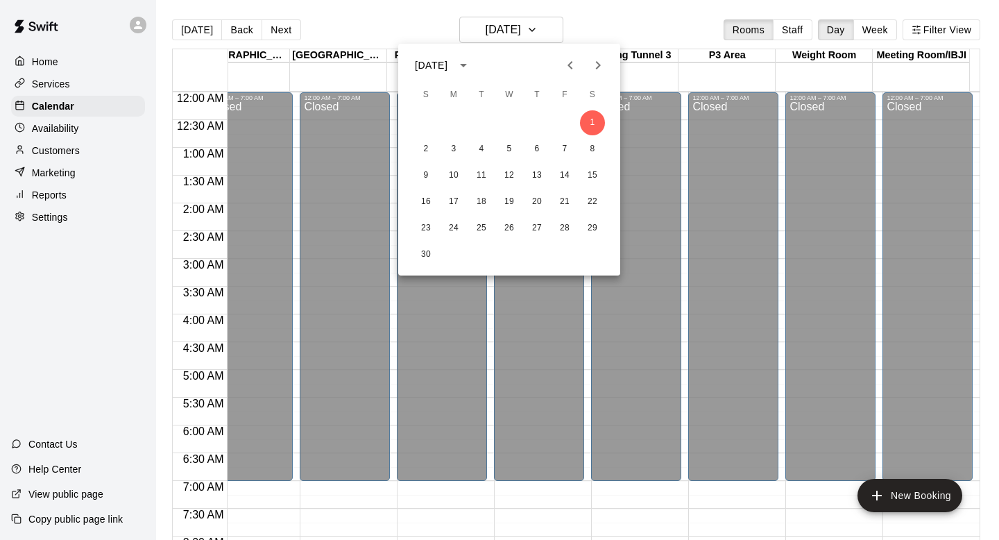
click at [564, 64] on icon "Previous month" at bounding box center [570, 65] width 17 height 17
click at [589, 196] on button "25" at bounding box center [592, 201] width 25 height 25
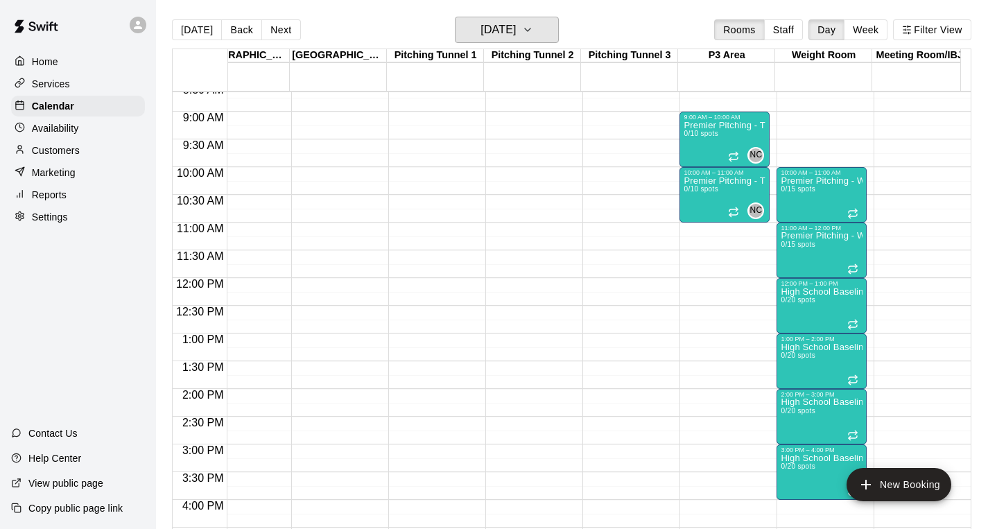
scroll to position [0, 8]
click at [789, 236] on p "Premier Pitching - Weight Room" at bounding box center [822, 236] width 82 height 0
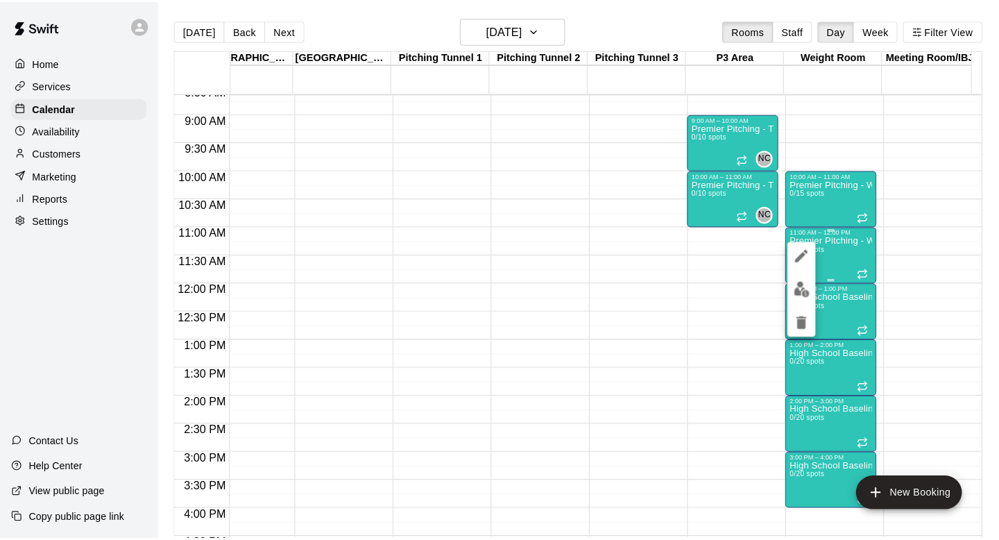
scroll to position [0, 0]
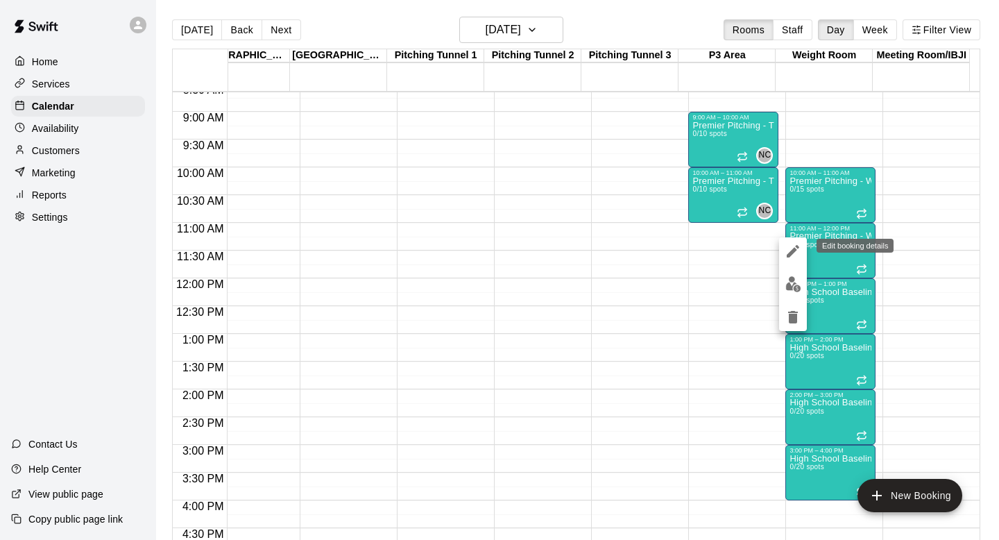
click at [795, 248] on icon "edit" at bounding box center [792, 251] width 17 height 17
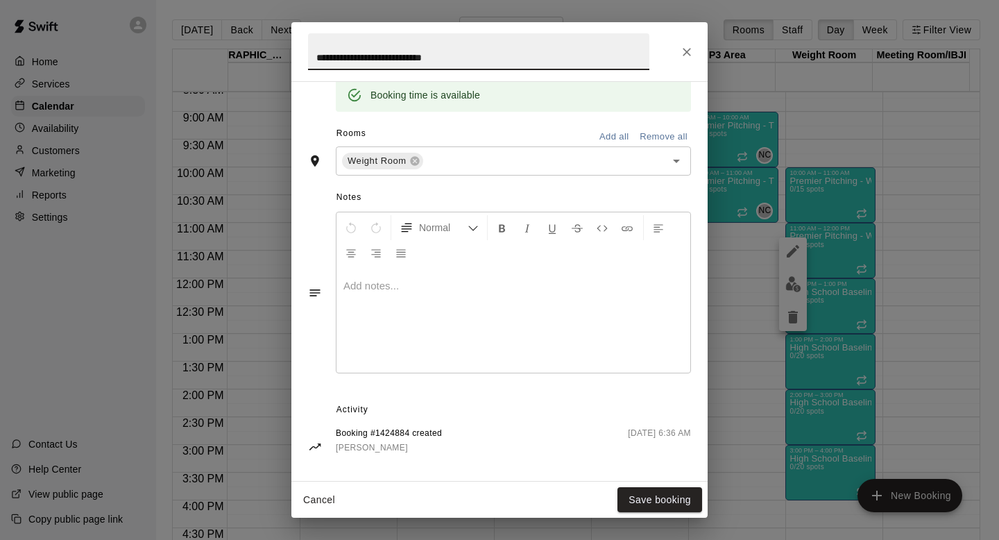
scroll to position [436, 0]
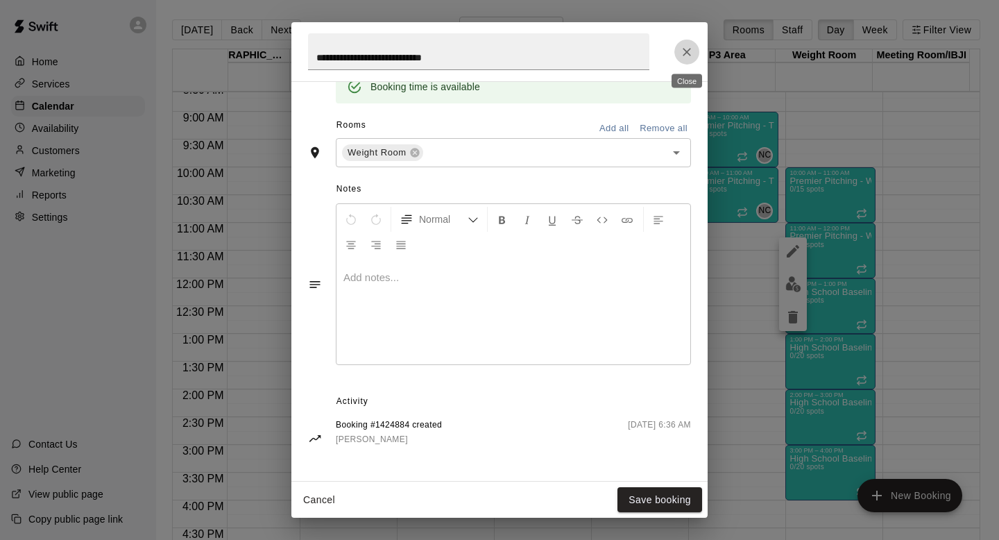
click at [687, 54] on icon "Close" at bounding box center [687, 52] width 14 height 14
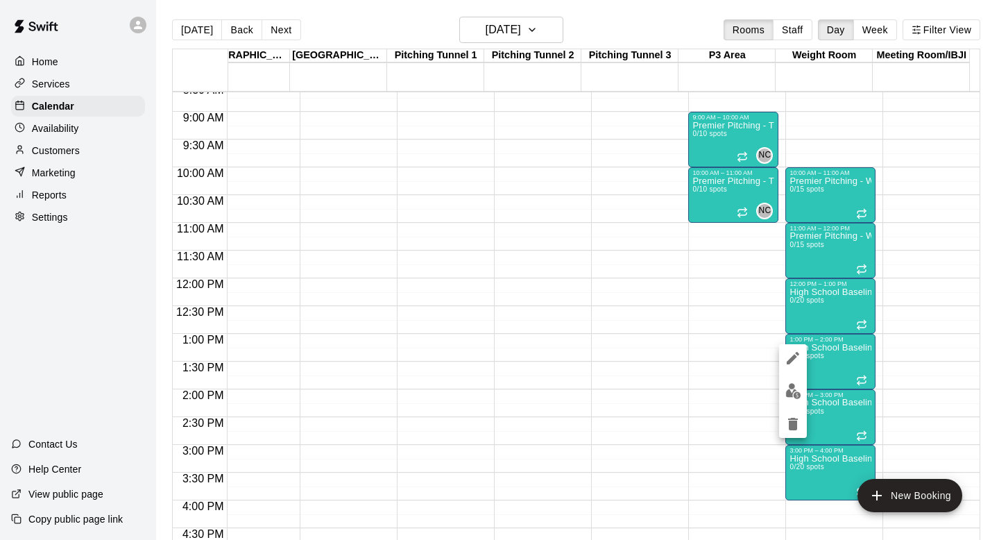
click at [794, 354] on icon "edit" at bounding box center [792, 358] width 12 height 12
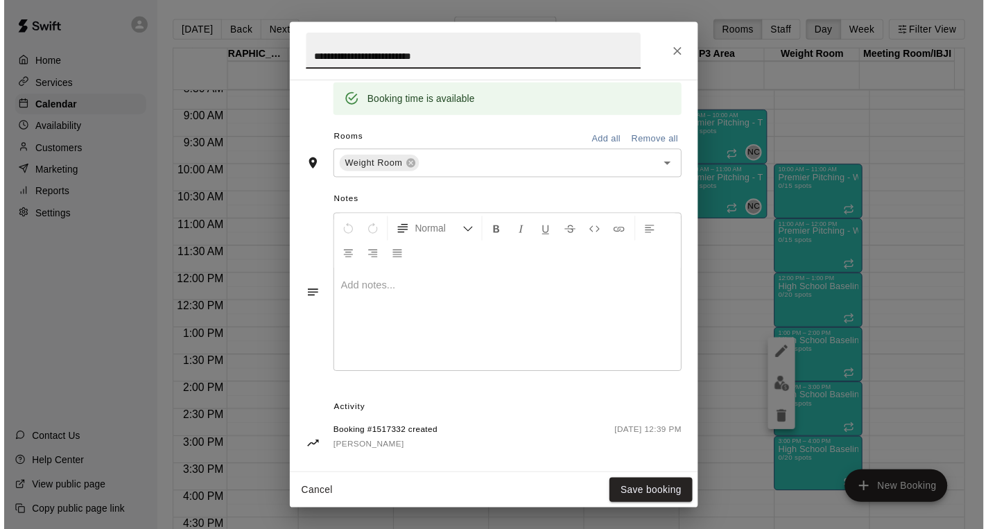
scroll to position [423, 0]
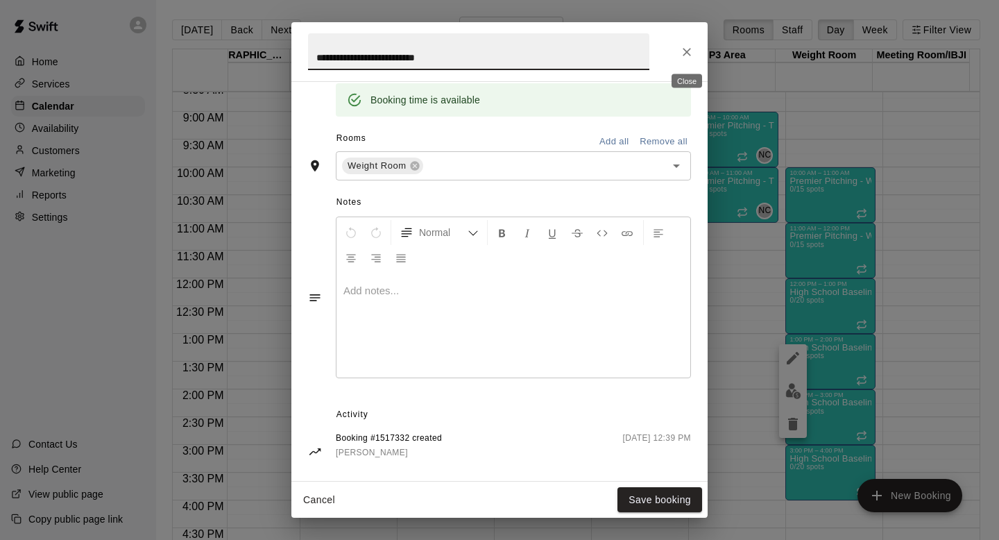
click at [692, 50] on icon "Close" at bounding box center [687, 52] width 14 height 14
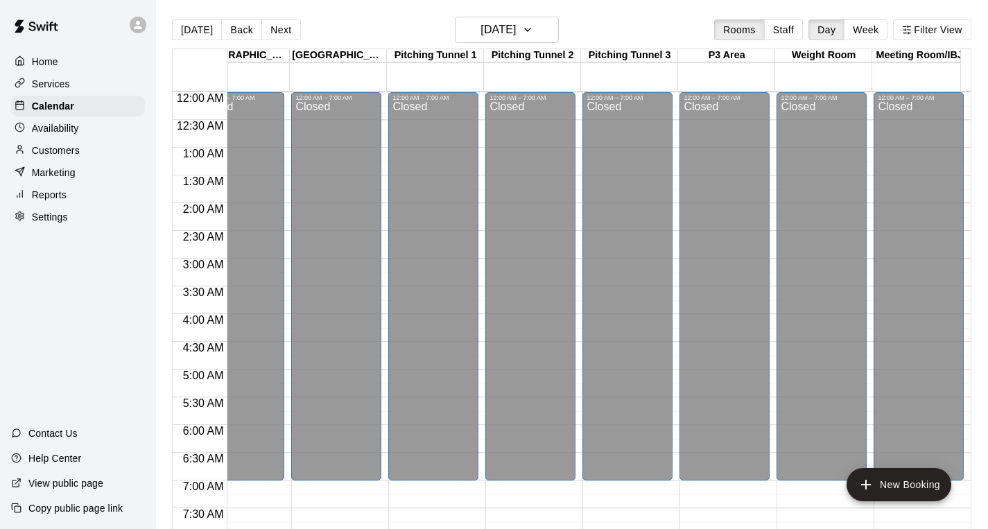
scroll to position [0, 3]
click at [564, 31] on div "Today Back Next Saturday Oct 25 Rooms Staff Day Week Filter View" at bounding box center [572, 33] width 800 height 32
click at [543, 30] on button "Saturday Oct 25" at bounding box center [507, 30] width 104 height 26
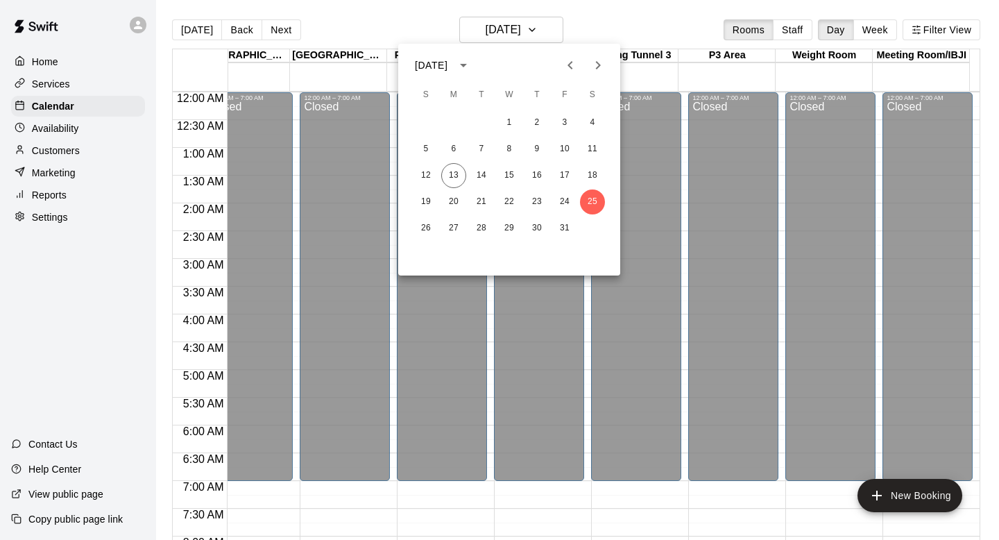
click at [596, 67] on icon "Next month" at bounding box center [598, 65] width 17 height 17
click at [453, 174] on button "10" at bounding box center [453, 175] width 25 height 25
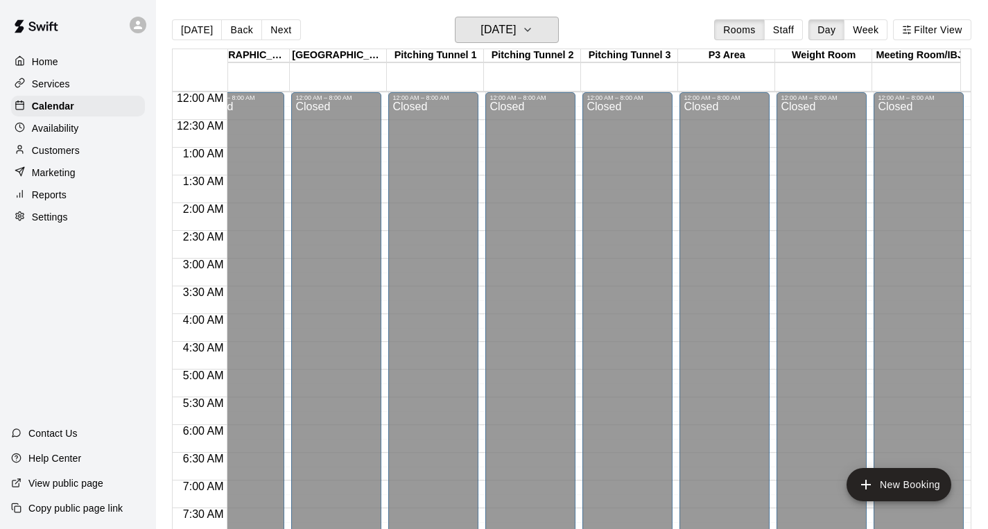
scroll to position [28, 1006]
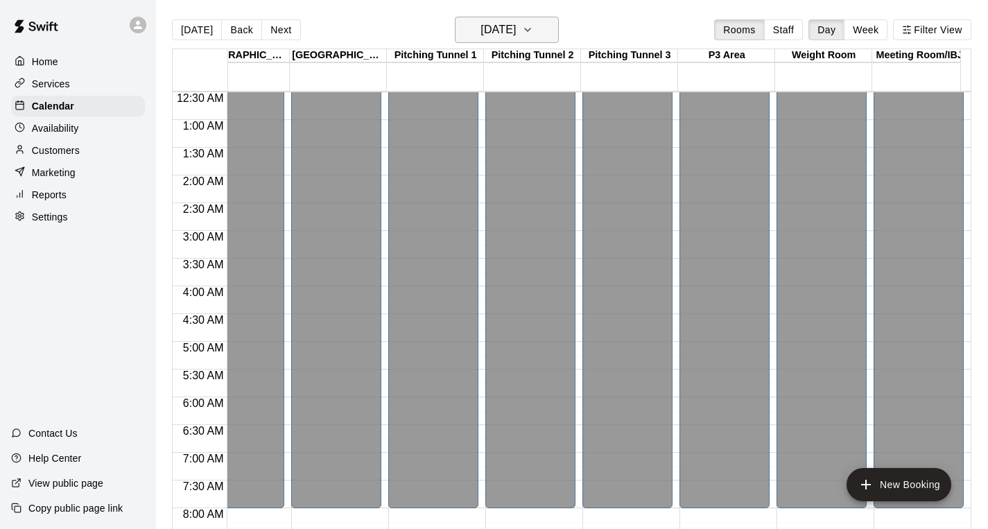
click at [533, 23] on icon "button" at bounding box center [527, 29] width 11 height 17
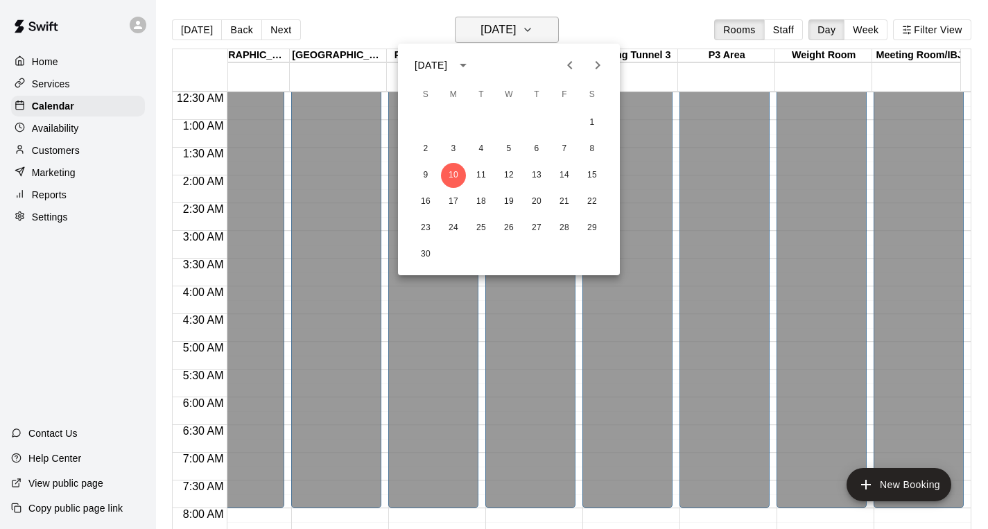
scroll to position [0, 0]
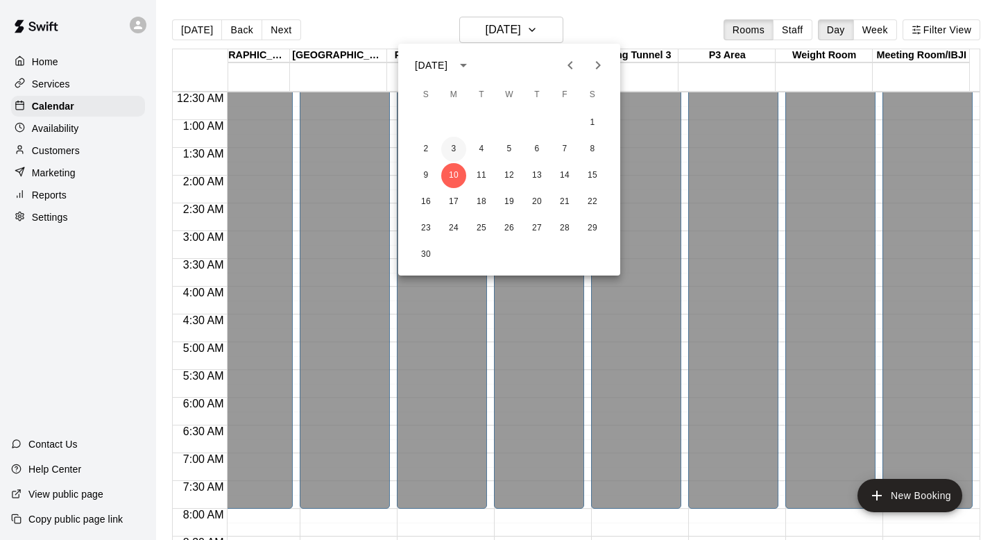
click at [450, 152] on button "3" at bounding box center [453, 149] width 25 height 25
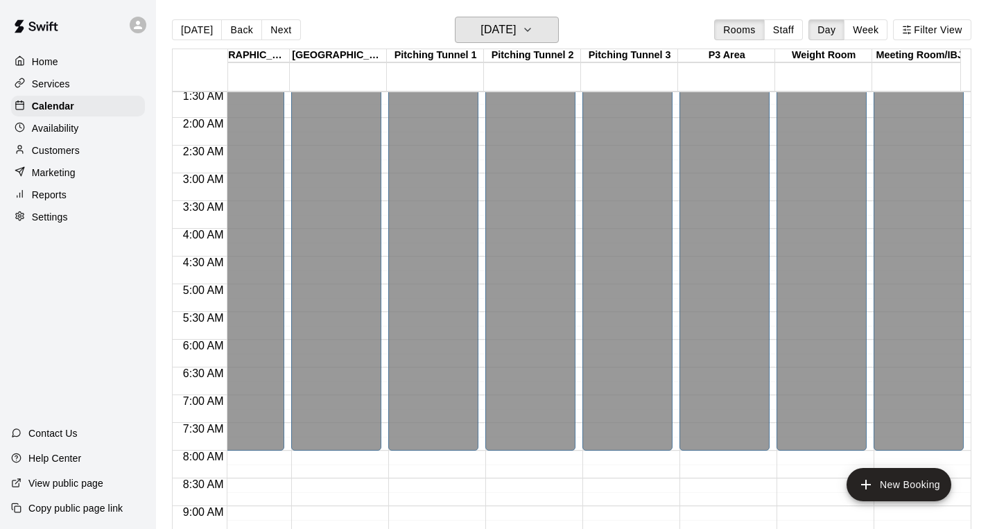
scroll to position [0, 1006]
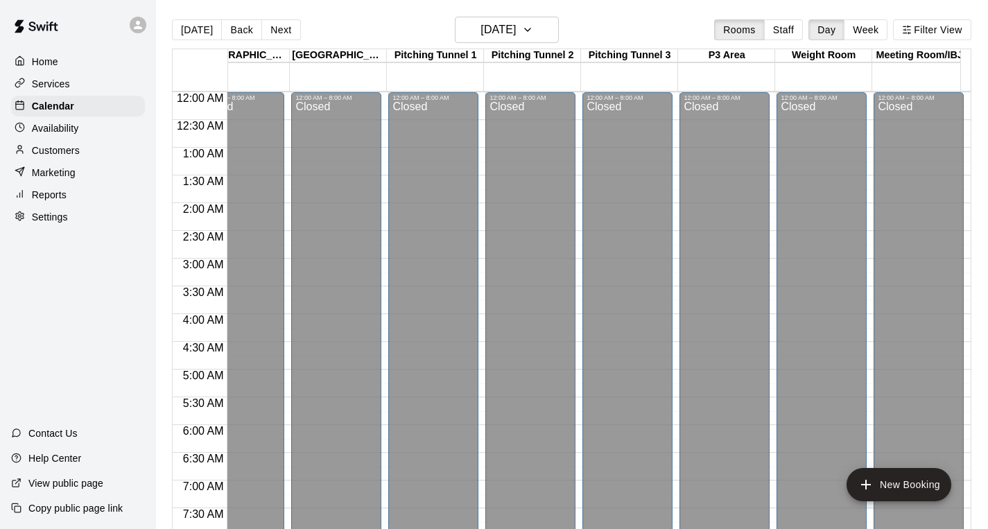
click at [528, 10] on main "Today Back Next Monday Nov 03 Rooms Staff Day Week Filter View Batting Cage 1 0…" at bounding box center [572, 275] width 832 height 551
click at [516, 23] on h6 "Monday Nov 03" at bounding box center [498, 29] width 35 height 19
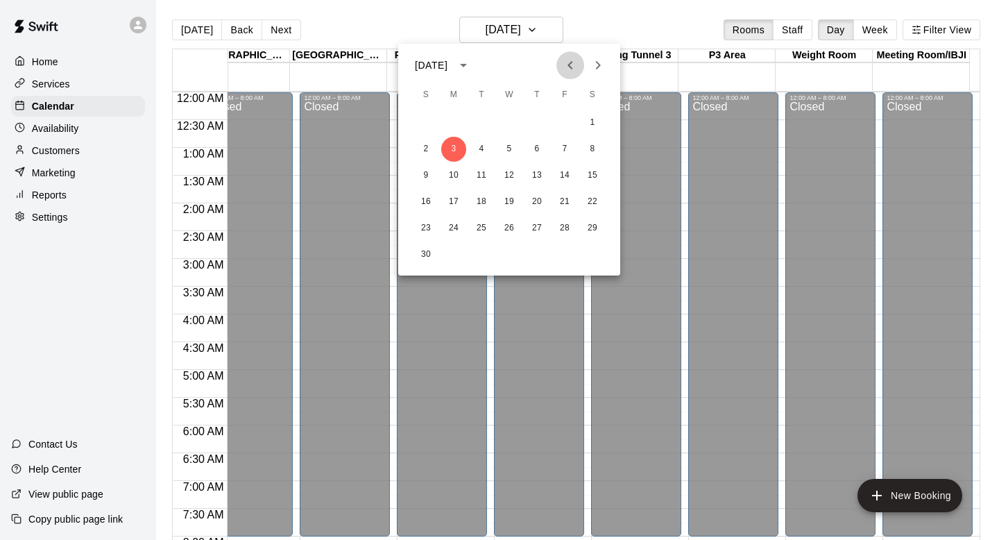
click at [569, 66] on icon "Previous month" at bounding box center [569, 65] width 5 height 8
click at [679, 31] on div at bounding box center [499, 270] width 999 height 540
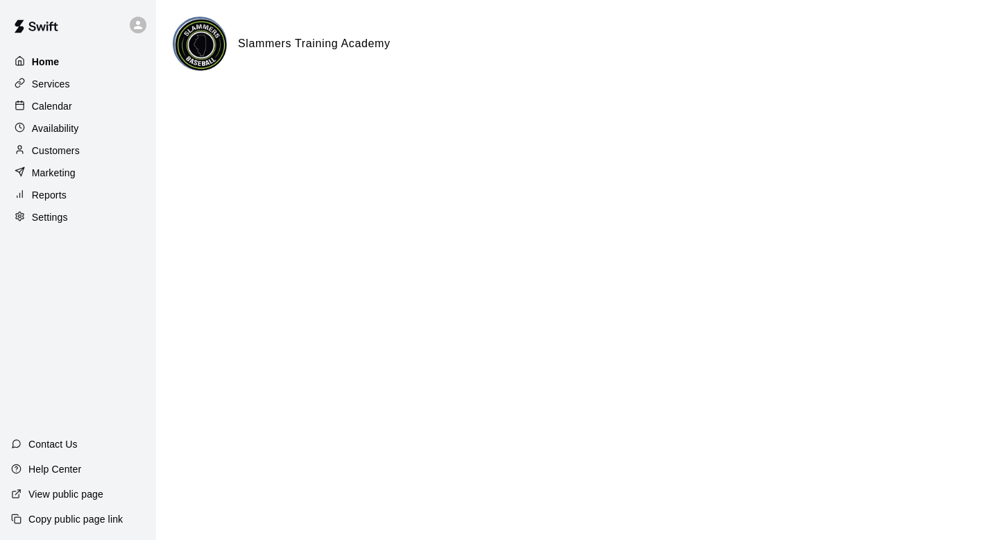
click at [54, 63] on p "Home" at bounding box center [46, 62] width 28 height 14
click at [51, 85] on p "Services" at bounding box center [51, 84] width 38 height 14
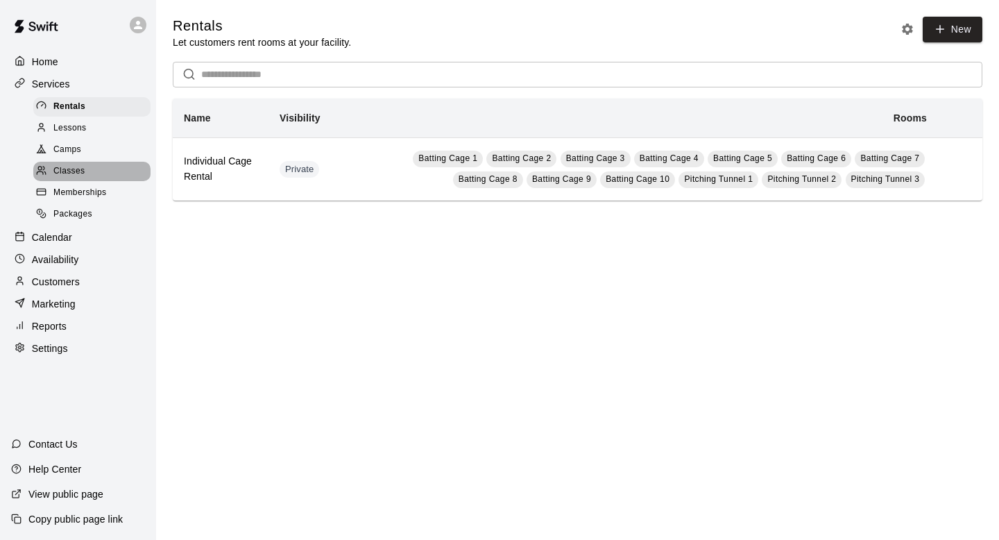
click at [63, 171] on span "Classes" at bounding box center [68, 171] width 31 height 14
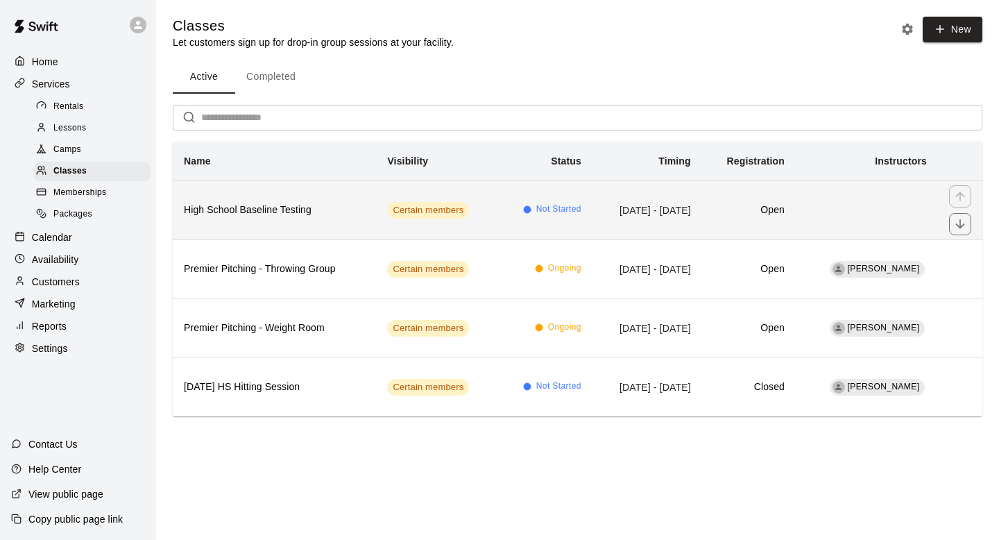
click at [325, 209] on h6 "High School Baseline Testing" at bounding box center [274, 210] width 181 height 15
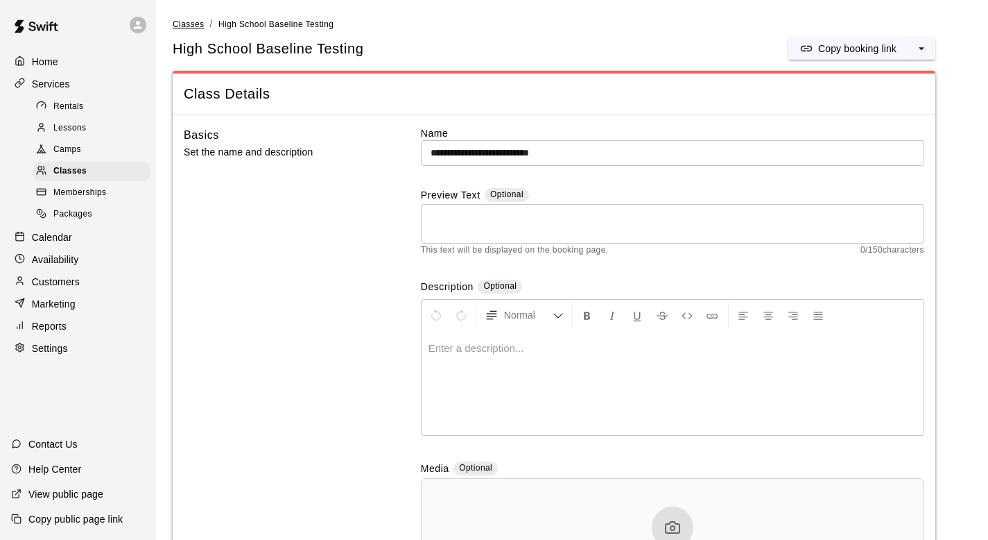
click at [188, 24] on span "Classes" at bounding box center [188, 24] width 31 height 10
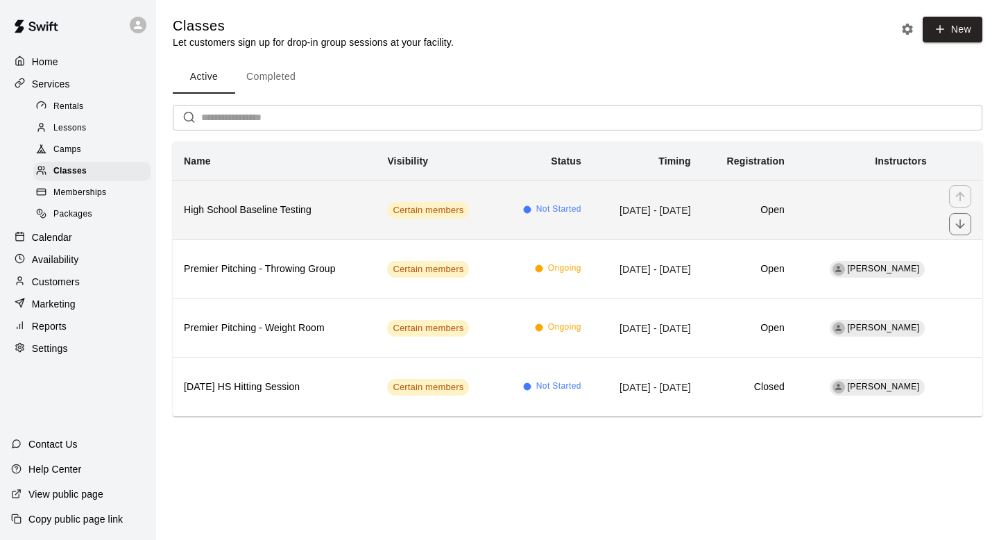
click at [308, 203] on h6 "High School Baseline Testing" at bounding box center [274, 210] width 181 height 15
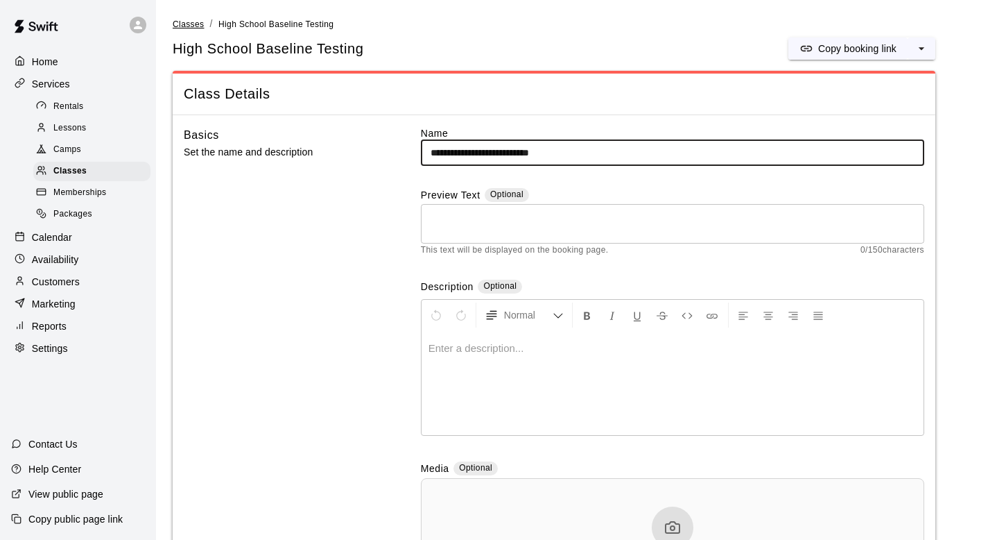
click at [191, 26] on span "Classes" at bounding box center [188, 24] width 31 height 10
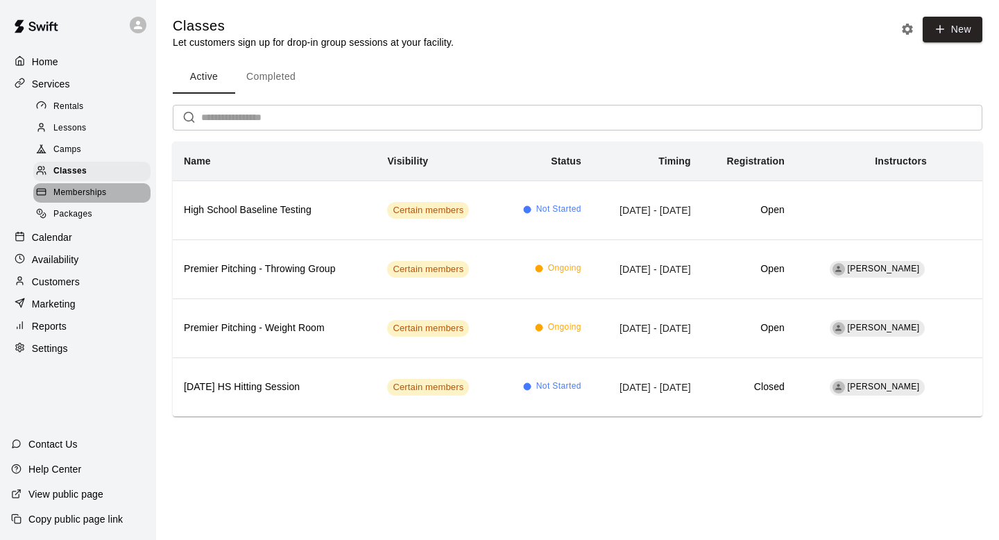
click at [112, 198] on div "Memberships" at bounding box center [91, 192] width 117 height 19
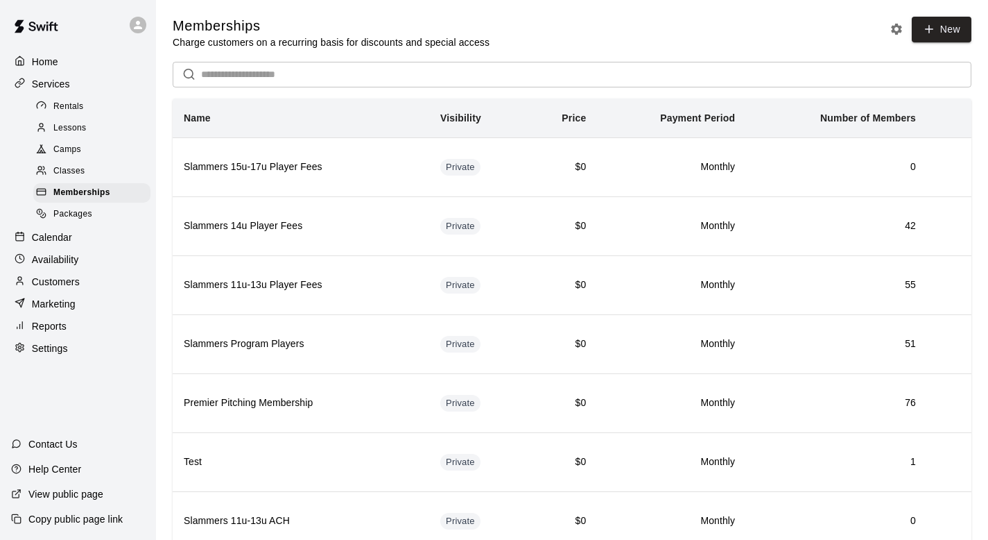
click at [42, 87] on p "Services" at bounding box center [51, 84] width 38 height 14
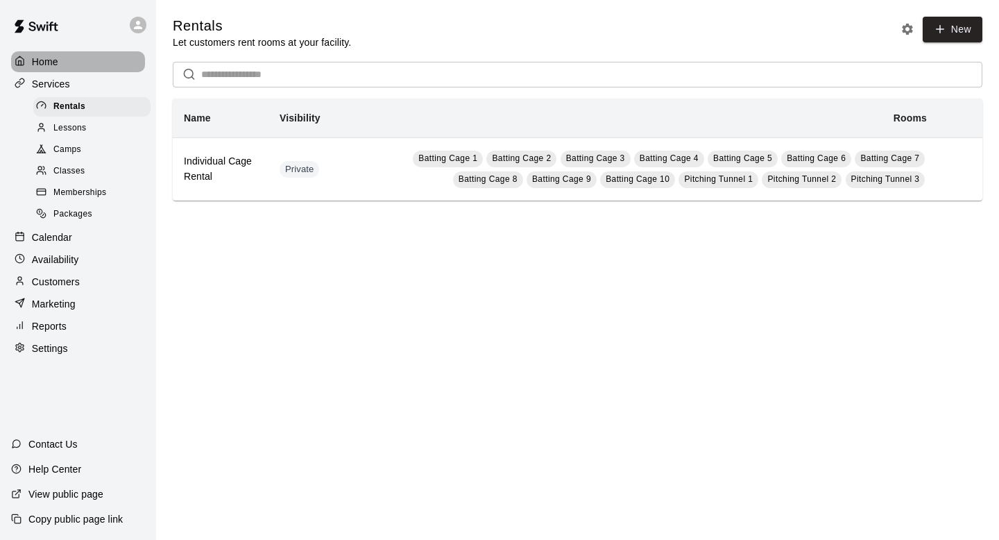
click at [37, 60] on p "Home" at bounding box center [45, 62] width 26 height 14
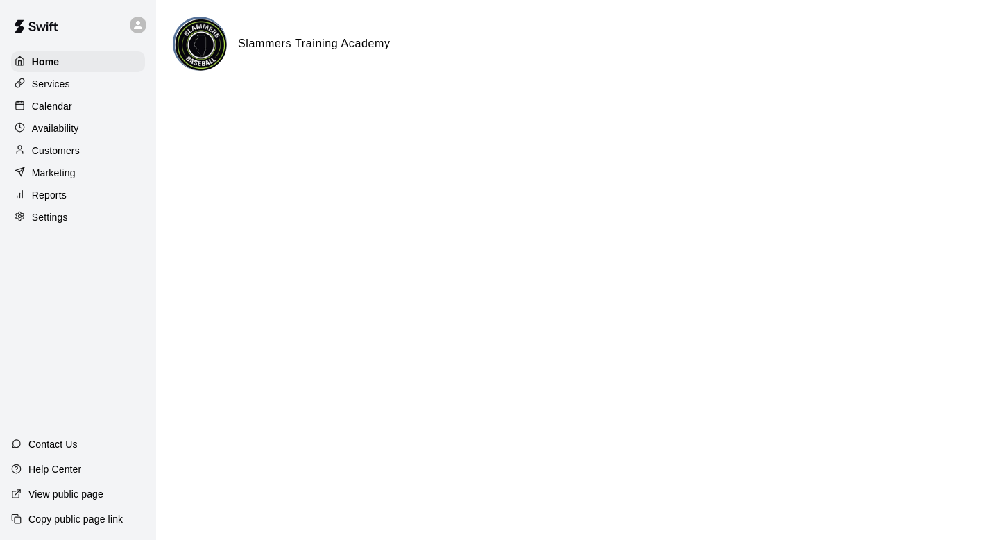
click at [46, 173] on p "Marketing" at bounding box center [54, 173] width 44 height 14
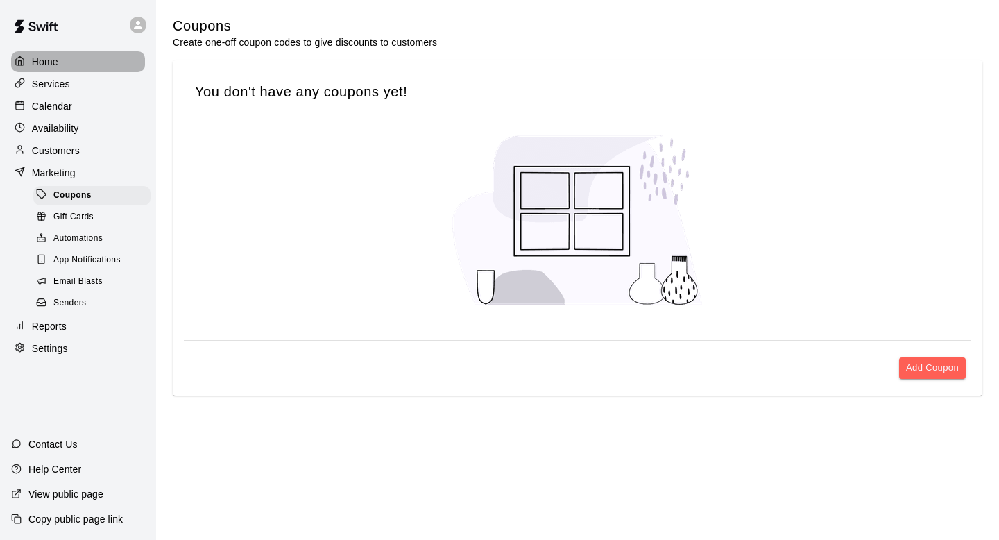
click at [35, 64] on p "Home" at bounding box center [45, 62] width 26 height 14
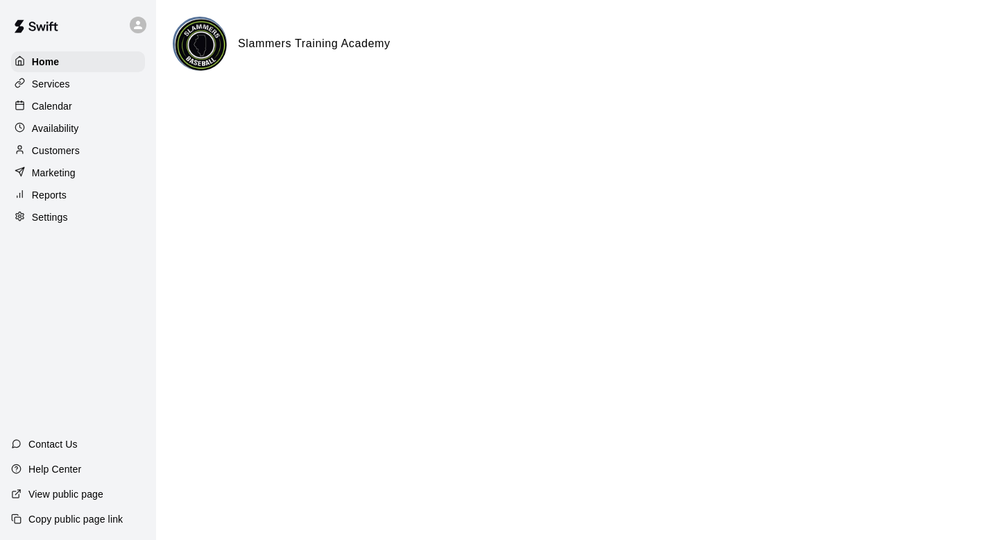
click at [52, 219] on p "Settings" at bounding box center [50, 217] width 36 height 14
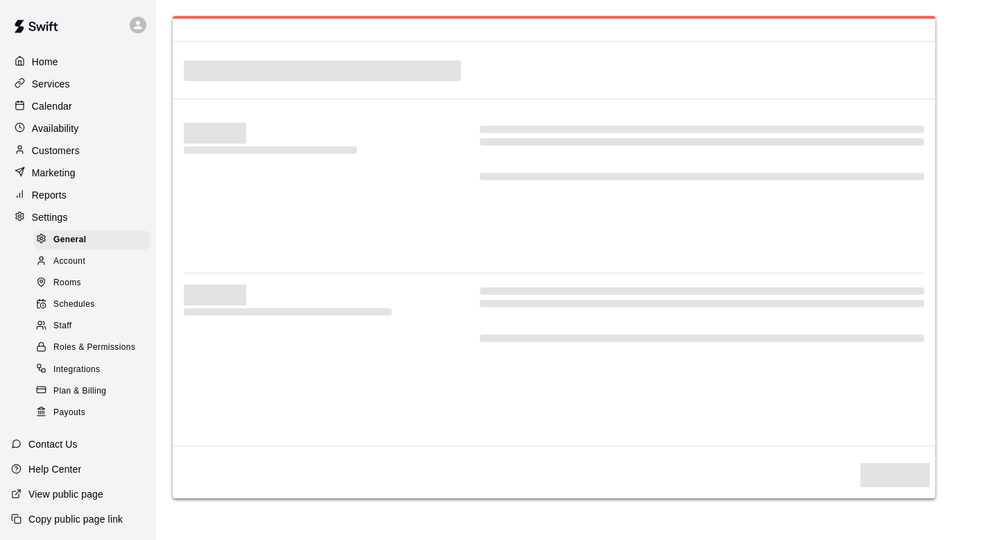
select select "**"
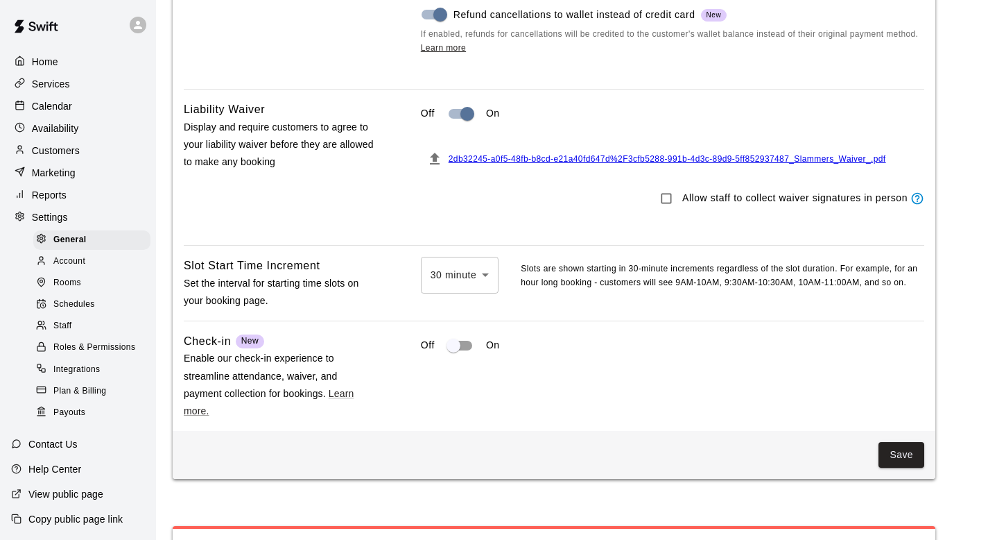
scroll to position [1162, 0]
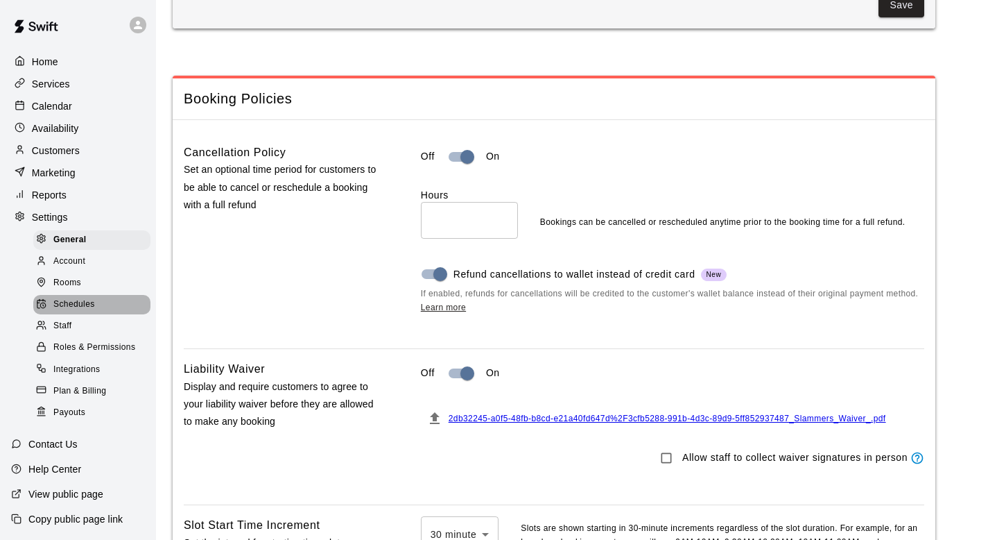
click at [71, 298] on span "Schedules" at bounding box center [74, 305] width 42 height 14
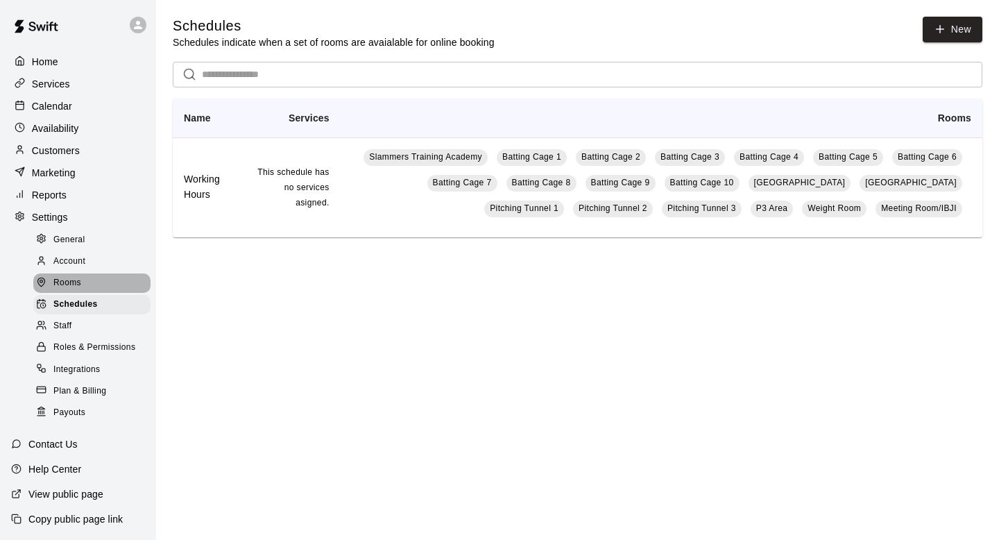
click at [67, 281] on span "Rooms" at bounding box center [67, 283] width 28 height 14
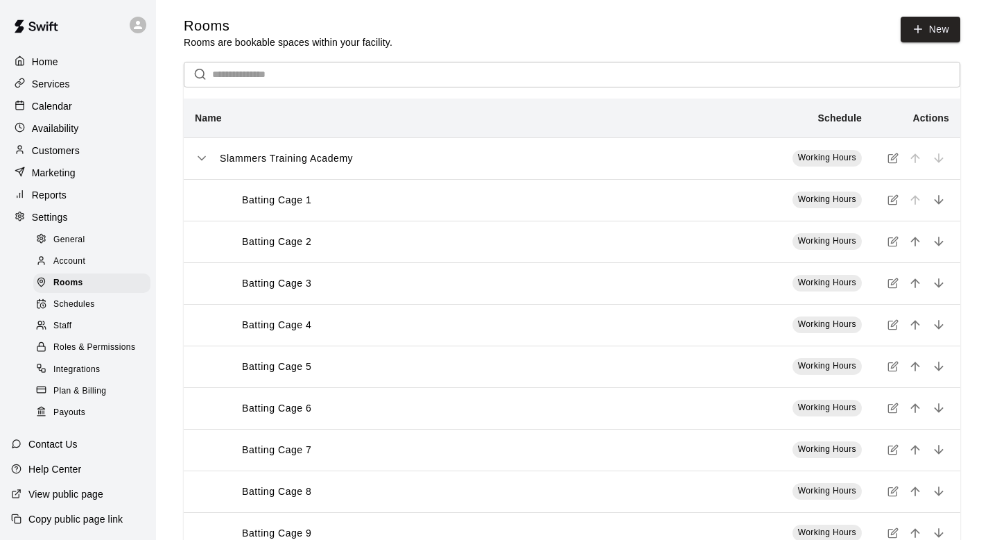
click at [203, 160] on icon "simple table" at bounding box center [202, 158] width 14 height 14
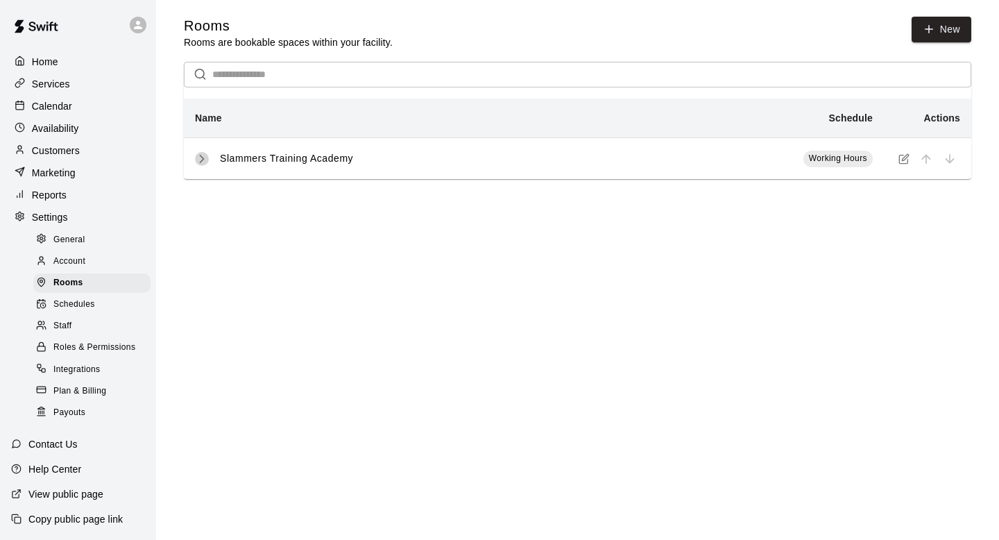
click at [200, 160] on icon "simple table" at bounding box center [202, 159] width 14 height 14
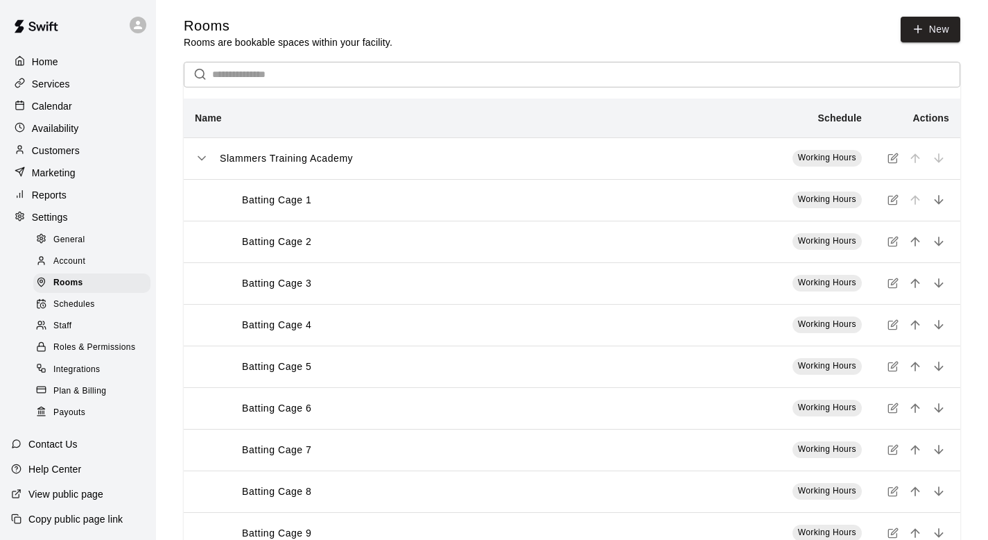
click at [200, 160] on icon "simple table" at bounding box center [201, 158] width 7 height 3
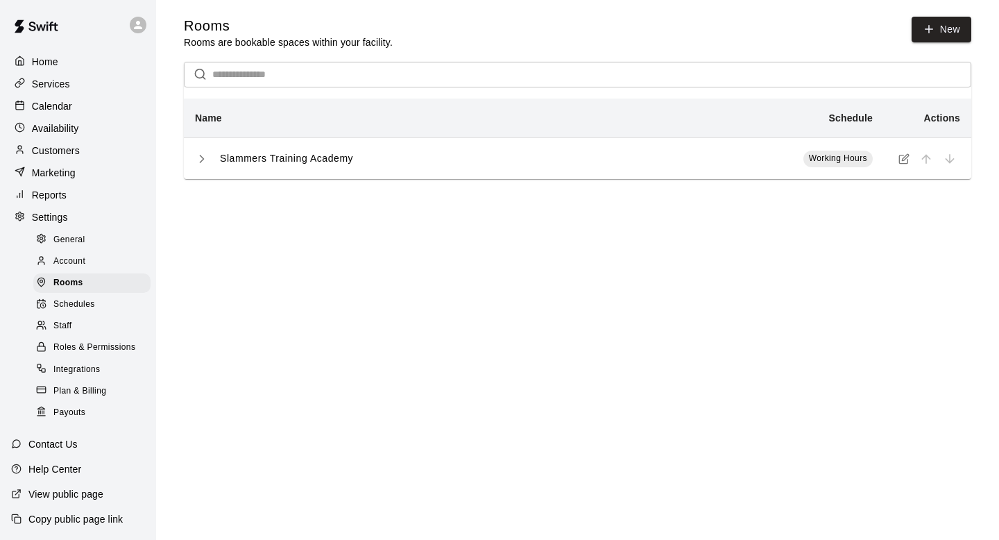
click at [36, 65] on p "Home" at bounding box center [45, 62] width 26 height 14
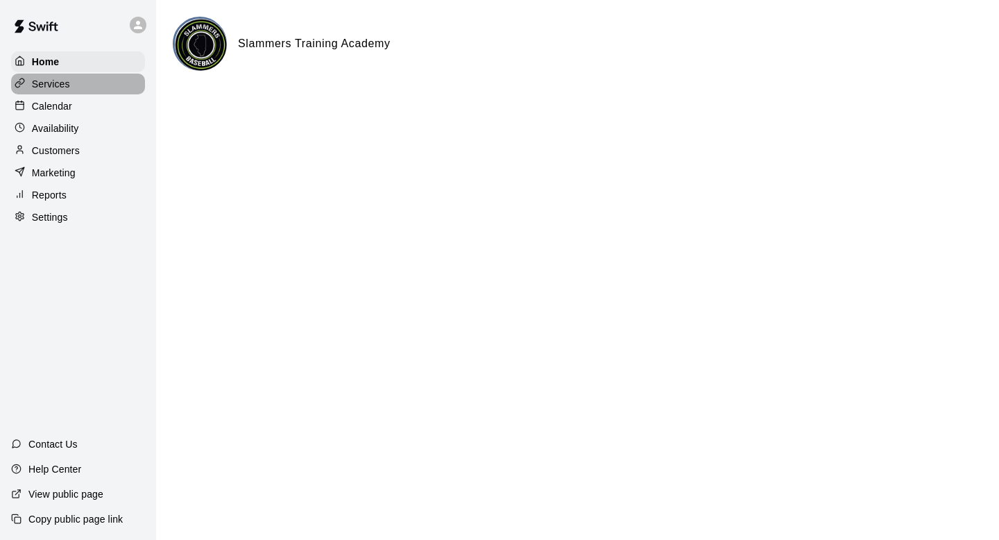
click at [43, 80] on p "Services" at bounding box center [51, 84] width 38 height 14
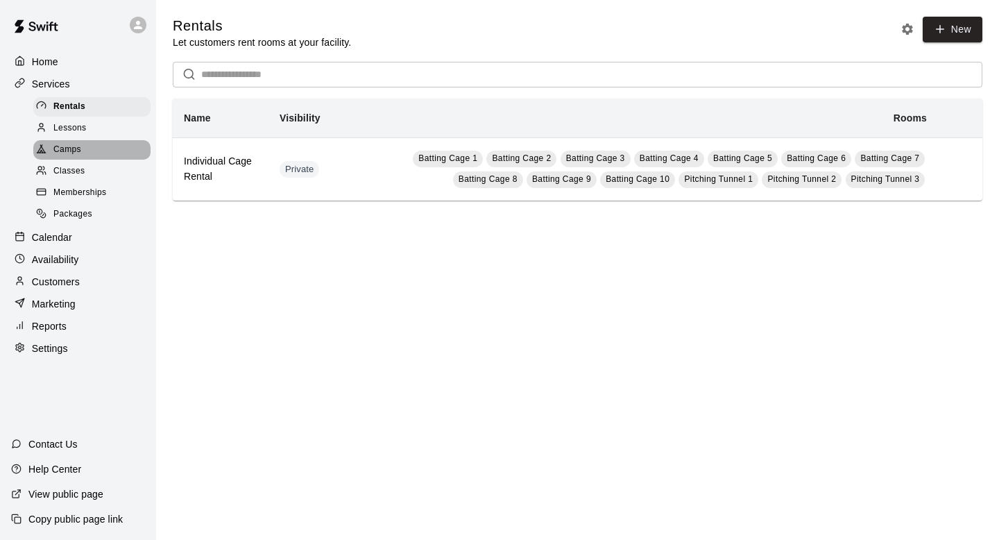
click at [90, 153] on div "Camps" at bounding box center [91, 149] width 117 height 19
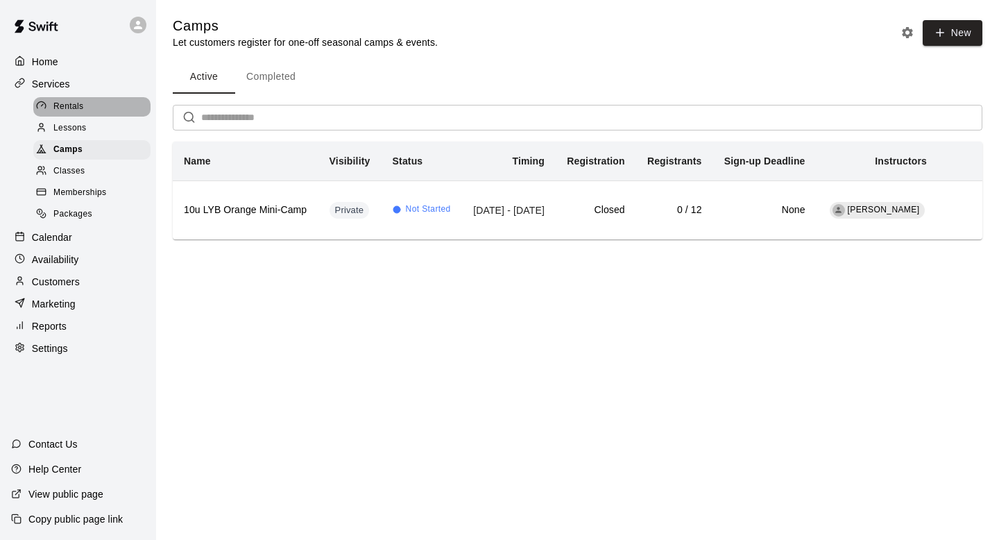
click at [61, 108] on span "Rentals" at bounding box center [68, 107] width 31 height 14
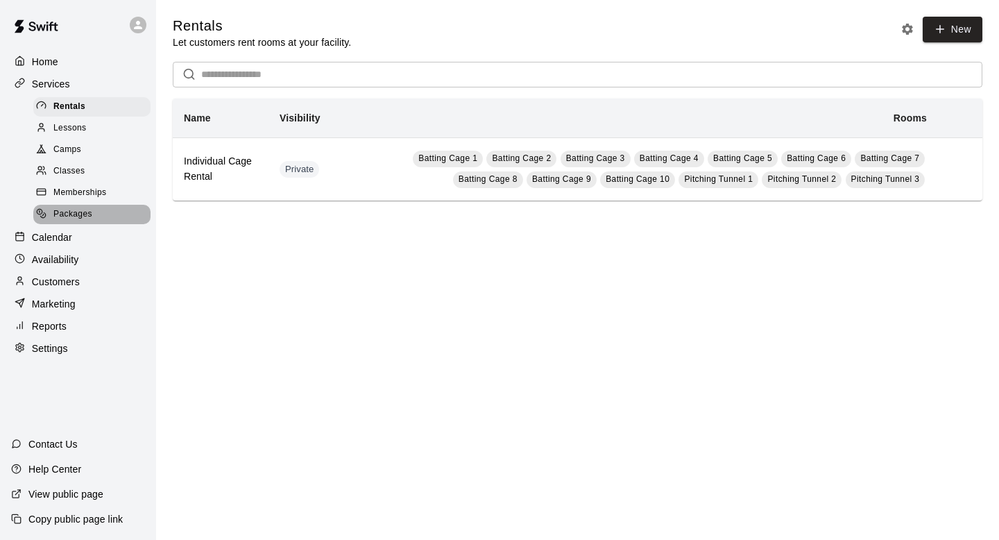
click at [68, 208] on span "Packages" at bounding box center [72, 214] width 39 height 14
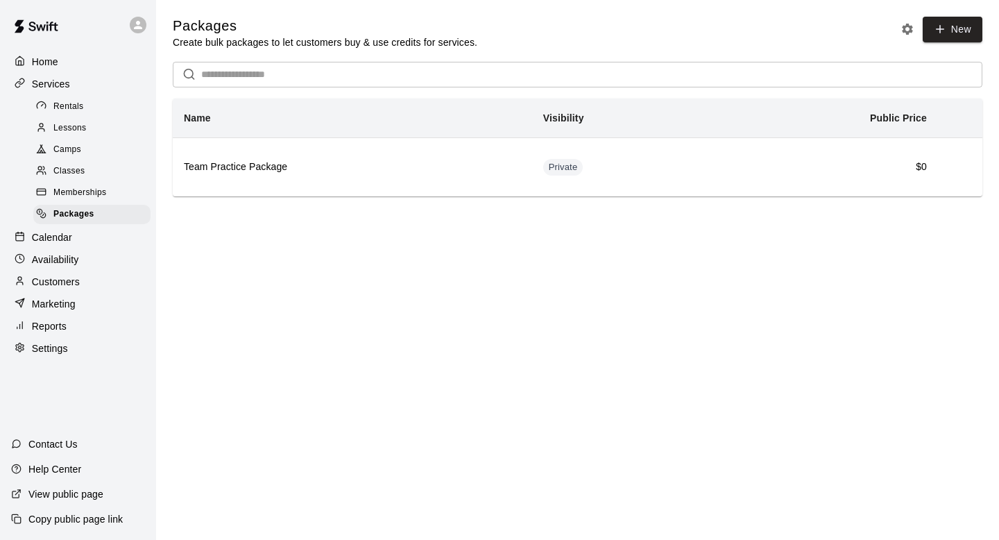
click at [78, 189] on span "Memberships" at bounding box center [79, 193] width 53 height 14
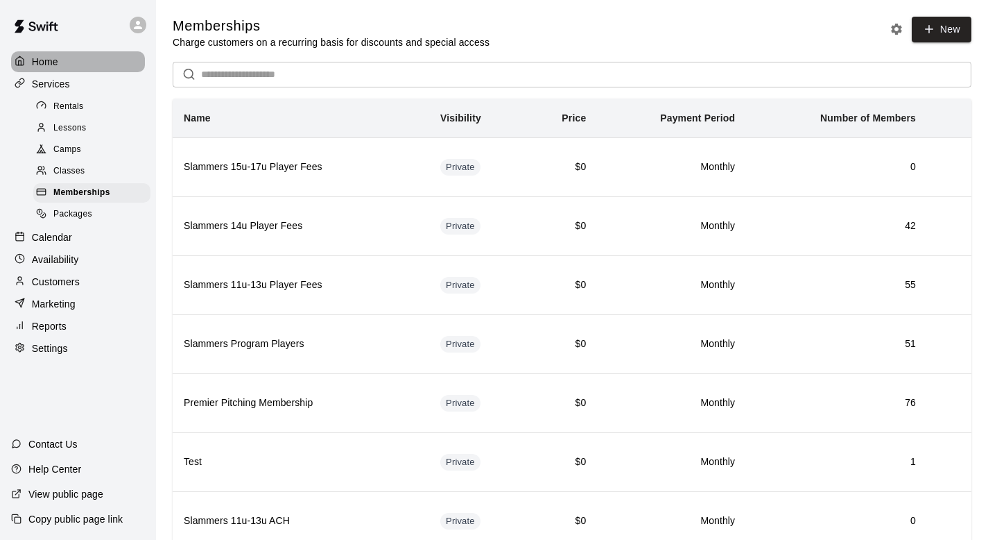
click at [40, 61] on p "Home" at bounding box center [45, 62] width 26 height 14
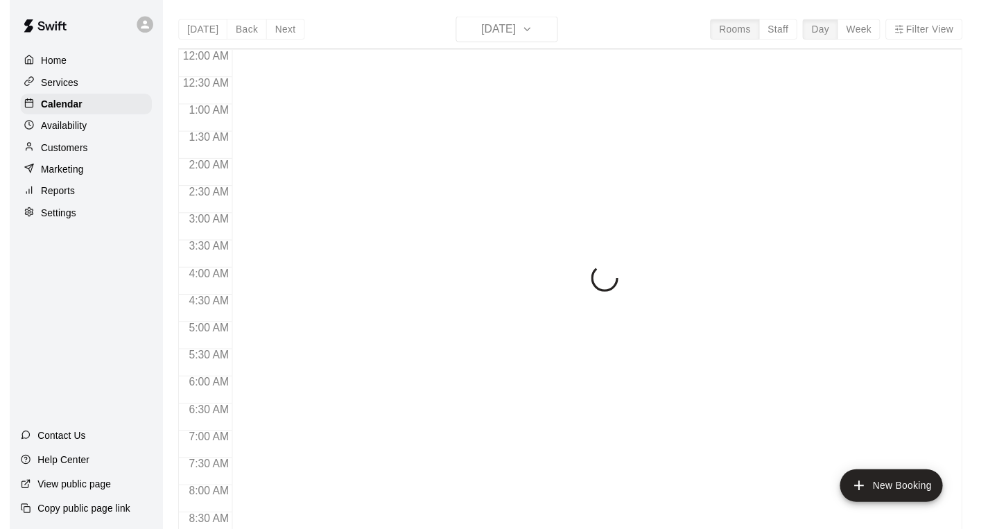
scroll to position [827, 0]
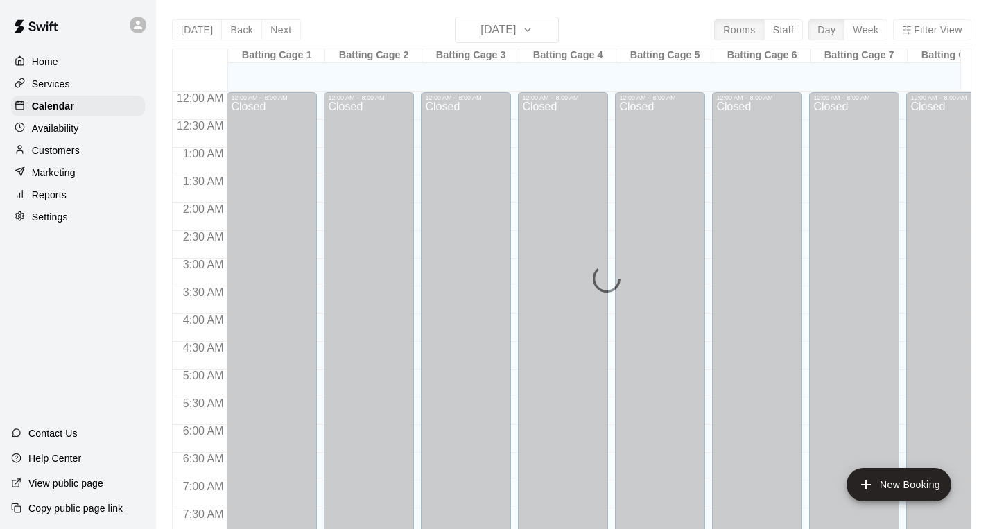
scroll to position [827, 0]
